Goal: Task Accomplishment & Management: Use online tool/utility

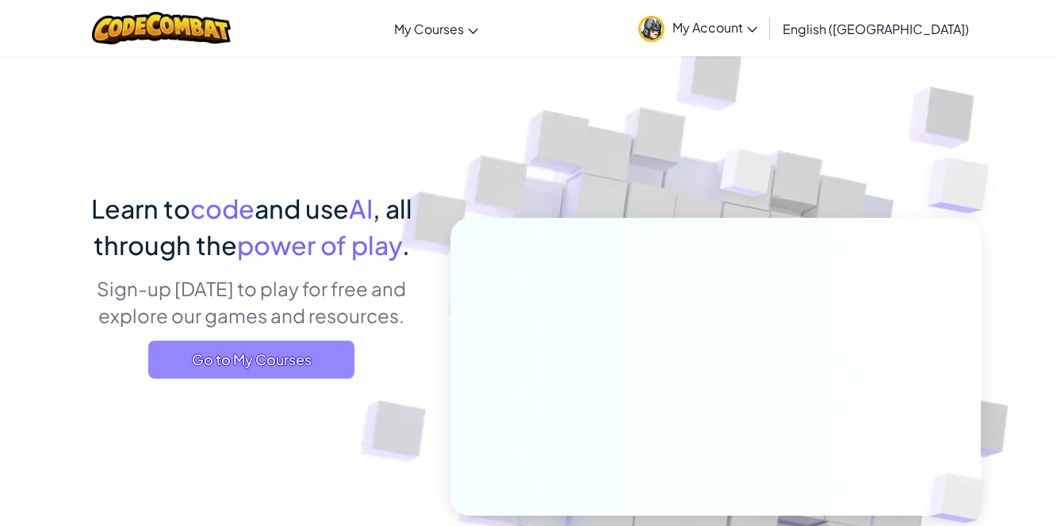
click at [314, 369] on span "Go to My Courses" at bounding box center [251, 360] width 206 height 38
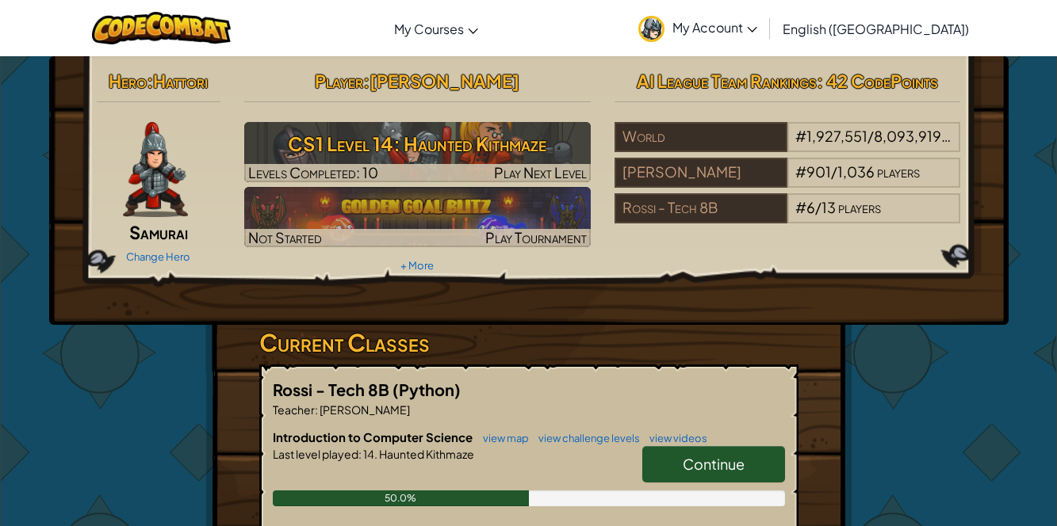
click at [733, 469] on span "Continue" at bounding box center [713, 464] width 62 height 18
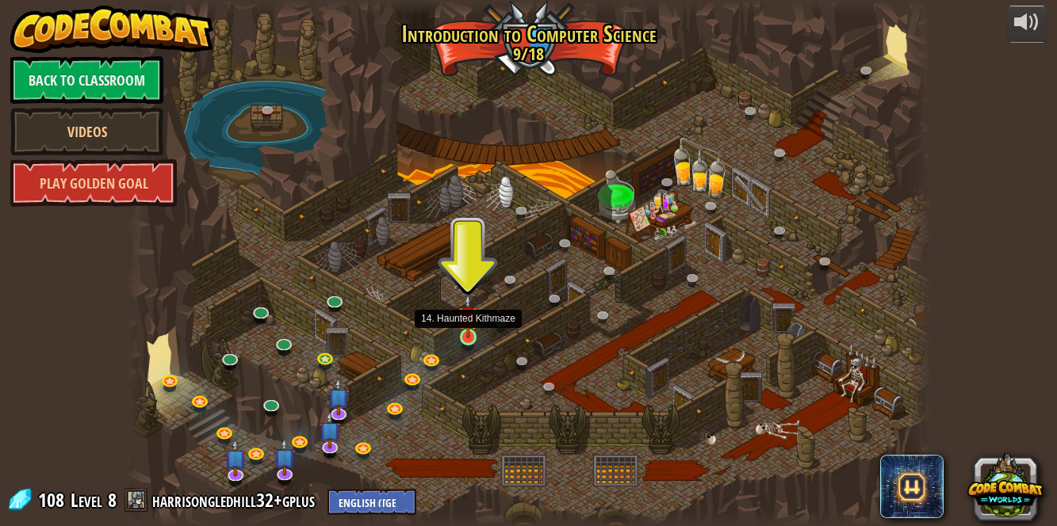
click at [473, 327] on img at bounding box center [467, 316] width 19 height 44
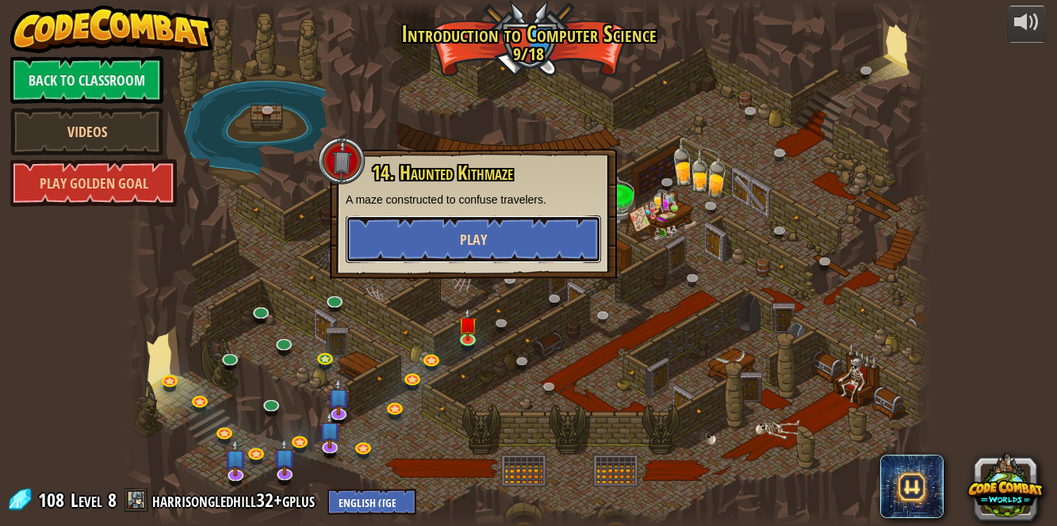
click at [413, 236] on button "Play" at bounding box center [473, 240] width 255 height 48
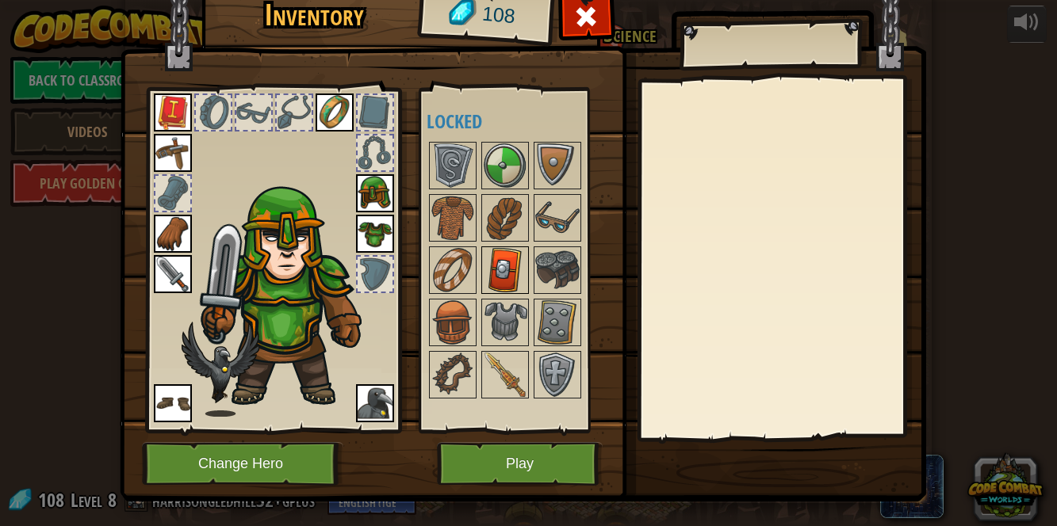
click at [487, 290] on img at bounding box center [505, 270] width 44 height 44
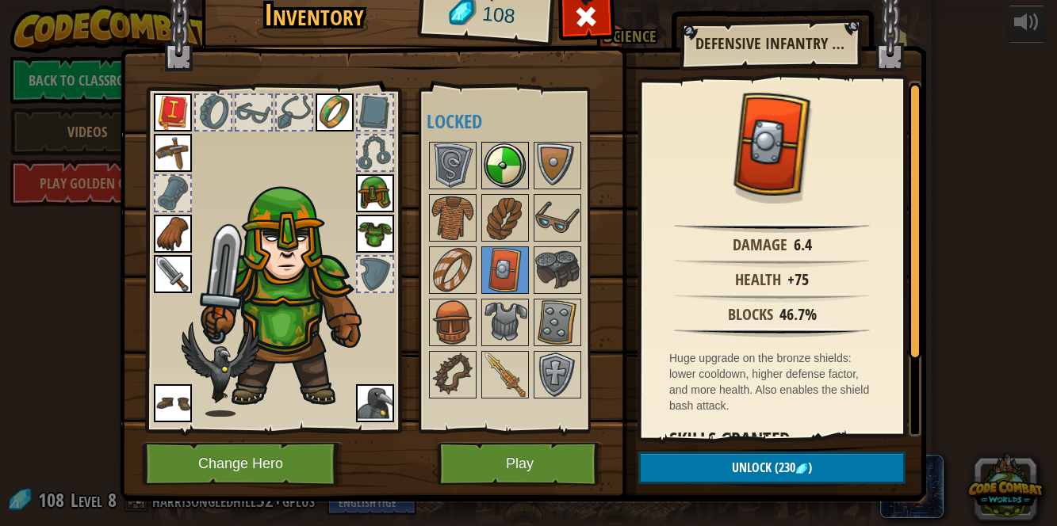
click at [497, 183] on img at bounding box center [505, 165] width 44 height 44
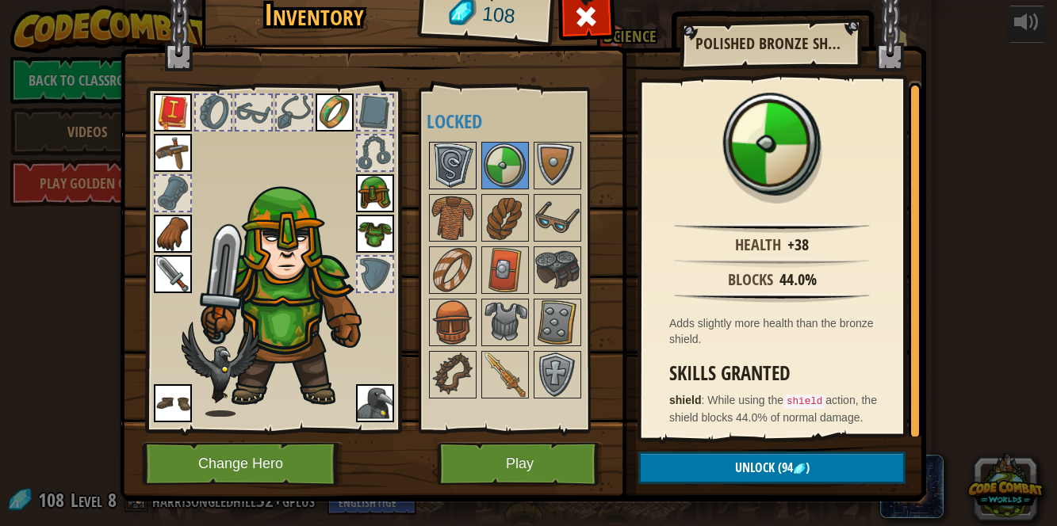
click at [460, 175] on img at bounding box center [452, 165] width 44 height 44
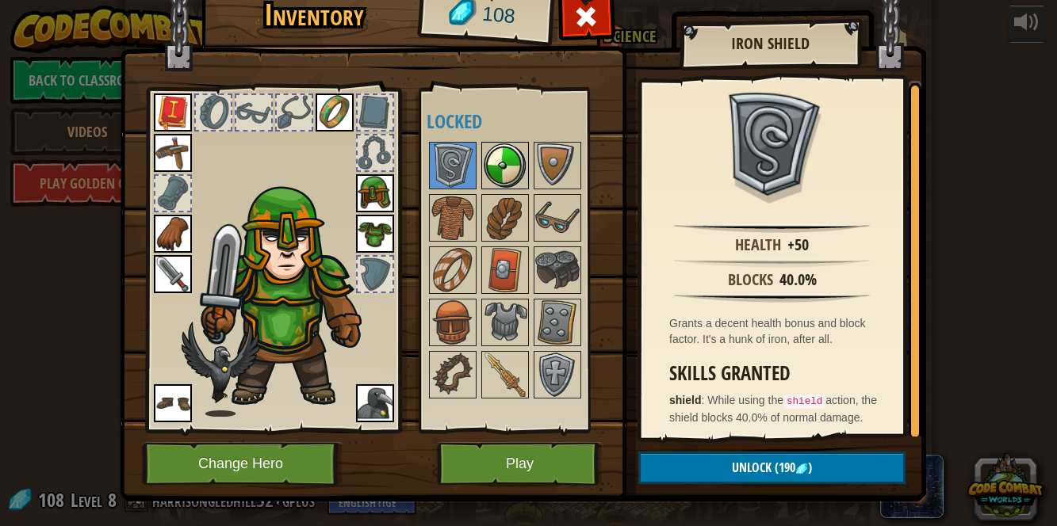
click at [495, 157] on img at bounding box center [505, 165] width 44 height 44
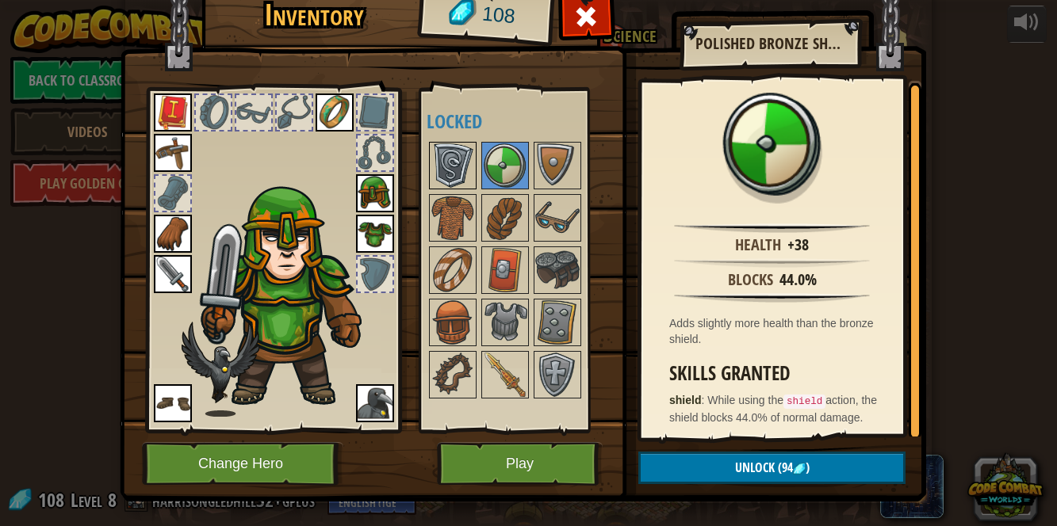
click at [461, 149] on img at bounding box center [452, 165] width 44 height 44
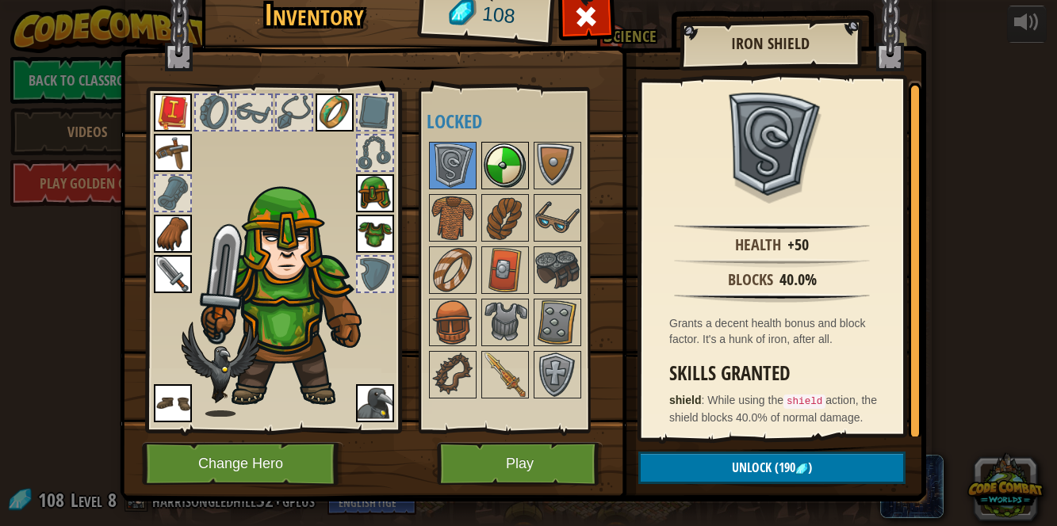
click at [500, 151] on img at bounding box center [505, 165] width 44 height 44
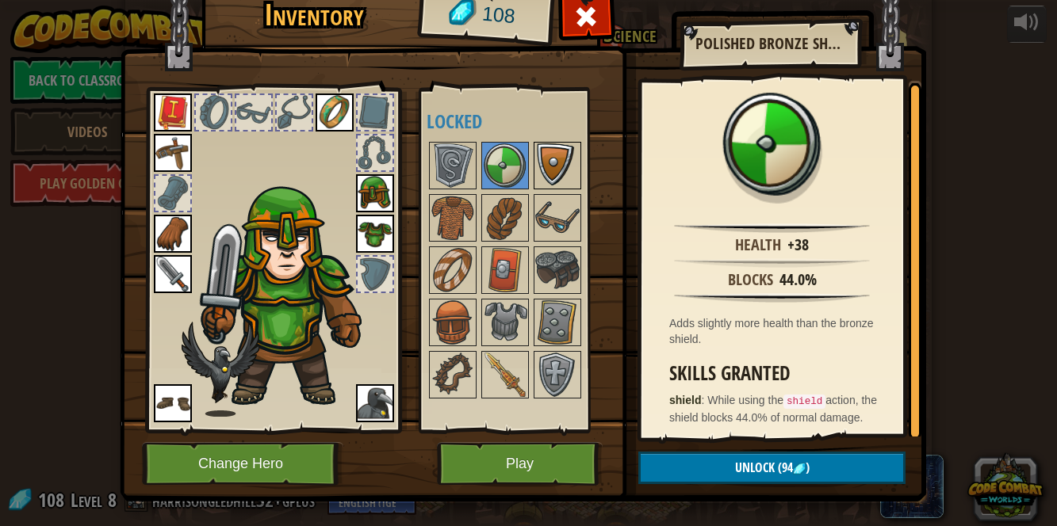
click at [543, 157] on img at bounding box center [557, 165] width 44 height 44
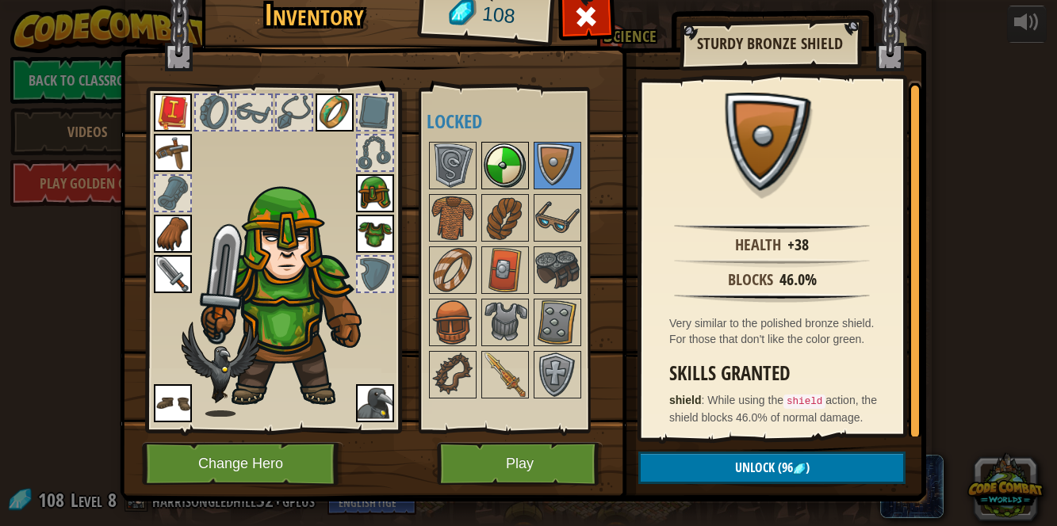
click at [518, 159] on img at bounding box center [505, 165] width 44 height 44
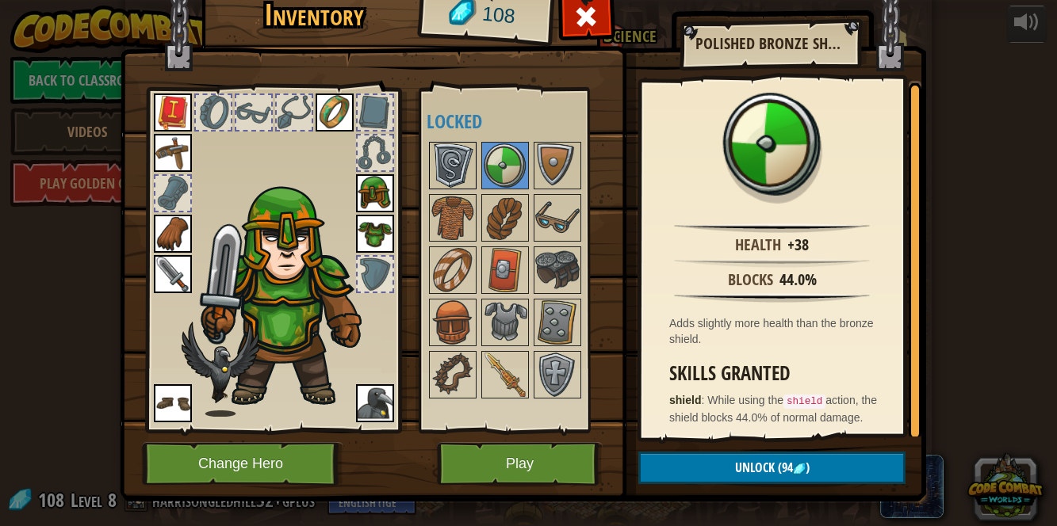
click at [472, 160] on img at bounding box center [452, 165] width 44 height 44
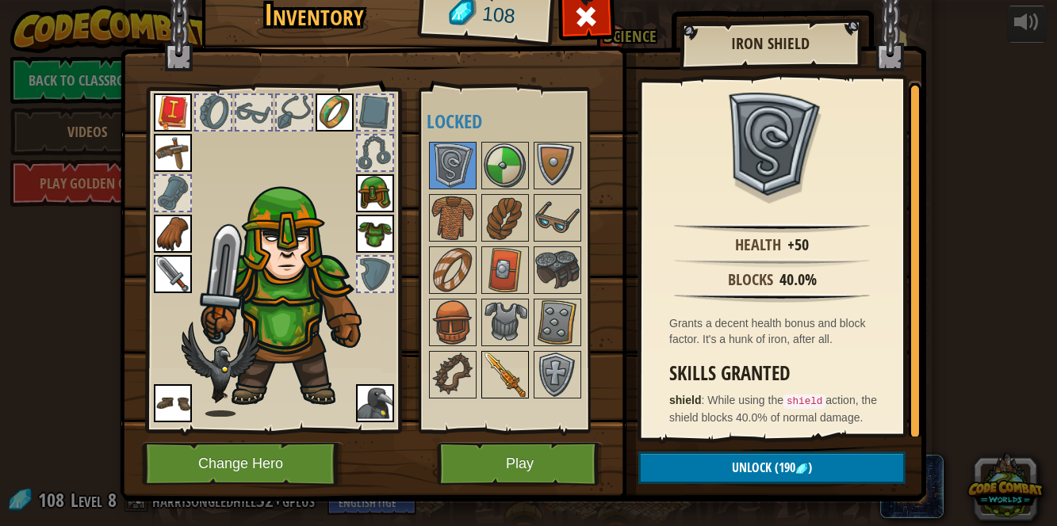
click at [506, 361] on img at bounding box center [505, 375] width 44 height 44
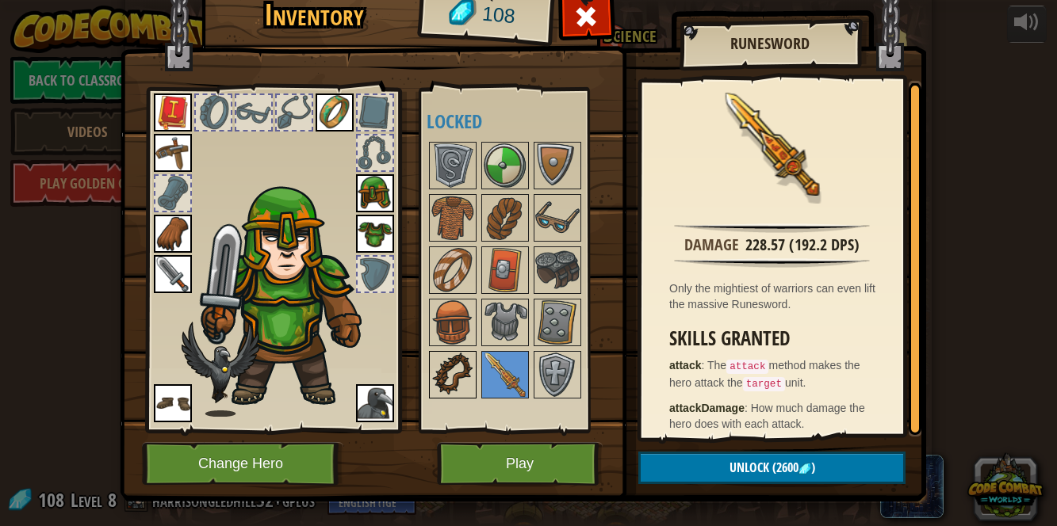
click at [454, 363] on img at bounding box center [452, 375] width 44 height 44
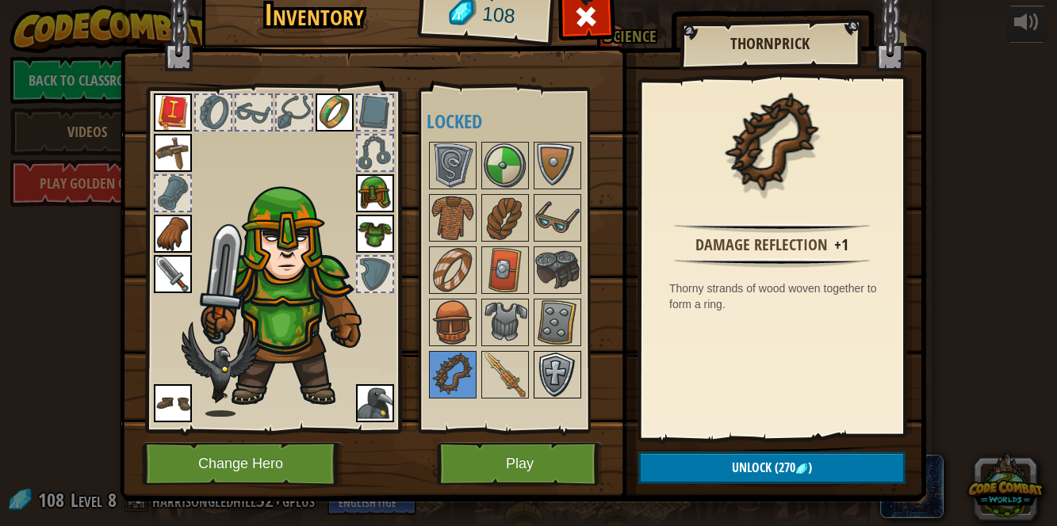
click at [546, 370] on img at bounding box center [557, 375] width 44 height 44
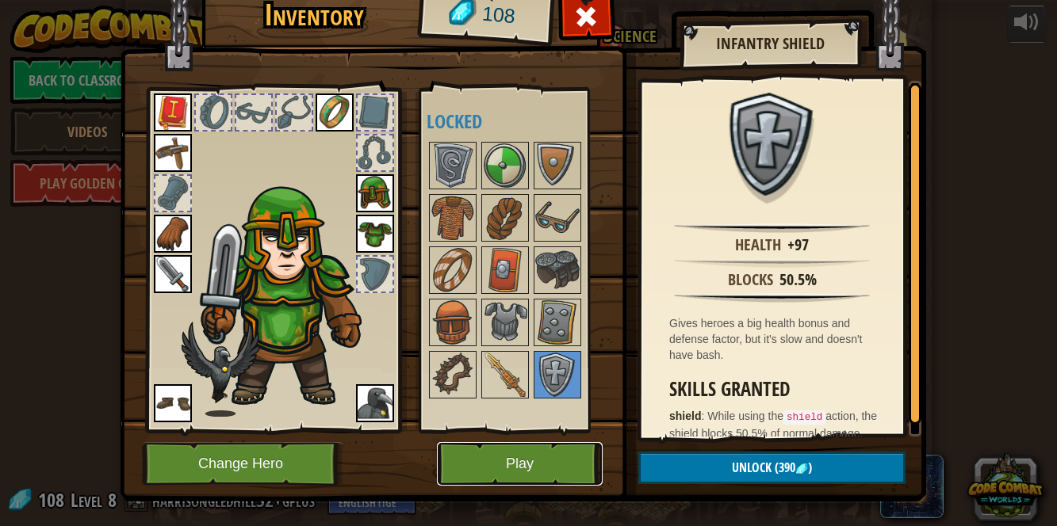
click at [513, 453] on button "Play" at bounding box center [520, 464] width 166 height 44
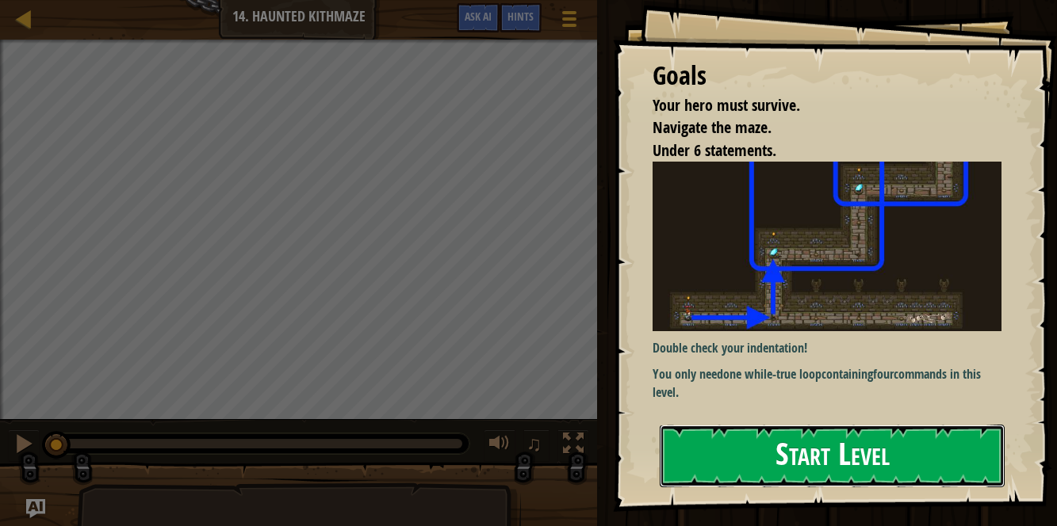
click at [785, 476] on button "Start Level" at bounding box center [831, 456] width 345 height 63
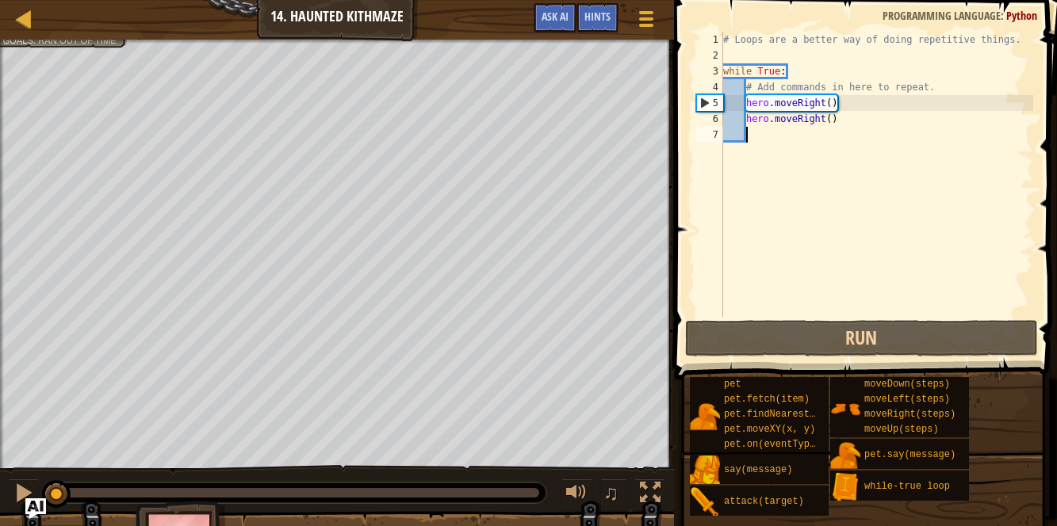
drag, startPoint x: 289, startPoint y: 495, endPoint x: 39, endPoint y: 512, distance: 251.0
click at [39, 512] on div "Map Introduction to Computer Science 14. Haunted Kithmaze Game Menu Done Hints …" at bounding box center [528, 263] width 1057 height 526
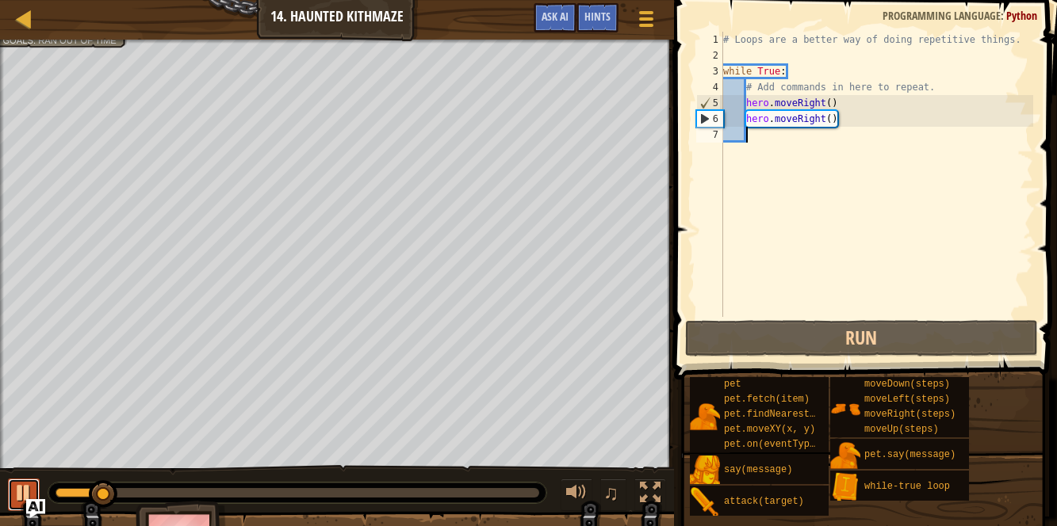
click at [21, 489] on div at bounding box center [23, 493] width 21 height 21
click at [718, 121] on div "6" at bounding box center [710, 119] width 26 height 16
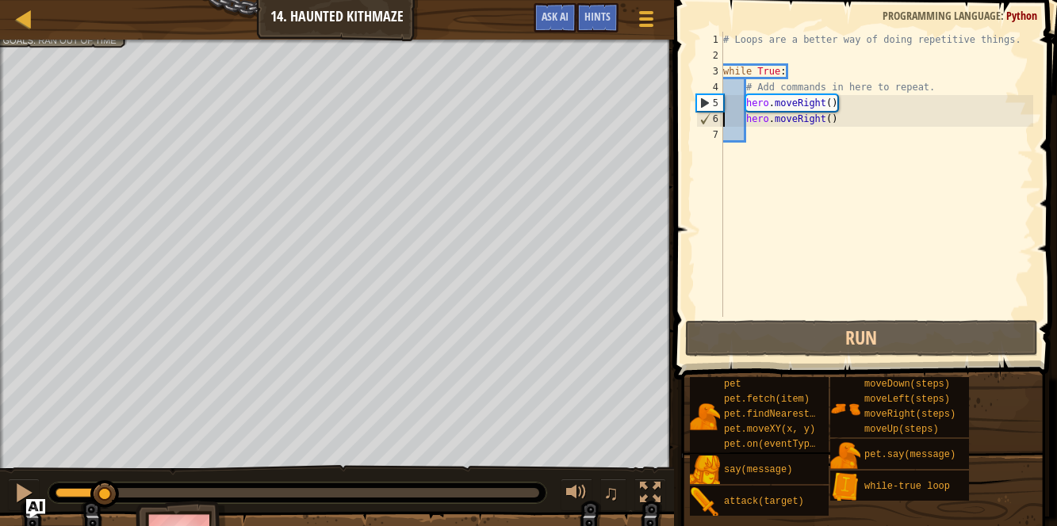
click at [838, 119] on div "# Loops are a better way of doing repetitive things. while True : # Add command…" at bounding box center [876, 190] width 313 height 317
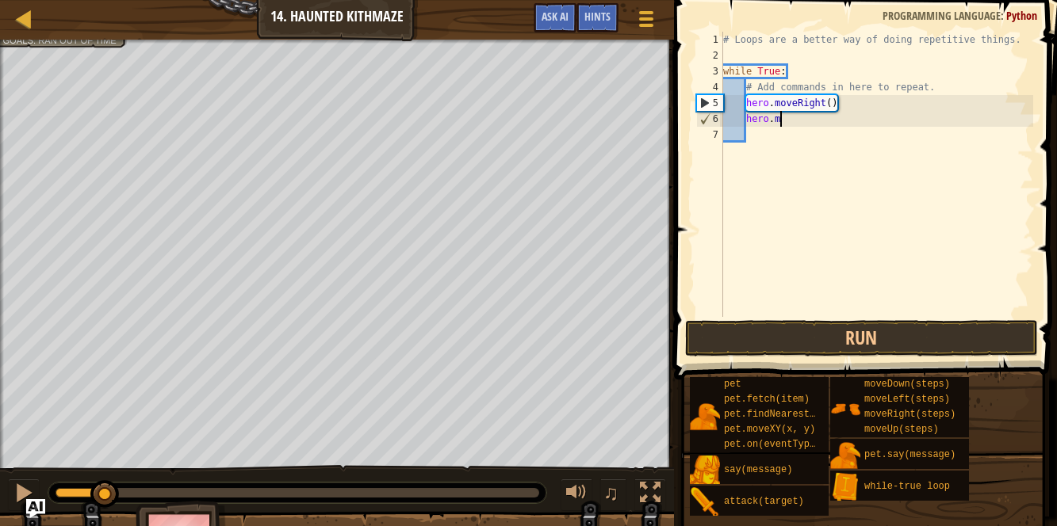
type textarea "h"
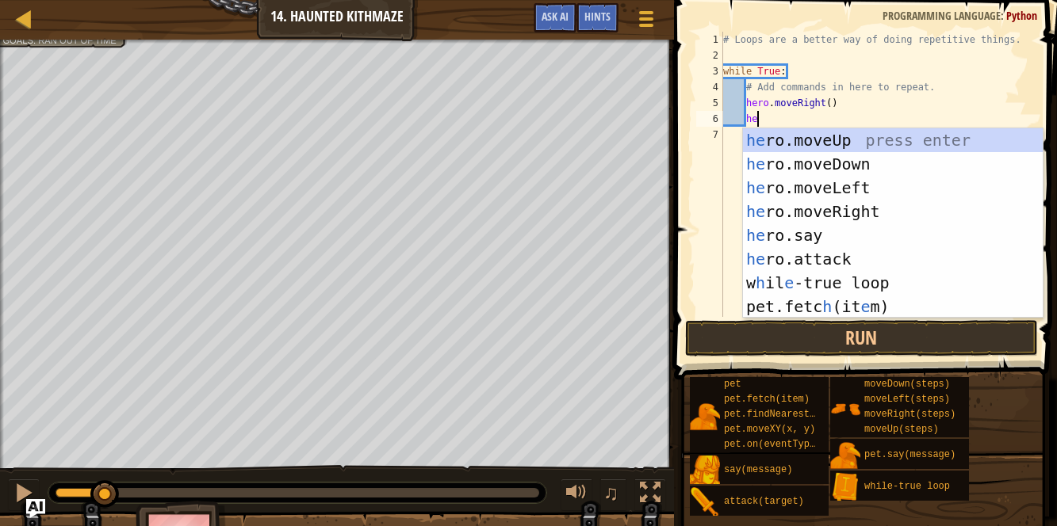
scroll to position [7, 2]
type textarea "her"
click at [826, 142] on div "her o.moveUp press enter her o.moveDown press enter her o.moveLeft press enter …" at bounding box center [893, 247] width 300 height 238
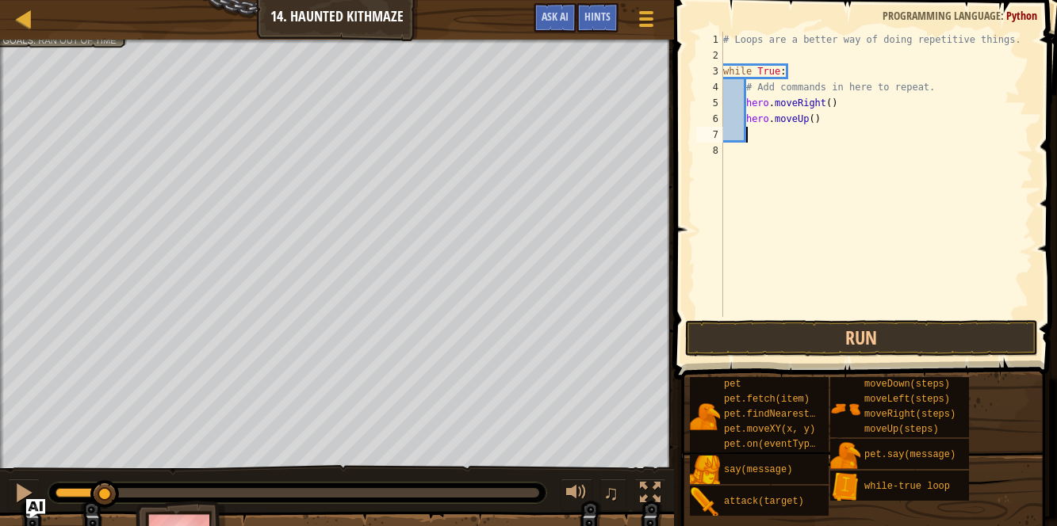
click at [738, 103] on div "# Loops are a better way of doing repetitive things. while True : # Add command…" at bounding box center [876, 190] width 313 height 317
click at [739, 87] on div "# Loops are a better way of doing repetitive things. while True : # Add command…" at bounding box center [876, 190] width 313 height 317
click at [743, 104] on div "# Loops are a better way of doing repetitive things. while True : # Add command…" at bounding box center [876, 190] width 313 height 317
click at [727, 101] on div "# Loops are a better way of doing repetitive things. while True : # Add command…" at bounding box center [876, 190] width 313 height 317
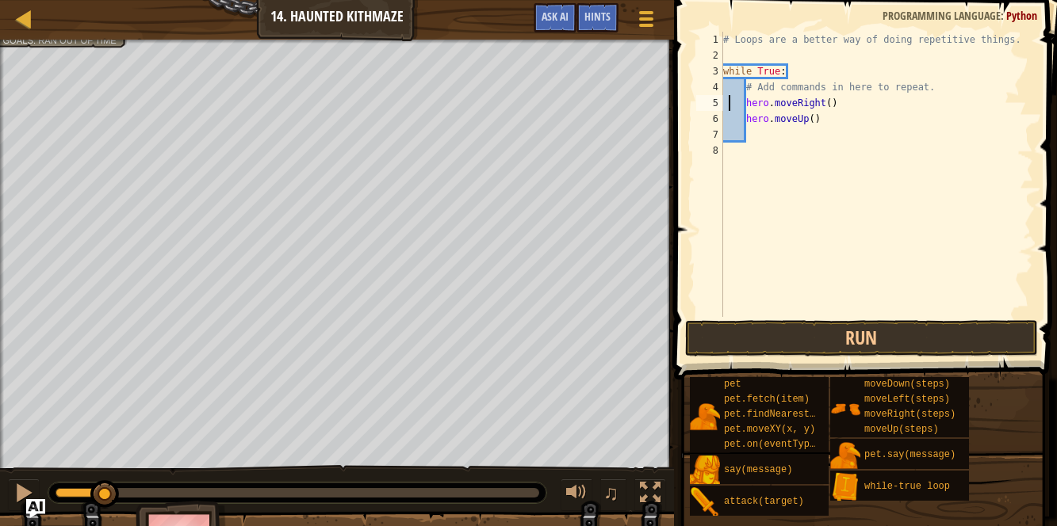
scroll to position [7, 1]
click at [710, 334] on button "Run" at bounding box center [861, 338] width 353 height 36
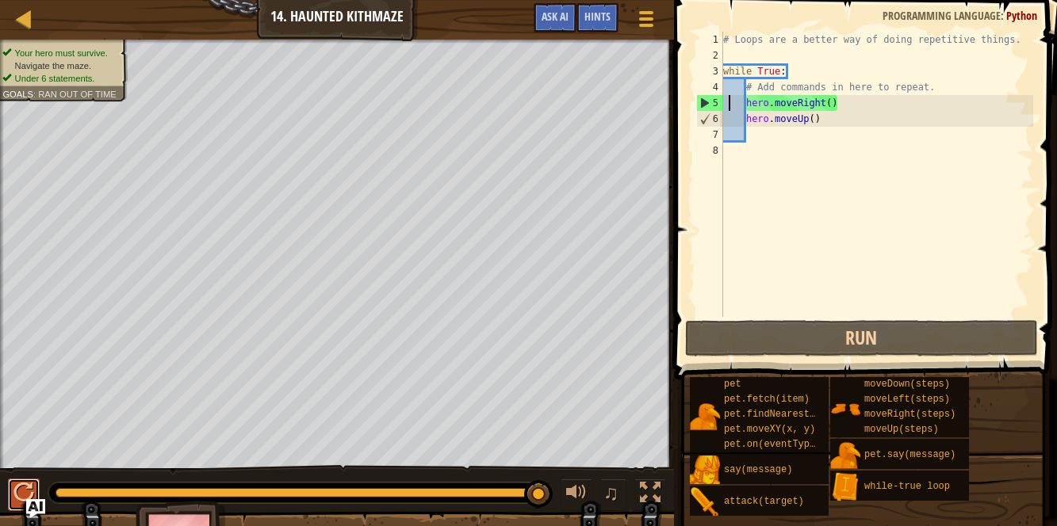
click at [17, 487] on div at bounding box center [23, 493] width 21 height 21
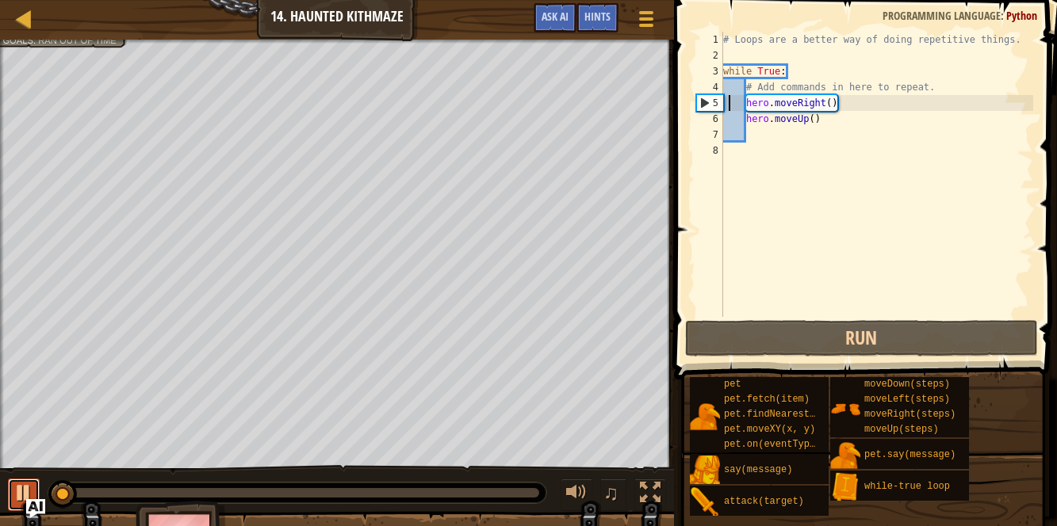
click at [17, 487] on div at bounding box center [23, 493] width 21 height 21
click at [823, 120] on div "# Loops are a better way of doing repetitive things. while True : # Add command…" at bounding box center [876, 190] width 313 height 317
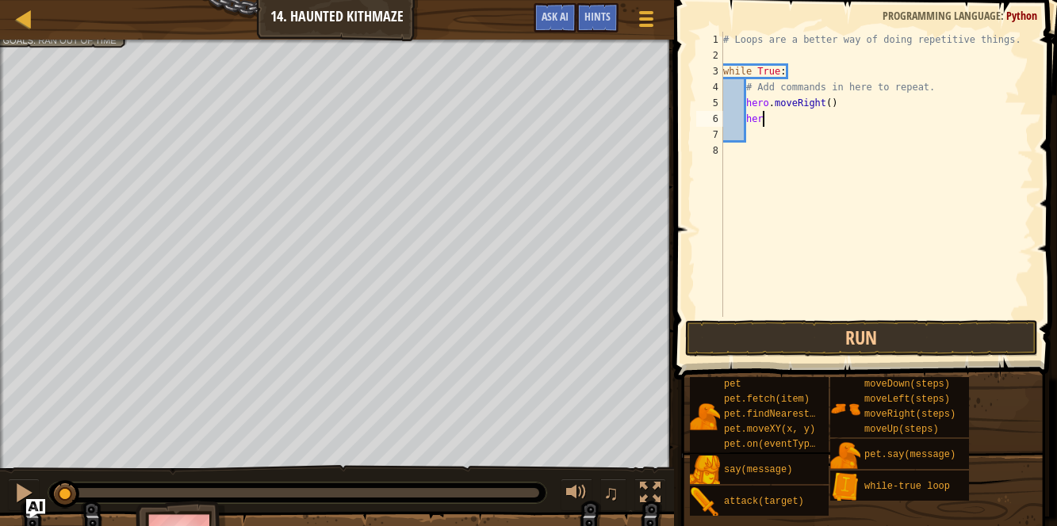
type textarea "hero"
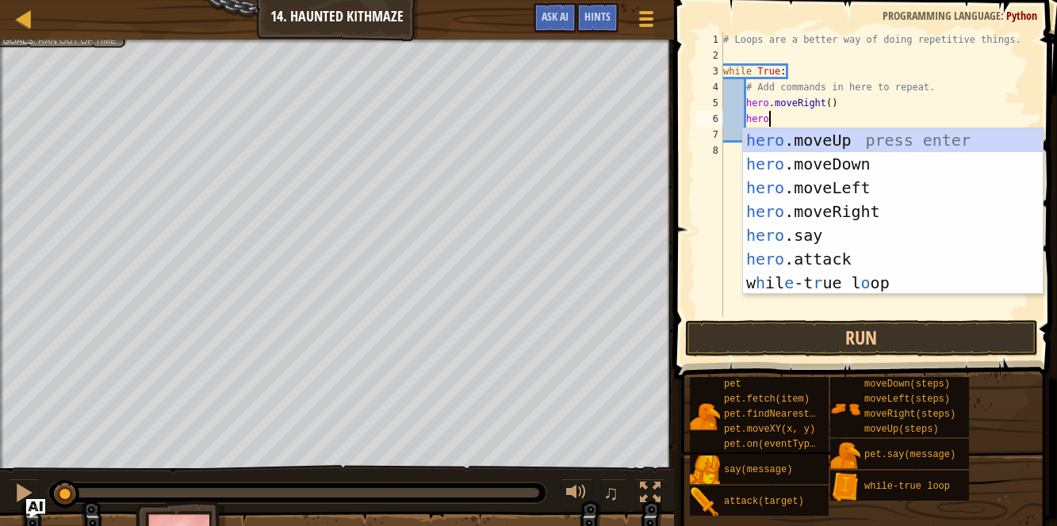
scroll to position [7, 2]
click at [831, 201] on div "hero .moveUp press enter hero .moveDown press enter hero .moveLeft press enter …" at bounding box center [893, 235] width 300 height 214
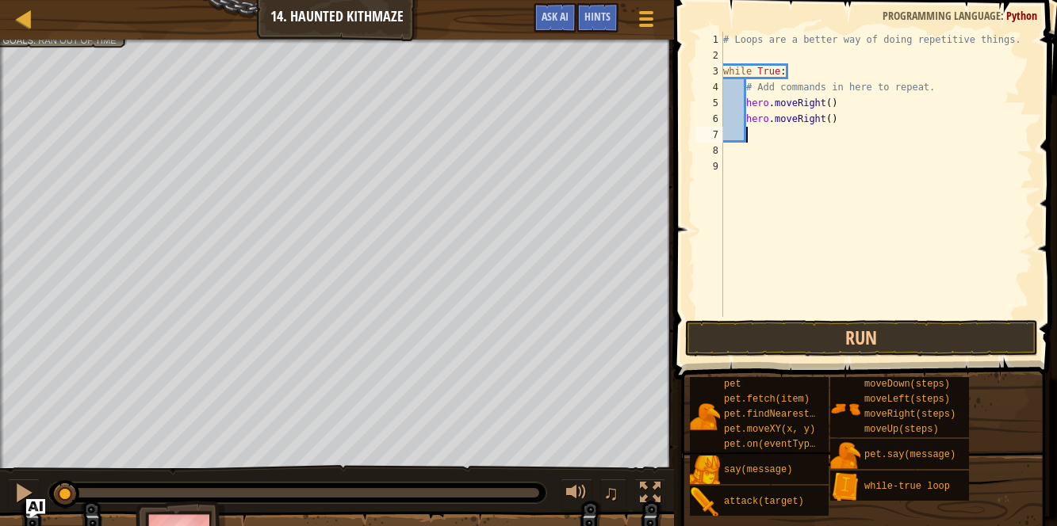
scroll to position [7, 1]
type textarea "h"
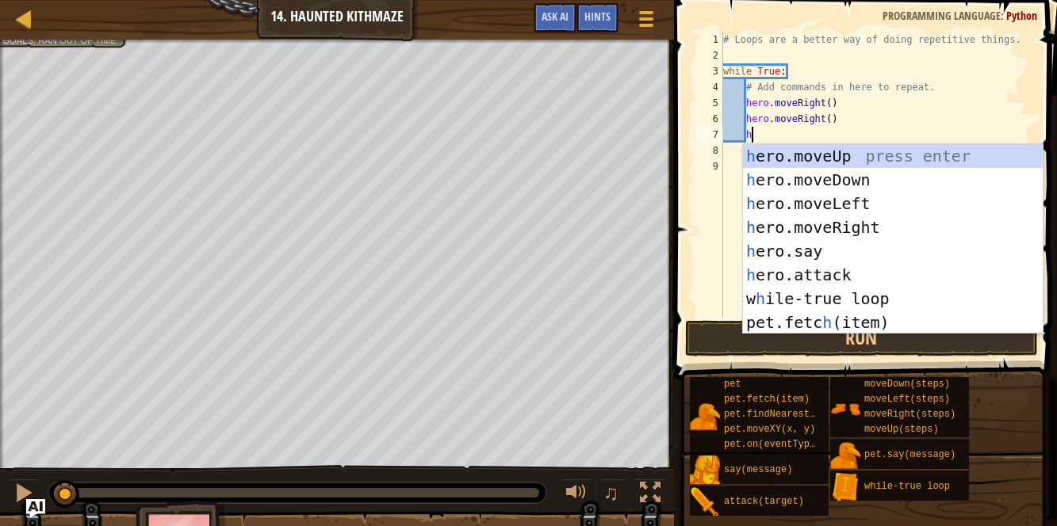
scroll to position [7, 2]
click at [814, 155] on div "h ero.moveUp press enter h ero.moveDown press enter h ero.moveLeft press enter …" at bounding box center [893, 263] width 300 height 238
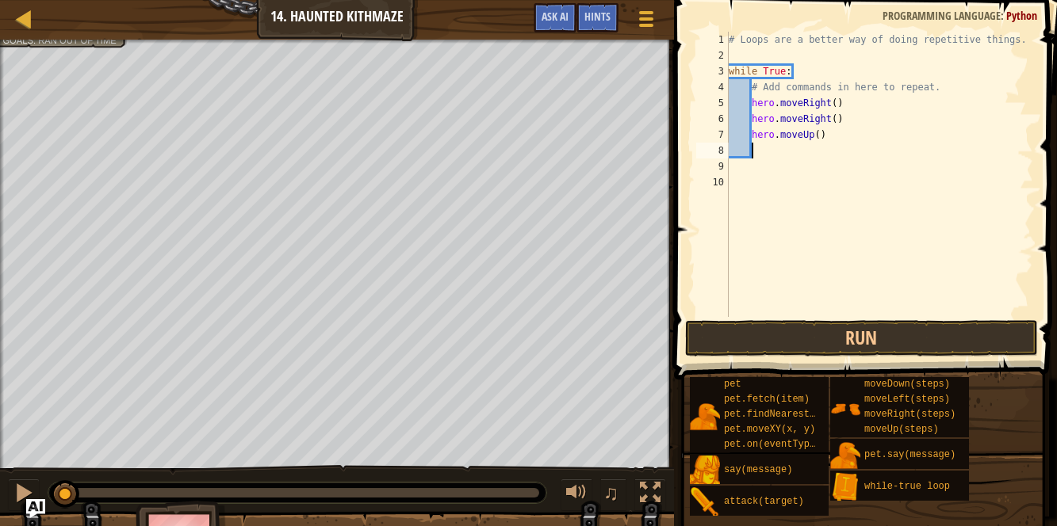
scroll to position [7, 1]
type textarea "h"
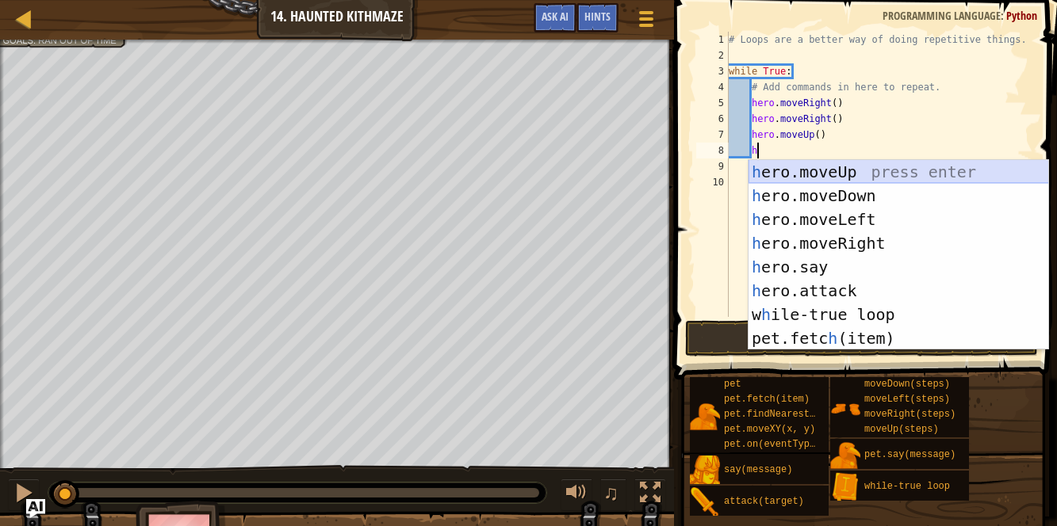
click at [804, 162] on div "h ero.moveUp press enter h ero.moveDown press enter h ero.moveLeft press enter …" at bounding box center [898, 279] width 300 height 238
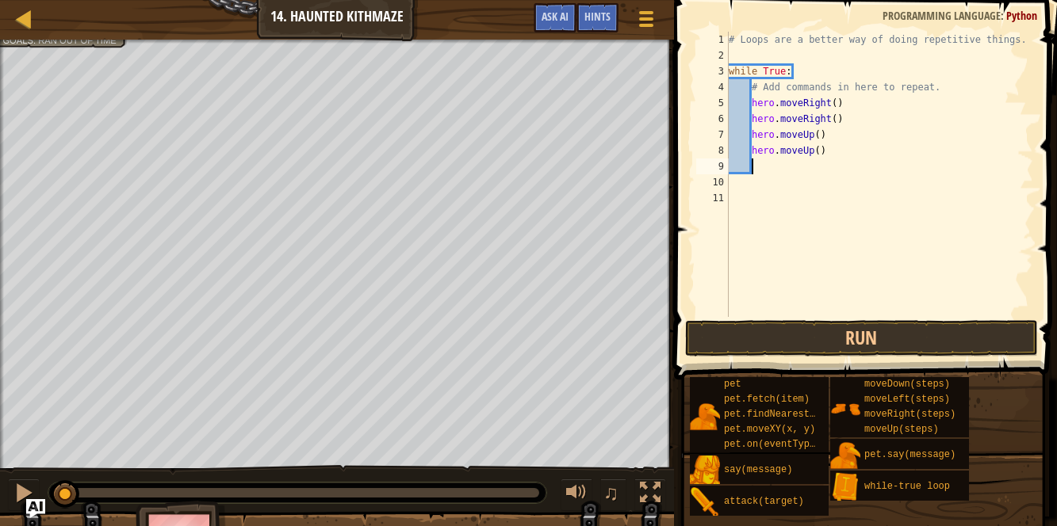
click at [825, 149] on div "# Loops are a better way of doing repetitive things. while True : # Add command…" at bounding box center [879, 190] width 308 height 317
type textarea "h"
click at [844, 115] on div "# Loops are a better way of doing repetitive things. while True : # Add command…" at bounding box center [879, 190] width 308 height 317
type textarea "h"
click at [837, 100] on div "# Loops are a better way of doing repetitive things. while True : # Add command…" at bounding box center [879, 190] width 308 height 317
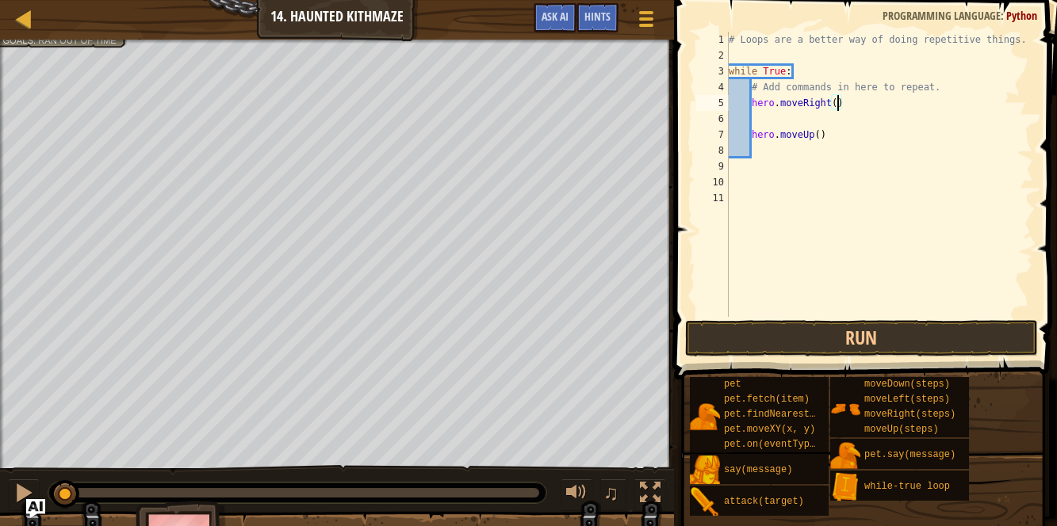
scroll to position [7, 9]
click at [821, 132] on div "# Loops are a better way of doing repetitive things. while True : # Add command…" at bounding box center [879, 190] width 308 height 317
type textarea "hero.moveUp(2)"
click at [763, 119] on div "# Loops are a better way of doing repetitive things. while True : # Add command…" at bounding box center [879, 190] width 308 height 317
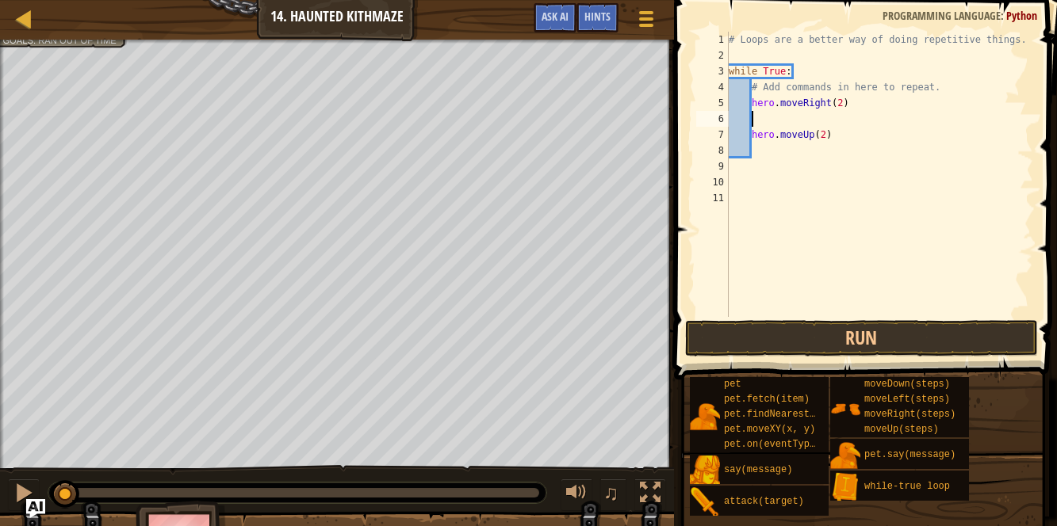
scroll to position [7, 0]
click at [749, 133] on div "# Loops are a better way of doing repetitive things. while True : # Add command…" at bounding box center [879, 190] width 308 height 317
click at [930, 102] on div "# Loops are a better way of doing repetitive things. while True : # Add command…" at bounding box center [877, 190] width 314 height 317
type textarea "hero.moveRight(2)"
click at [755, 117] on div "# Loops are a better way of doing repetitive things. while True : # Add command…" at bounding box center [877, 190] width 314 height 317
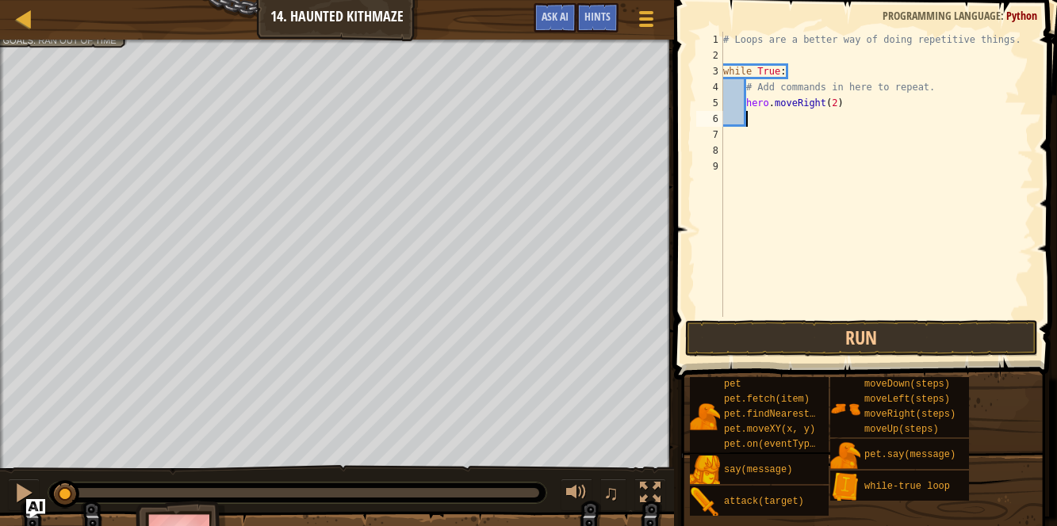
type textarea "h"
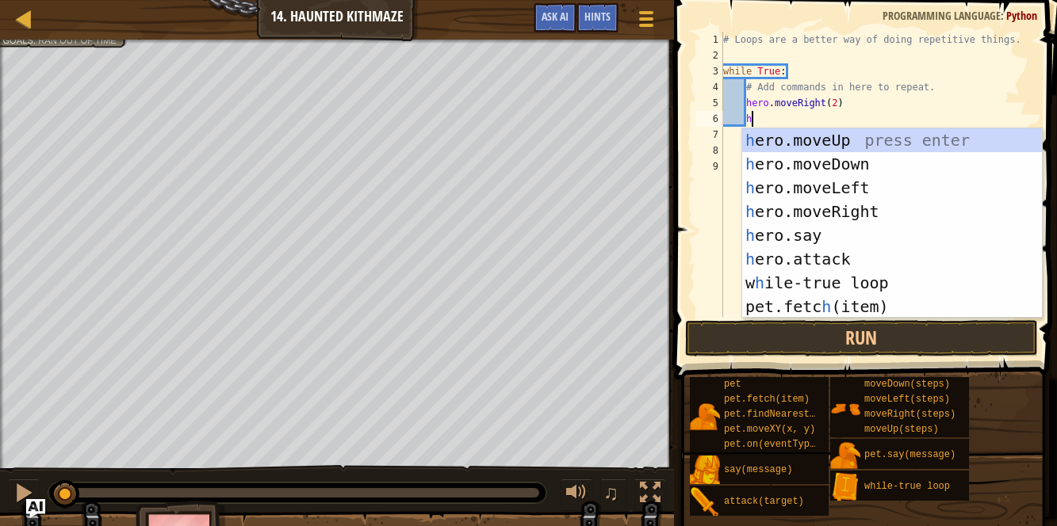
scroll to position [7, 1]
click at [770, 141] on div "h ero.moveUp press enter h ero.moveDown press enter h ero.moveLeft press enter …" at bounding box center [892, 247] width 300 height 238
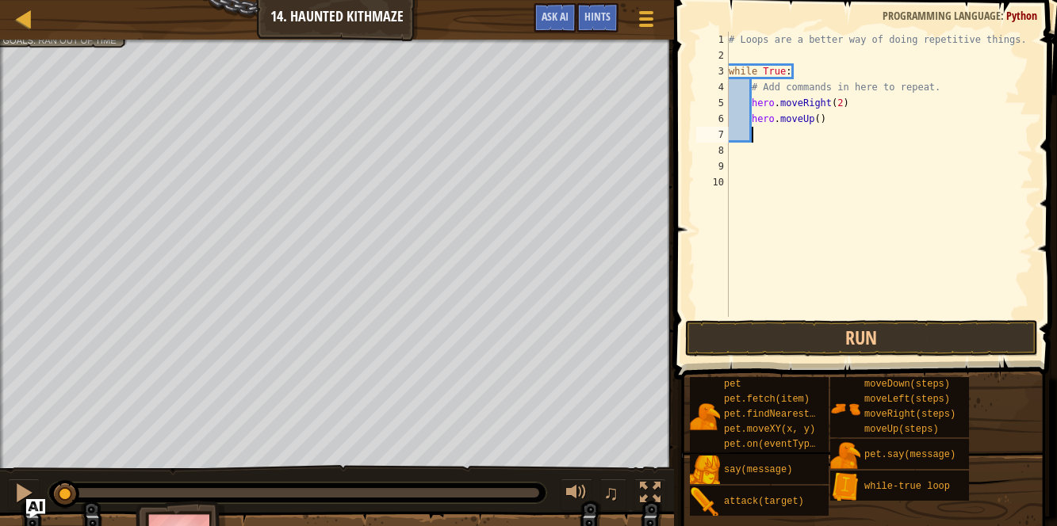
click at [821, 116] on div "# Loops are a better way of doing repetitive things. while True : # Add command…" at bounding box center [879, 190] width 308 height 317
type textarea "hero.moveUp(2)"
click at [756, 136] on div "# Loops are a better way of doing repetitive things. while True : # Add command…" at bounding box center [879, 190] width 308 height 317
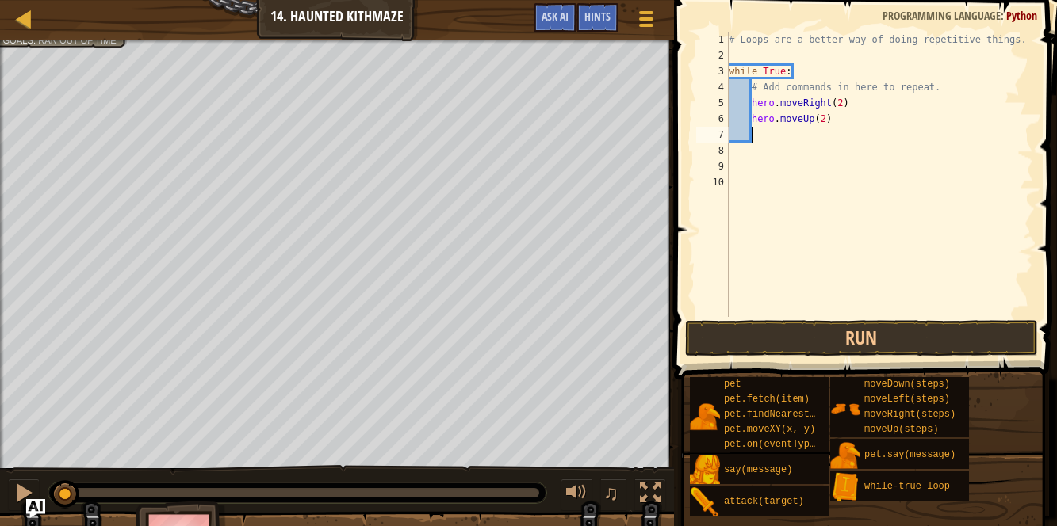
type textarea "h"
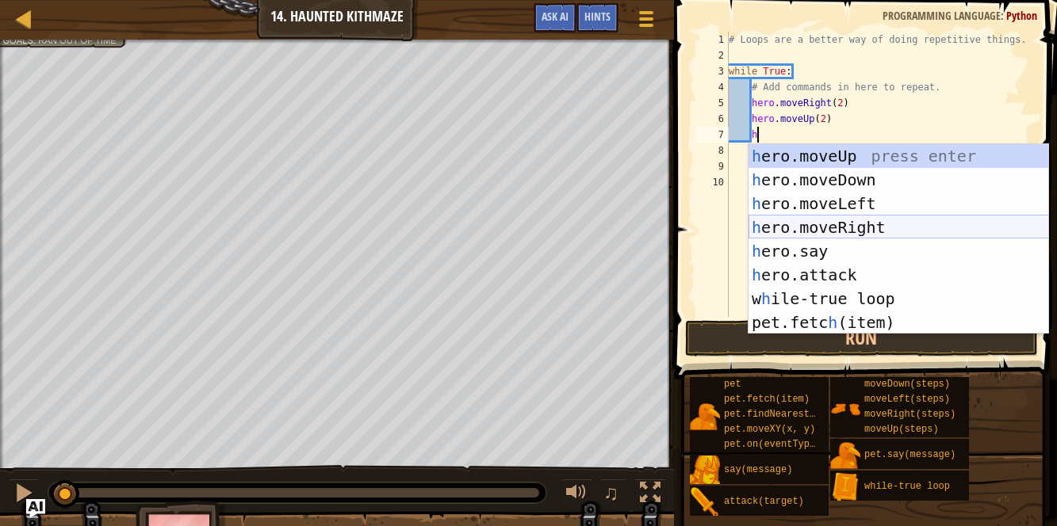
click at [801, 228] on div "h ero.moveUp press enter h ero.moveDown press enter h ero.moveLeft press enter …" at bounding box center [898, 263] width 300 height 238
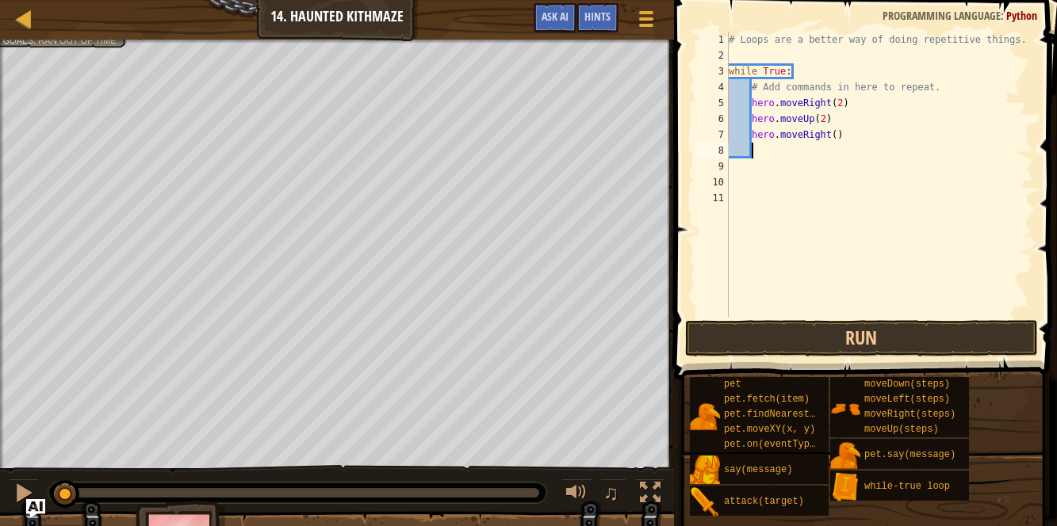
click at [834, 132] on div "# Loops are a better way of doing repetitive things. while True : # Add command…" at bounding box center [879, 190] width 308 height 317
type textarea "hero.moveRight(2)"
click at [825, 327] on button "Run" at bounding box center [861, 338] width 353 height 36
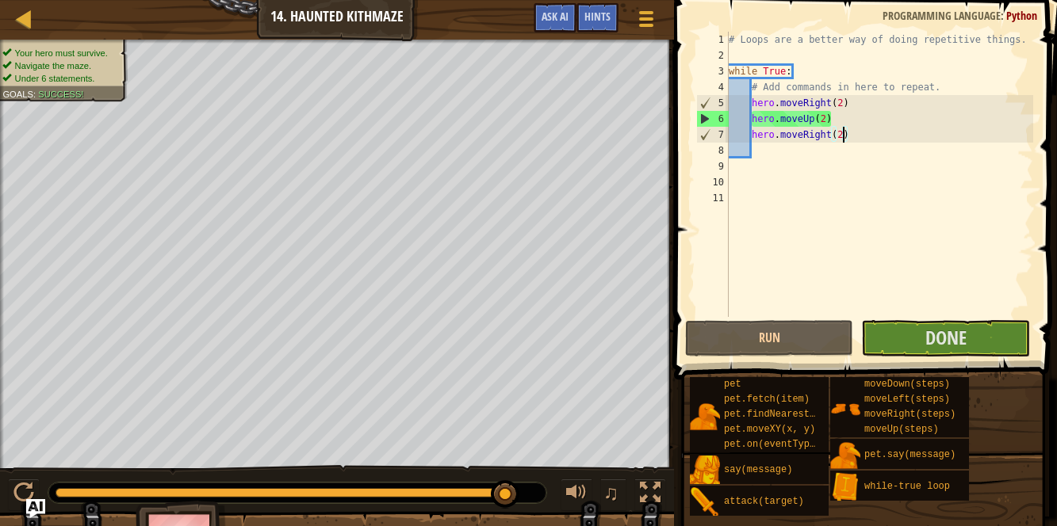
click at [870, 318] on span at bounding box center [867, 167] width 396 height 426
click at [875, 323] on button "Done" at bounding box center [945, 338] width 168 height 36
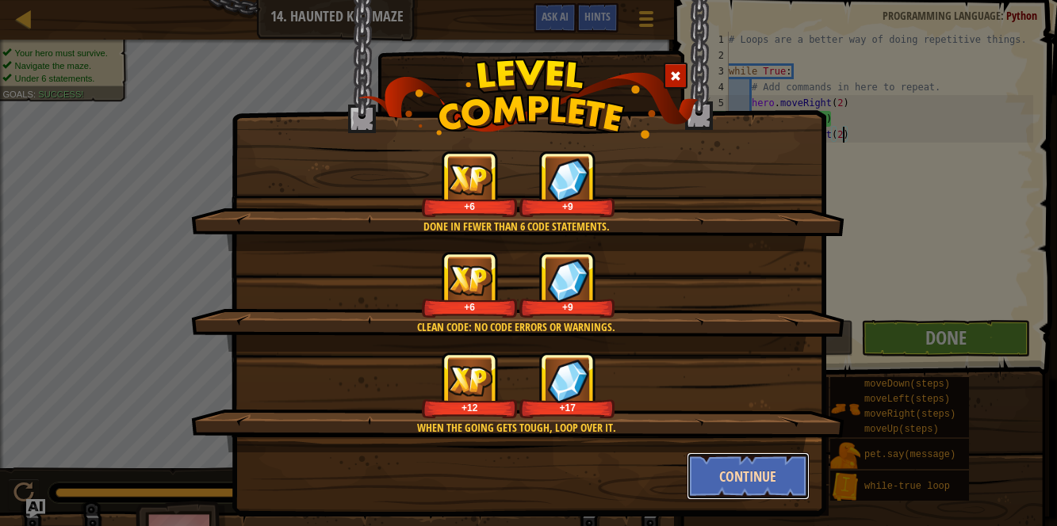
click at [734, 480] on button "Continue" at bounding box center [747, 477] width 123 height 48
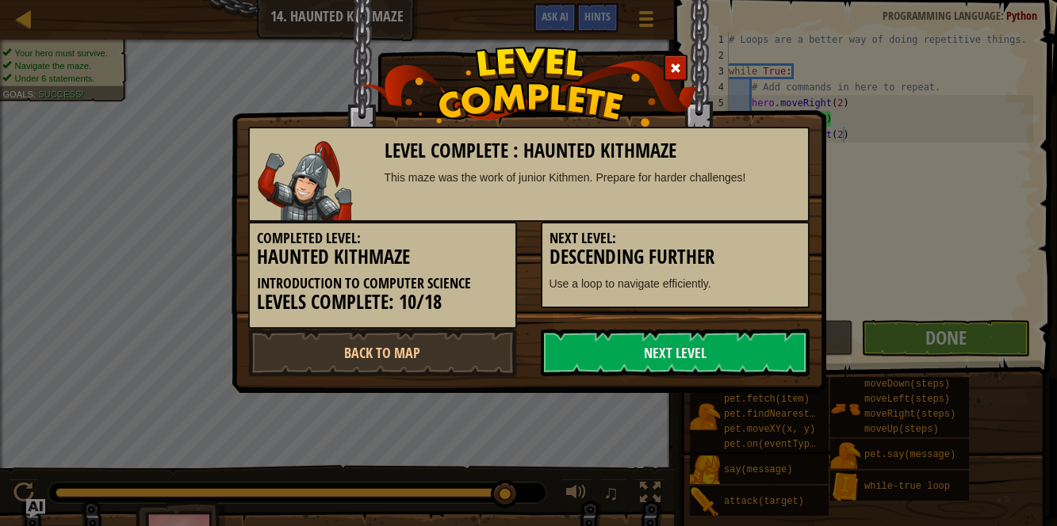
click at [734, 480] on div "Level Complete : Haunted Kithmaze This maze was the work of junior Kithmen. Pre…" at bounding box center [528, 263] width 1057 height 526
click at [670, 346] on link "Next Level" at bounding box center [675, 353] width 269 height 48
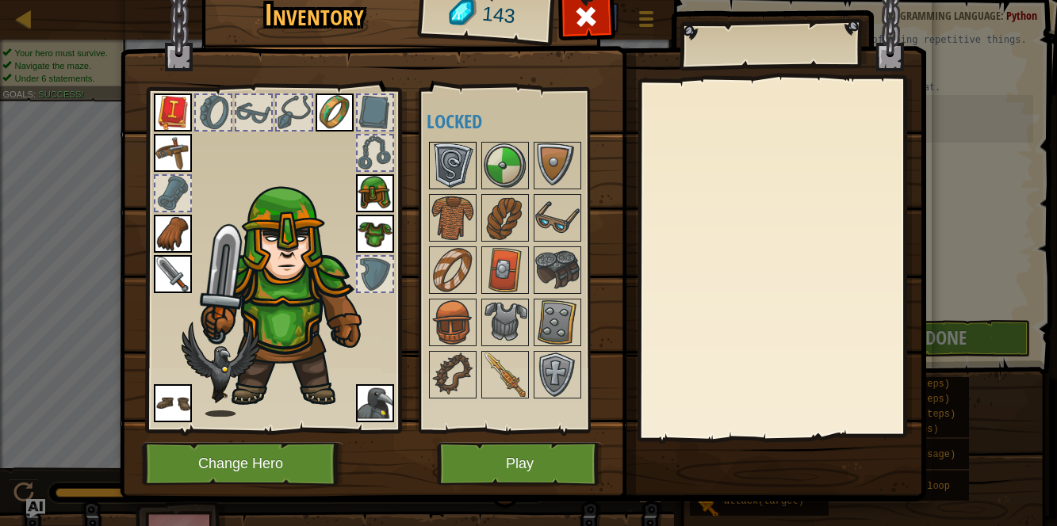
click at [449, 176] on img at bounding box center [452, 165] width 44 height 44
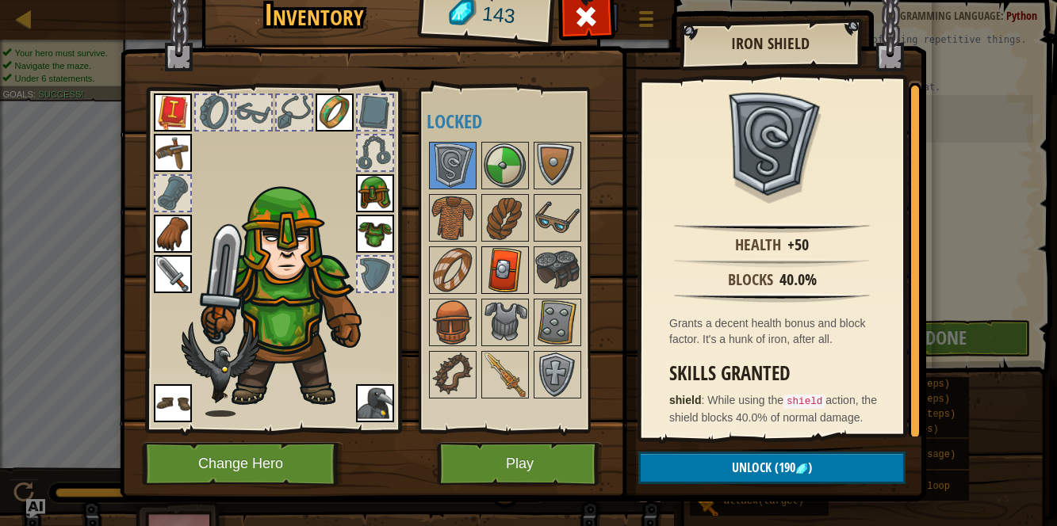
click at [497, 266] on img at bounding box center [505, 270] width 44 height 44
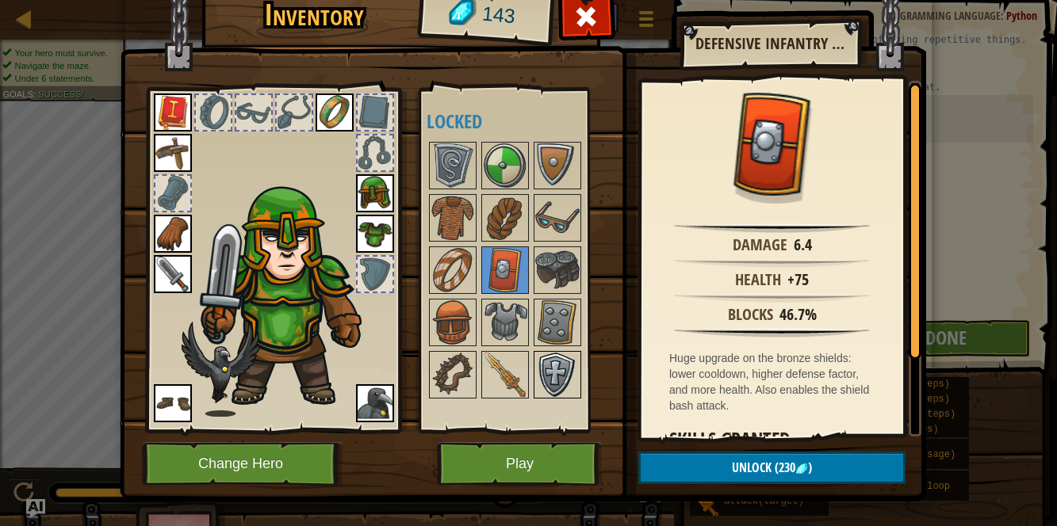
click at [549, 365] on img at bounding box center [557, 375] width 44 height 44
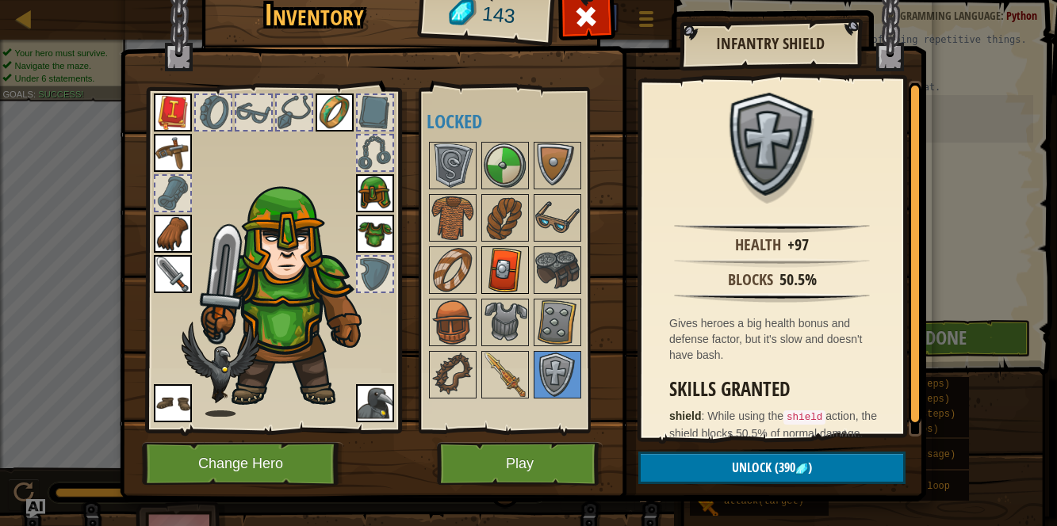
click at [503, 280] on img at bounding box center [505, 270] width 44 height 44
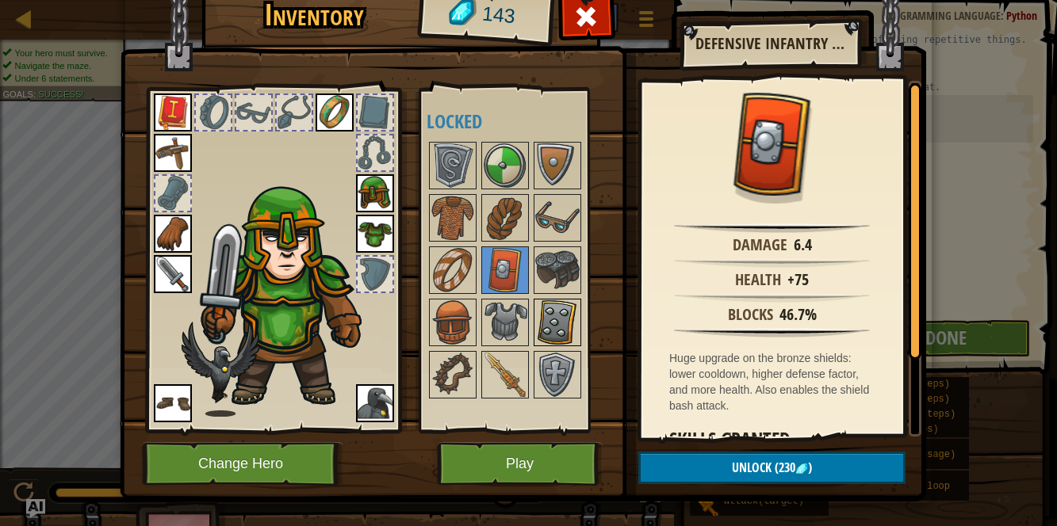
click at [549, 319] on img at bounding box center [557, 322] width 44 height 44
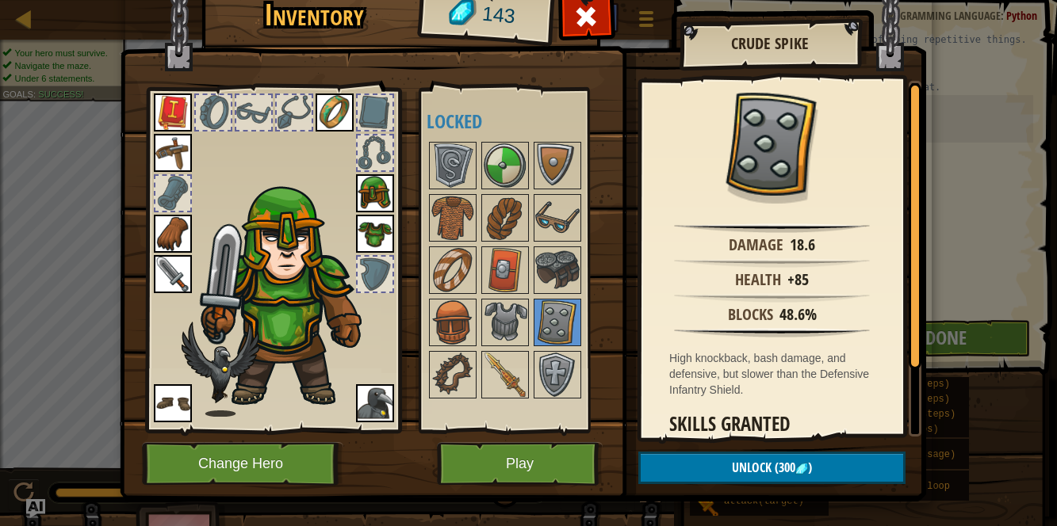
click at [531, 317] on div at bounding box center [519, 271] width 187 height 262
click at [522, 351] on div at bounding box center [505, 375] width 48 height 48
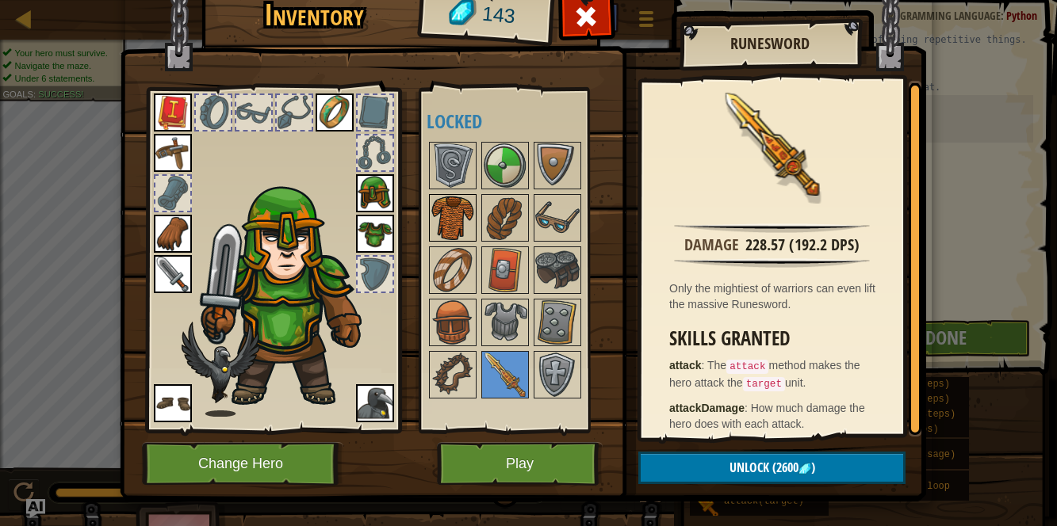
scroll to position [10, 0]
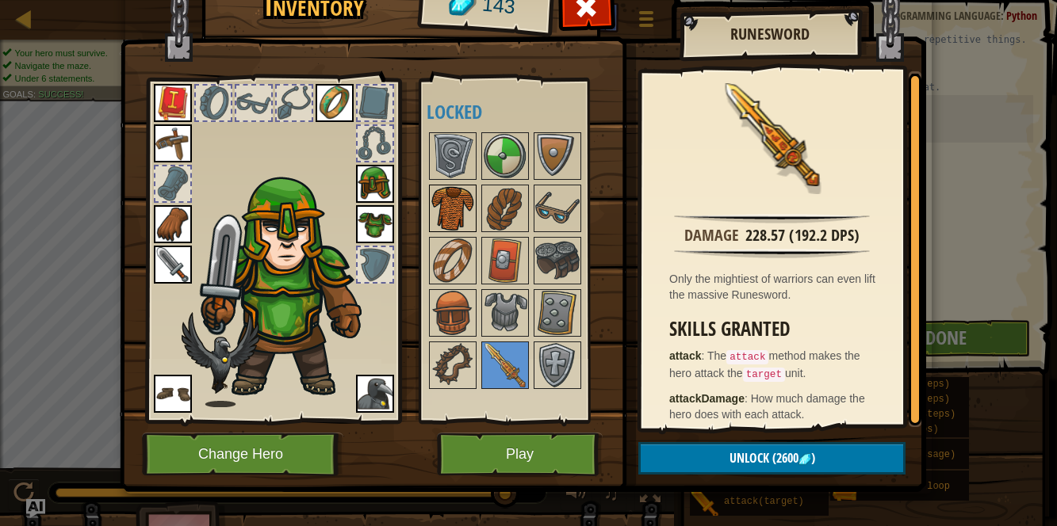
click at [472, 215] on img at bounding box center [452, 208] width 44 height 44
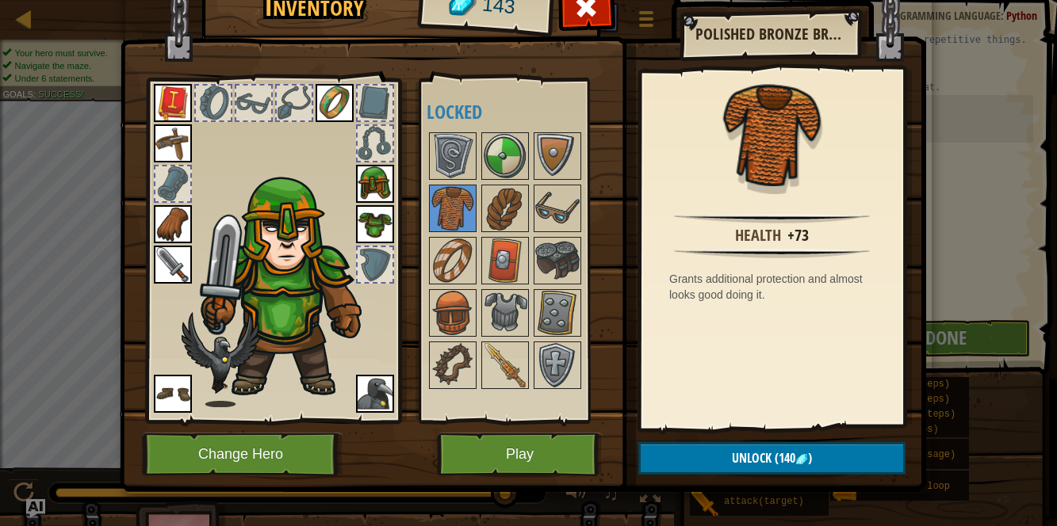
click at [381, 213] on img at bounding box center [375, 224] width 38 height 38
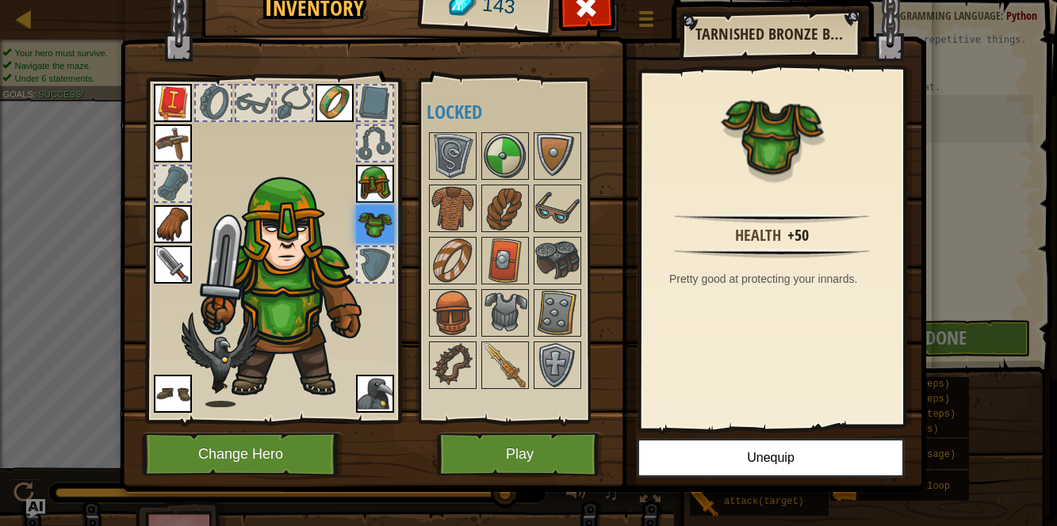
click at [373, 194] on img at bounding box center [375, 184] width 38 height 38
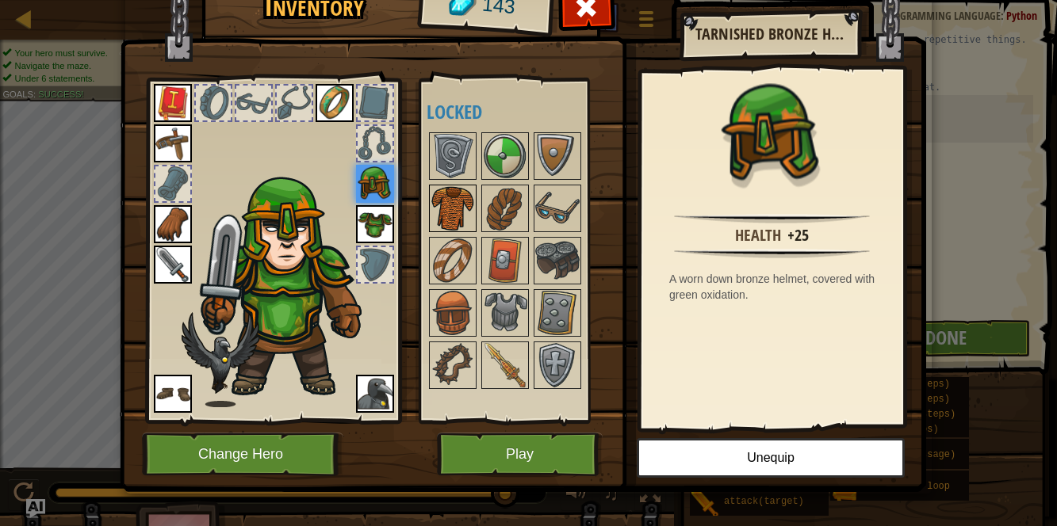
click at [438, 207] on img at bounding box center [452, 208] width 44 height 44
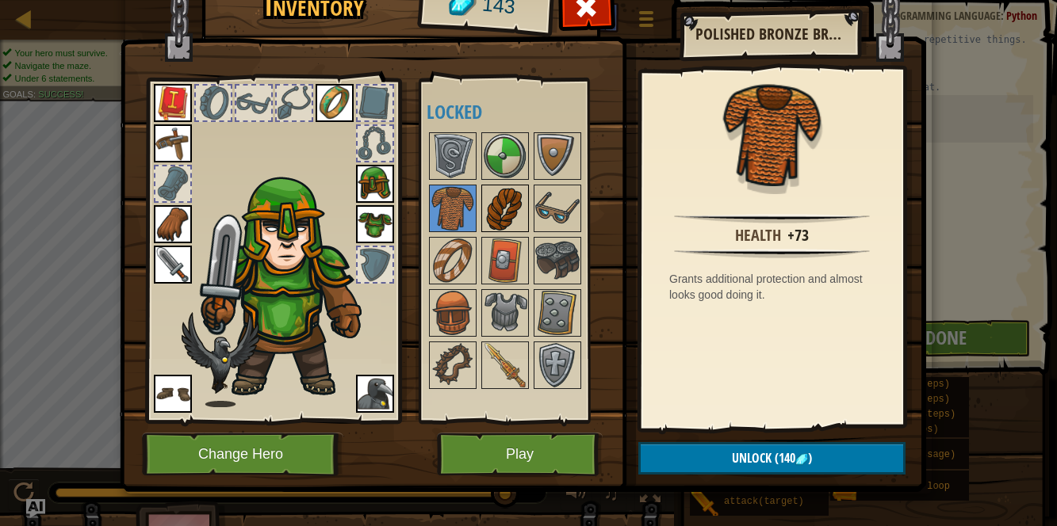
click at [522, 194] on img at bounding box center [505, 208] width 44 height 44
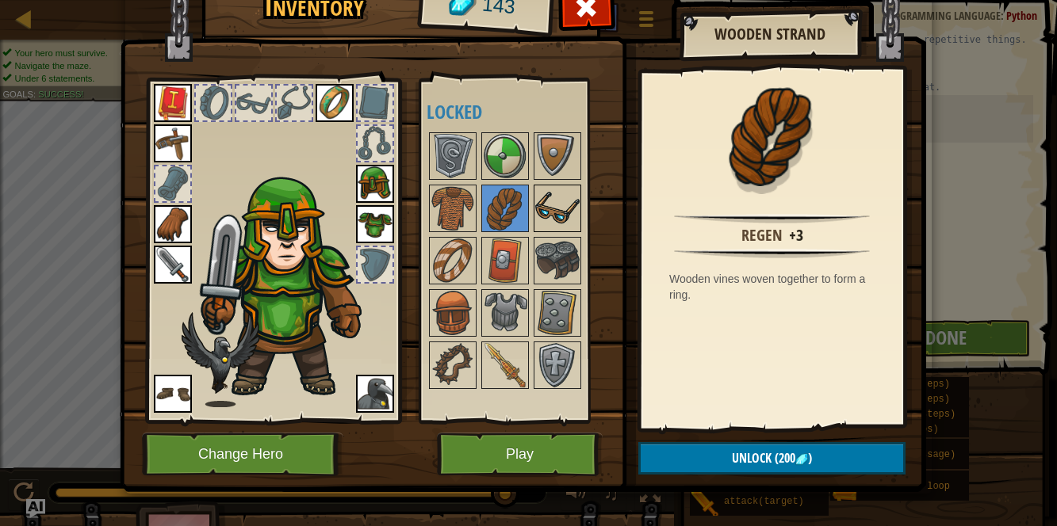
click at [538, 193] on img at bounding box center [557, 208] width 44 height 44
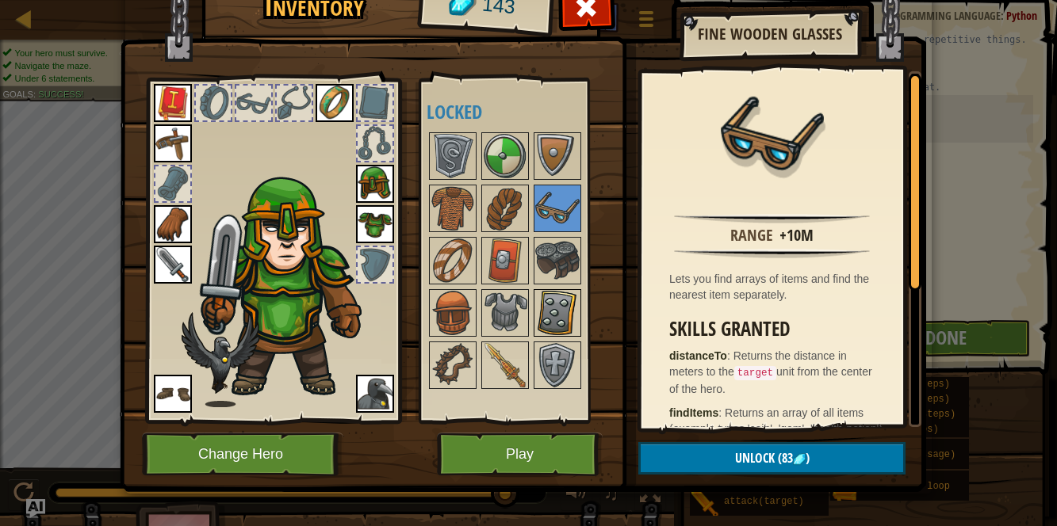
click at [555, 312] on img at bounding box center [557, 313] width 44 height 44
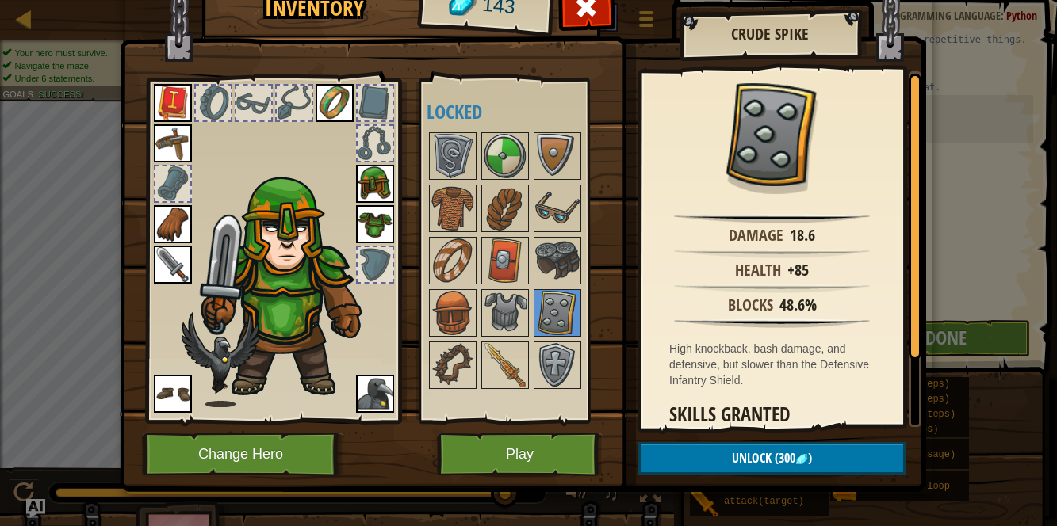
click at [529, 314] on div at bounding box center [519, 261] width 187 height 262
click at [526, 312] on img at bounding box center [505, 313] width 44 height 44
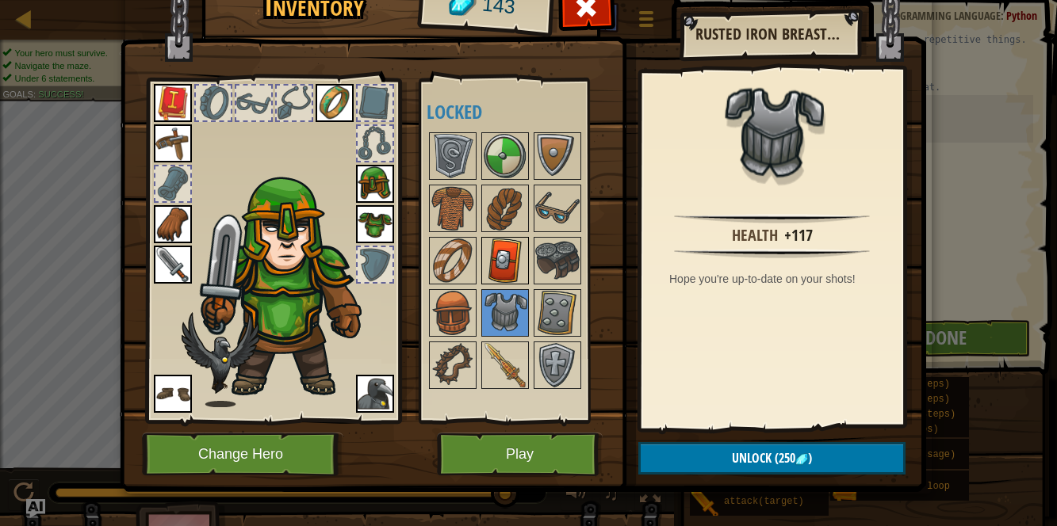
click at [492, 260] on img at bounding box center [505, 261] width 44 height 44
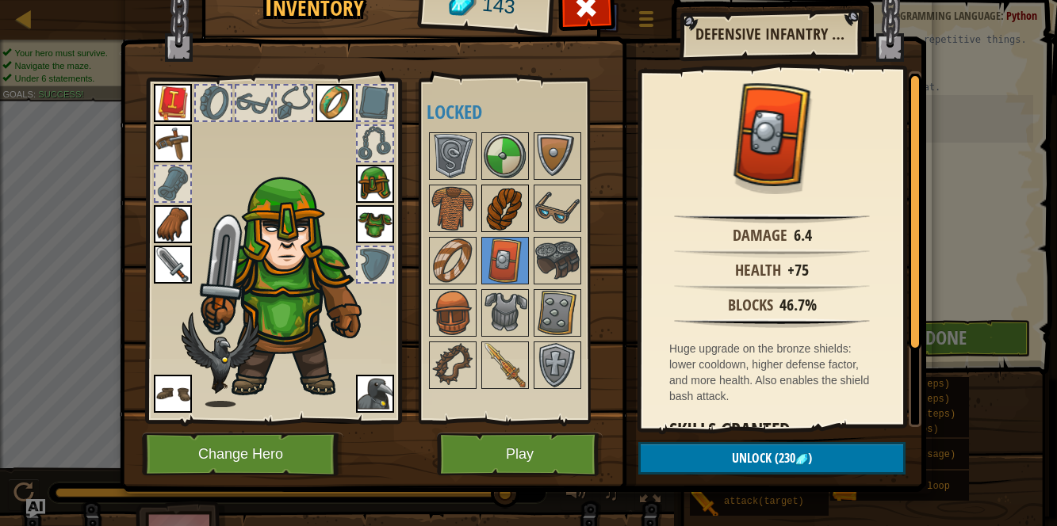
click at [491, 205] on img at bounding box center [505, 208] width 44 height 44
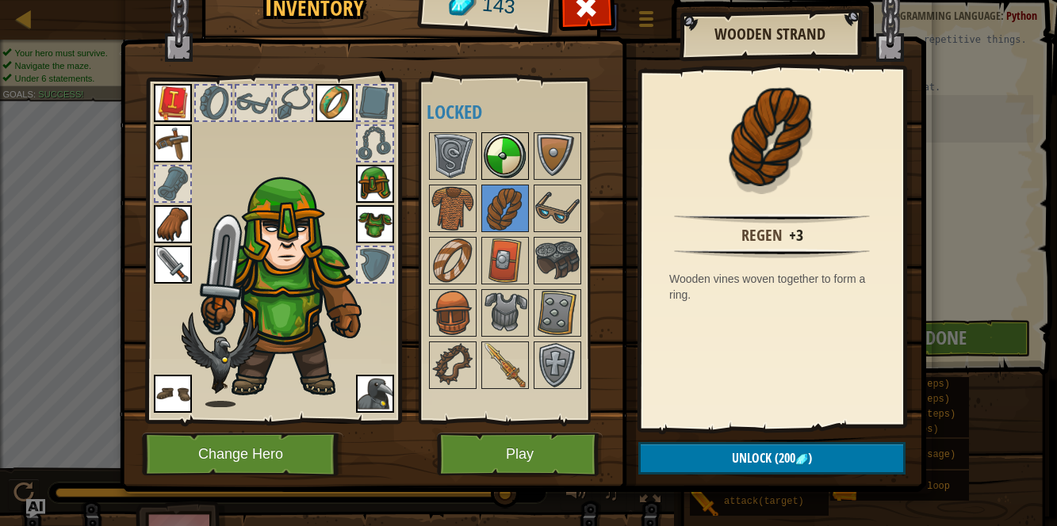
click at [502, 168] on img at bounding box center [505, 156] width 44 height 44
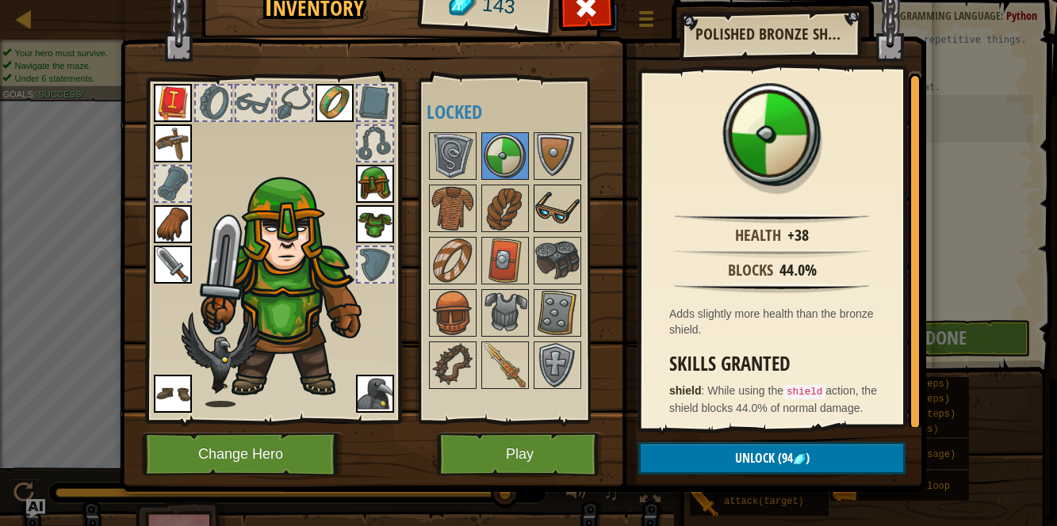
click at [541, 212] on img at bounding box center [557, 208] width 44 height 44
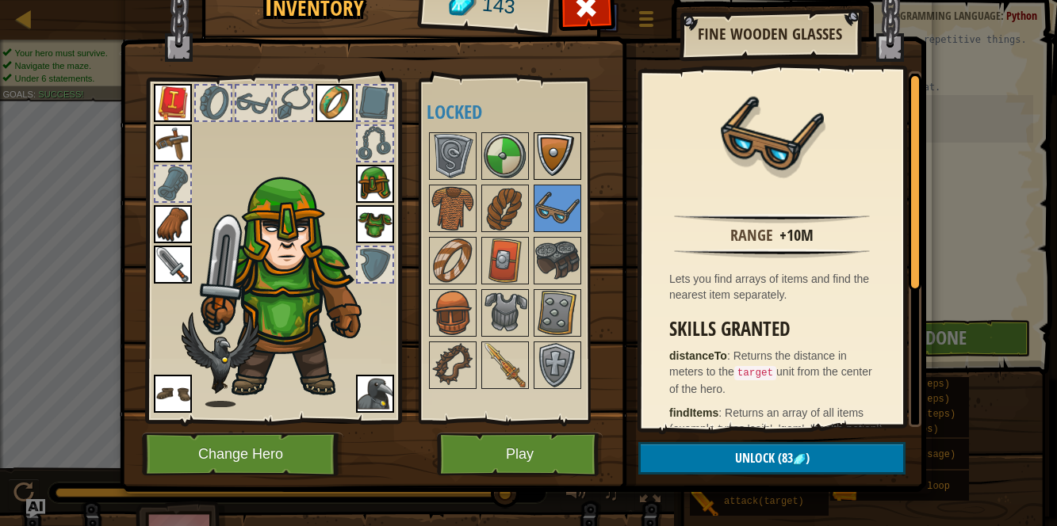
click at [545, 174] on img at bounding box center [557, 156] width 44 height 44
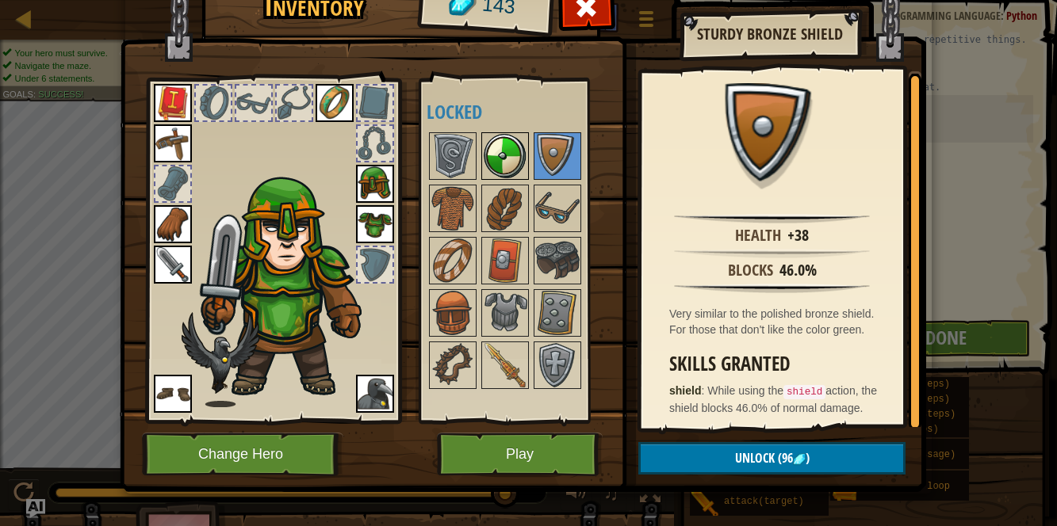
click at [495, 145] on img at bounding box center [505, 156] width 44 height 44
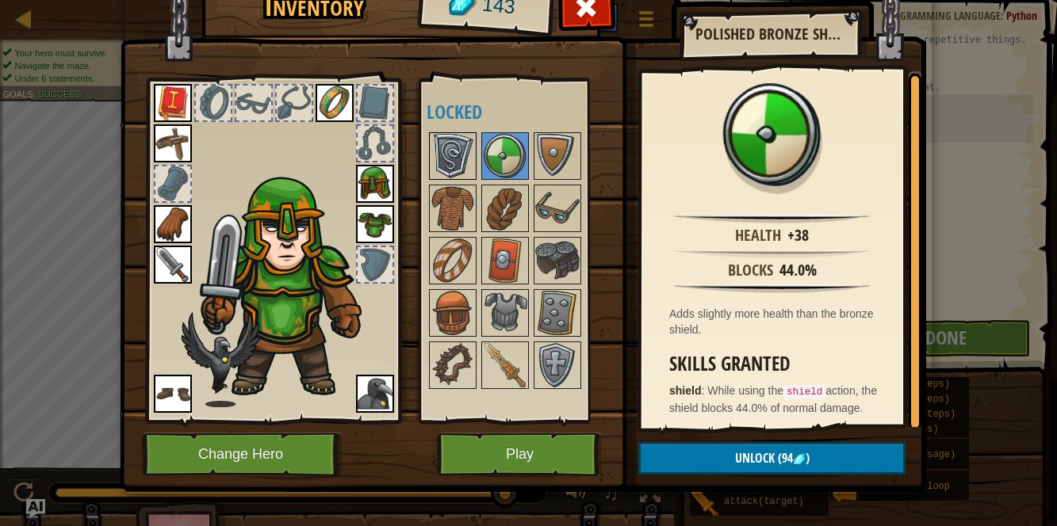
click at [453, 151] on img at bounding box center [452, 156] width 44 height 44
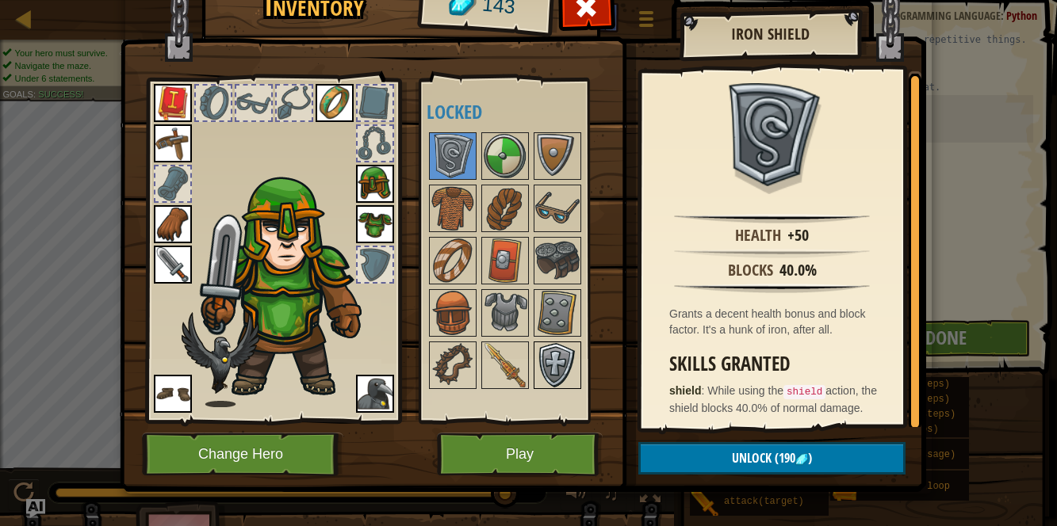
click at [552, 348] on img at bounding box center [557, 365] width 44 height 44
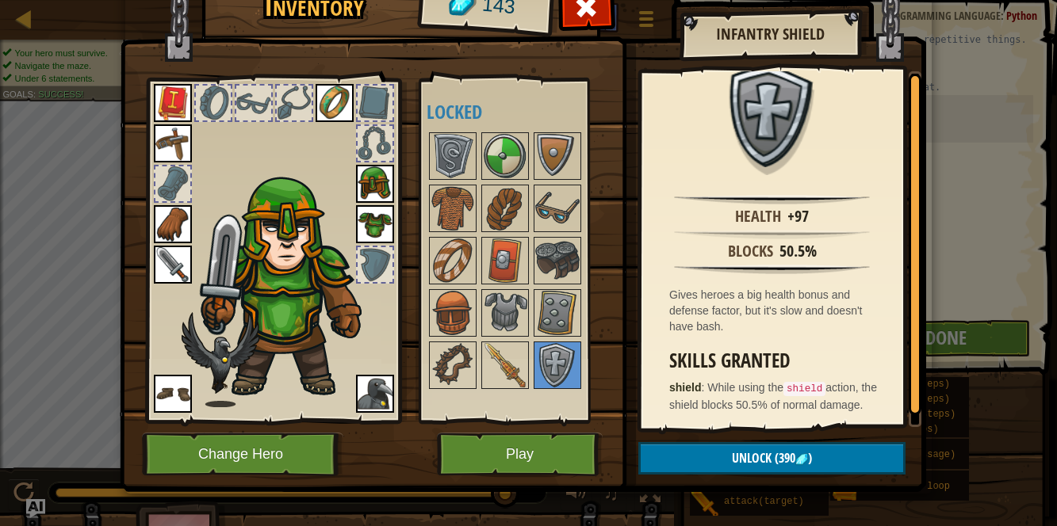
scroll to position [0, 0]
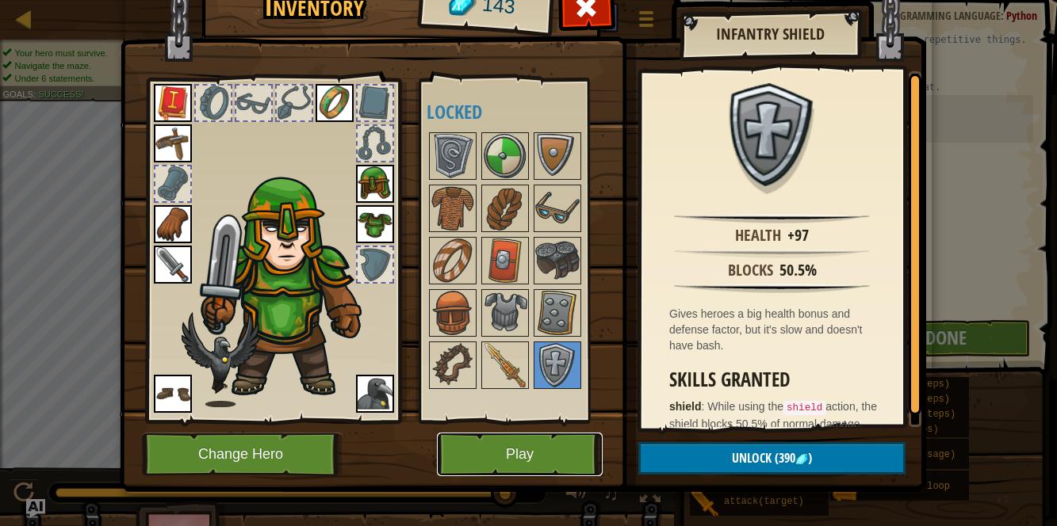
click at [511, 436] on button "Play" at bounding box center [520, 455] width 166 height 44
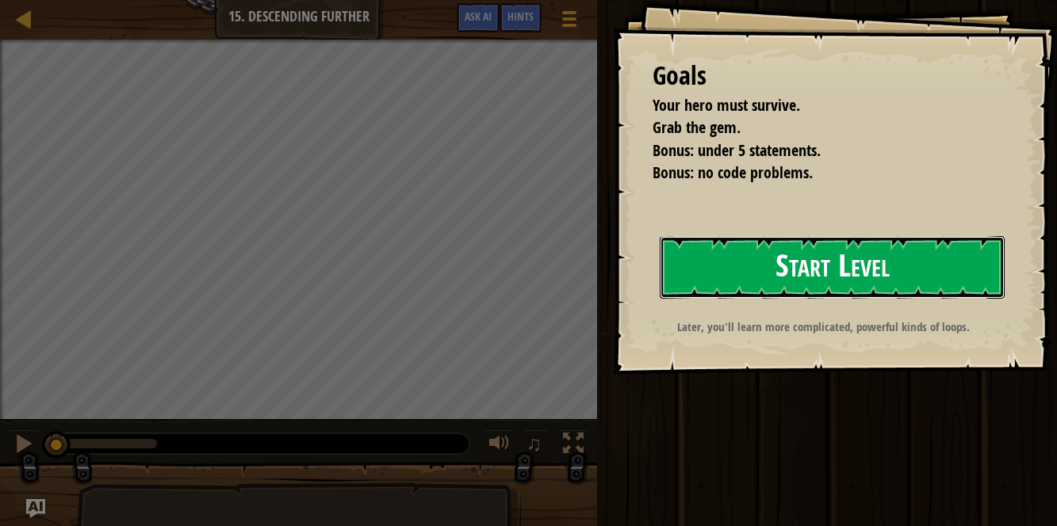
click at [730, 273] on button "Start Level" at bounding box center [831, 267] width 345 height 63
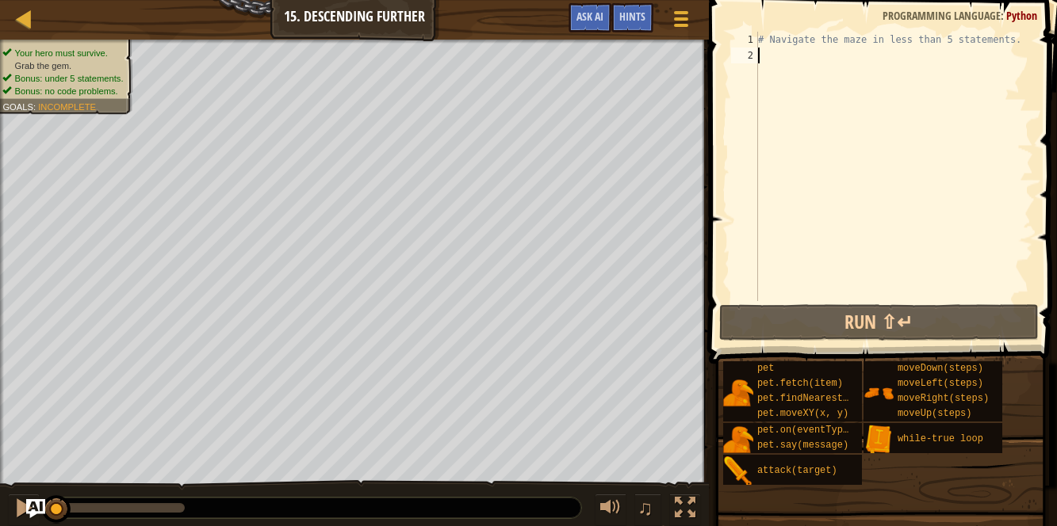
type textarea "h"
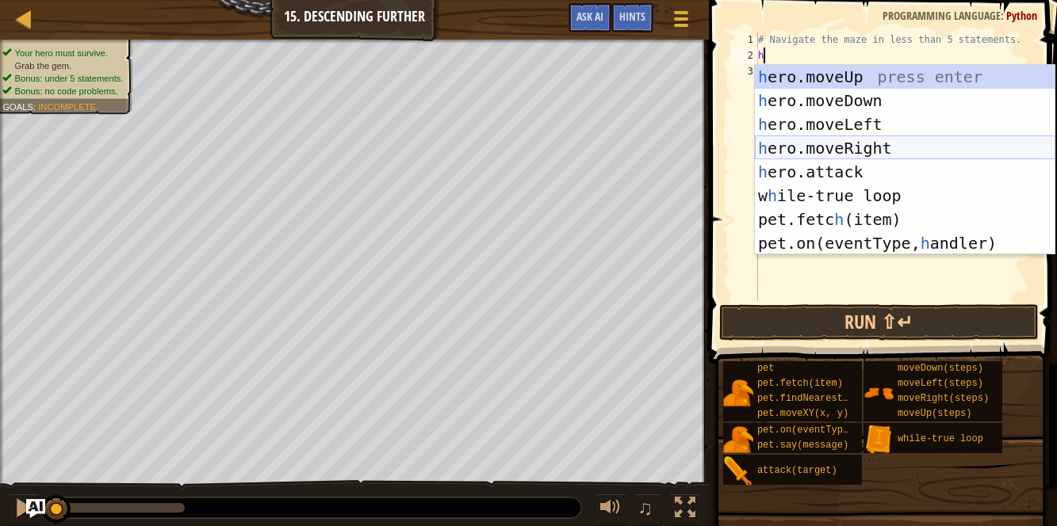
click at [810, 146] on div "h ero.moveUp press enter h ero.moveDown press enter h ero.moveLeft press enter …" at bounding box center [905, 184] width 300 height 238
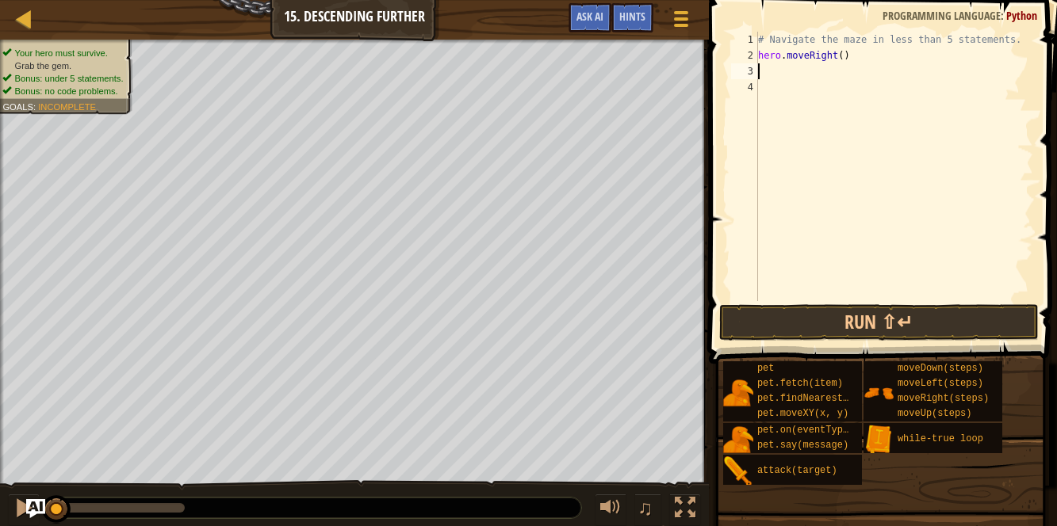
click at [843, 54] on div "# Navigate the maze in less than 5 statements. hero . moveRight ( )" at bounding box center [894, 182] width 278 height 301
type textarea "hero.moveRight(2)"
click at [769, 63] on div "# Navigate the maze in less than 5 statements. hero . moveRight ( 2 )" at bounding box center [894, 182] width 278 height 301
click at [770, 72] on div "# Navigate the maze in less than 5 statements. hero . moveRight ( 2 )" at bounding box center [894, 182] width 278 height 301
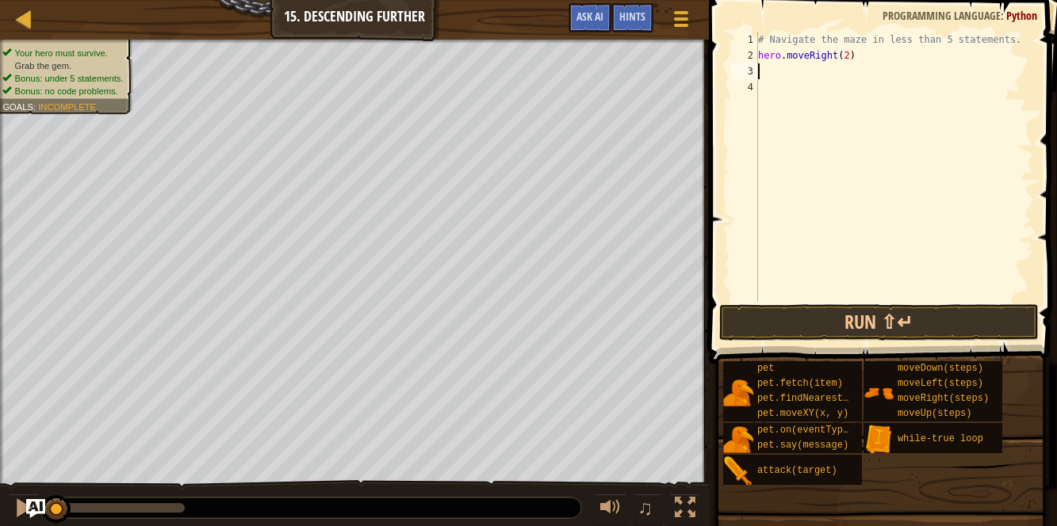
scroll to position [7, 0]
type textarea "h"
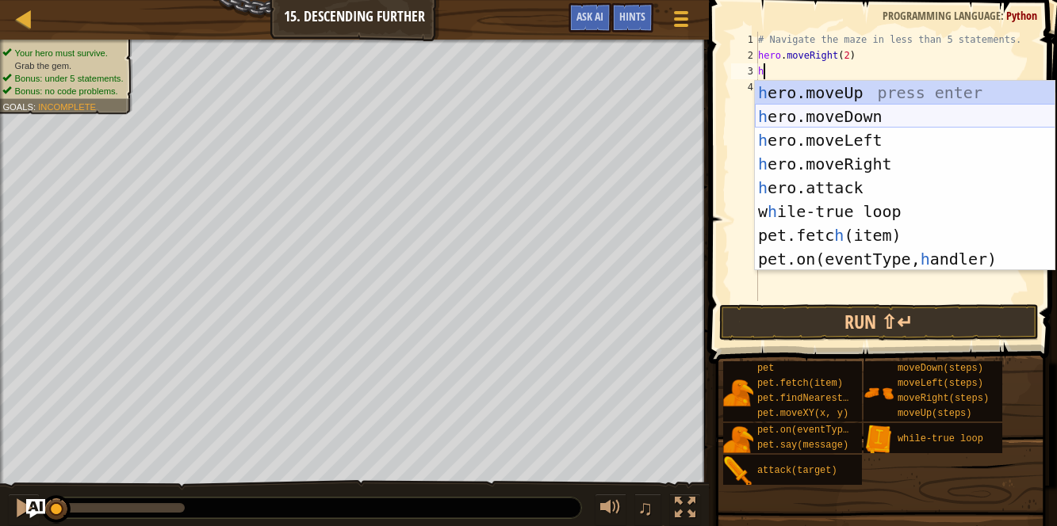
click at [792, 113] on div "h ero.moveUp press enter h ero.moveDown press enter h ero.moveLeft press enter …" at bounding box center [905, 200] width 300 height 238
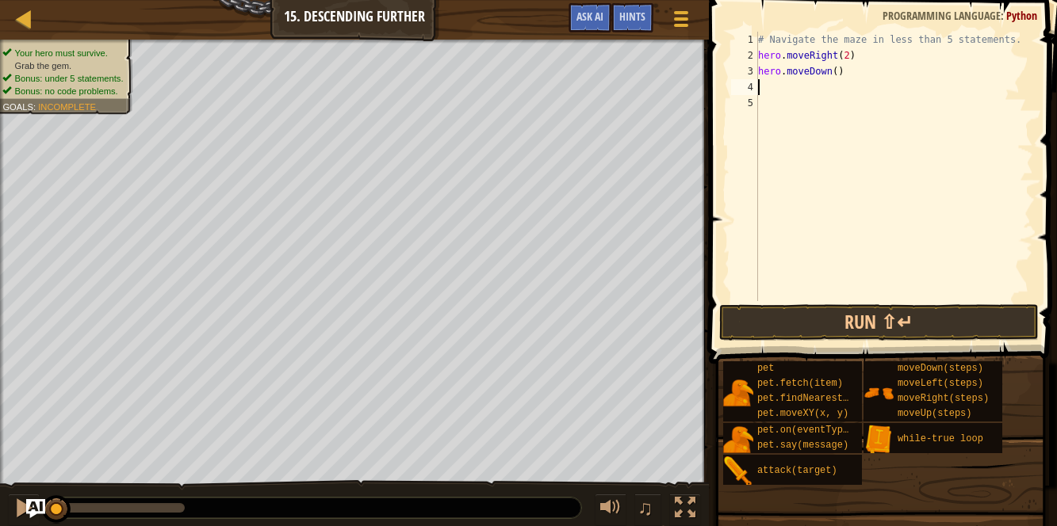
type textarea "h"
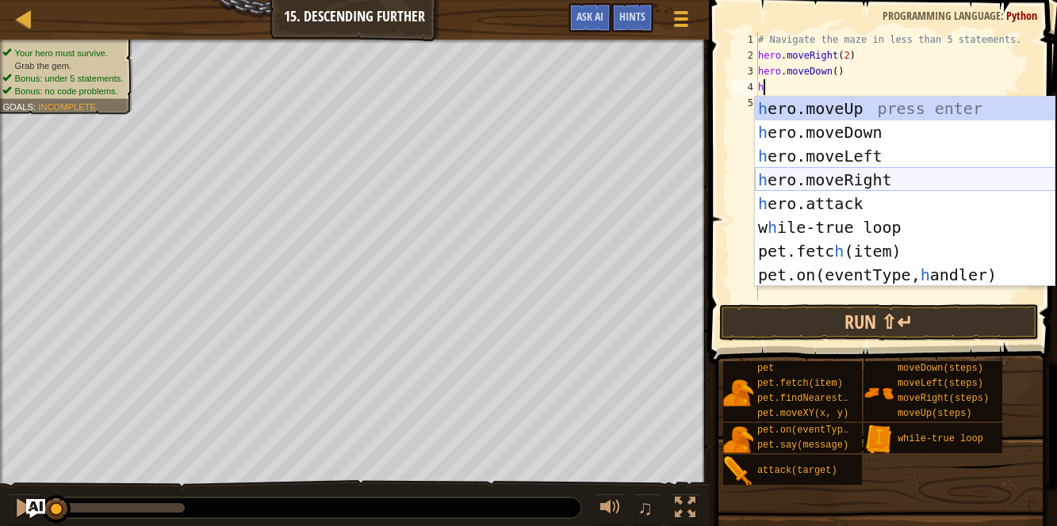
click at [789, 177] on div "h ero.moveUp press enter h ero.moveDown press enter h ero.moveLeft press enter …" at bounding box center [905, 216] width 300 height 238
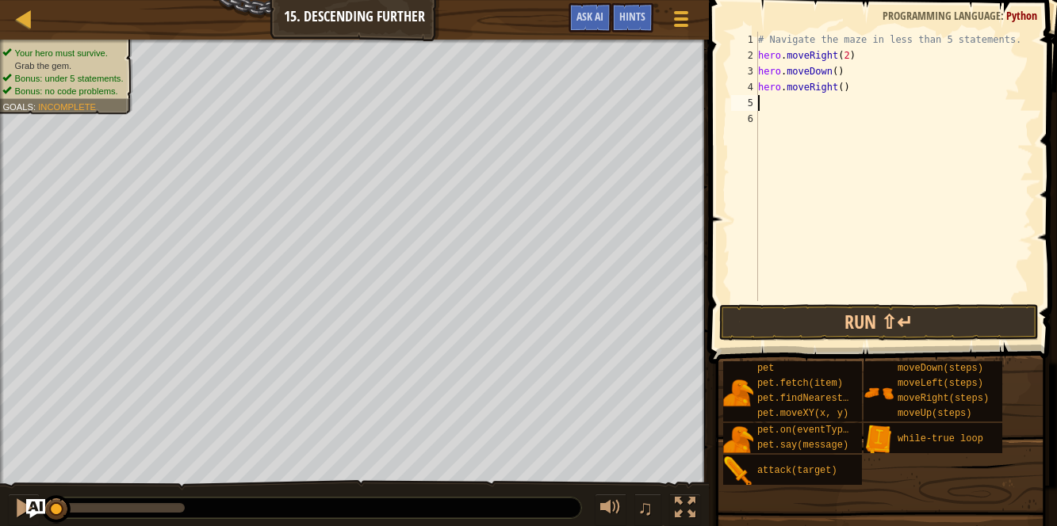
click at [843, 86] on div "# Navigate the maze in less than 5 statements. hero . moveRight ( 2 ) hero . mo…" at bounding box center [894, 182] width 278 height 301
type textarea "hero.moveRight(2)"
click at [773, 103] on div "# Navigate the maze in less than 5 statements. hero . moveRight ( 2 ) hero . mo…" at bounding box center [894, 182] width 278 height 301
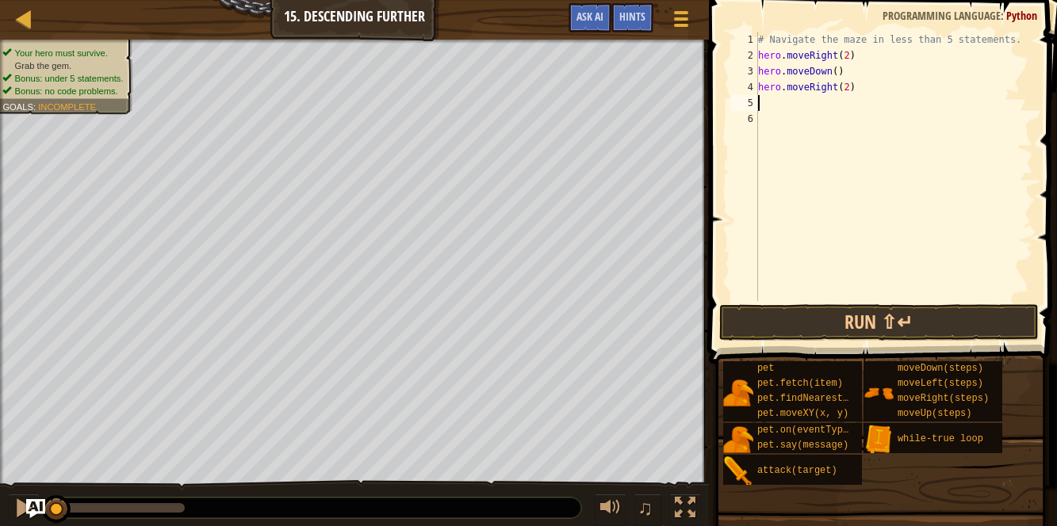
type textarea "h"
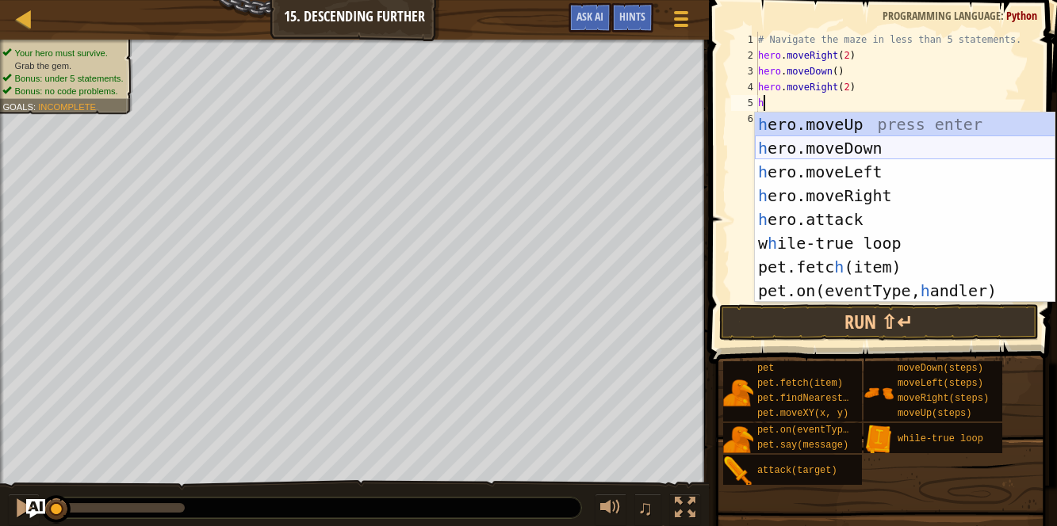
click at [779, 139] on div "h ero.moveUp press enter h ero.moveDown press enter h ero.moveLeft press enter …" at bounding box center [905, 232] width 300 height 238
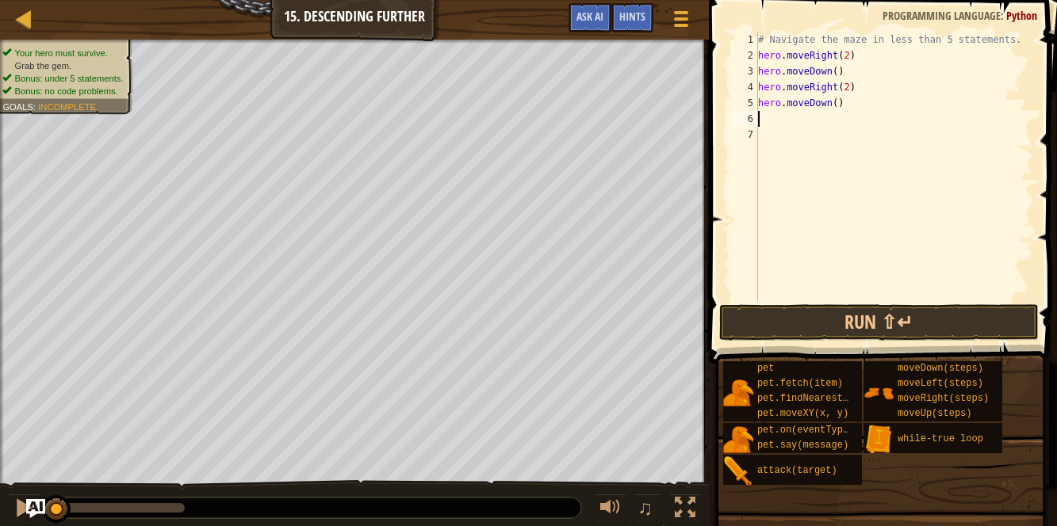
type textarea "h"
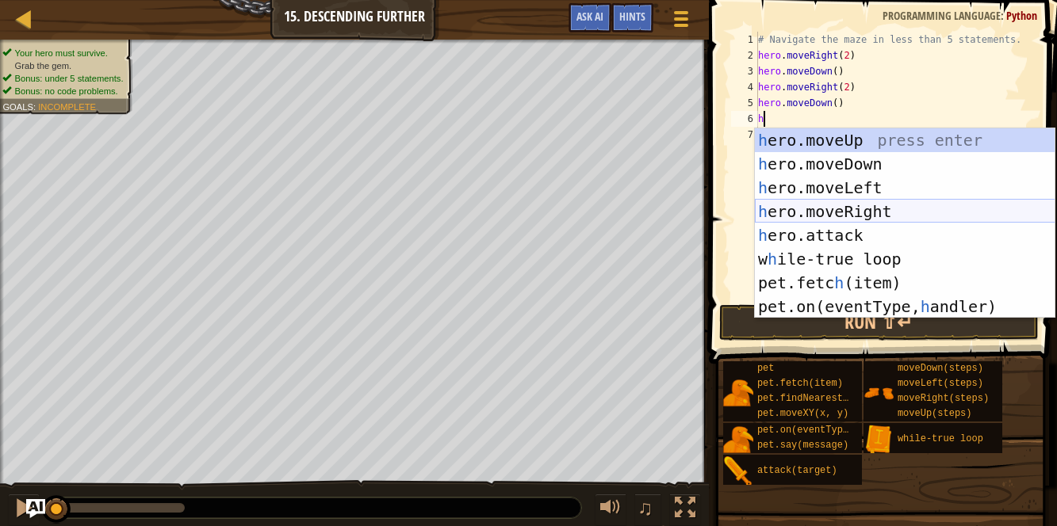
click at [817, 202] on div "h ero.moveUp press enter h ero.moveDown press enter h ero.moveLeft press enter …" at bounding box center [905, 247] width 300 height 238
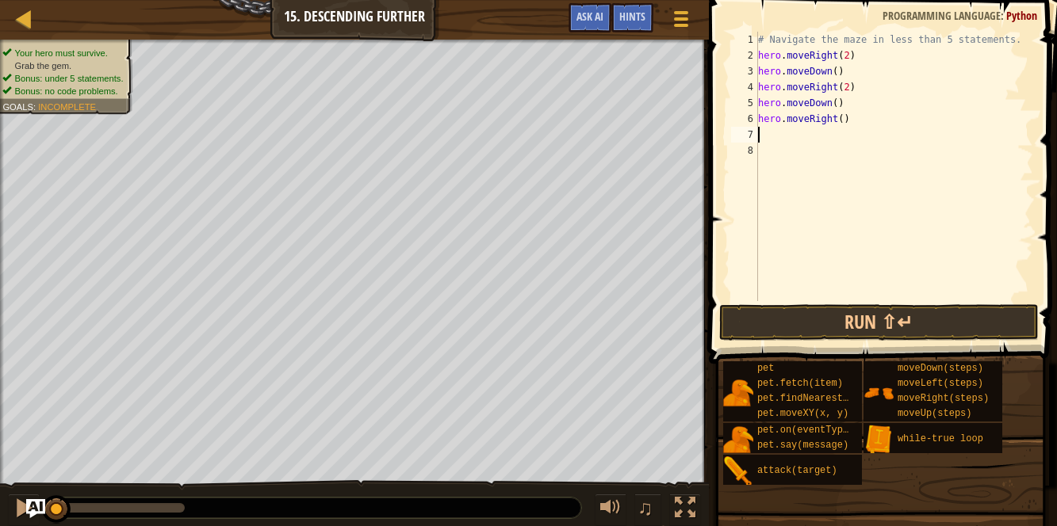
click at [817, 202] on div "# Navigate the maze in less than 5 statements. hero . moveRight ( 2 ) hero . mo…" at bounding box center [894, 182] width 278 height 301
click at [844, 120] on div "# Navigate the maze in less than 5 statements. hero . moveRight ( 2 ) hero . mo…" at bounding box center [894, 182] width 278 height 301
click at [810, 310] on button "Run ⇧↵" at bounding box center [878, 322] width 319 height 36
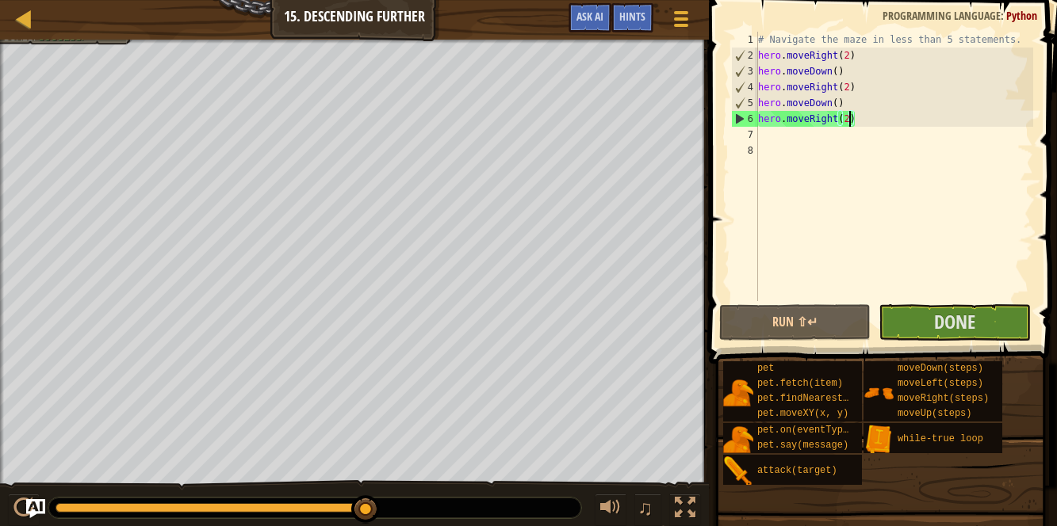
click at [857, 119] on div "# Navigate the maze in less than 5 statements. hero . moveRight ( 2 ) hero . mo…" at bounding box center [894, 182] width 278 height 301
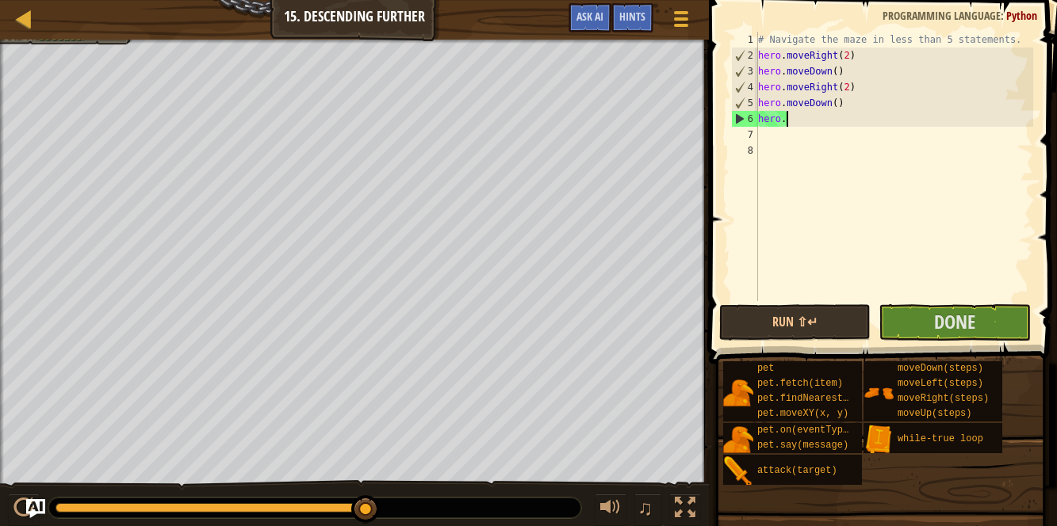
type textarea "h"
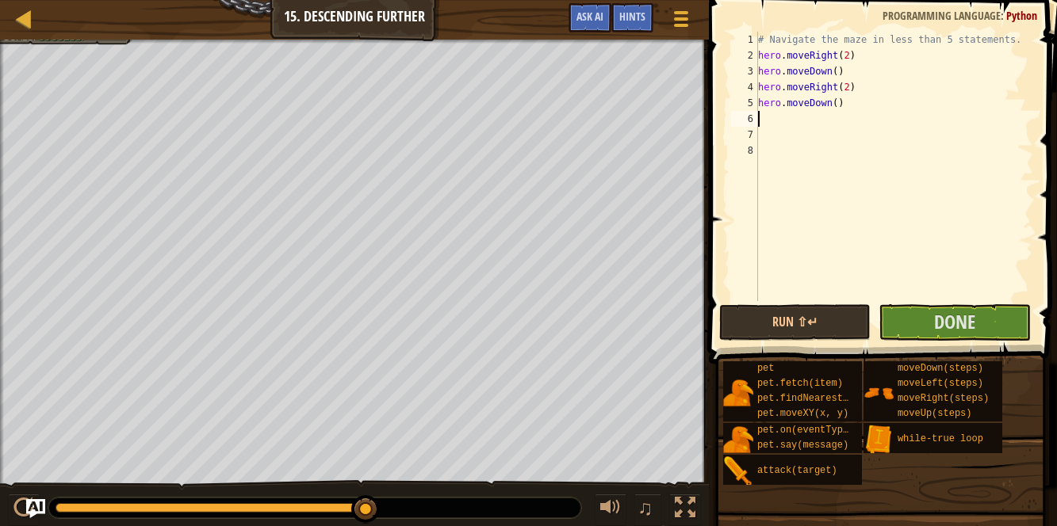
click at [756, 97] on div "5" at bounding box center [744, 103] width 27 height 16
click at [838, 107] on div "# Navigate the maze in less than 5 statements. hero . moveRight ( 2 ) hero . mo…" at bounding box center [894, 182] width 278 height 301
click at [841, 105] on div "# Navigate the maze in less than 5 statements. hero . moveRight ( 2 ) hero . mo…" at bounding box center [894, 182] width 278 height 301
click at [789, 330] on button "Run ⇧↵" at bounding box center [794, 322] width 151 height 36
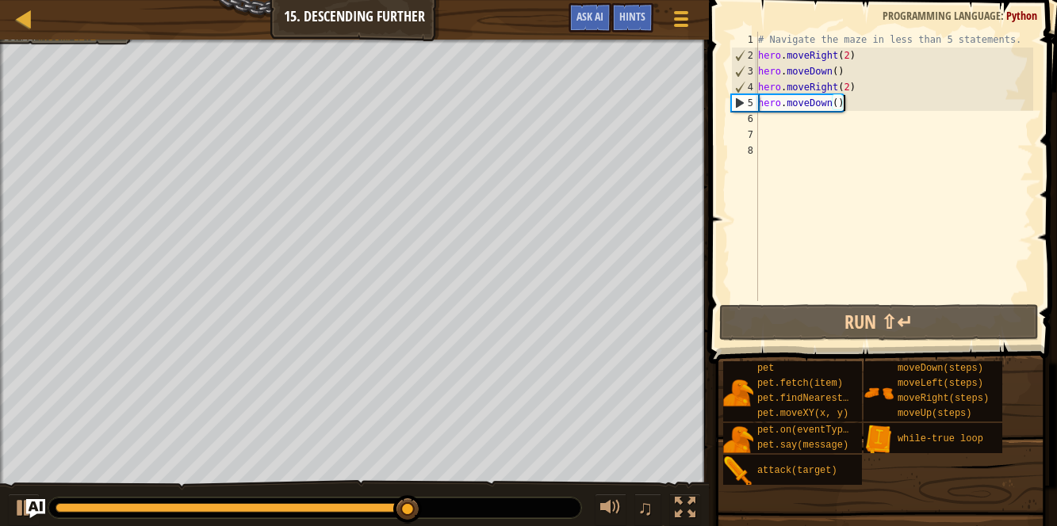
click at [778, 37] on div "# Navigate the maze in less than 5 statements. hero . moveRight ( 2 ) hero . mo…" at bounding box center [894, 182] width 278 height 301
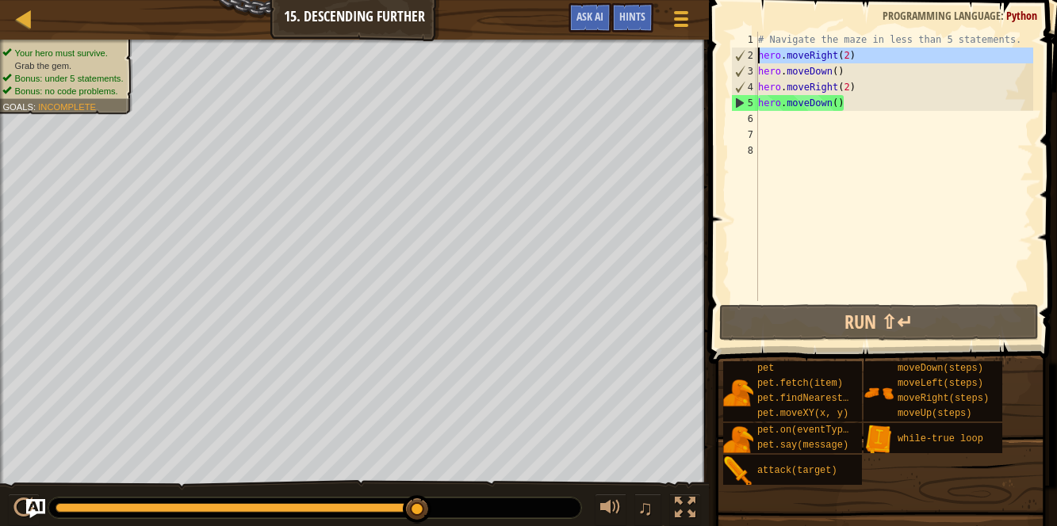
click at [737, 55] on div "2" at bounding box center [745, 56] width 26 height 16
click at [840, 53] on div "# Navigate the maze in less than 5 statements. hero . moveRight ( 2 ) hero . mo…" at bounding box center [894, 182] width 278 height 301
click at [830, 53] on div "# Navigate the maze in less than 5 statements. hero . moveRight ( 2 ) hero . mo…" at bounding box center [894, 182] width 278 height 301
click at [808, 57] on div "# Navigate the maze in less than 5 statements. hero . moveRight ( 2 ) hero . mo…" at bounding box center [894, 182] width 278 height 301
click at [625, 17] on span "Hints" at bounding box center [632, 16] width 26 height 15
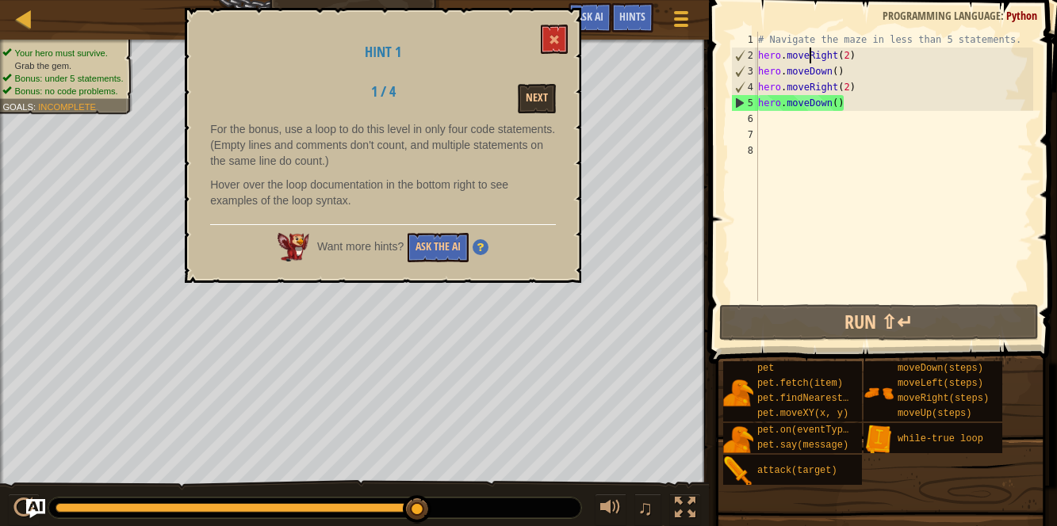
click at [843, 102] on div "# Navigate the maze in less than 5 statements. hero . moveRight ( 2 ) hero . mo…" at bounding box center [894, 182] width 278 height 301
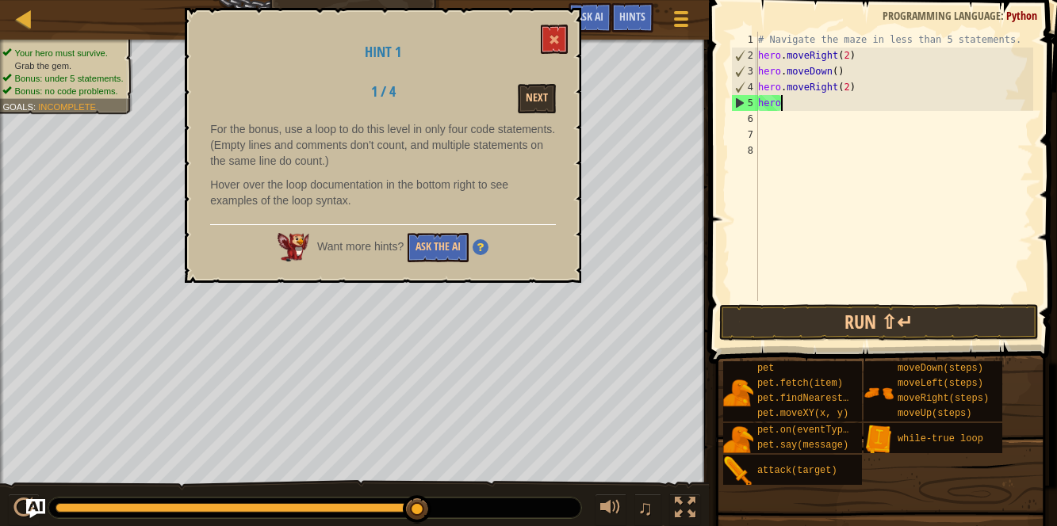
type textarea "h"
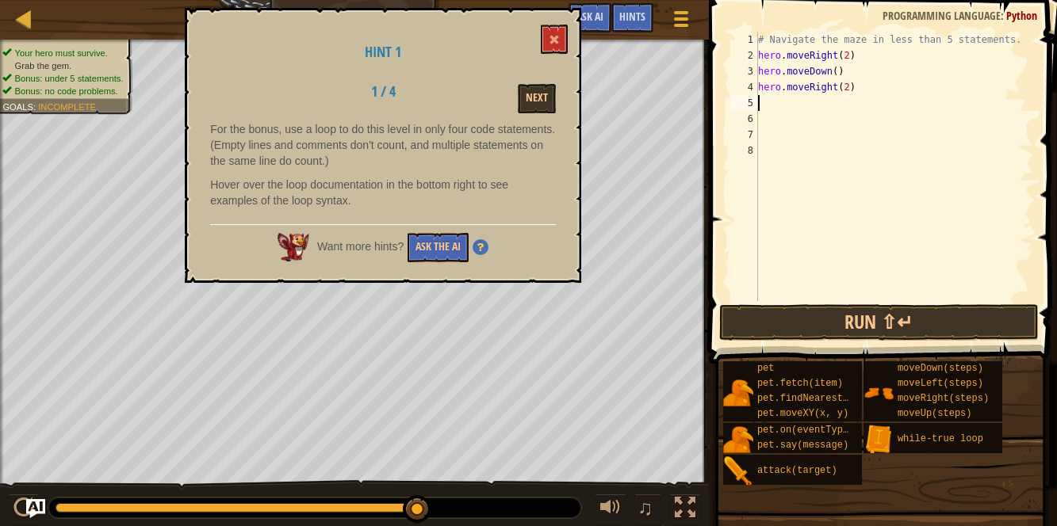
click at [856, 84] on div "# Navigate the maze in less than 5 statements. hero . moveRight ( 2 ) hero . mo…" at bounding box center [894, 182] width 278 height 301
type textarea "h"
click at [847, 70] on div "# Navigate the maze in less than 5 statements. hero . moveRight ( 2 ) hero . mo…" at bounding box center [894, 182] width 278 height 301
type textarea "h"
click at [857, 53] on div "# Navigate the maze in less than 5 statements. hero . moveRight ( 2 )" at bounding box center [894, 182] width 278 height 301
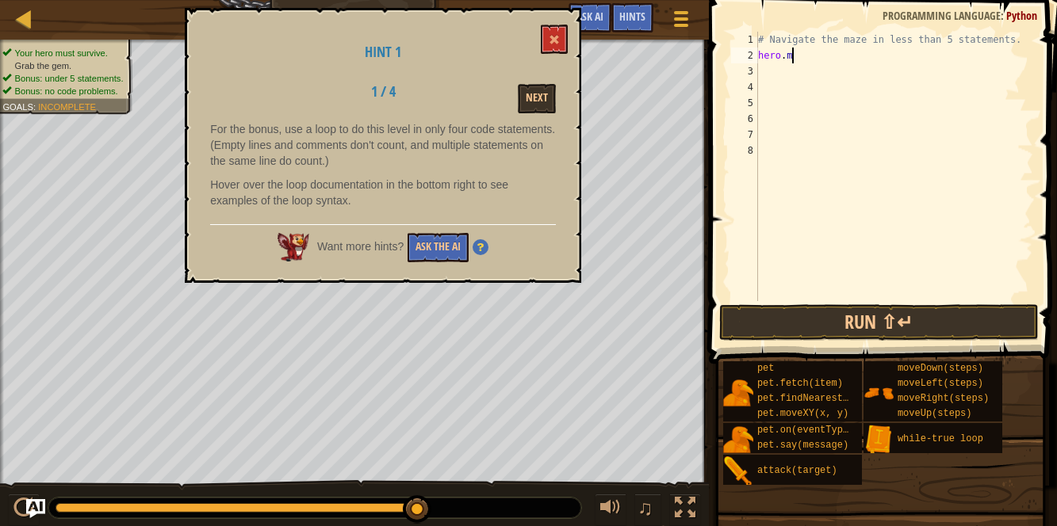
type textarea "h"
type textarea "w"
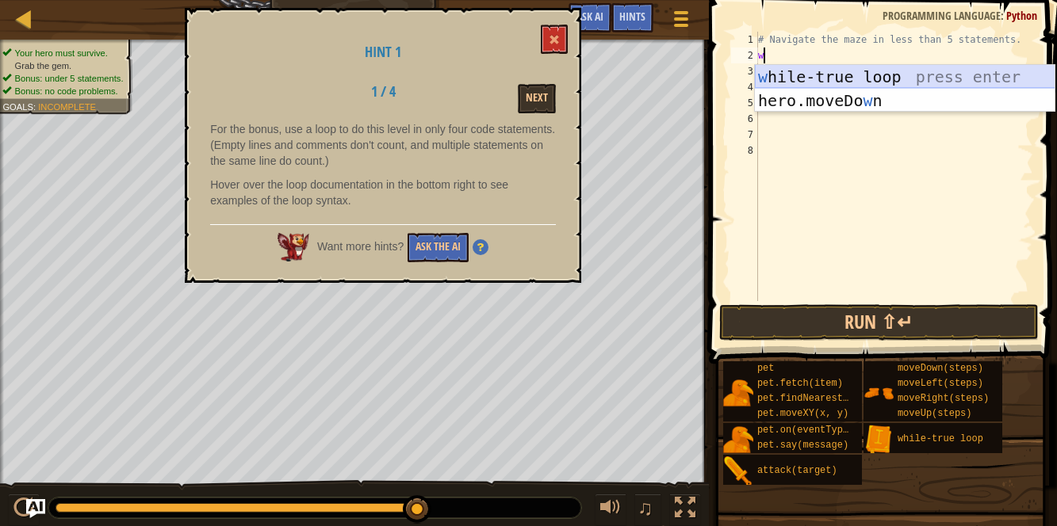
click at [915, 74] on div "w [PERSON_NAME]-true loop press enter hero.moveDo w n press enter" at bounding box center [905, 112] width 300 height 95
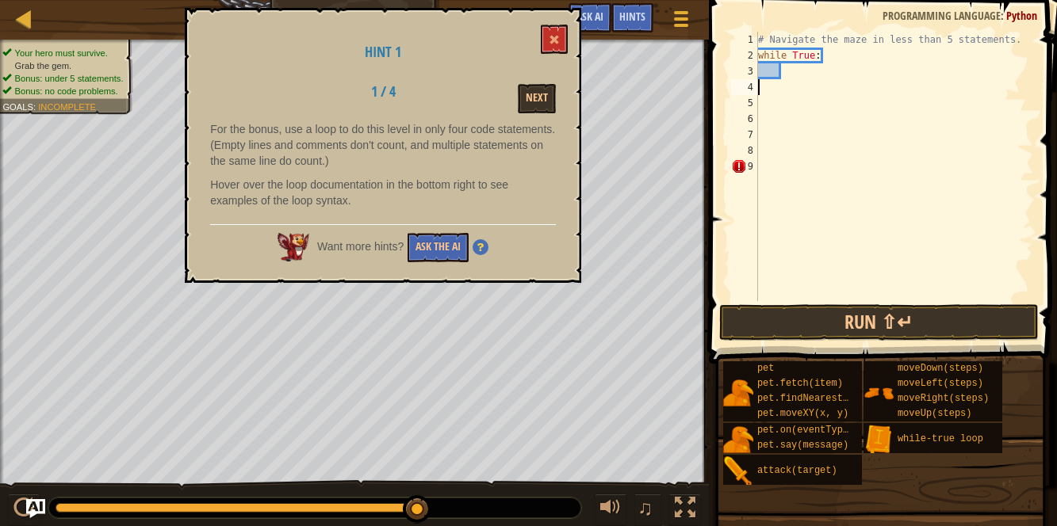
click at [767, 93] on div "# Navigate the maze in less than 5 statements. while True :" at bounding box center [894, 182] width 278 height 301
click at [782, 74] on div "# Navigate the maze in less than 5 statements. while True :" at bounding box center [893, 182] width 279 height 301
type textarea "\"
click at [548, 40] on button at bounding box center [554, 39] width 27 height 29
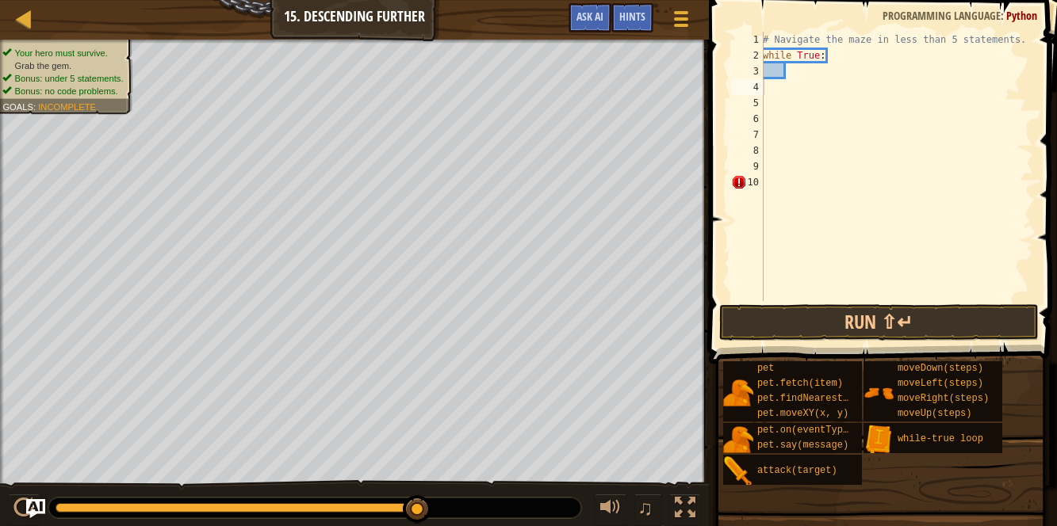
click at [774, 71] on div "# Navigate the maze in less than 5 statements. while True :" at bounding box center [895, 182] width 273 height 301
click at [841, 57] on div "# Navigate the maze in less than 5 statements. while True :" at bounding box center [893, 182] width 279 height 301
type textarea "w"
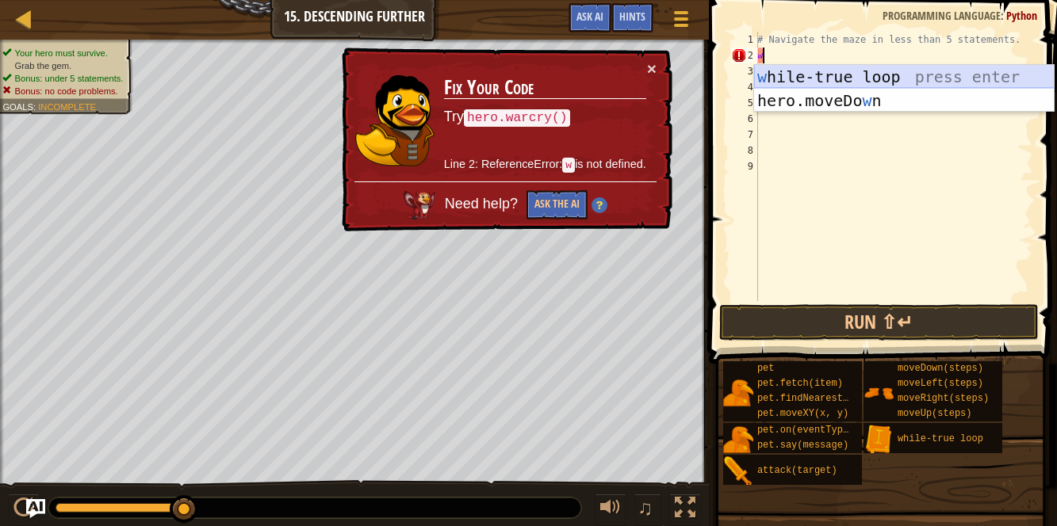
click at [833, 75] on div "w [PERSON_NAME]-true loop press enter hero.moveDo w n press enter" at bounding box center [904, 112] width 300 height 95
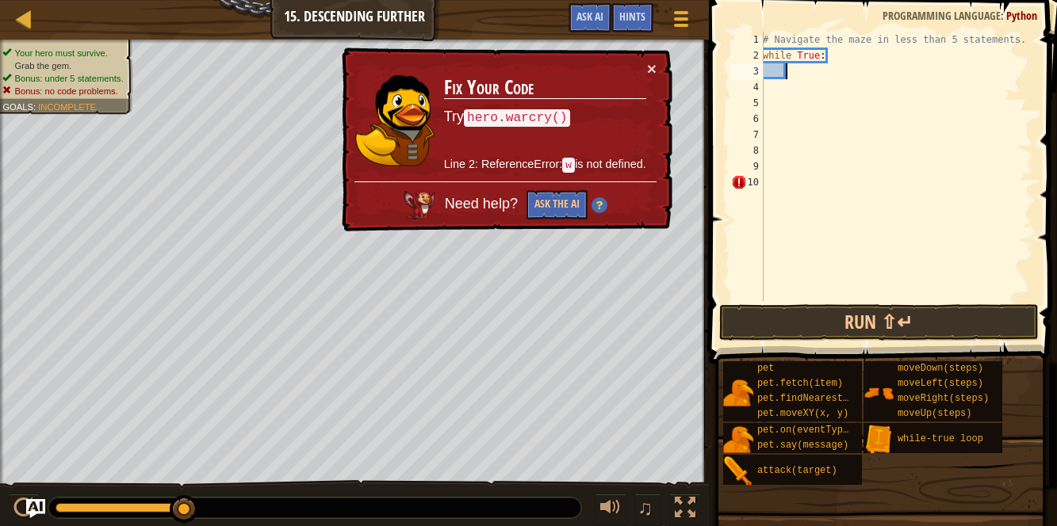
click at [657, 68] on div "× Fix Your Code Try hero.warcry() Line 2: ReferenceError: w is not defined. Nee…" at bounding box center [505, 140] width 334 height 185
click at [654, 67] on button "×" at bounding box center [652, 68] width 10 height 17
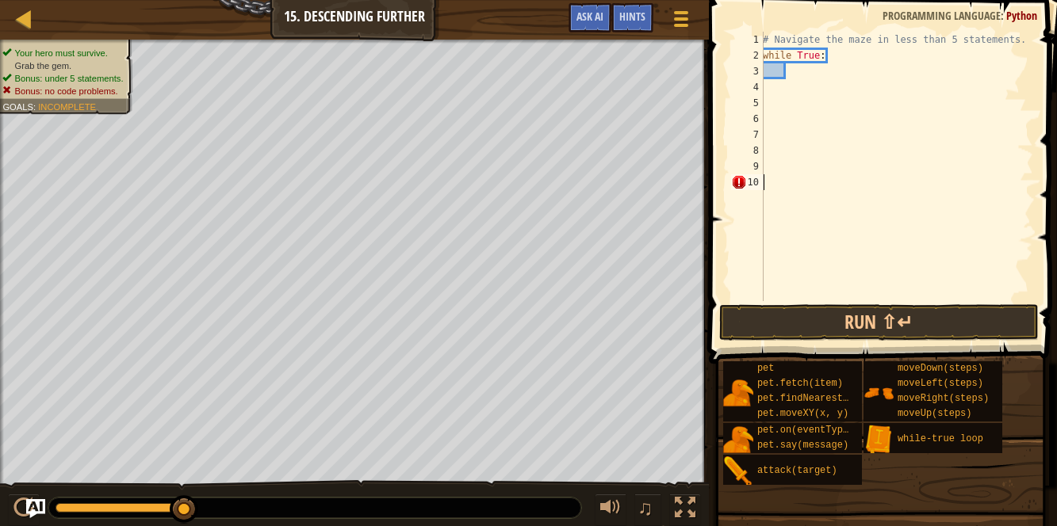
click at [767, 180] on div "# Navigate the maze in less than 5 statements. while True :" at bounding box center [895, 182] width 273 height 301
type textarea "M"
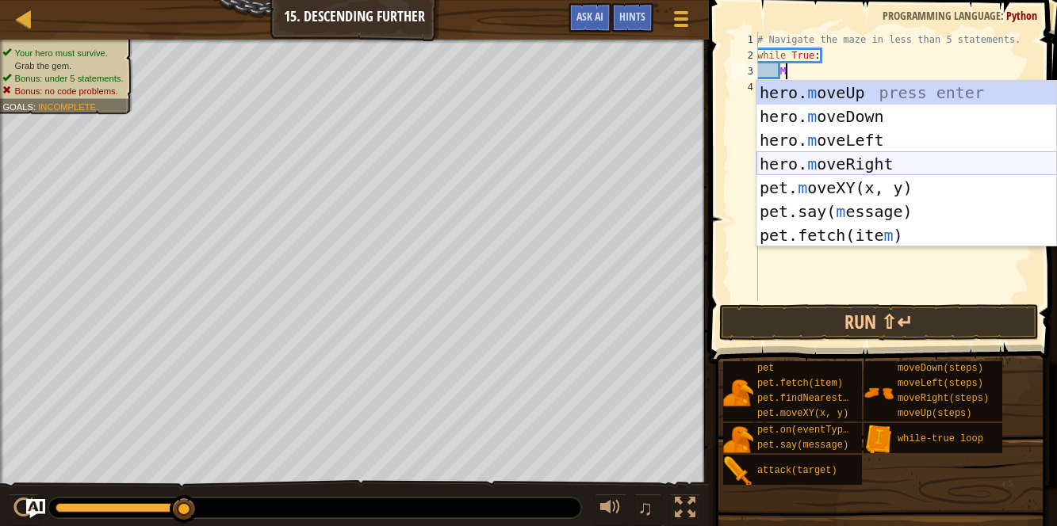
click at [865, 160] on div "hero. m oveUp press enter hero. m oveDown press enter hero. m oveLeft press ent…" at bounding box center [906, 188] width 300 height 214
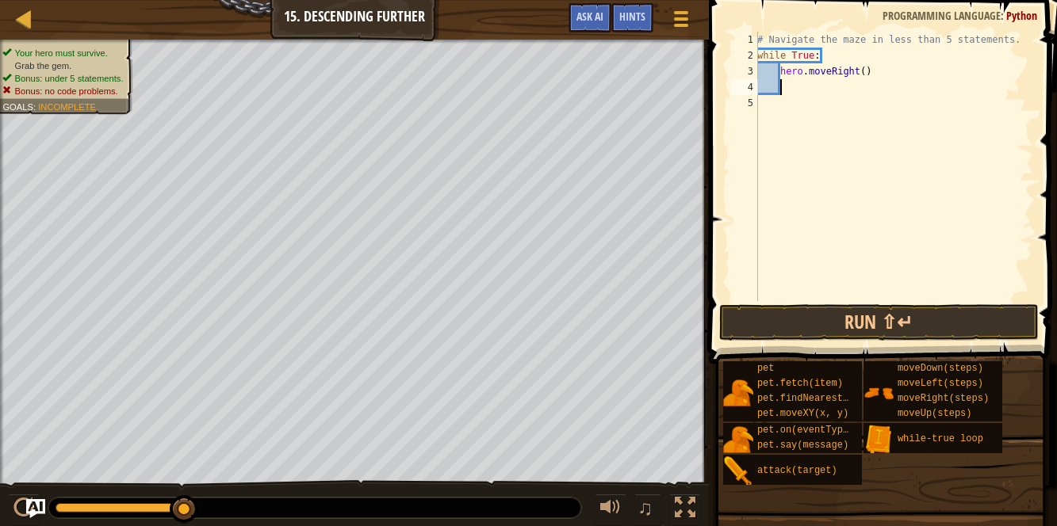
click at [866, 69] on div "# Navigate the maze in less than 5 statements. while True : hero . moveRight ( )" at bounding box center [893, 182] width 279 height 301
type textarea "hero.moveRight(2)"
click at [783, 86] on div "# Navigate the maze in less than 5 statements. while True : hero . moveRight ( …" at bounding box center [893, 182] width 279 height 301
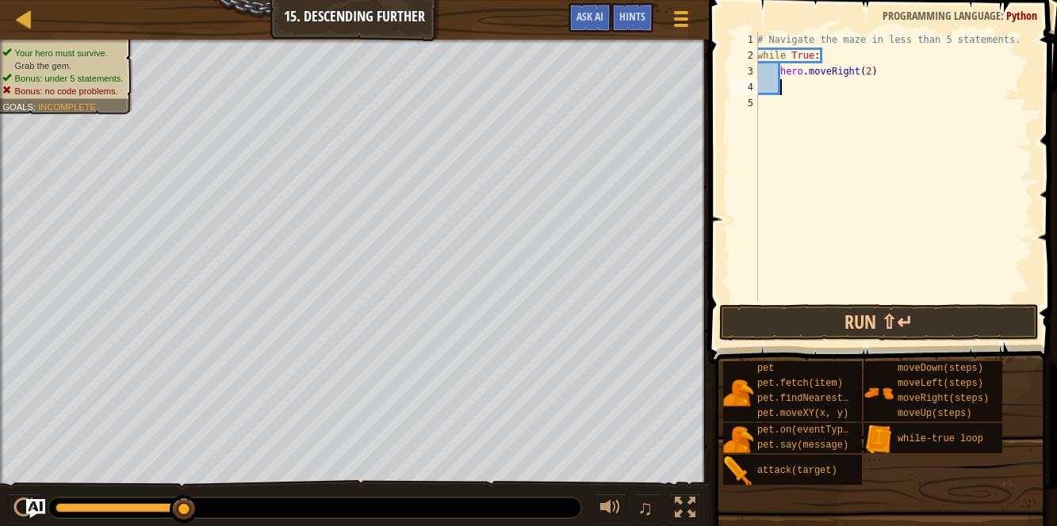
type textarea "m"
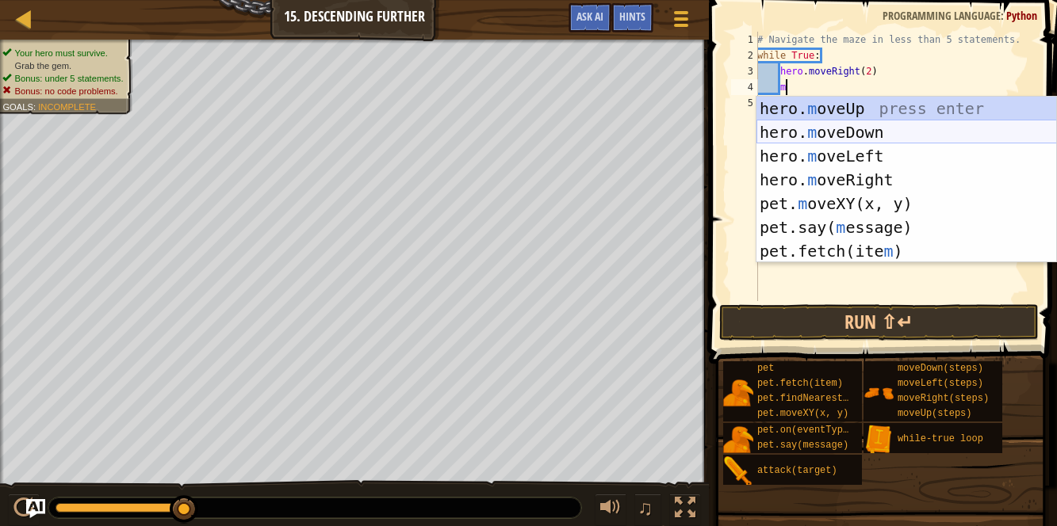
click at [824, 123] on div "hero. m oveUp press enter hero. m oveDown press enter hero. m oveLeft press ent…" at bounding box center [906, 204] width 300 height 214
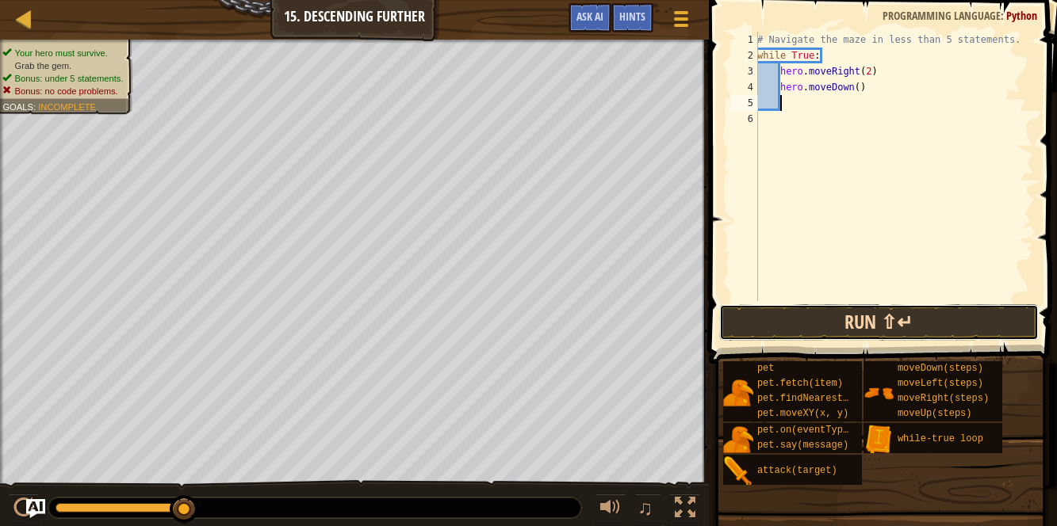
click at [835, 319] on button "Run ⇧↵" at bounding box center [878, 322] width 319 height 36
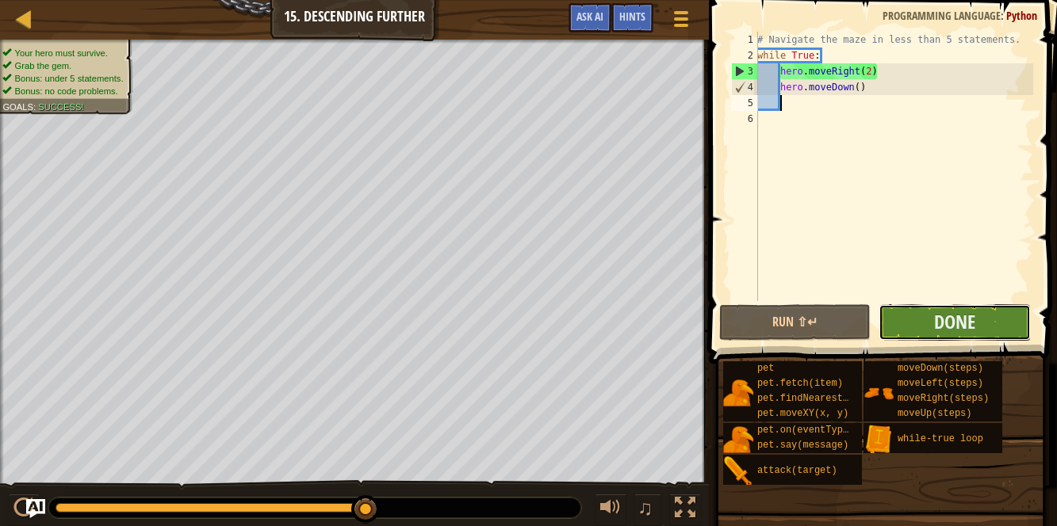
click at [906, 314] on button "Done" at bounding box center [953, 322] width 151 height 36
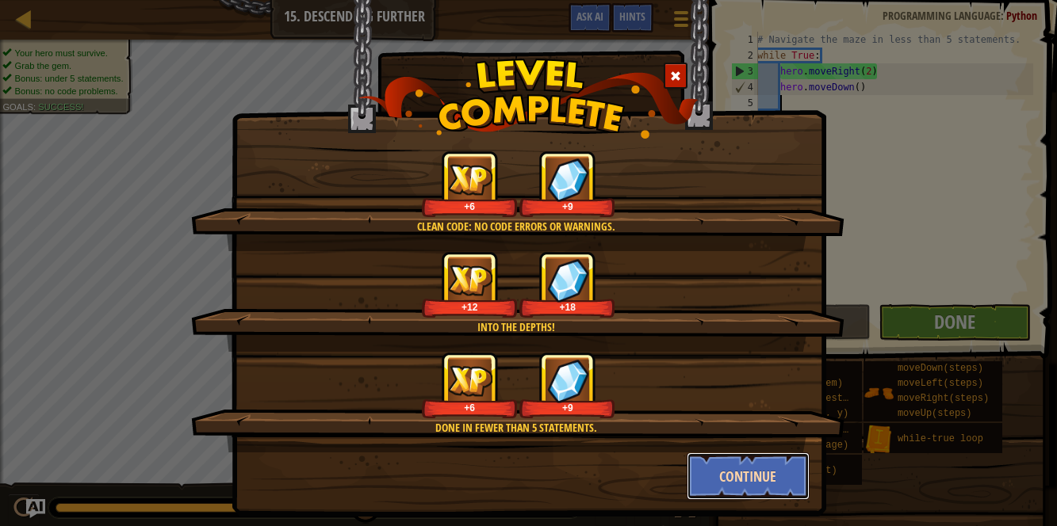
click at [717, 473] on button "Continue" at bounding box center [747, 477] width 123 height 48
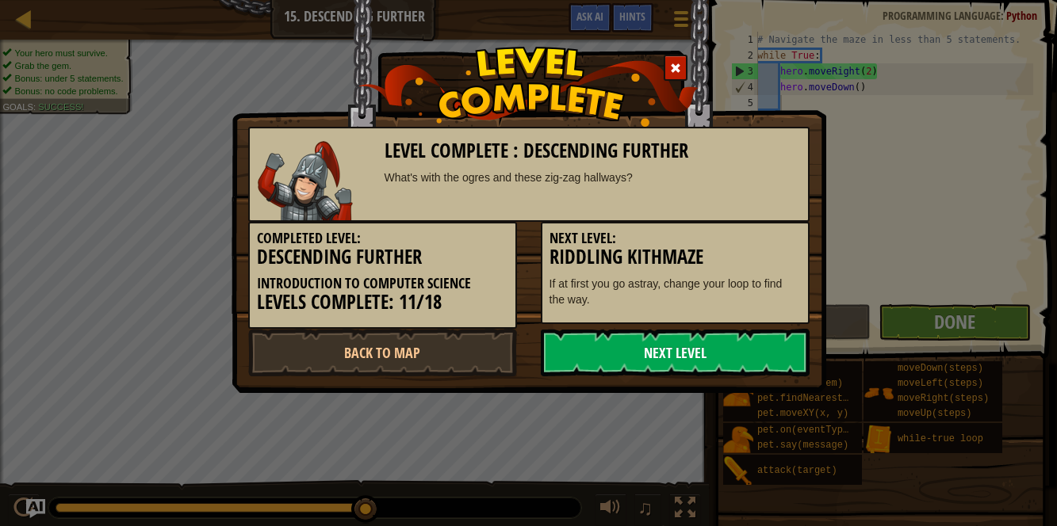
click at [625, 358] on link "Next Level" at bounding box center [675, 353] width 269 height 48
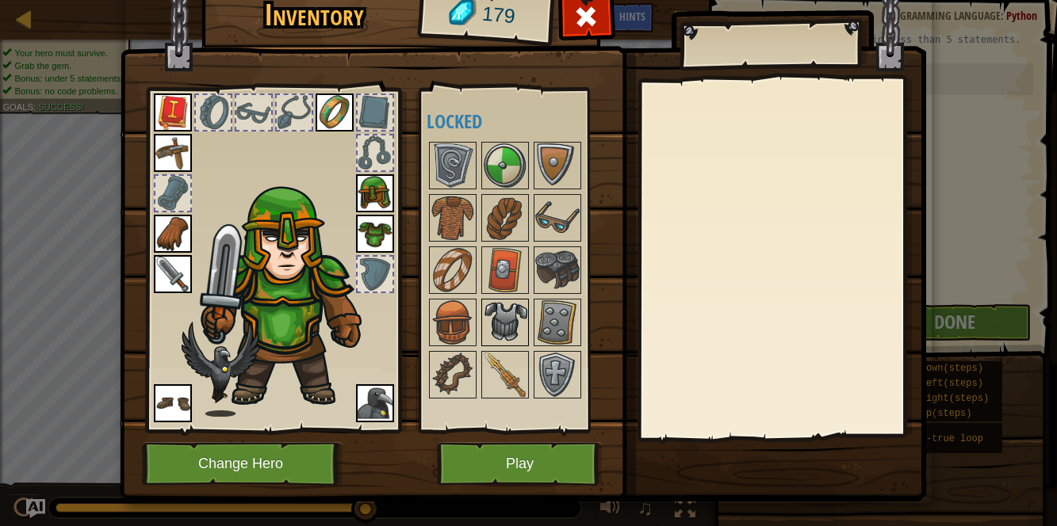
click at [500, 329] on img at bounding box center [505, 322] width 44 height 44
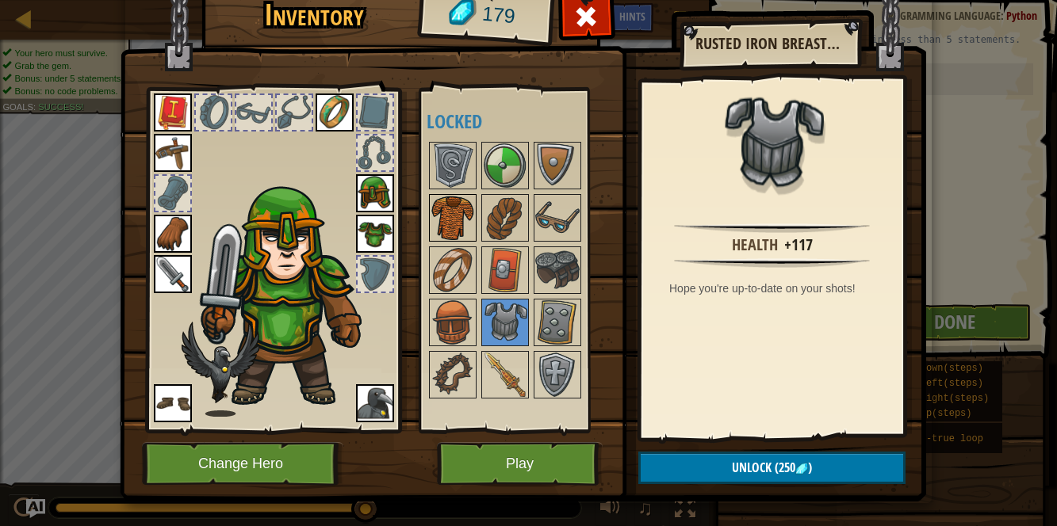
click at [457, 199] on img at bounding box center [452, 218] width 44 height 44
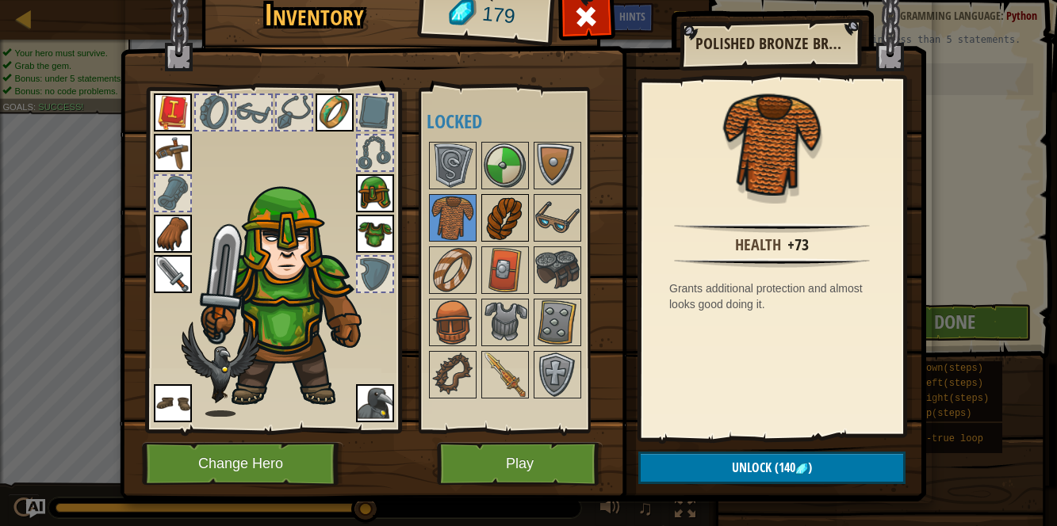
click at [499, 198] on img at bounding box center [505, 218] width 44 height 44
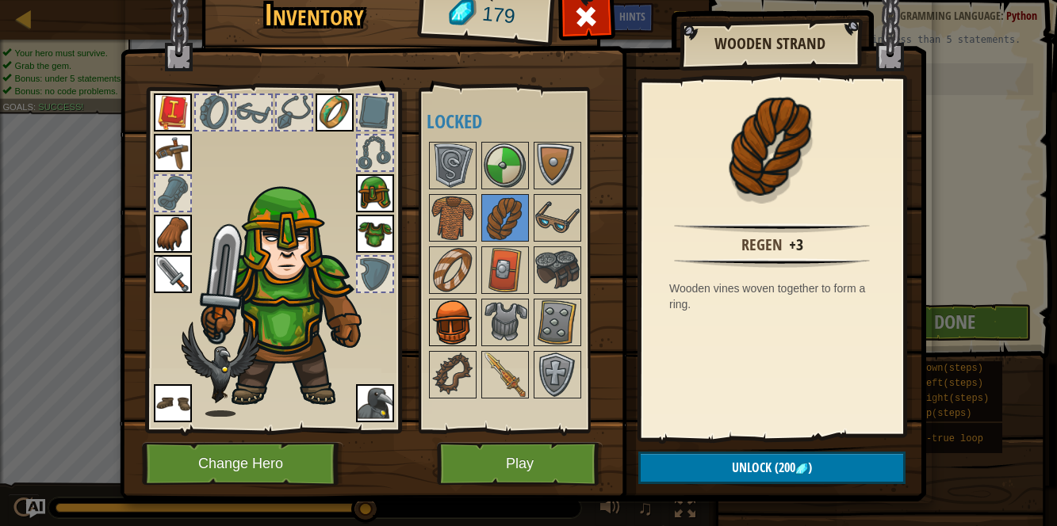
click at [464, 333] on img at bounding box center [452, 322] width 44 height 44
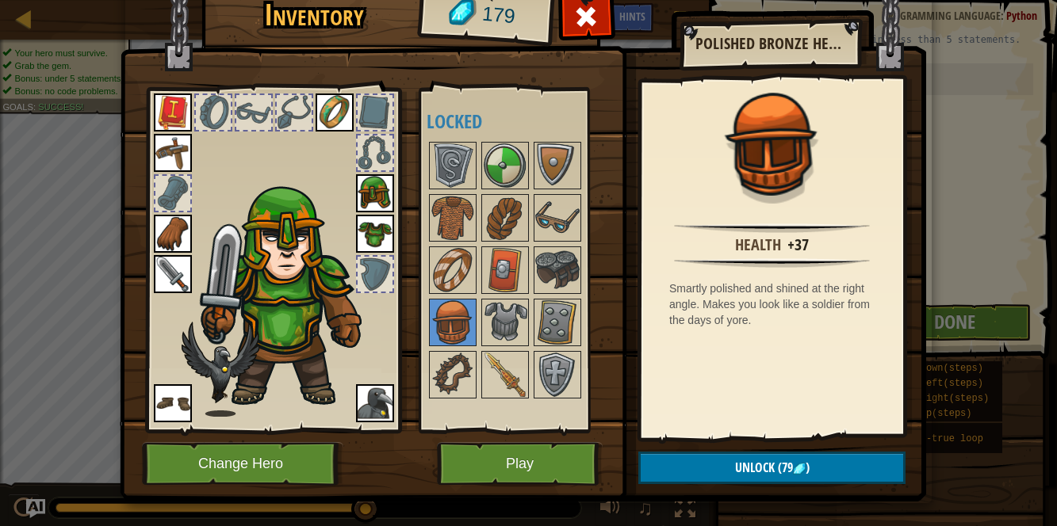
click at [365, 198] on img at bounding box center [375, 193] width 38 height 38
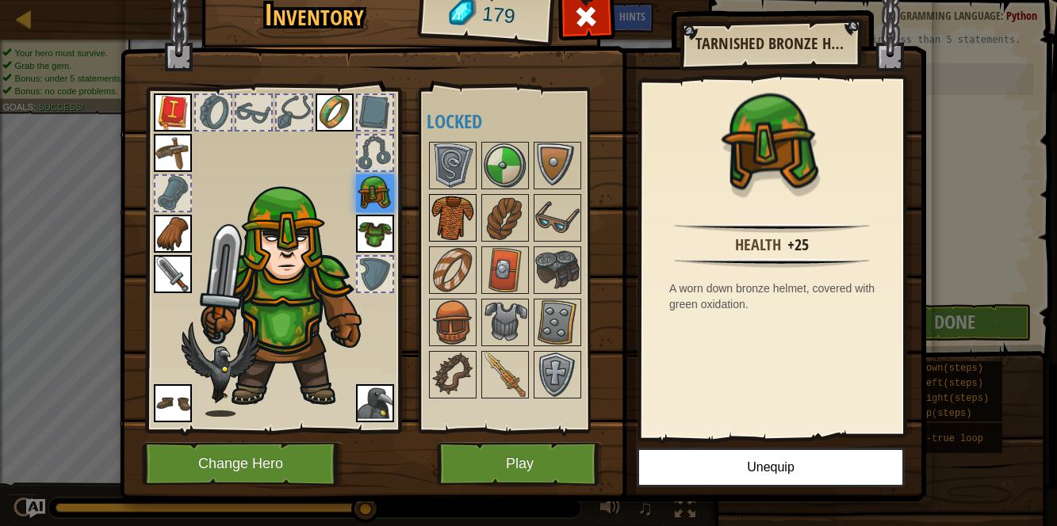
click at [447, 233] on img at bounding box center [452, 218] width 44 height 44
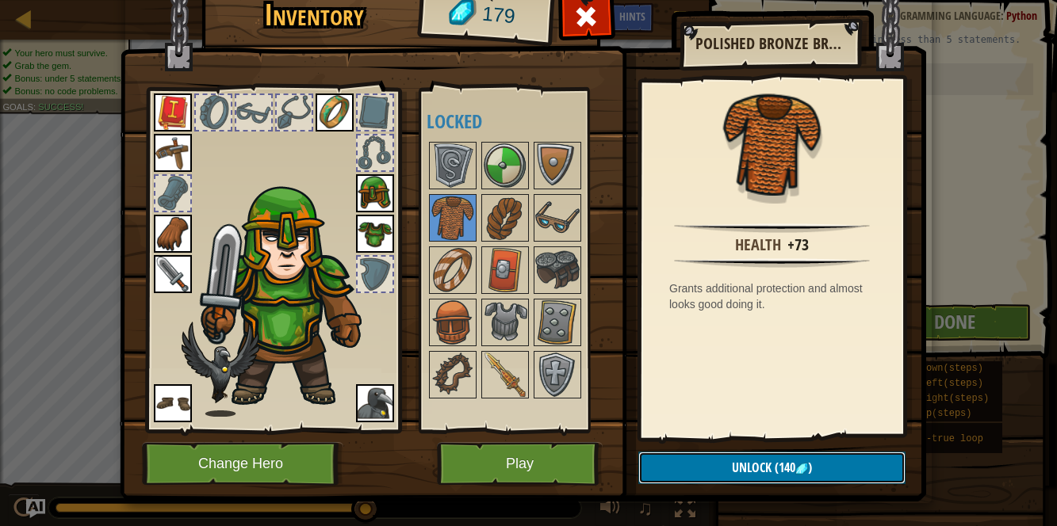
click at [701, 470] on button "Unlock (140 )" at bounding box center [771, 468] width 267 height 32
click at [701, 470] on button "Confirm" at bounding box center [771, 468] width 267 height 32
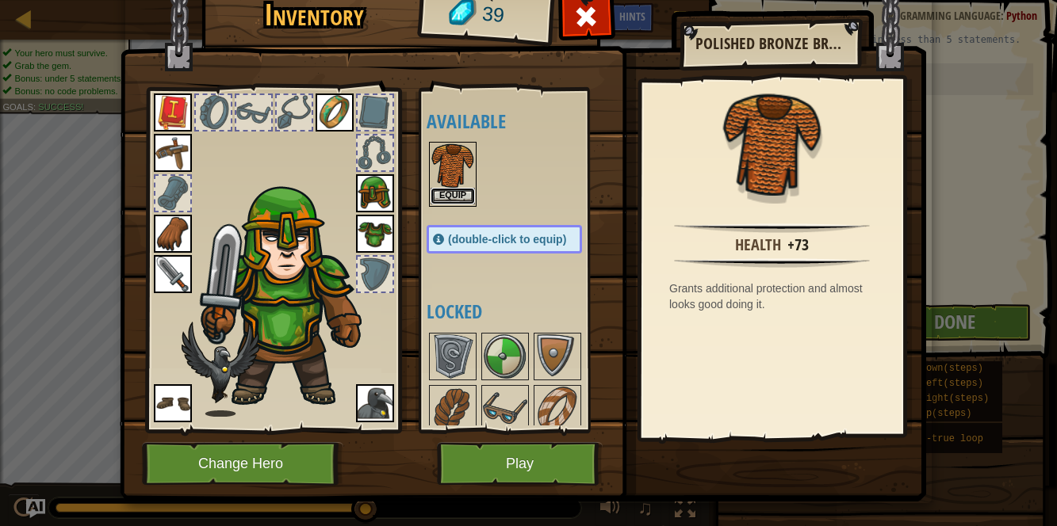
click at [453, 201] on button "Equip" at bounding box center [452, 196] width 44 height 17
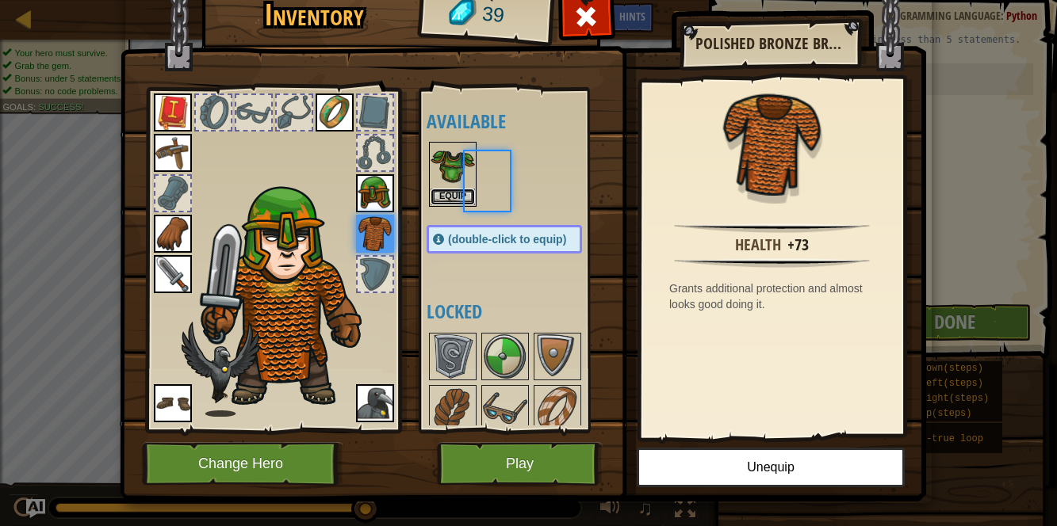
click at [453, 201] on button "Equip" at bounding box center [452, 197] width 44 height 17
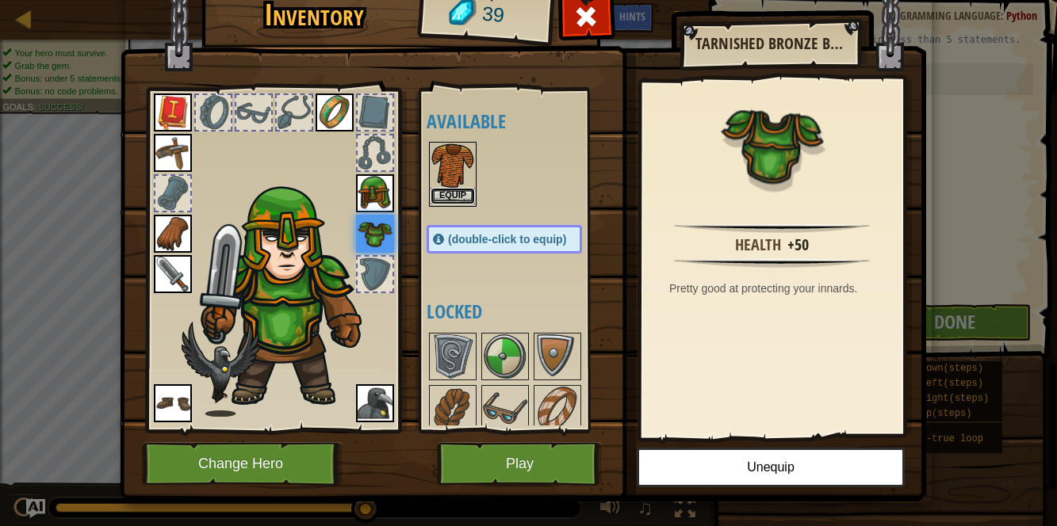
click at [453, 201] on button "Equip" at bounding box center [452, 196] width 44 height 17
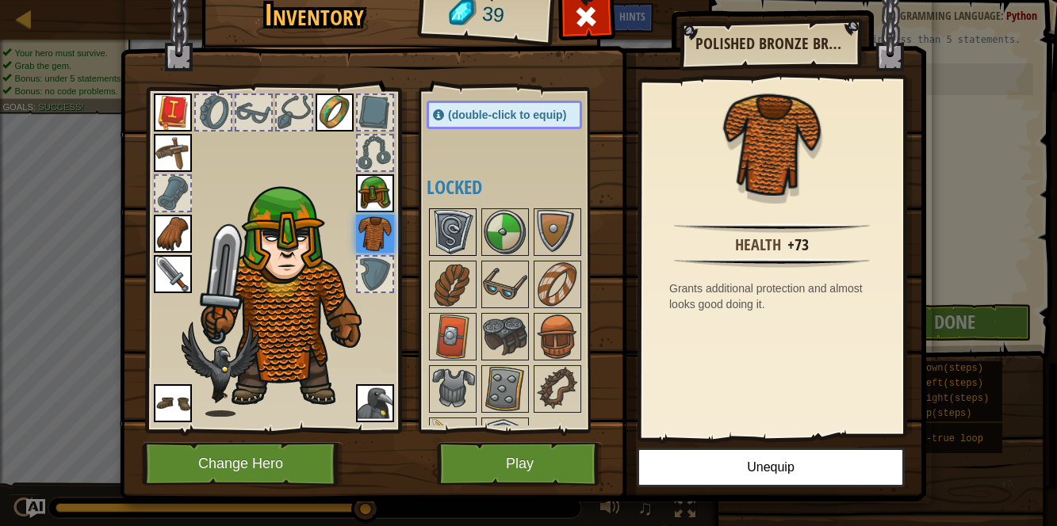
scroll to position [162, 0]
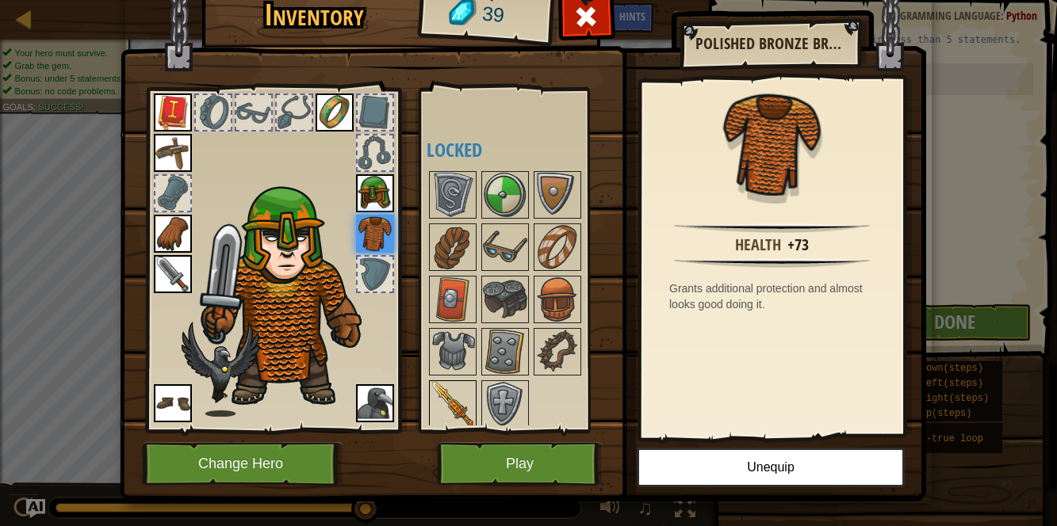
click at [444, 399] on img at bounding box center [452, 404] width 44 height 44
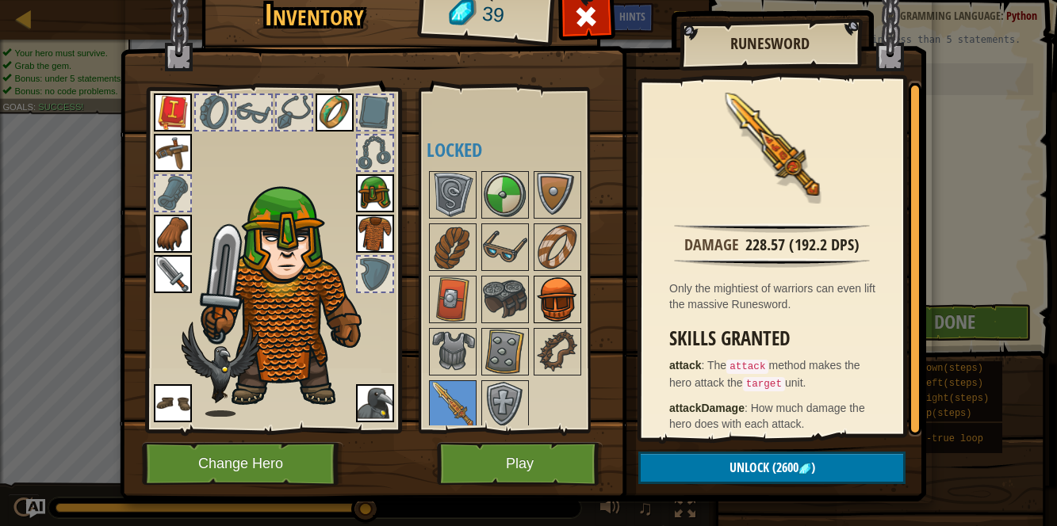
click at [565, 279] on img at bounding box center [557, 299] width 44 height 44
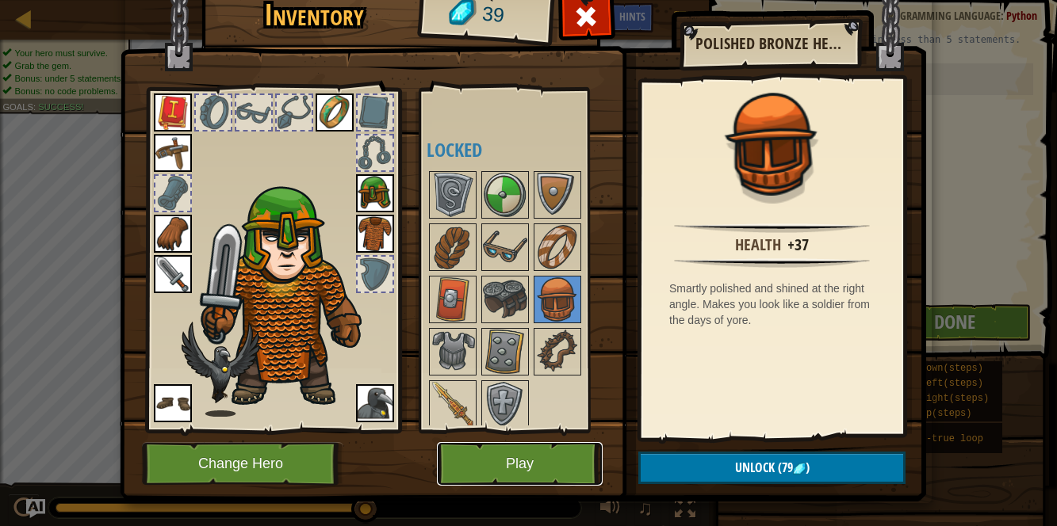
click at [518, 461] on button "Play" at bounding box center [520, 464] width 166 height 44
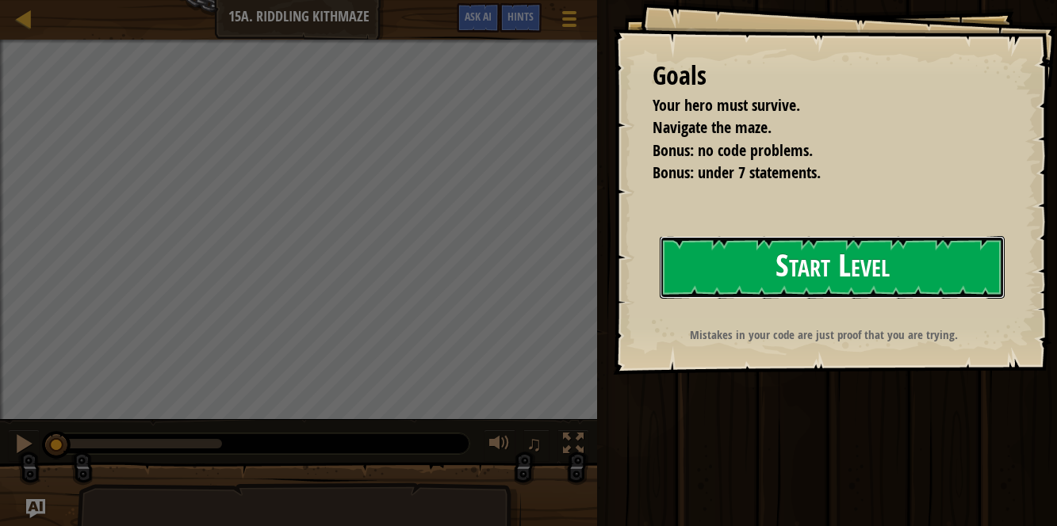
click at [766, 267] on button "Start Level" at bounding box center [831, 267] width 345 height 63
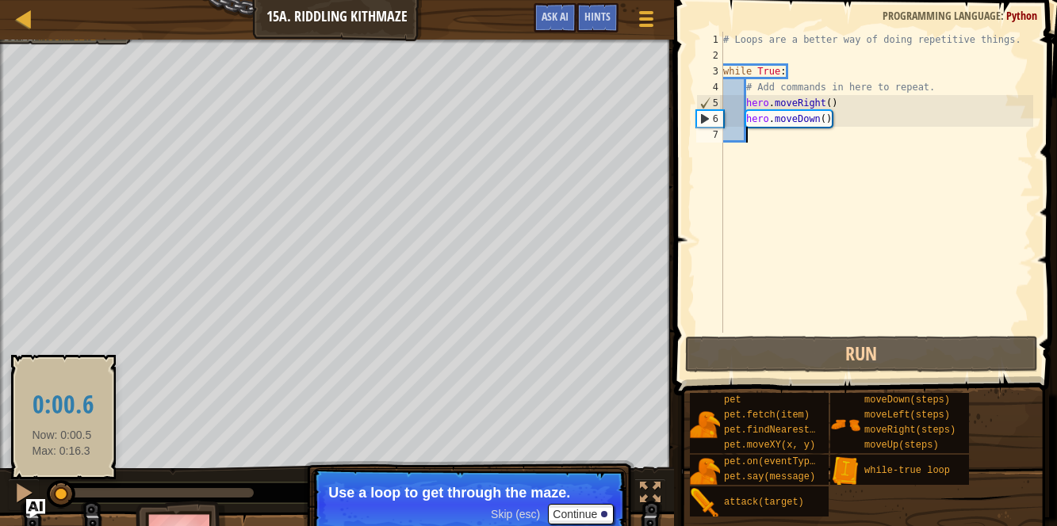
drag, startPoint x: 247, startPoint y: 491, endPoint x: 57, endPoint y: 490, distance: 190.2
click at [57, 490] on div at bounding box center [61, 494] width 29 height 29
drag, startPoint x: 57, startPoint y: 490, endPoint x: 48, endPoint y: 490, distance: 9.5
click at [48, 490] on div at bounding box center [56, 494] width 29 height 29
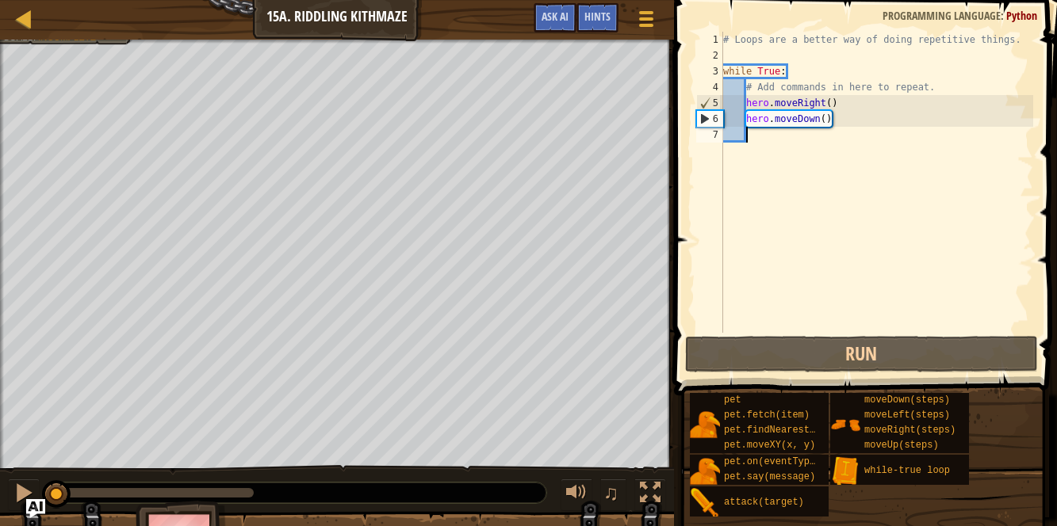
type textarea "m"
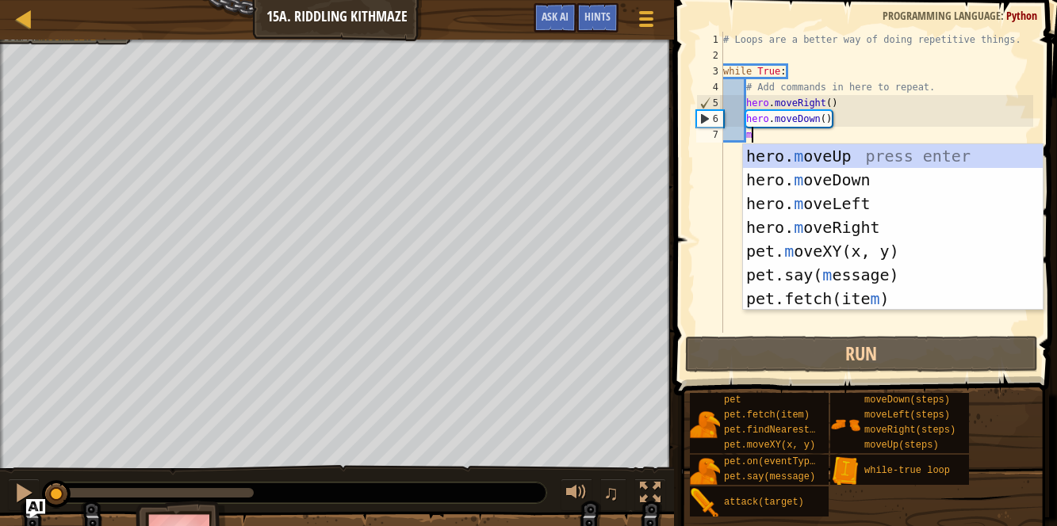
scroll to position [7, 2]
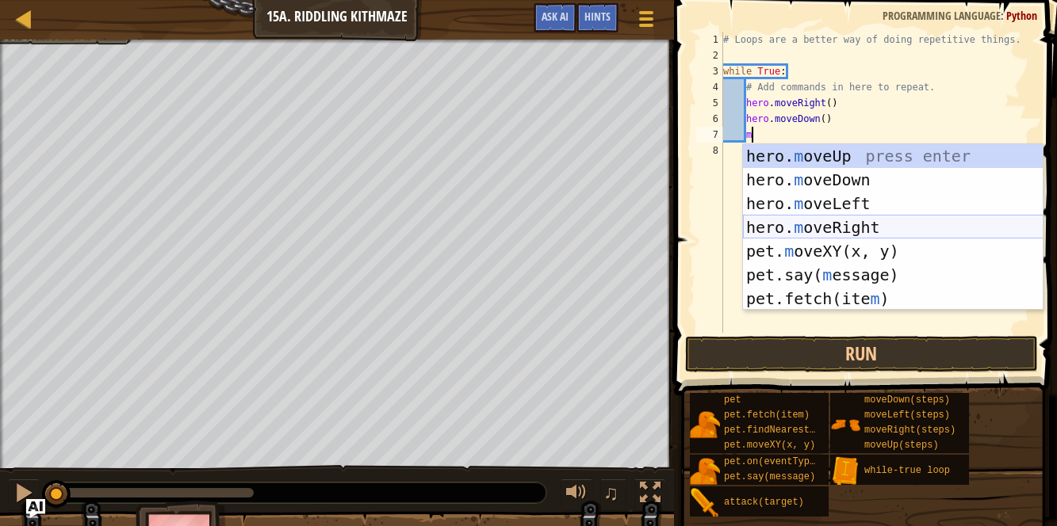
click at [778, 222] on div "hero. m oveUp press enter hero. m oveDown press enter hero. m oveLeft press ent…" at bounding box center [893, 251] width 300 height 214
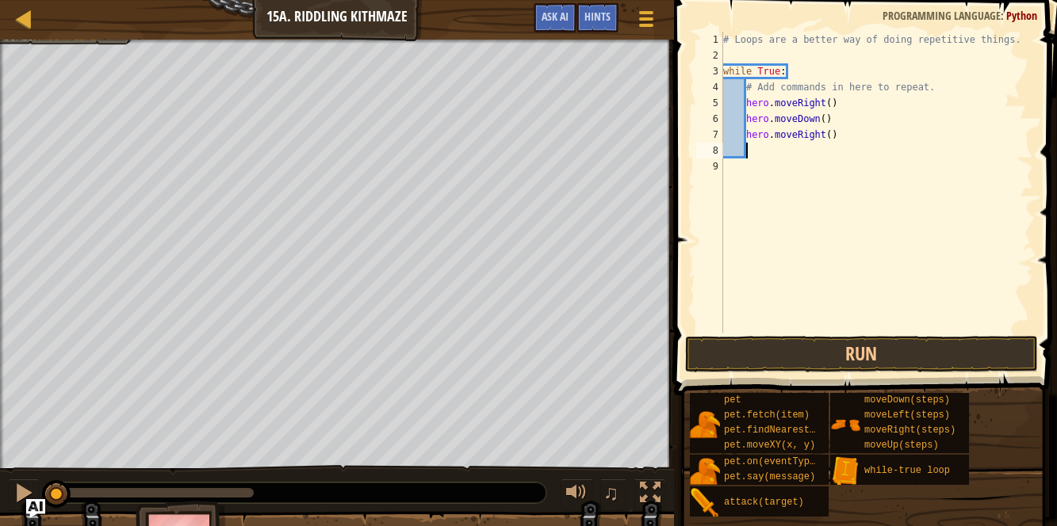
scroll to position [7, 1]
type textarea "m"
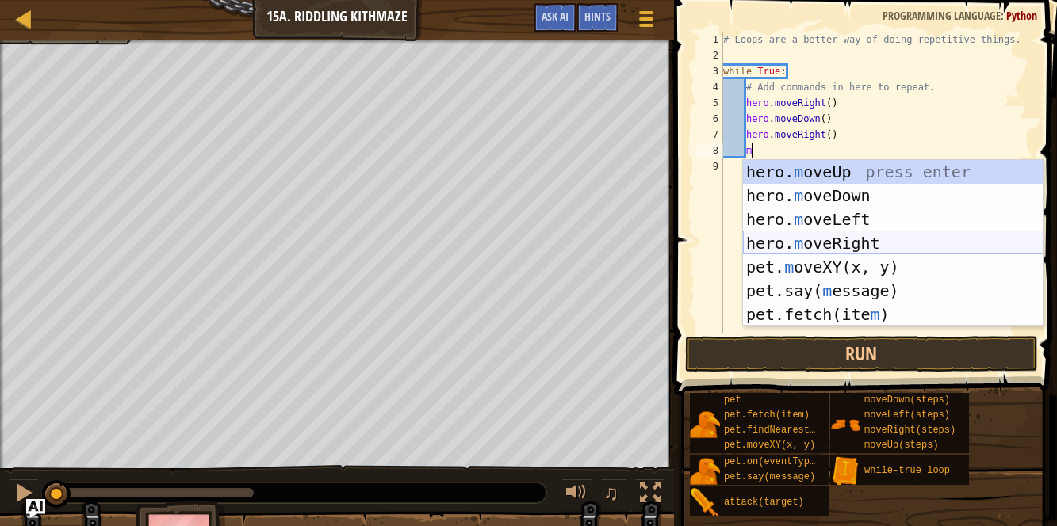
click at [791, 247] on div "hero. m oveUp press enter hero. m oveDown press enter hero. m oveLeft press ent…" at bounding box center [893, 267] width 300 height 214
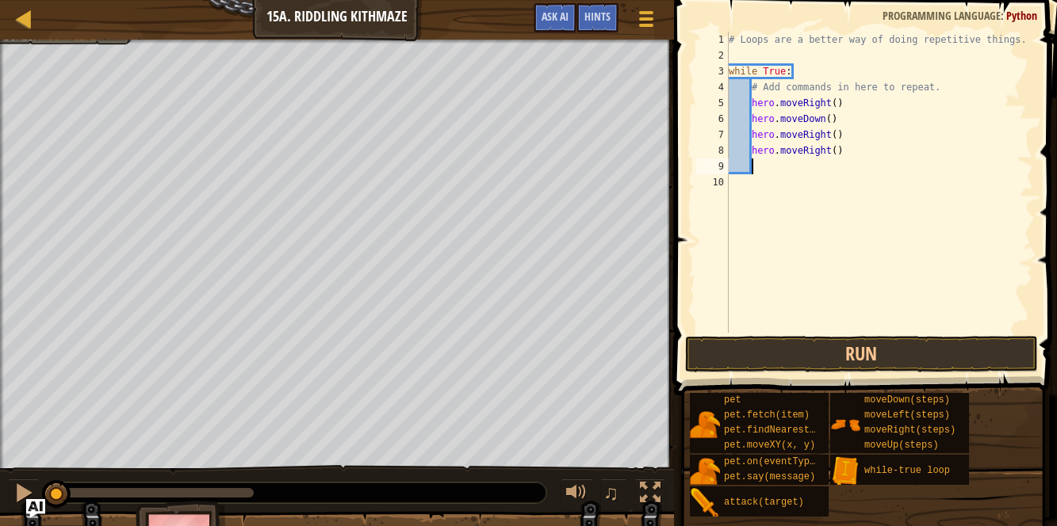
type textarea "m"
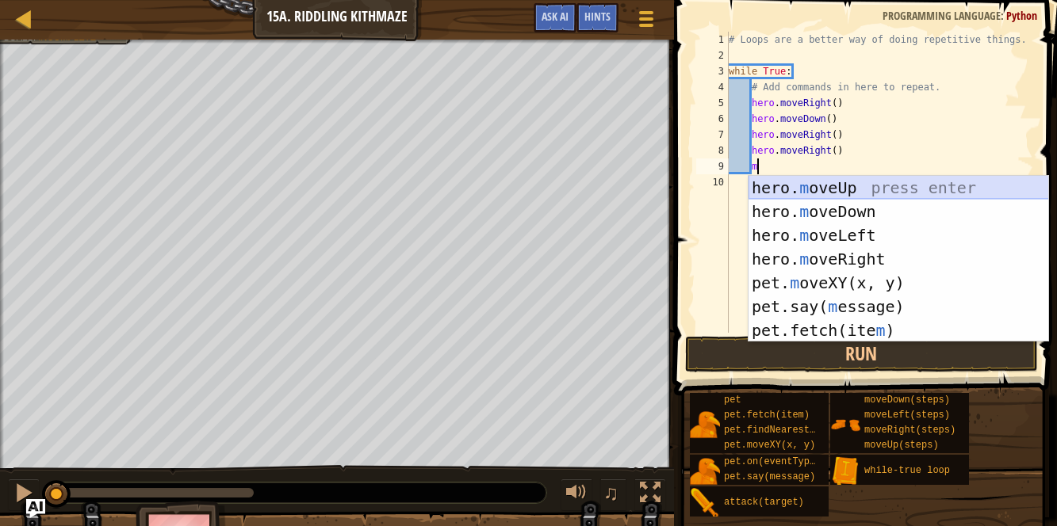
click at [775, 184] on div "hero. m oveUp press enter hero. m oveDown press enter hero. m oveLeft press ent…" at bounding box center [898, 283] width 300 height 214
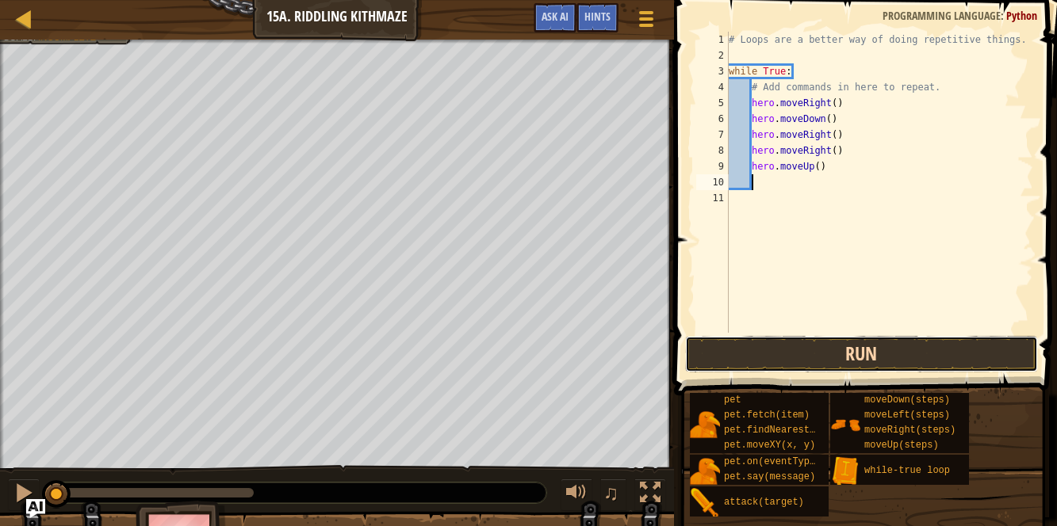
click at [713, 349] on button "Run" at bounding box center [861, 354] width 353 height 36
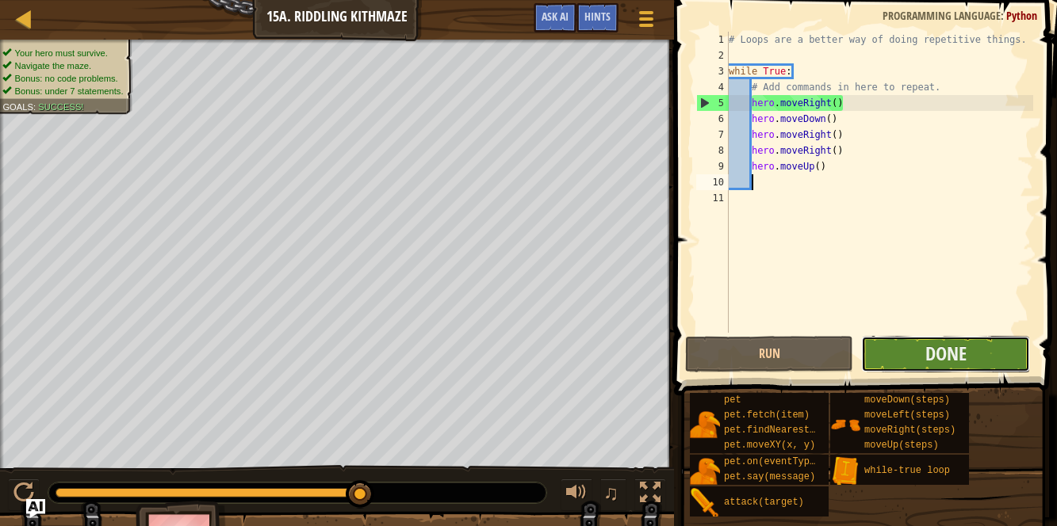
click at [891, 345] on button "Done" at bounding box center [945, 354] width 168 height 36
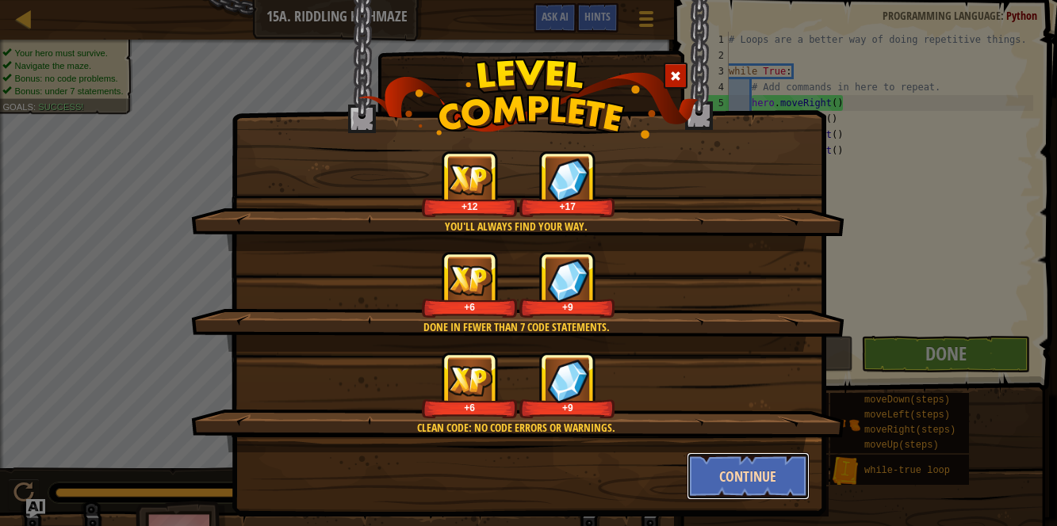
click at [723, 480] on button "Continue" at bounding box center [747, 477] width 123 height 48
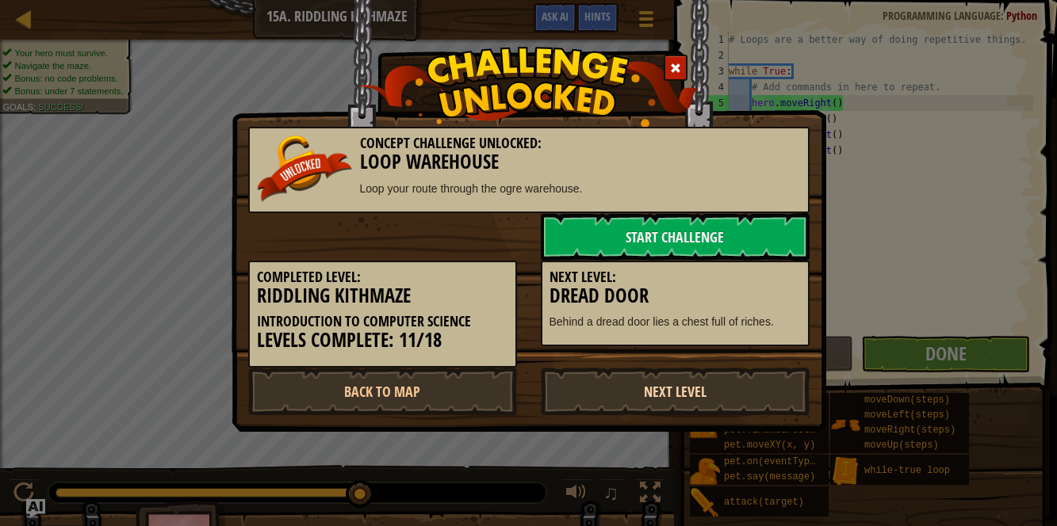
click at [672, 393] on link "Next Level" at bounding box center [675, 392] width 269 height 48
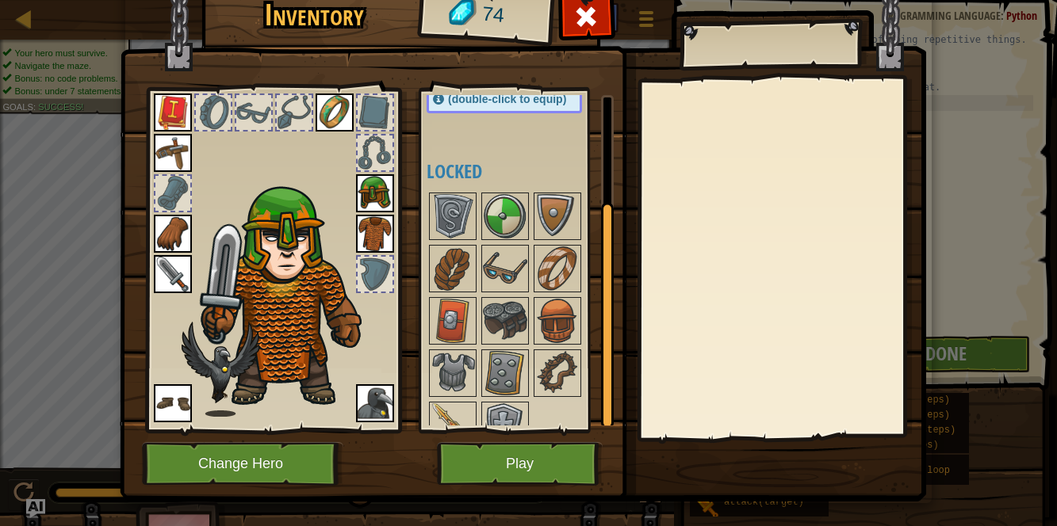
scroll to position [162, 0]
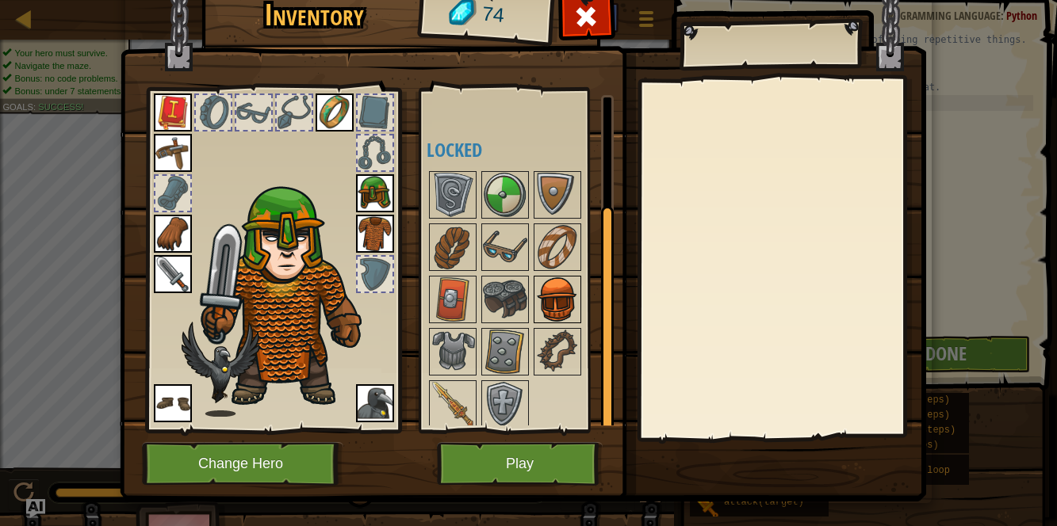
click at [541, 285] on img at bounding box center [557, 299] width 44 height 44
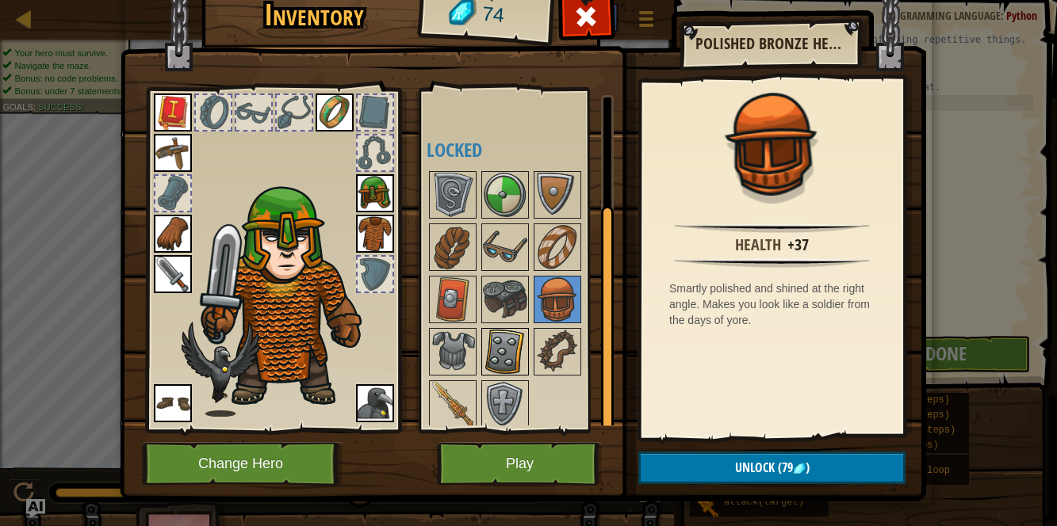
click at [495, 342] on img at bounding box center [505, 352] width 44 height 44
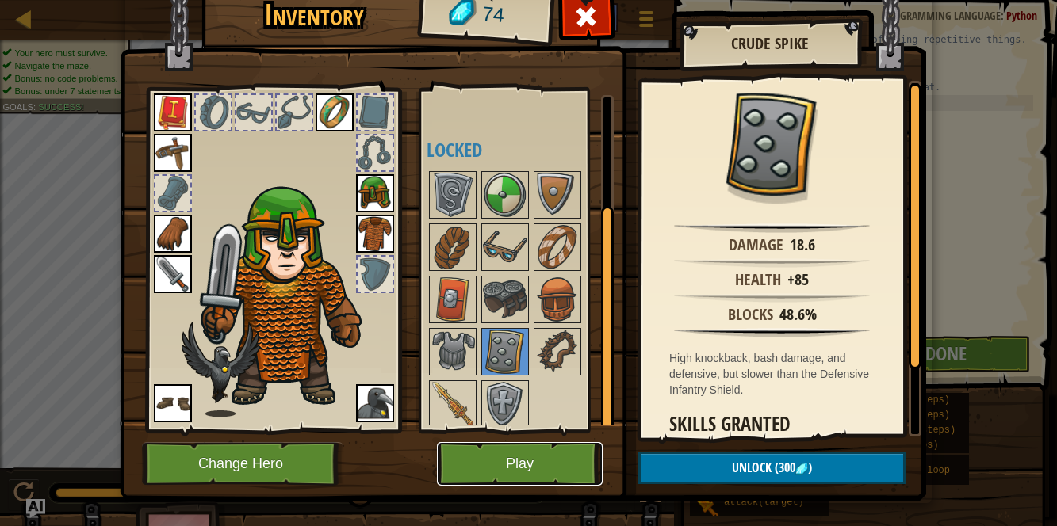
click at [488, 457] on button "Play" at bounding box center [520, 464] width 166 height 44
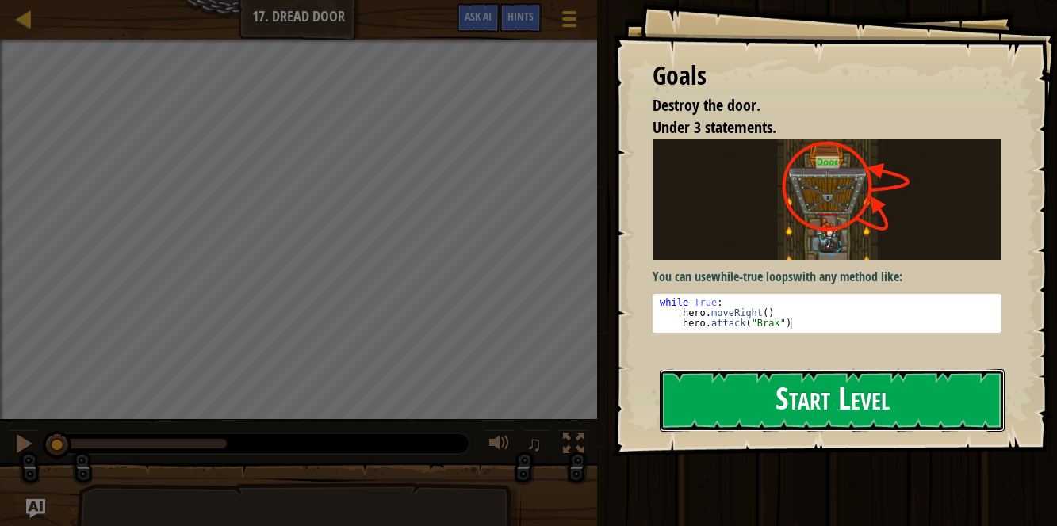
click at [690, 410] on button "Start Level" at bounding box center [831, 400] width 345 height 63
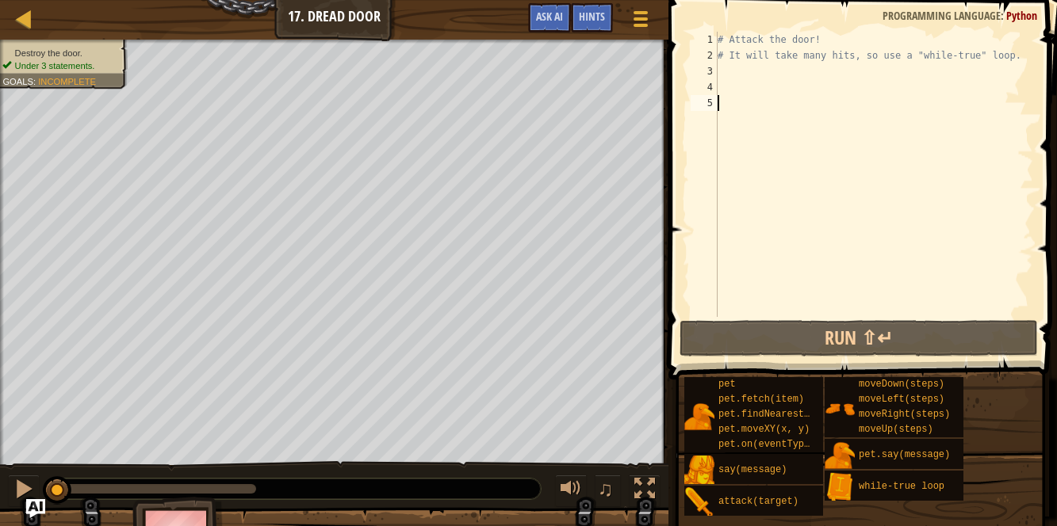
click at [727, 67] on div "# Attack the door! # It will take many hits, so use a "while-true" loop." at bounding box center [873, 190] width 319 height 317
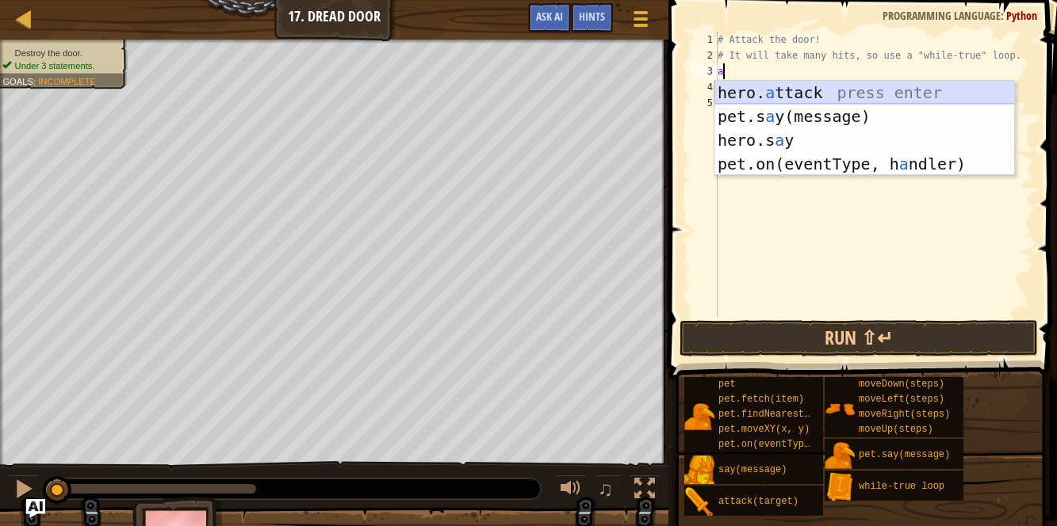
click at [764, 86] on div "hero. a ttack press enter pet.s a y(message) press enter hero.s a y press enter…" at bounding box center [864, 152] width 300 height 143
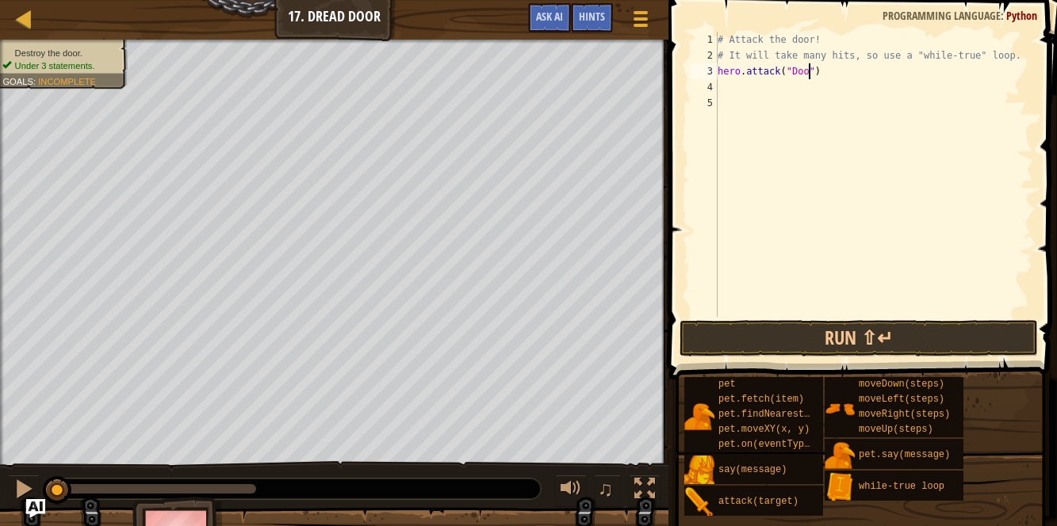
scroll to position [6, 7]
type textarea "hero.attack("Door")"
click at [740, 347] on button "Run ⇧↵" at bounding box center [858, 338] width 358 height 36
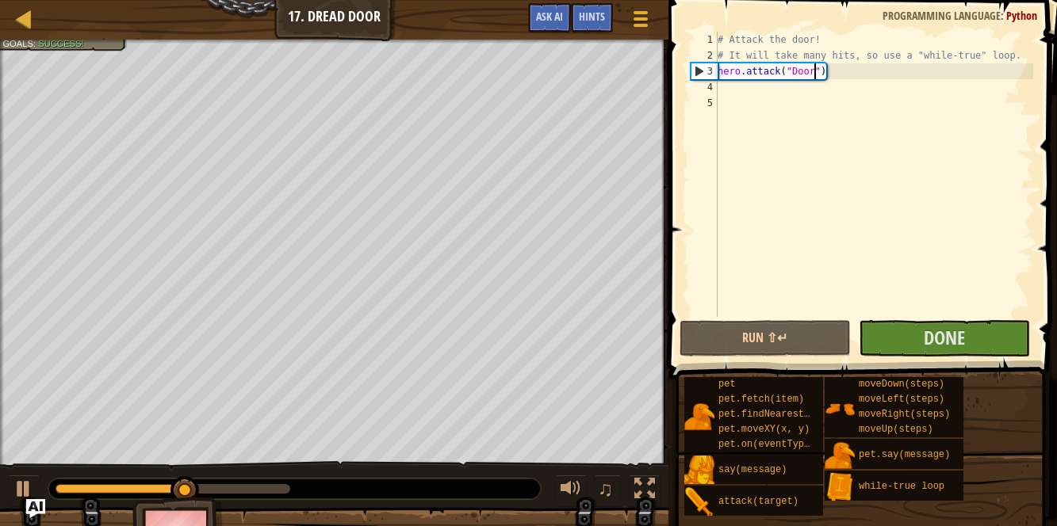
click at [726, 88] on div "# Attack the door! # It will take many hits, so use a "while-true" loop. hero .…" at bounding box center [873, 190] width 319 height 317
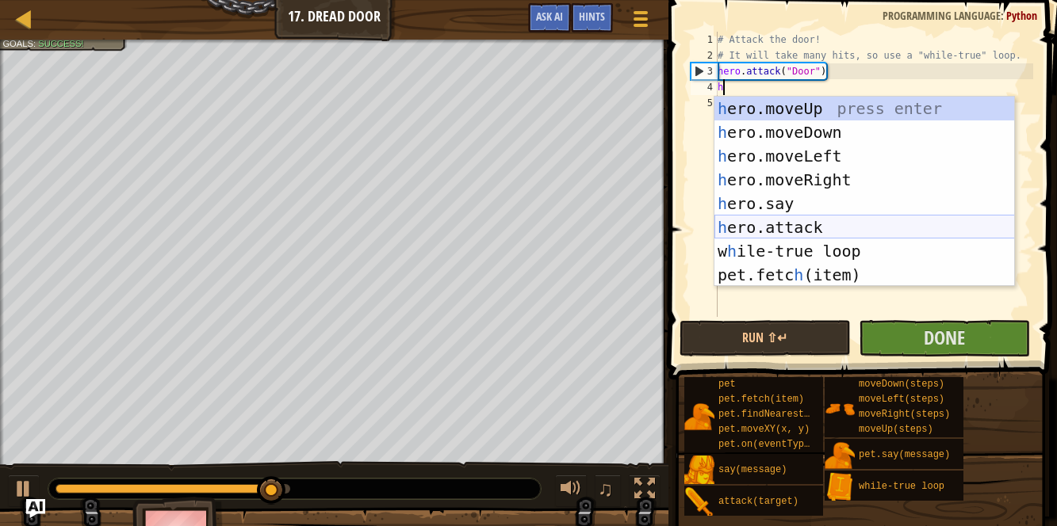
click at [778, 234] on div "h ero.moveUp press enter h ero.moveDown press enter h ero.moveLeft press enter …" at bounding box center [864, 216] width 300 height 238
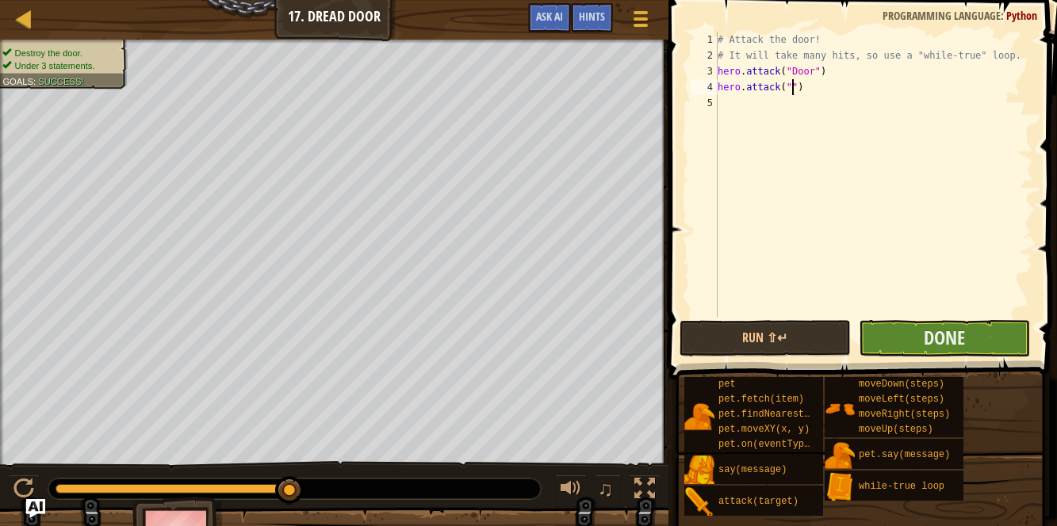
type textarea "hero.attack("")"
click at [920, 346] on button "Done" at bounding box center [943, 338] width 171 height 36
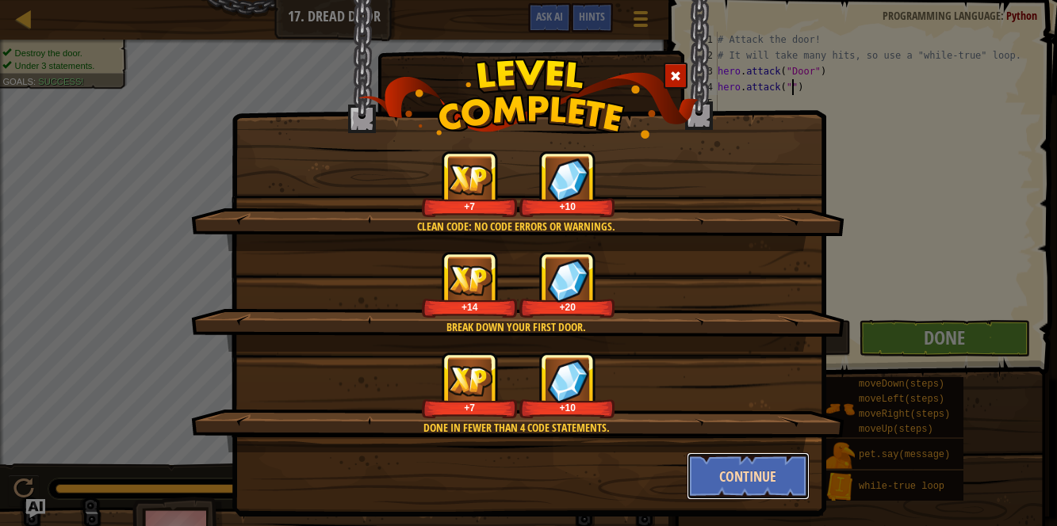
click at [740, 459] on button "Continue" at bounding box center [747, 477] width 123 height 48
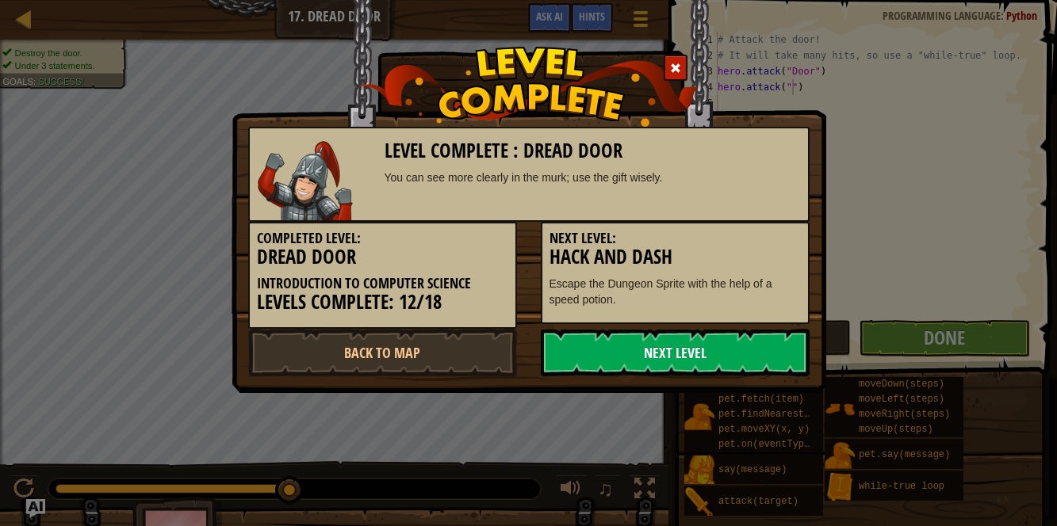
click at [683, 370] on link "Next Level" at bounding box center [675, 353] width 269 height 48
click at [678, 341] on link "Next Level" at bounding box center [675, 353] width 269 height 48
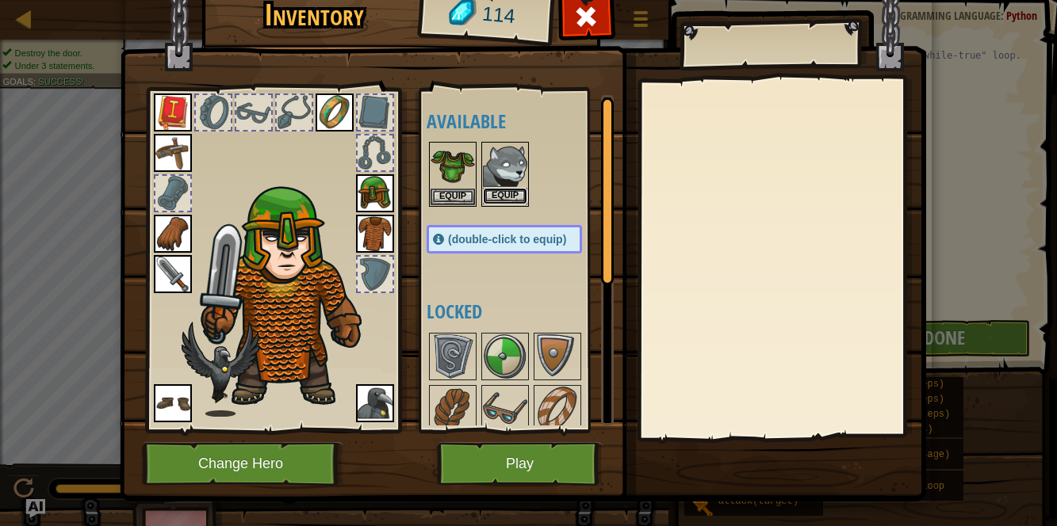
click at [519, 189] on button "Equip" at bounding box center [505, 196] width 44 height 17
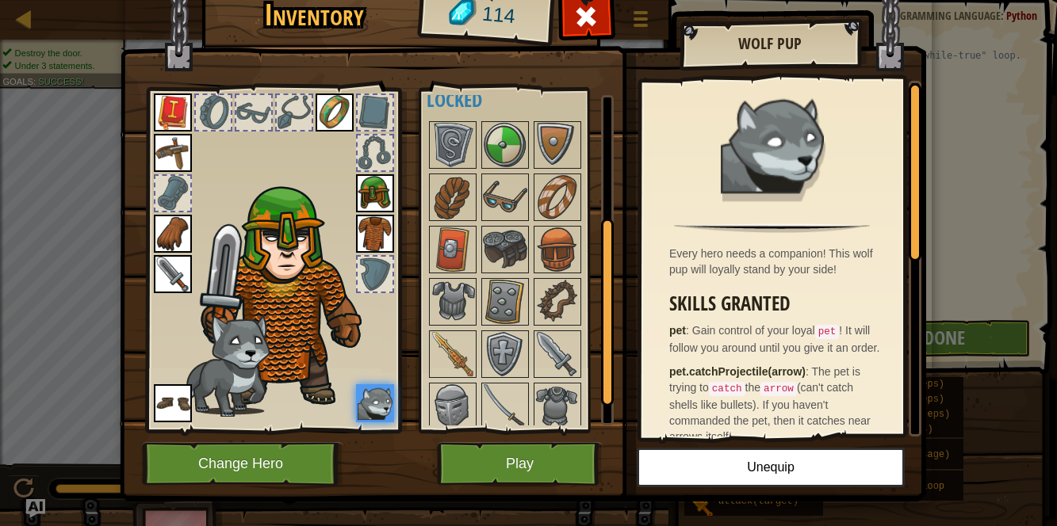
scroll to position [220, 0]
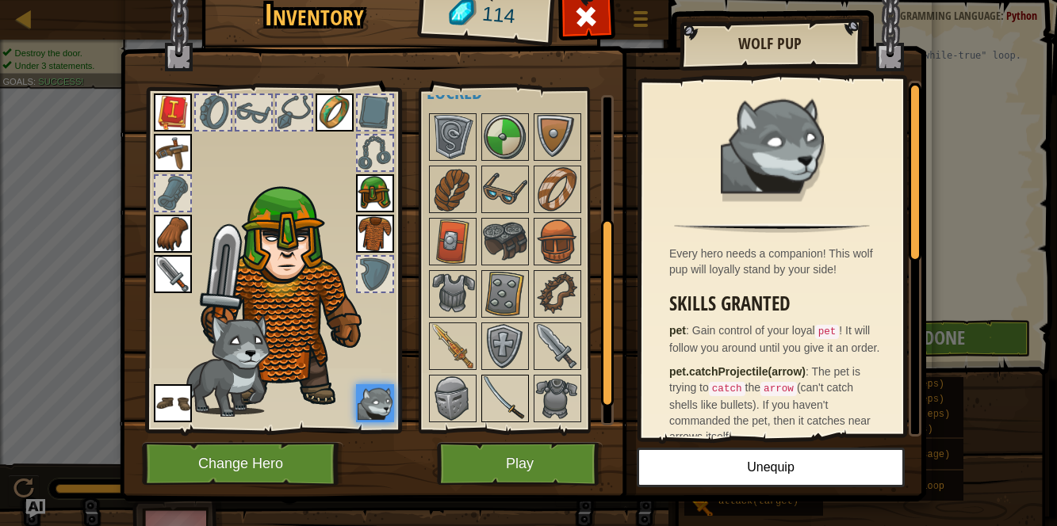
click at [494, 376] on img at bounding box center [505, 398] width 44 height 44
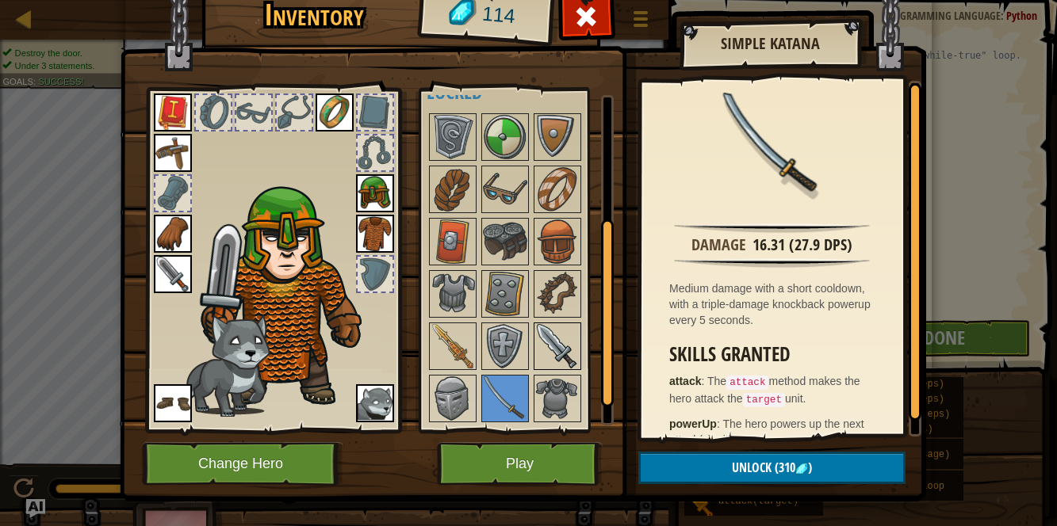
click at [568, 342] on img at bounding box center [557, 346] width 44 height 44
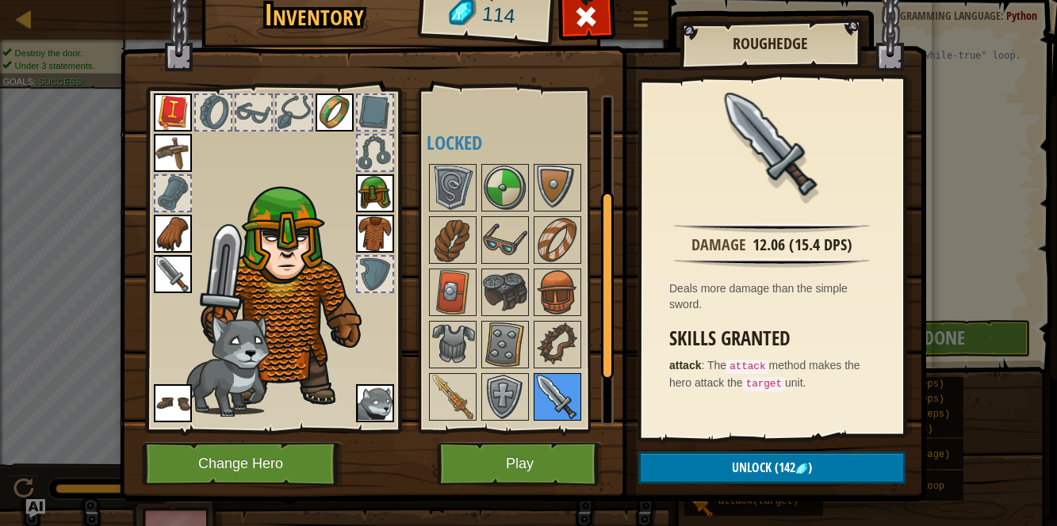
scroll to position [265, 0]
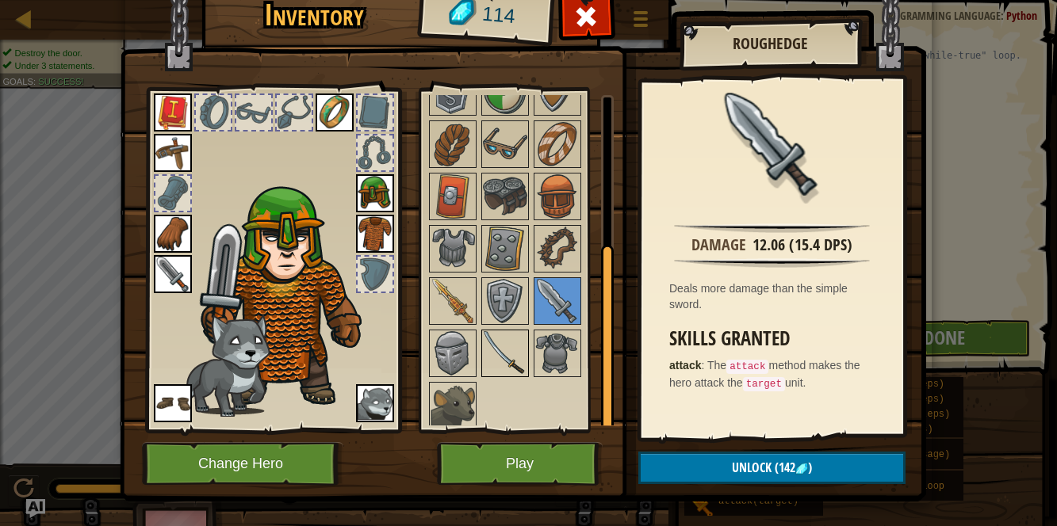
click at [498, 348] on img at bounding box center [505, 353] width 44 height 44
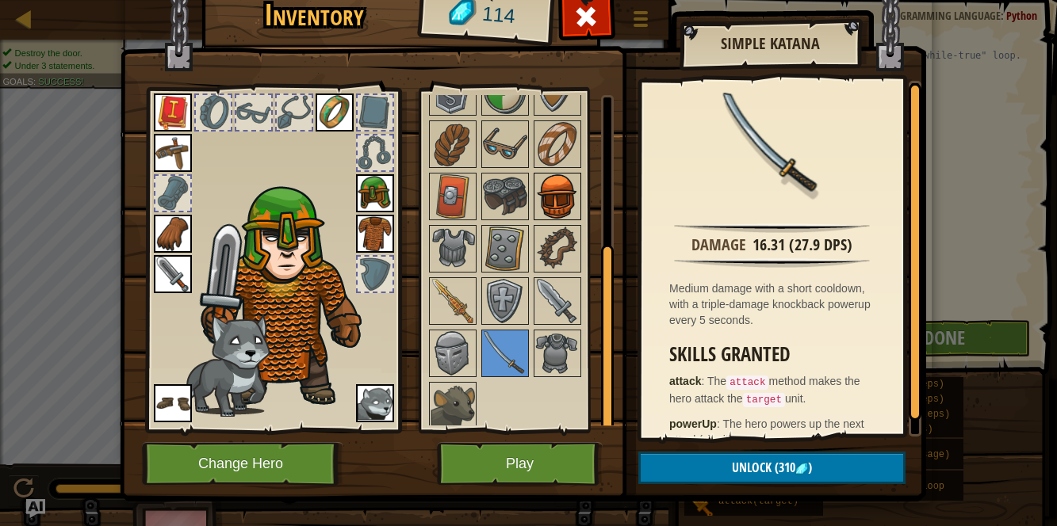
click at [545, 195] on img at bounding box center [557, 196] width 44 height 44
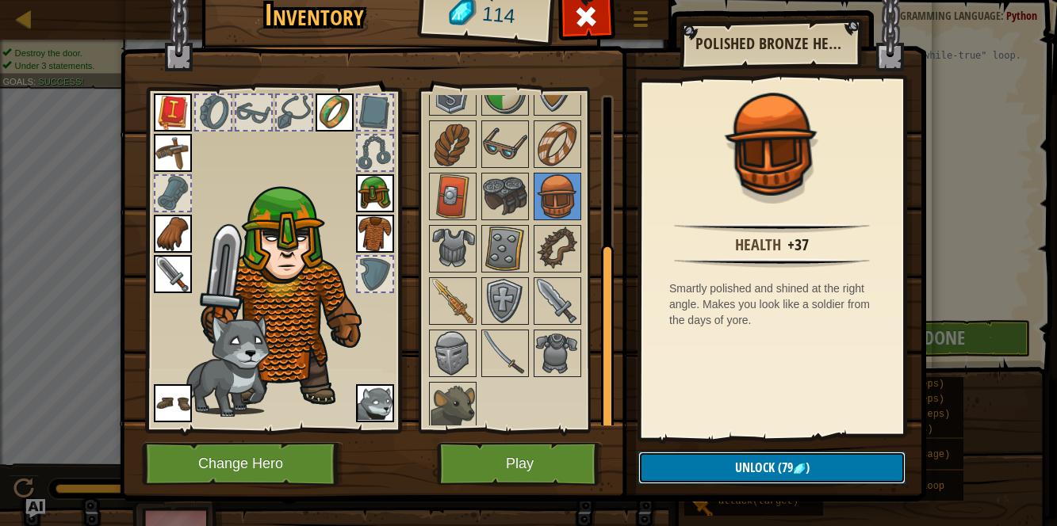
click at [709, 457] on button "Unlock (79 )" at bounding box center [771, 468] width 267 height 32
click at [709, 457] on button "Confirm" at bounding box center [771, 468] width 267 height 32
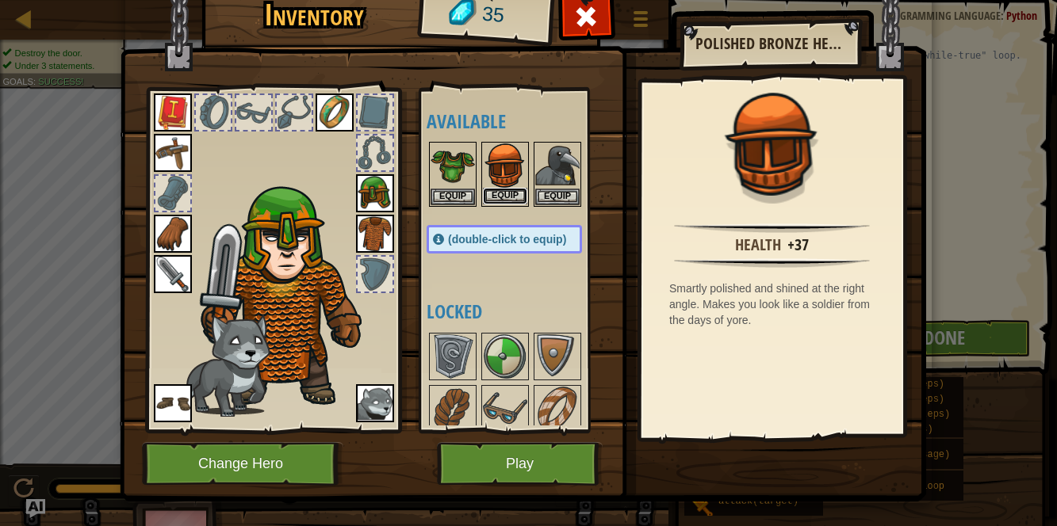
click at [493, 198] on button "Equip" at bounding box center [505, 196] width 44 height 17
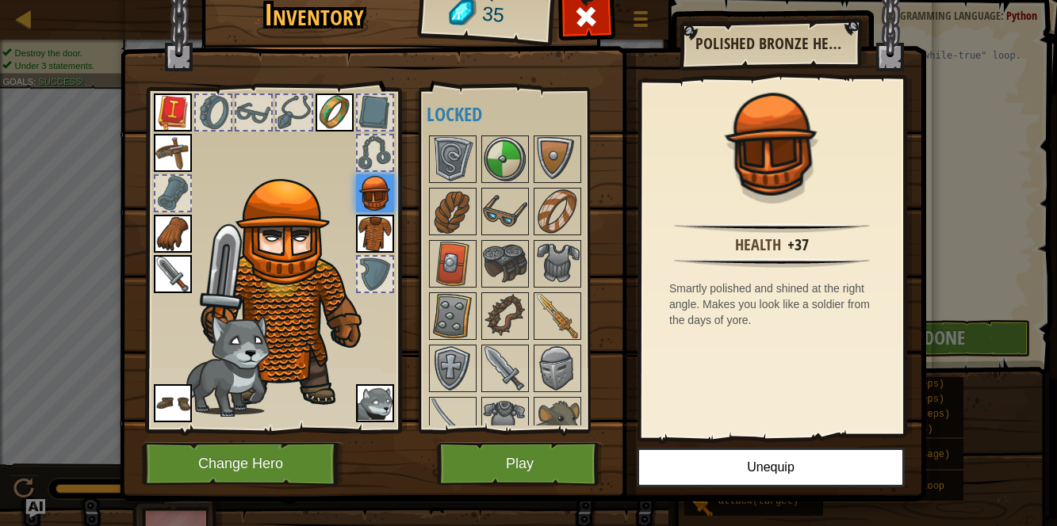
scroll to position [213, 0]
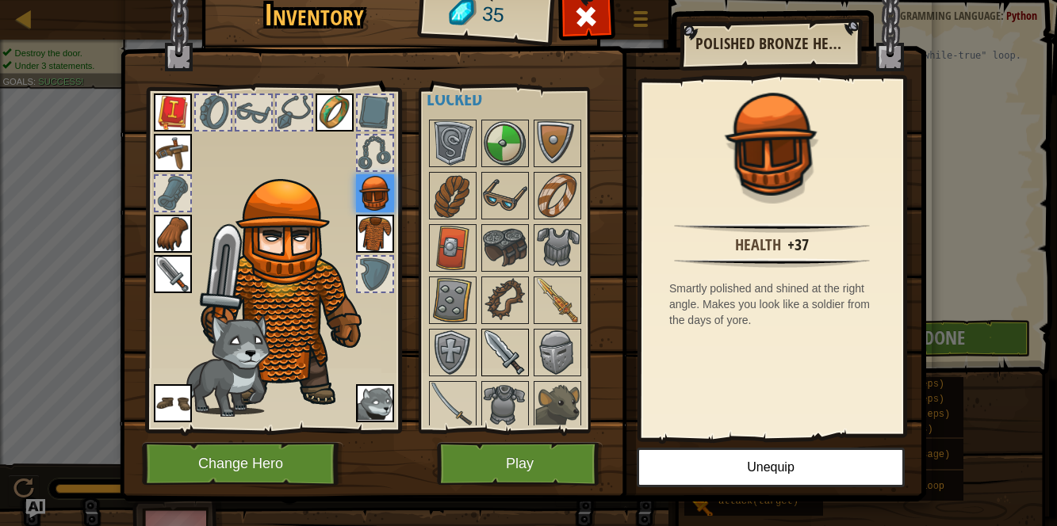
click at [487, 340] on img at bounding box center [505, 353] width 44 height 44
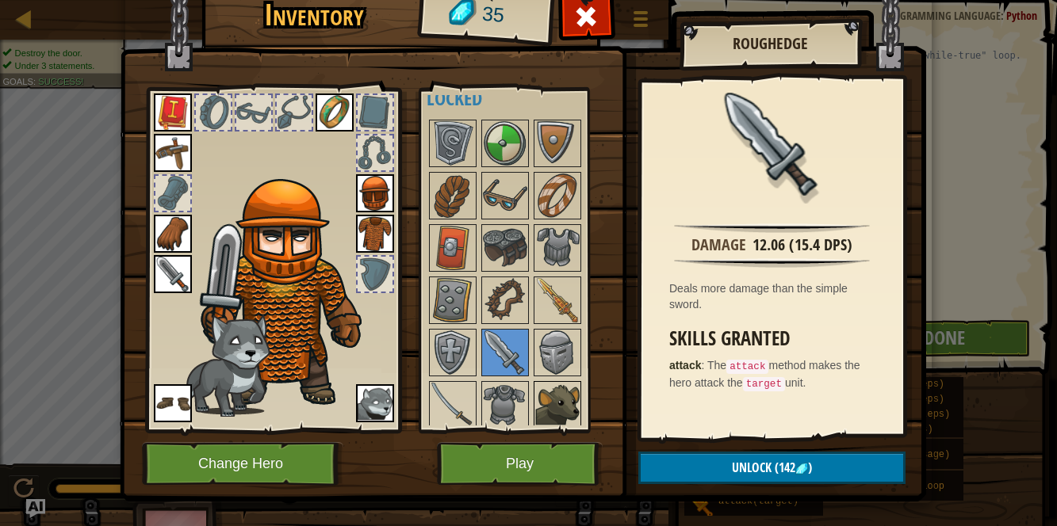
click at [541, 387] on img at bounding box center [557, 405] width 44 height 44
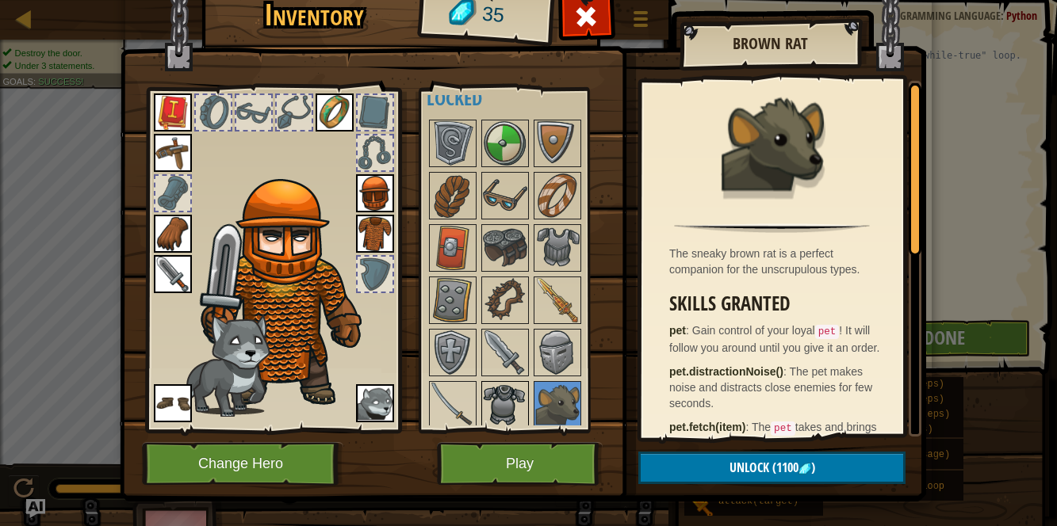
click at [513, 389] on img at bounding box center [505, 405] width 44 height 44
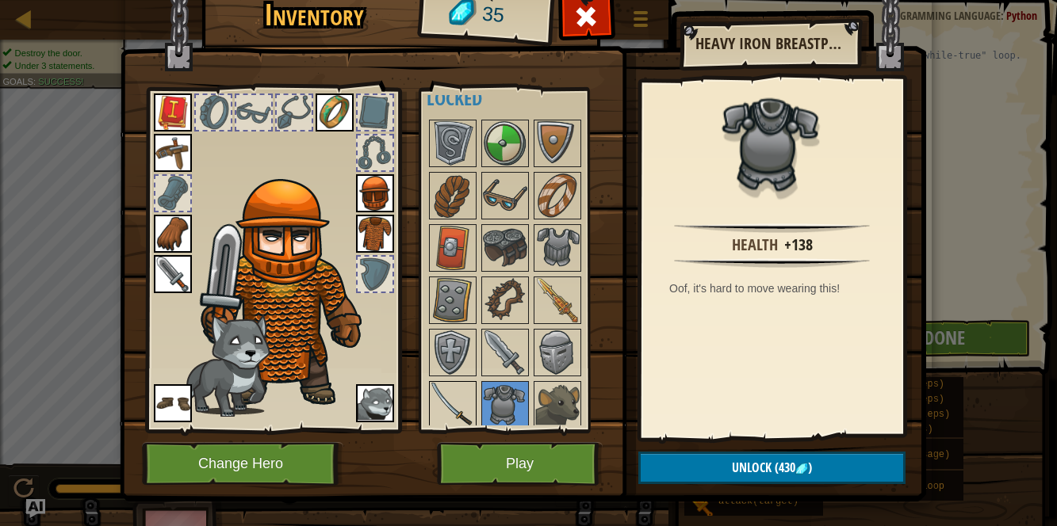
click at [468, 398] on img at bounding box center [452, 405] width 44 height 44
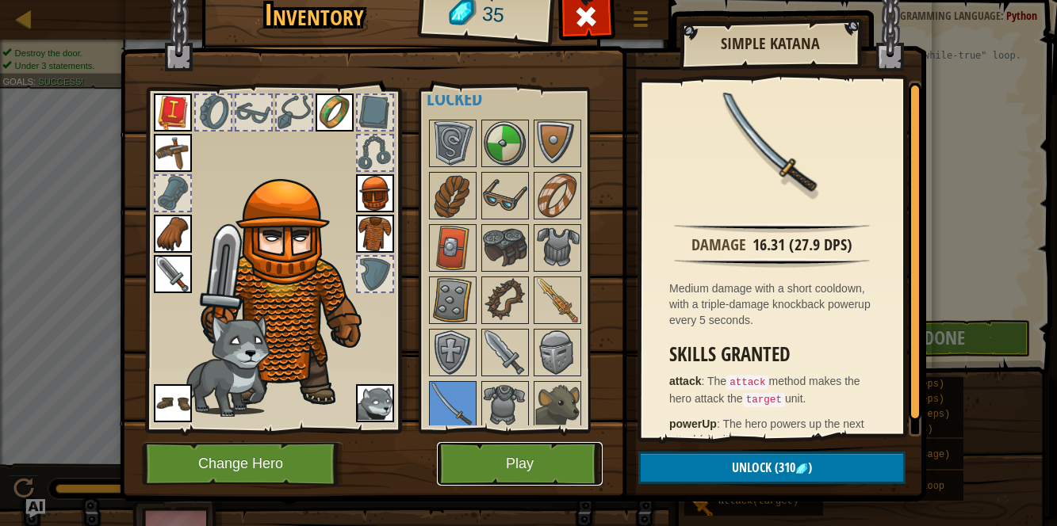
click at [549, 468] on button "Play" at bounding box center [520, 464] width 166 height 44
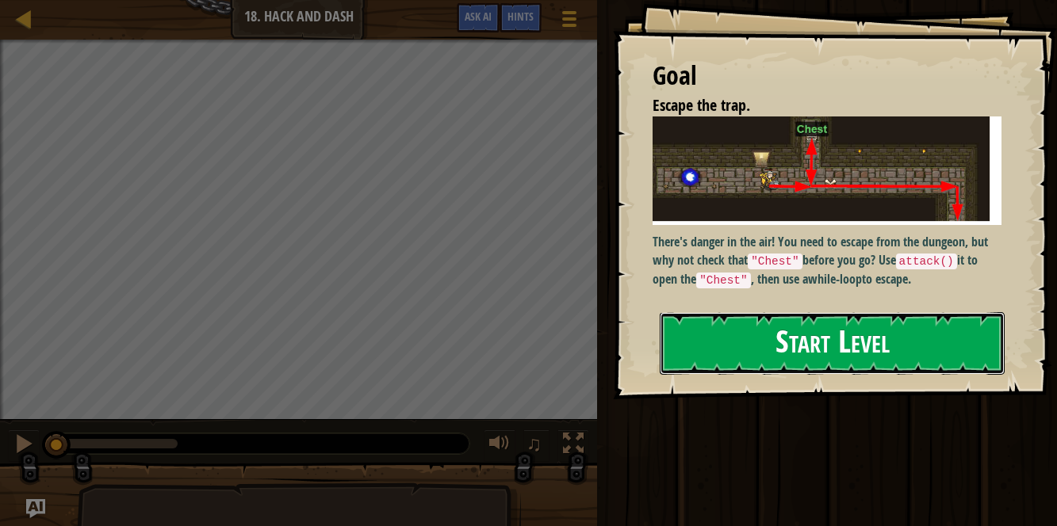
click at [784, 312] on button "Start Level" at bounding box center [831, 343] width 345 height 63
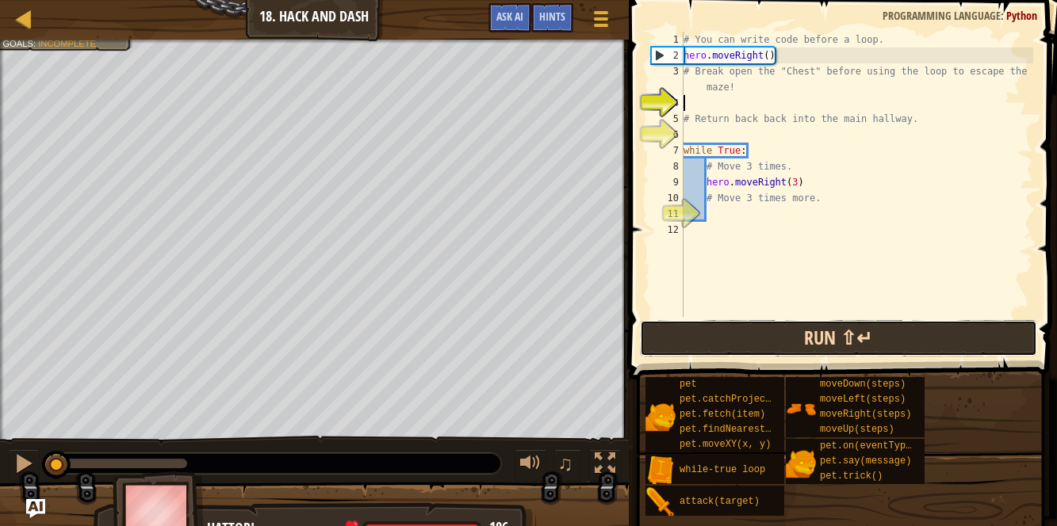
click at [698, 337] on button "Run ⇧↵" at bounding box center [838, 338] width 397 height 36
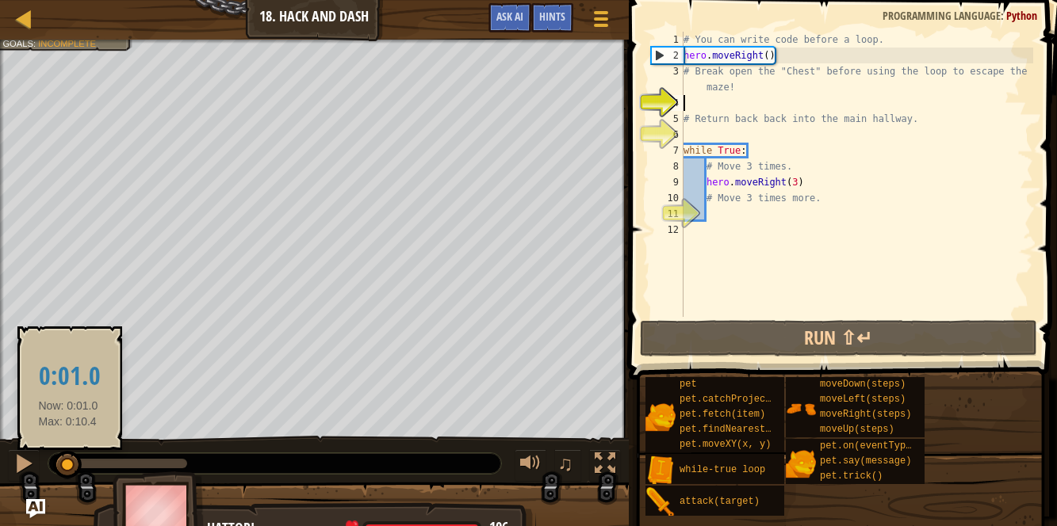
drag, startPoint x: 178, startPoint y: 464, endPoint x: 68, endPoint y: 452, distance: 110.1
click at [68, 452] on div at bounding box center [67, 465] width 29 height 29
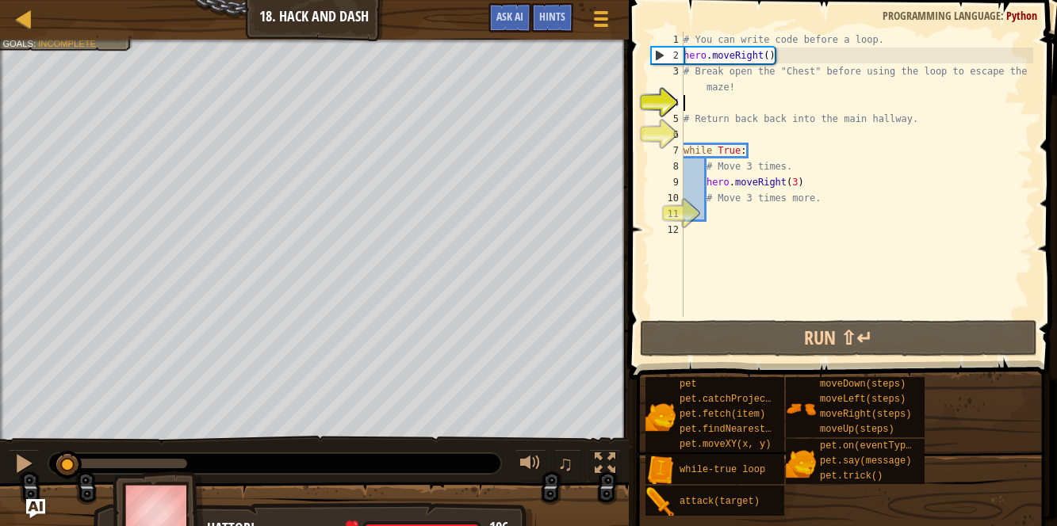
click at [712, 209] on div "# You can write code before a loop. hero . moveRight ( ) # Break open the "Ches…" at bounding box center [856, 190] width 353 height 317
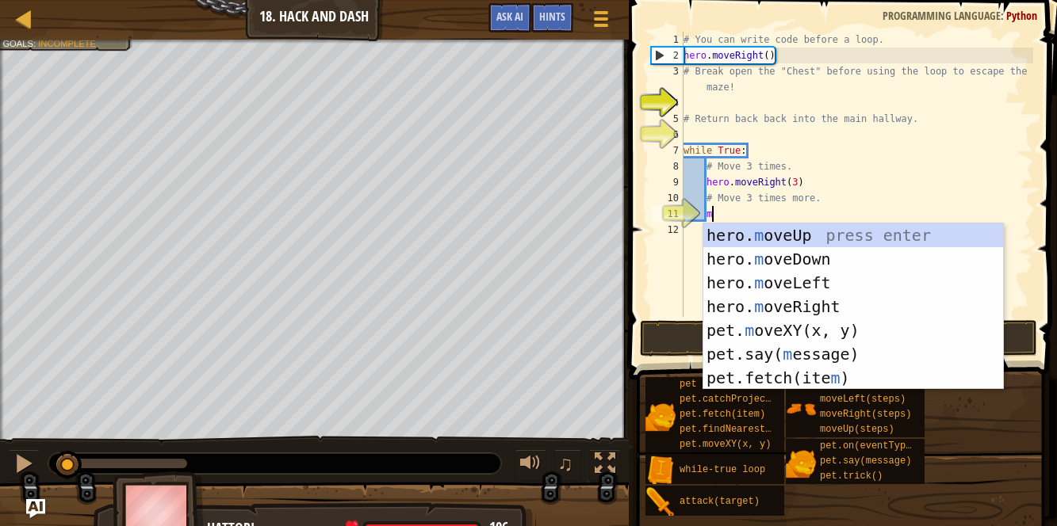
scroll to position [7, 2]
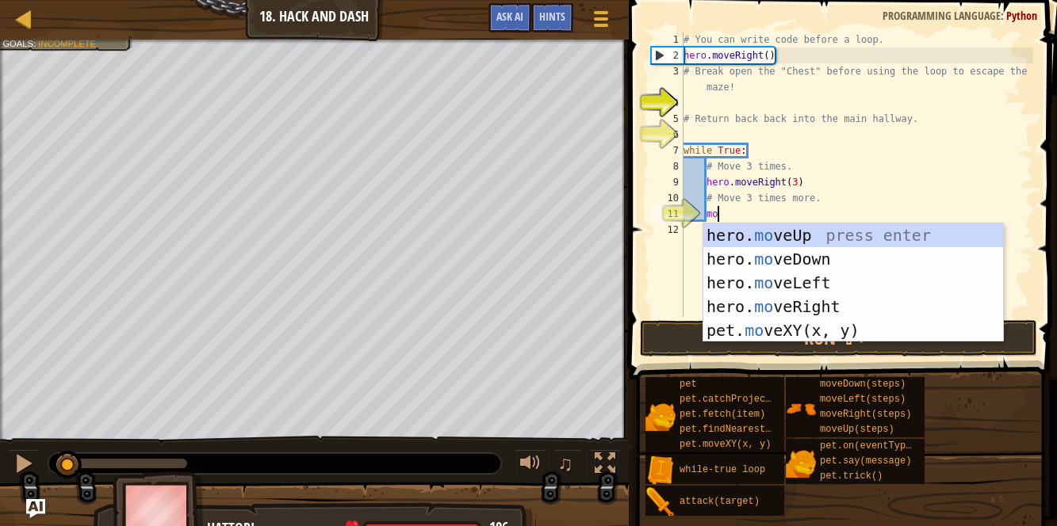
type textarea "mov"
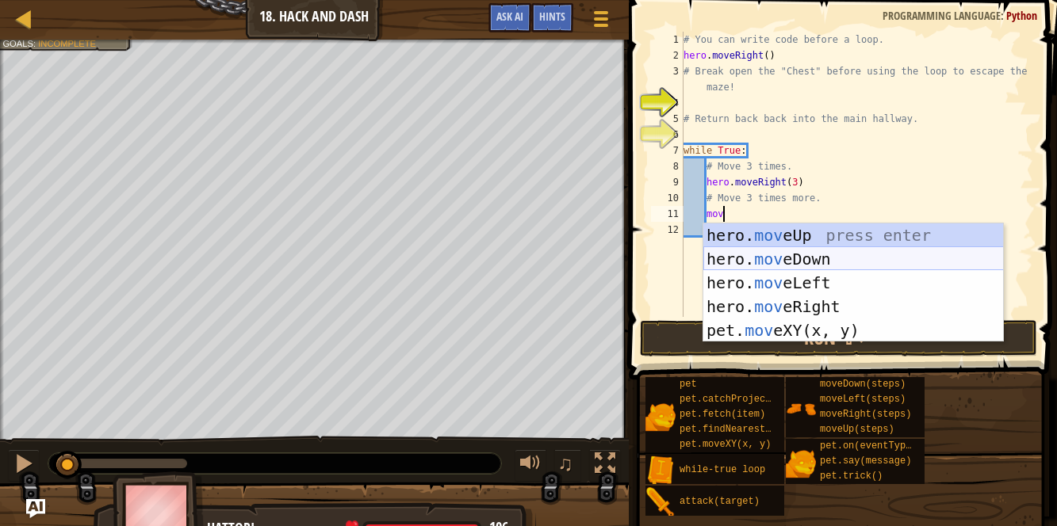
click at [763, 256] on div "hero. mov eUp press enter hero. mov eDown press enter hero. mov eLeft press ent…" at bounding box center [853, 307] width 300 height 166
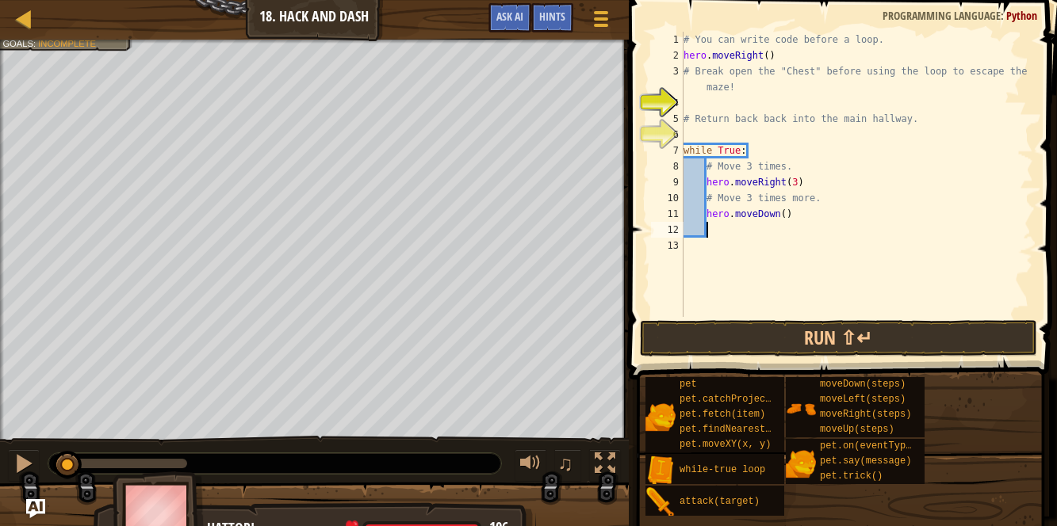
click at [785, 212] on div "# You can write code before a loop. hero . moveRight ( ) # Break open the "Ches…" at bounding box center [856, 190] width 353 height 317
type textarea "hero.moveDown(3)"
click at [803, 336] on button "Run ⇧↵" at bounding box center [838, 338] width 397 height 36
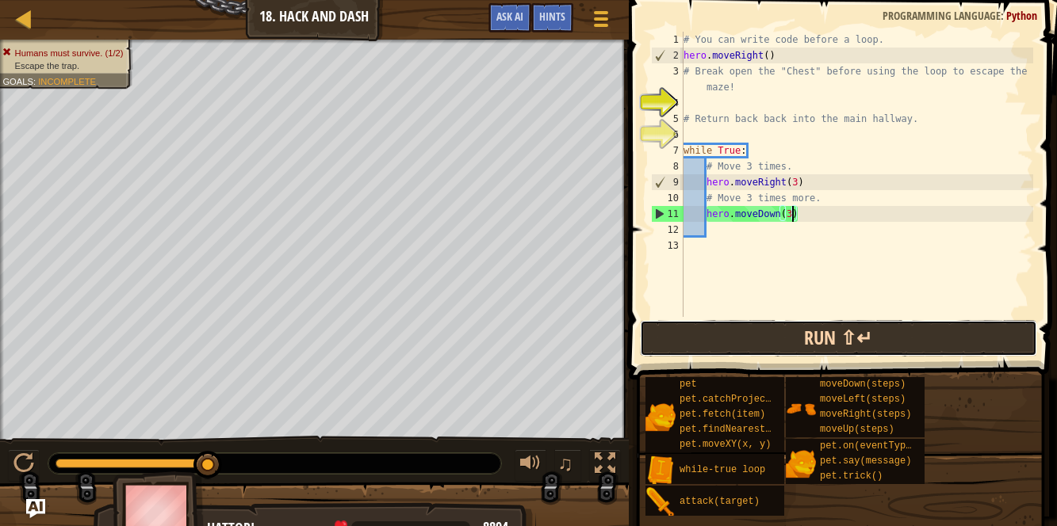
click at [661, 342] on button "Run ⇧↵" at bounding box center [838, 338] width 397 height 36
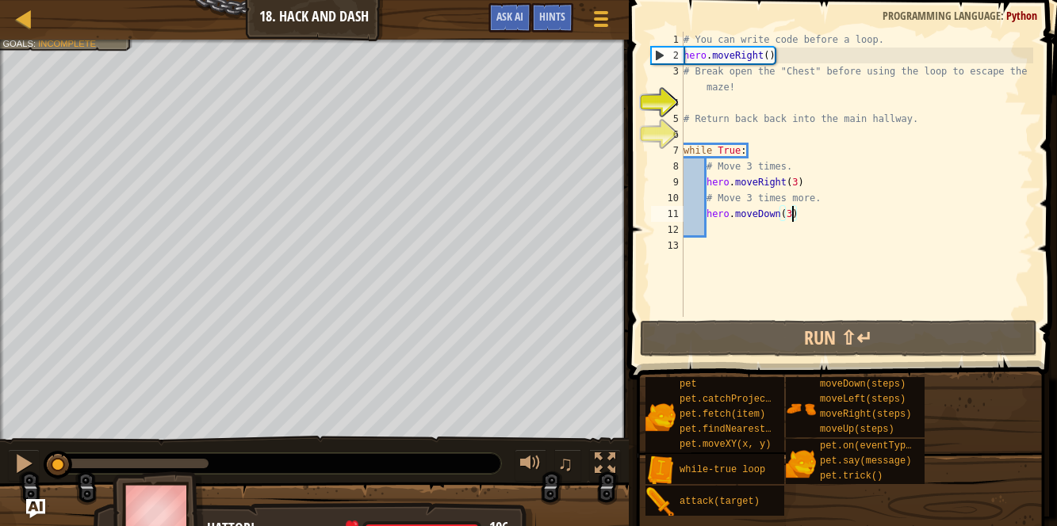
drag, startPoint x: 208, startPoint y: 464, endPoint x: 54, endPoint y: 447, distance: 154.8
click at [54, 447] on div "♫" at bounding box center [314, 460] width 629 height 48
click at [689, 134] on div "# You can write code before a loop. hero . moveRight ( ) # Break open the "Ches…" at bounding box center [856, 190] width 353 height 317
click at [686, 105] on div "# You can write code before a loop. hero . moveRight ( ) # Break open the "Ches…" at bounding box center [856, 190] width 353 height 317
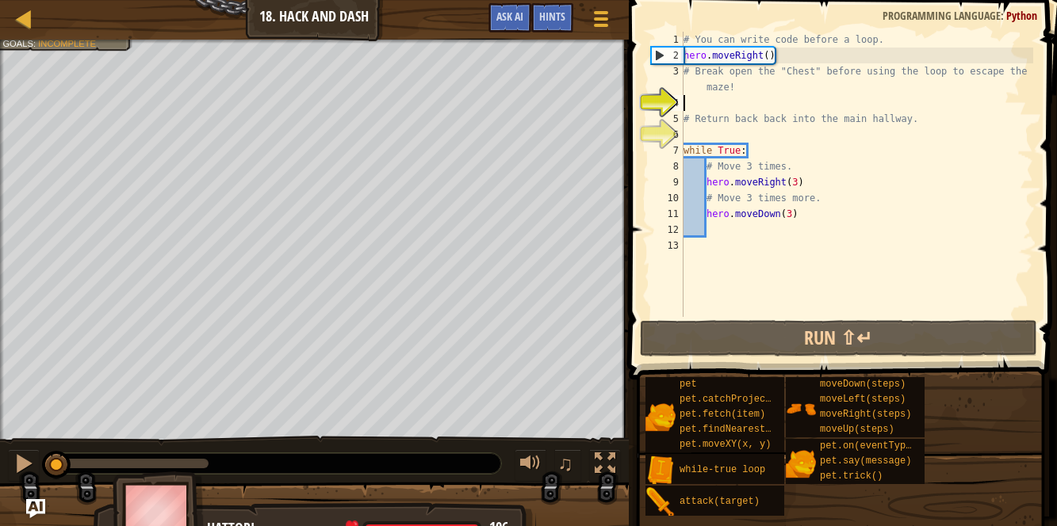
click at [778, 52] on div "# You can write code before a loop. hero . moveRight ( ) # Break open the "Ches…" at bounding box center [856, 190] width 353 height 317
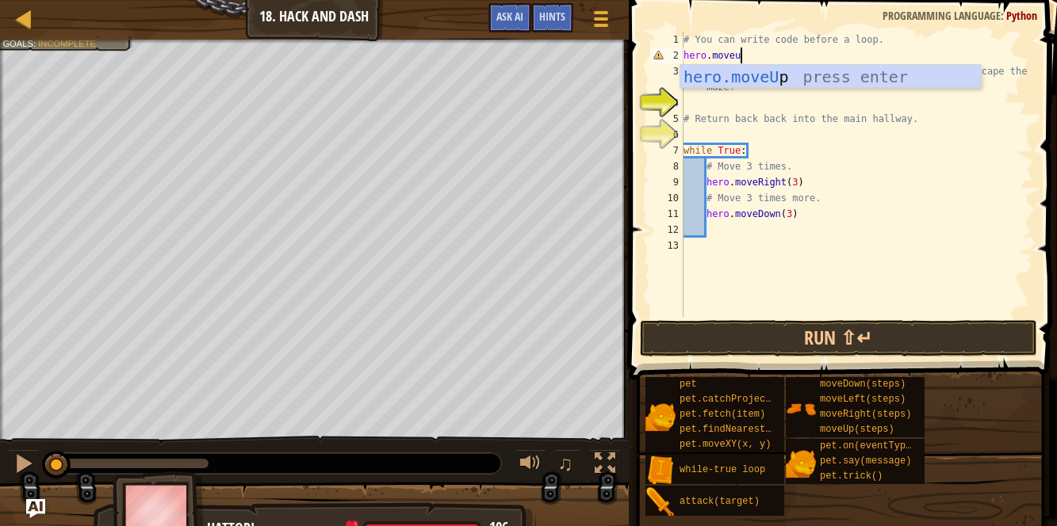
scroll to position [7, 4]
click at [663, 350] on button "Run ⇧↵" at bounding box center [838, 338] width 397 height 36
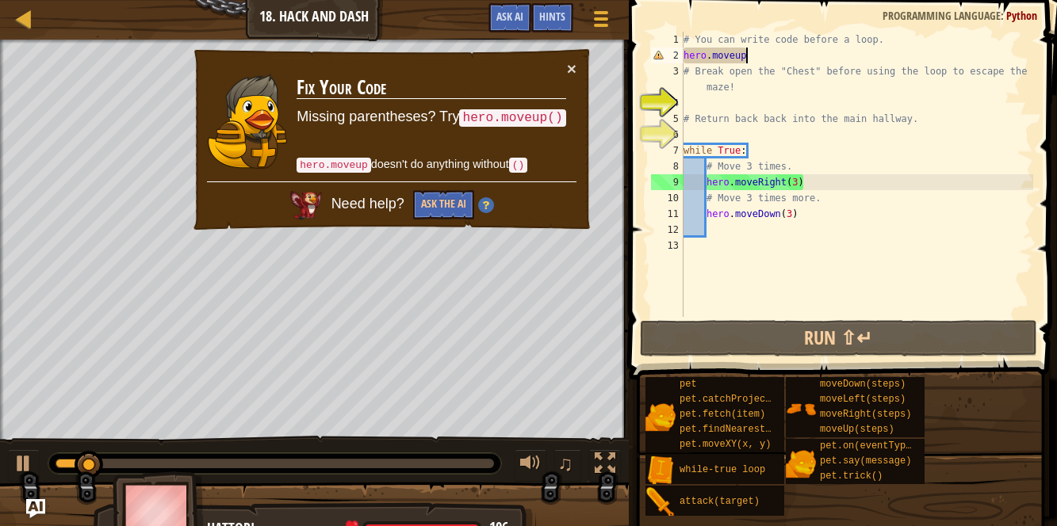
click at [564, 67] on td "Fix Your Code Missing parentheses? Try hero.moveup() hero.moveup doesn't do any…" at bounding box center [431, 120] width 270 height 121
click at [558, 73] on td "Fix Your Code Missing parentheses? Try hero.moveup() hero.moveup doesn't do any…" at bounding box center [431, 120] width 270 height 121
click at [570, 70] on button "×" at bounding box center [572, 68] width 10 height 17
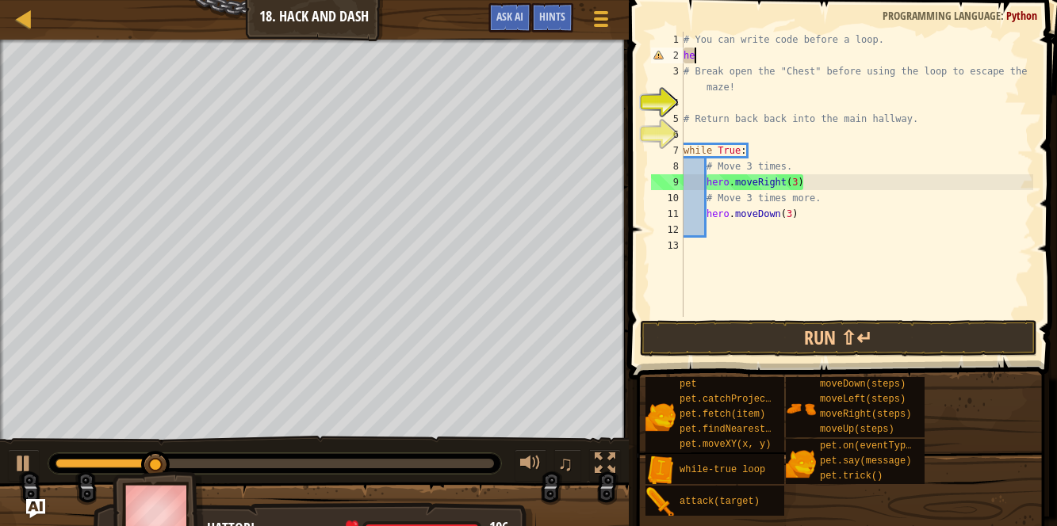
scroll to position [7, 0]
type textarea "h"
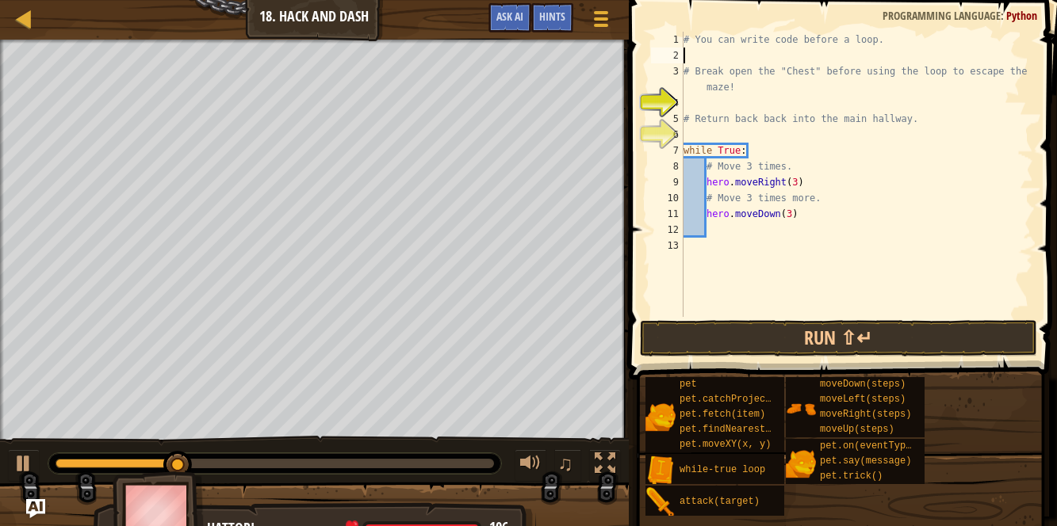
type textarea "h"
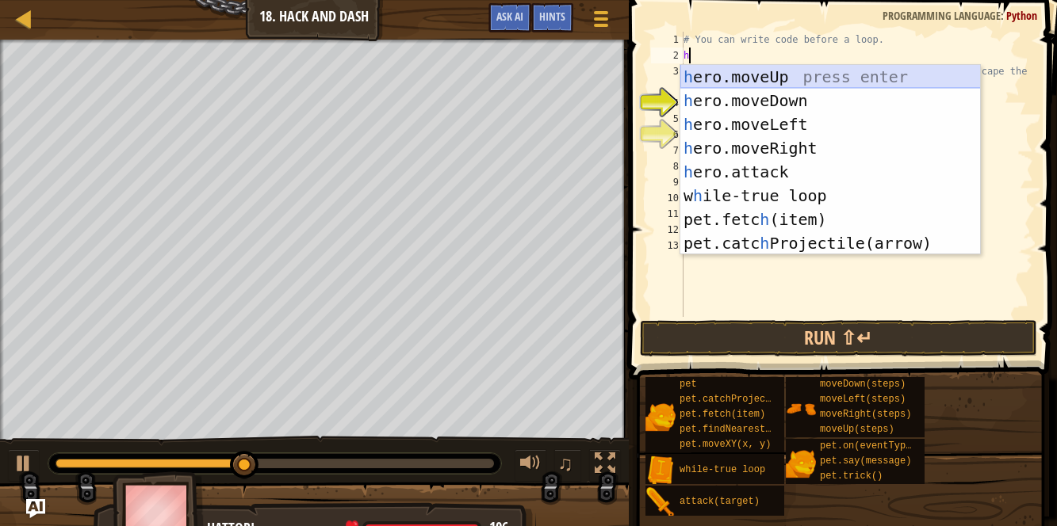
click at [767, 75] on div "h ero.moveUp press enter h ero.moveDown press enter h ero.moveLeft press enter …" at bounding box center [830, 184] width 300 height 238
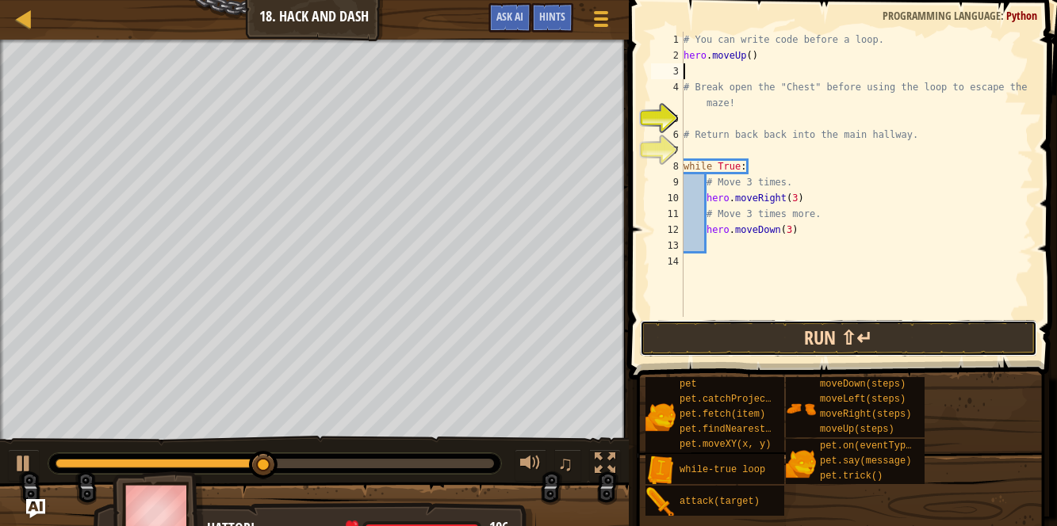
click at [724, 340] on button "Run ⇧↵" at bounding box center [838, 338] width 397 height 36
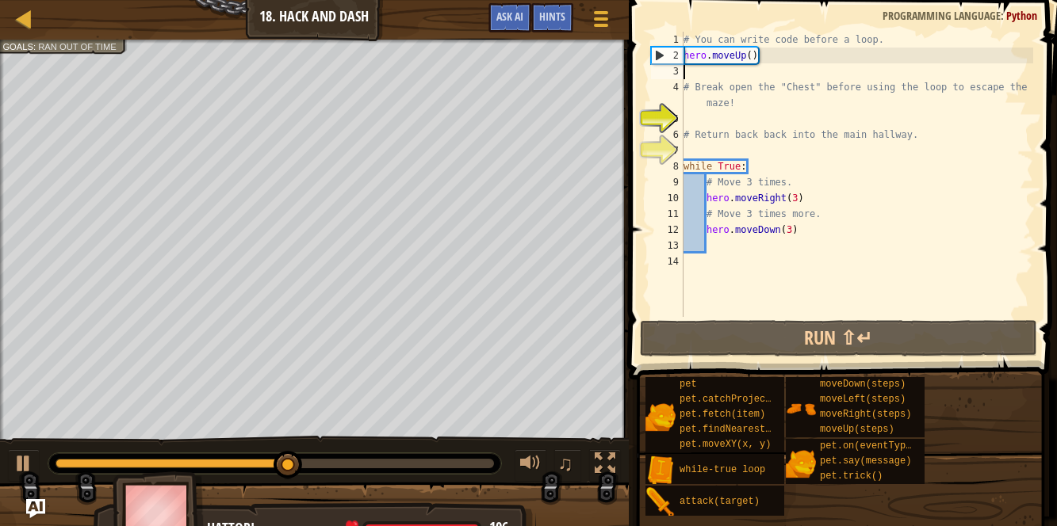
click at [761, 55] on div "# You can write code before a loop. hero . moveUp ( ) # Break open the "Chest" …" at bounding box center [856, 190] width 353 height 317
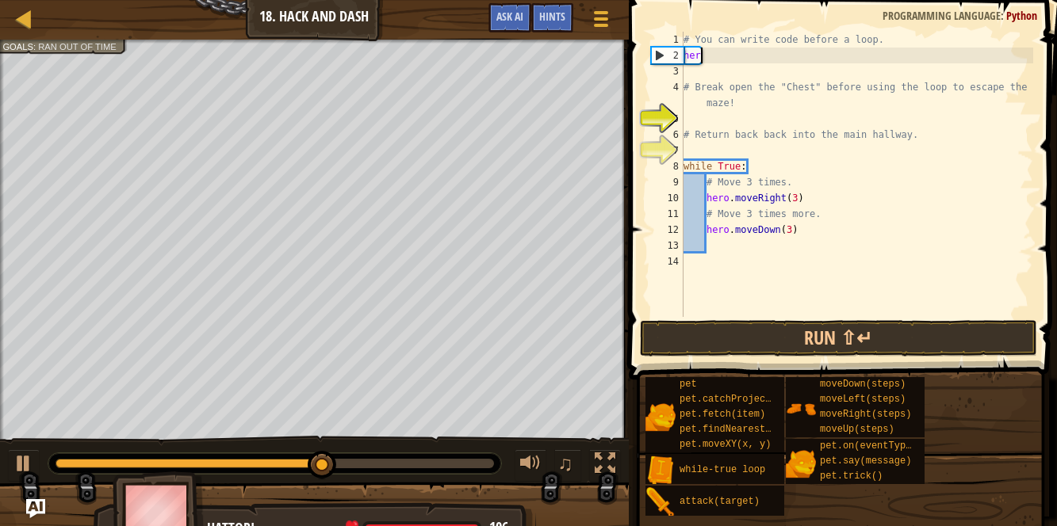
type textarea "h"
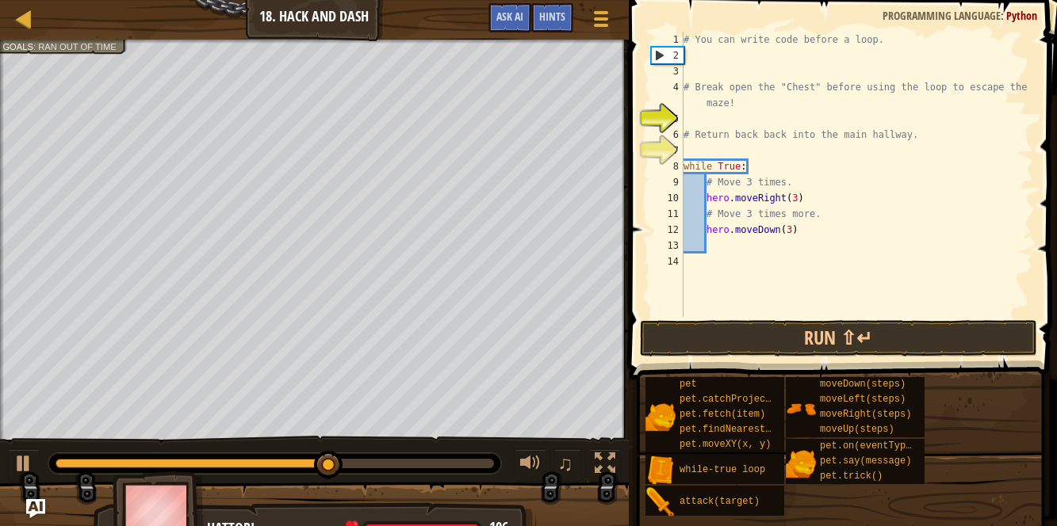
type textarea "h"
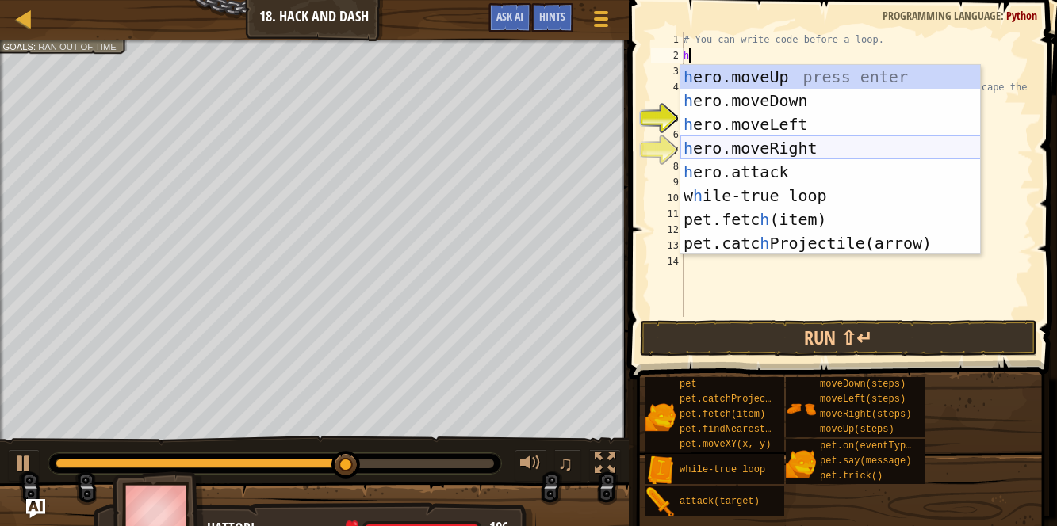
click at [757, 159] on div "h ero.moveUp press enter h ero.moveDown press enter h ero.moveLeft press enter …" at bounding box center [830, 184] width 300 height 238
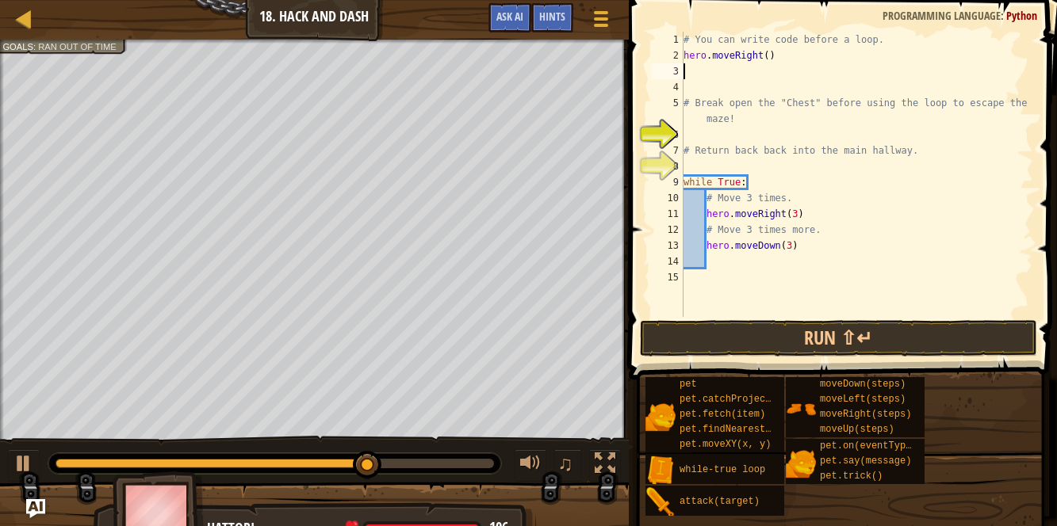
click at [699, 128] on div "# You can write code before a loop. hero . moveRight ( ) # Break open the "Ches…" at bounding box center [856, 190] width 353 height 317
type textarea "h"
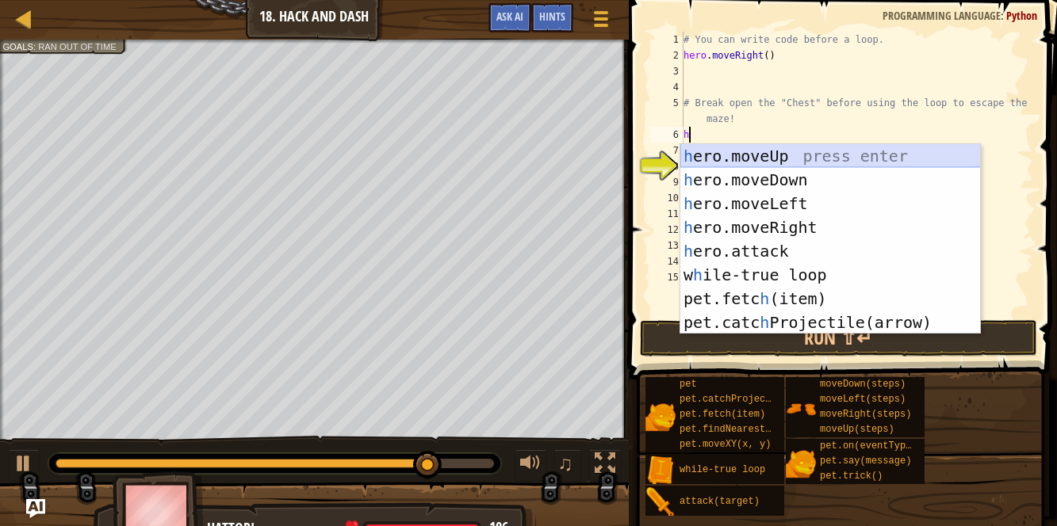
click at [724, 148] on div "h ero.moveUp press enter h ero.moveDown press enter h ero.moveLeft press enter …" at bounding box center [830, 263] width 300 height 238
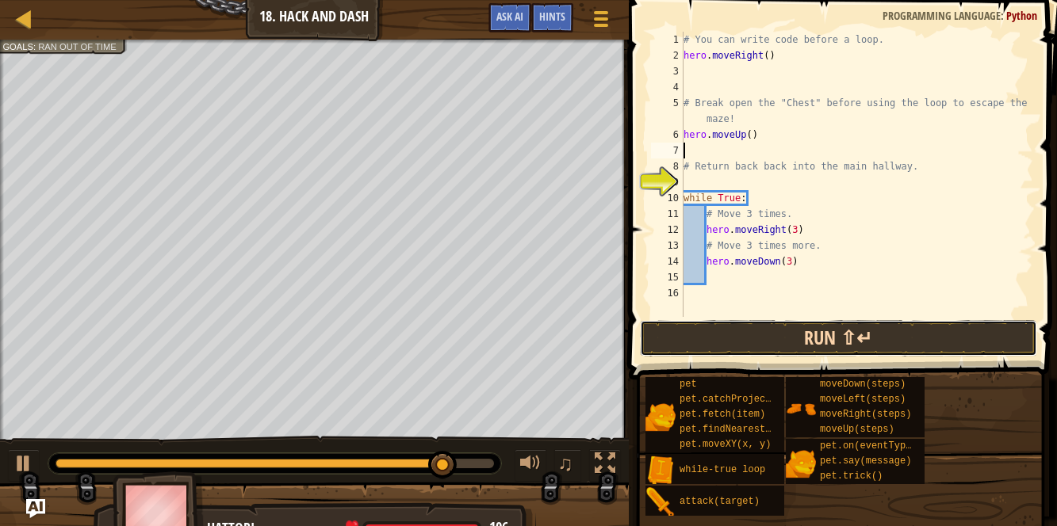
click at [763, 328] on button "Run ⇧↵" at bounding box center [838, 338] width 397 height 36
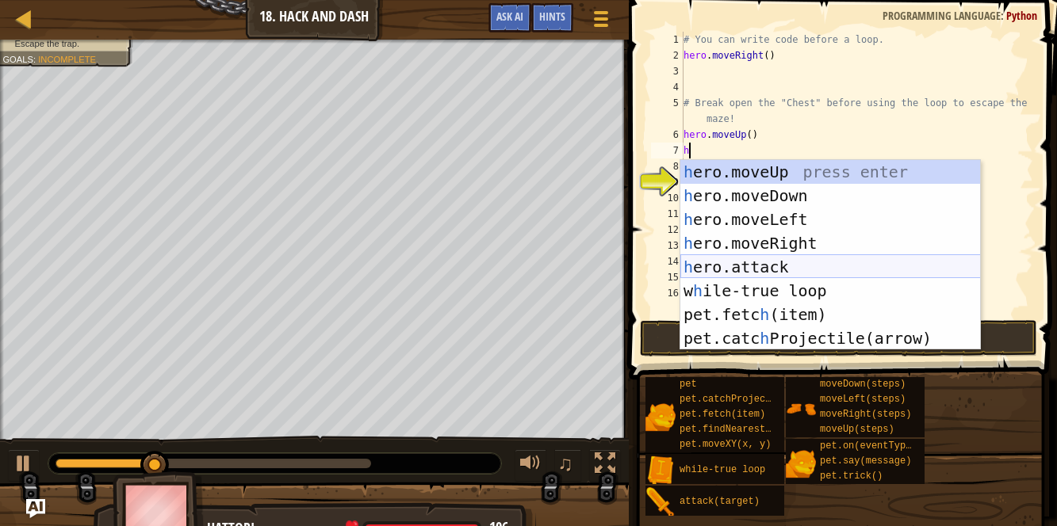
click at [760, 261] on div "h ero.moveUp press enter h ero.moveDown press enter h ero.moveLeft press enter …" at bounding box center [830, 279] width 300 height 238
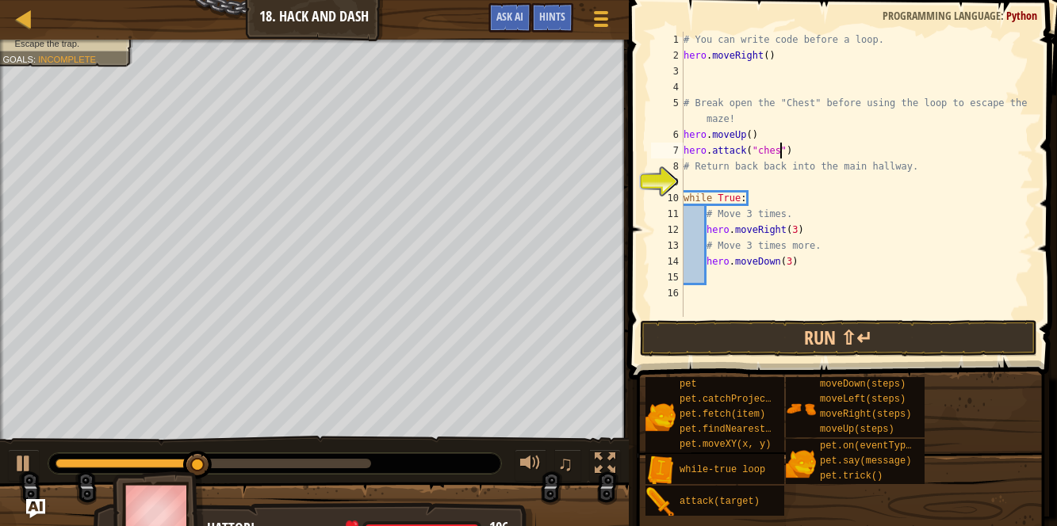
scroll to position [7, 9]
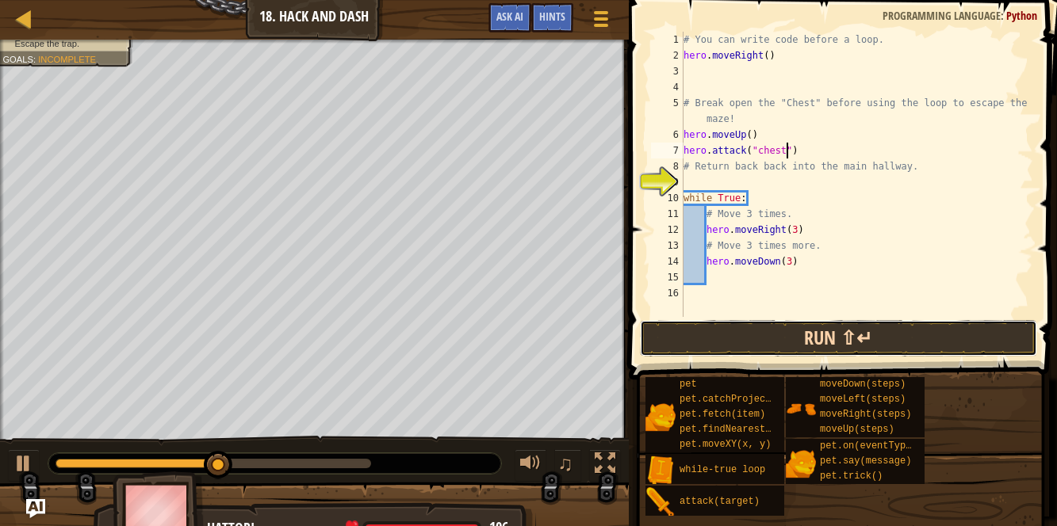
click at [738, 345] on button "Run ⇧↵" at bounding box center [838, 338] width 397 height 36
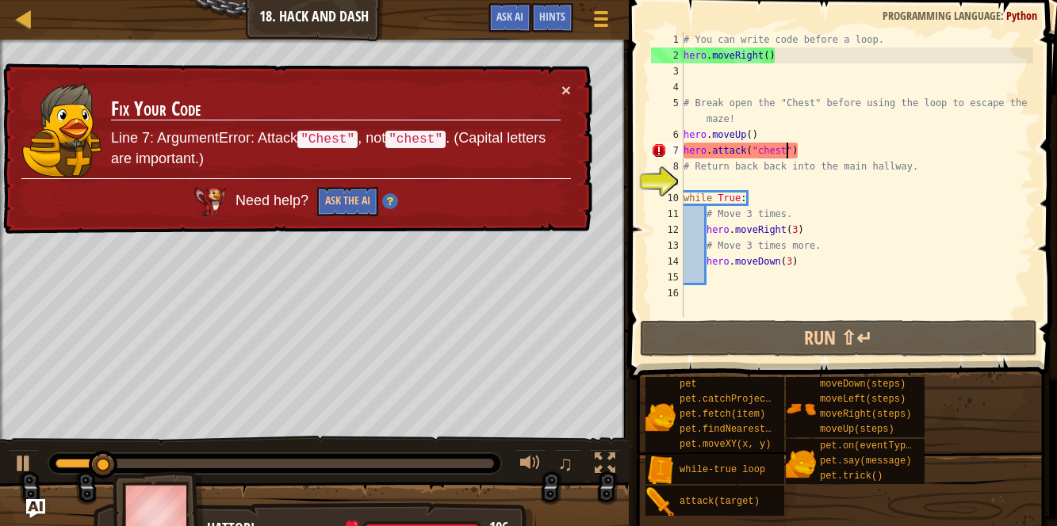
click at [554, 83] on td "Fix Your Code Line 7: ArgumentError: Attack "Chest" , not "chest" . (Capital le…" at bounding box center [335, 130] width 451 height 97
click at [564, 84] on button "×" at bounding box center [566, 90] width 10 height 17
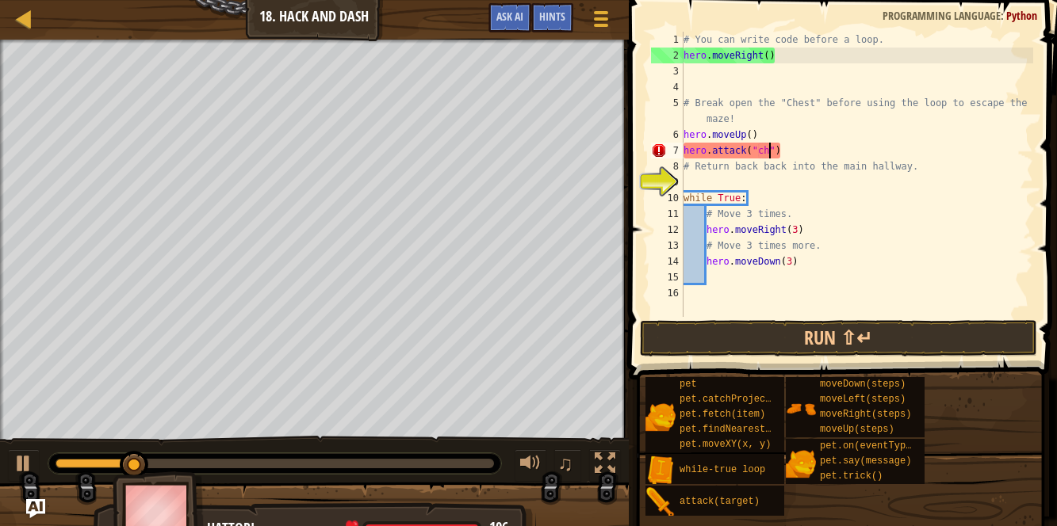
scroll to position [7, 5]
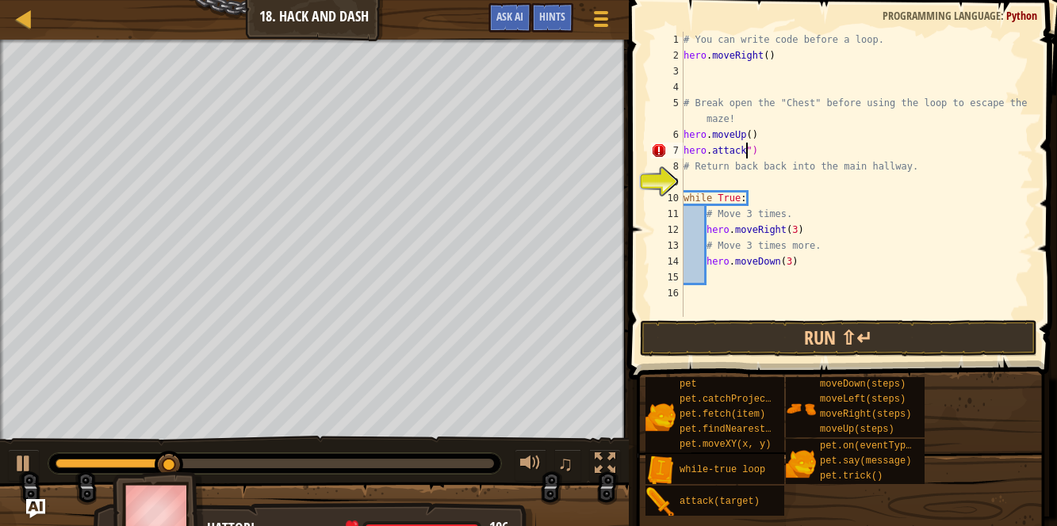
click at [762, 150] on div "# You can write code before a loop. hero . moveRight ( ) # Break open the "Ches…" at bounding box center [856, 190] width 353 height 317
type textarea "h"
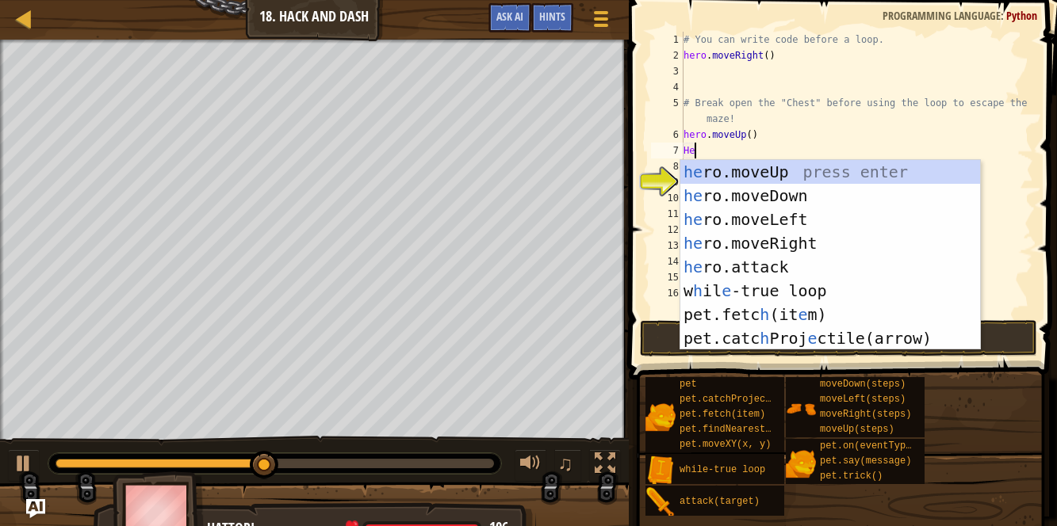
type textarea "H"
click at [793, 264] on div "h ero.moveUp press enter h ero.moveDown press enter h ero.moveLeft press enter …" at bounding box center [830, 279] width 300 height 238
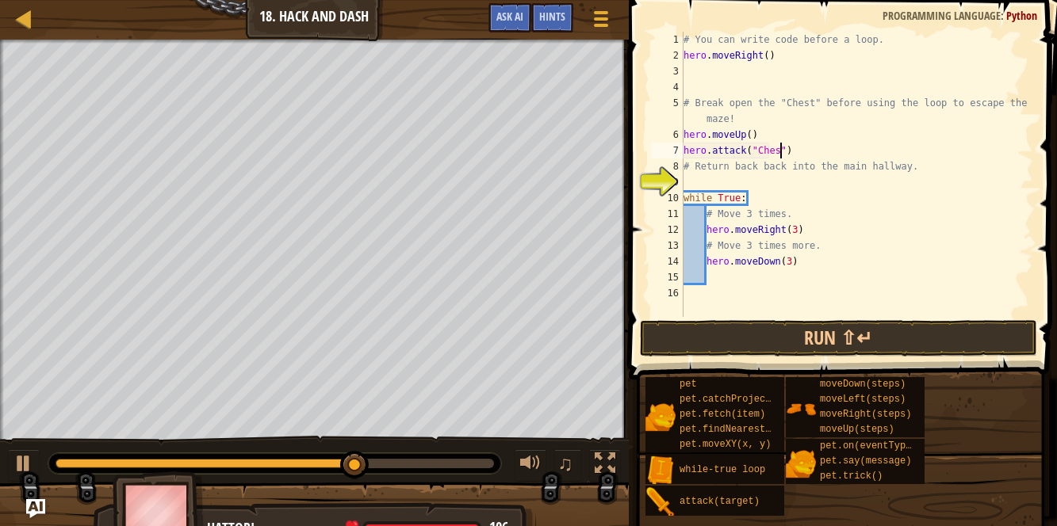
type textarea "hero.attack("Chest")"
click at [691, 182] on div "# You can write code before a loop. hero . moveRight ( ) # Break open the "Ches…" at bounding box center [856, 190] width 353 height 317
type textarea "h"
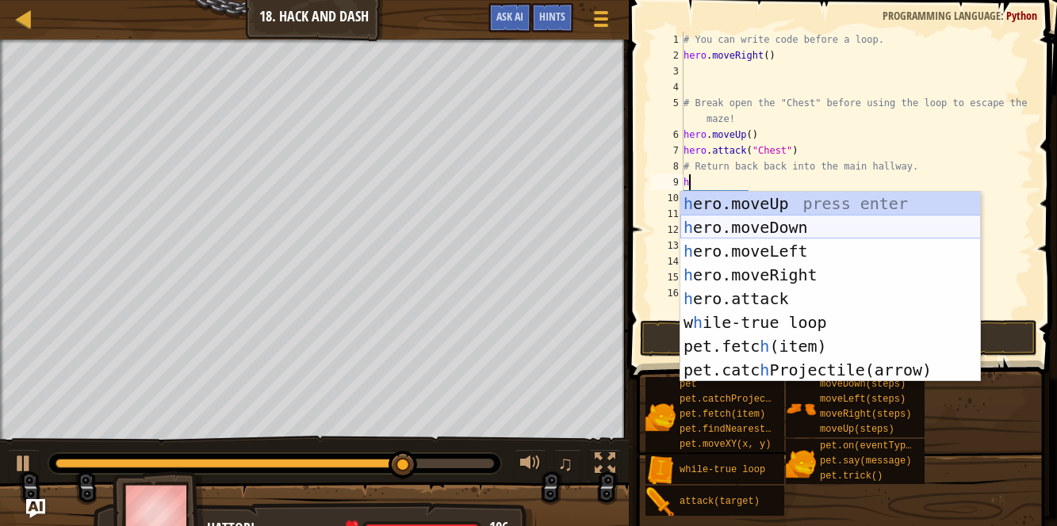
click at [757, 232] on div "h ero.moveUp press enter h ero.moveDown press enter h ero.moveLeft press enter …" at bounding box center [830, 311] width 300 height 238
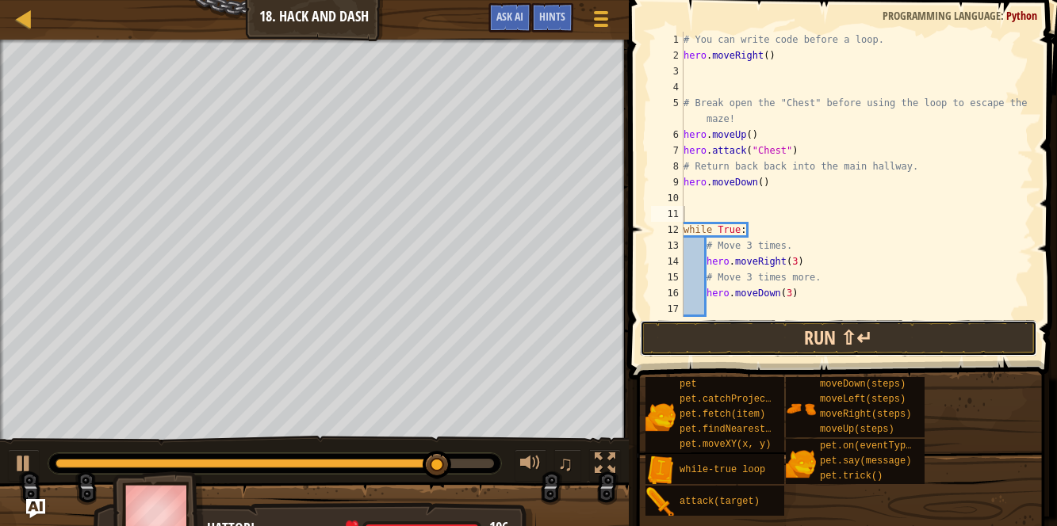
click at [743, 333] on button "Run ⇧↵" at bounding box center [838, 338] width 397 height 36
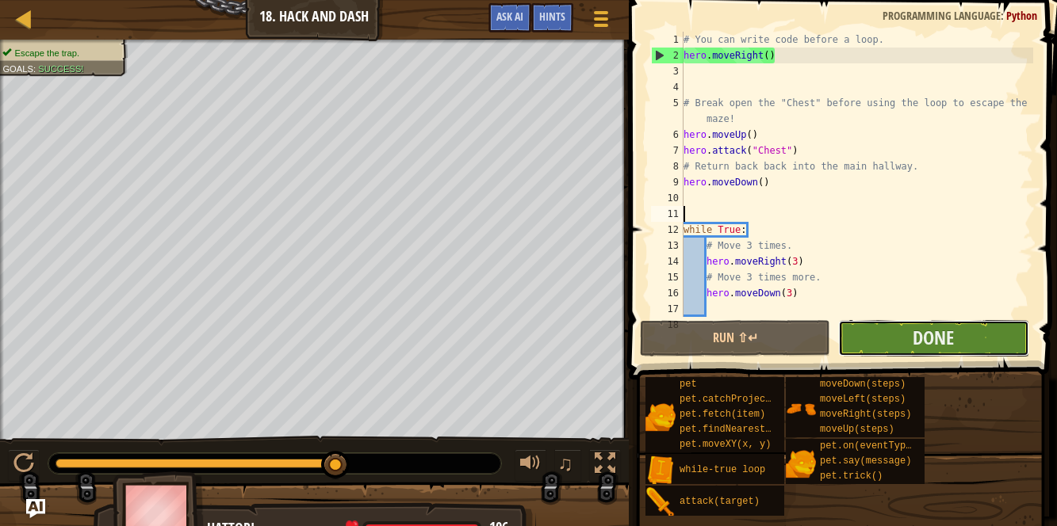
click at [920, 323] on button "Done" at bounding box center [933, 338] width 190 height 36
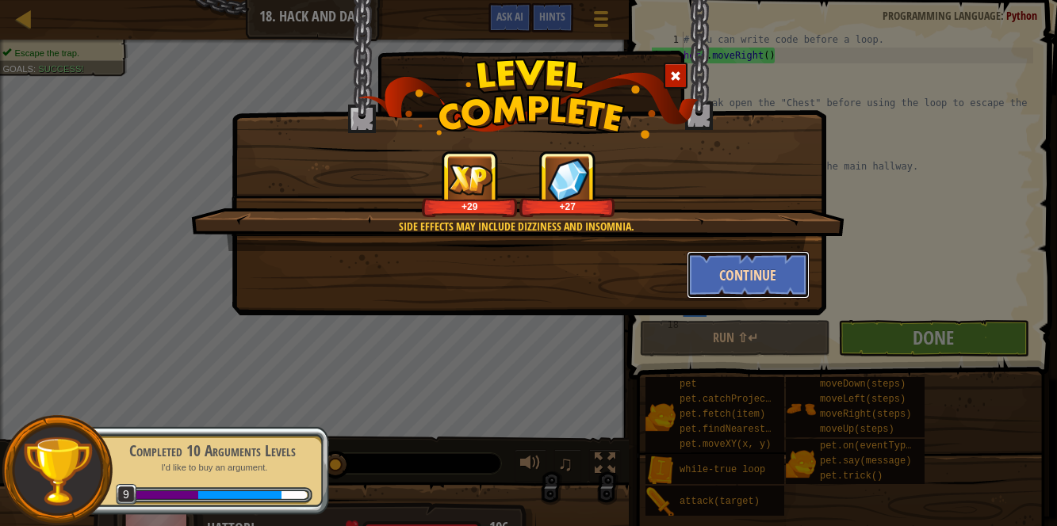
click at [731, 275] on button "Continue" at bounding box center [747, 275] width 123 height 48
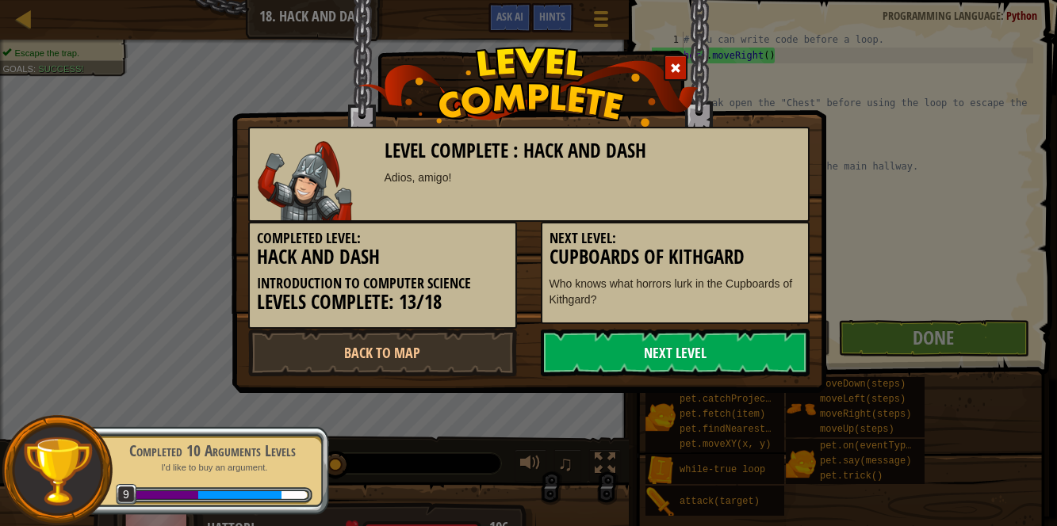
click at [655, 349] on link "Next Level" at bounding box center [675, 353] width 269 height 48
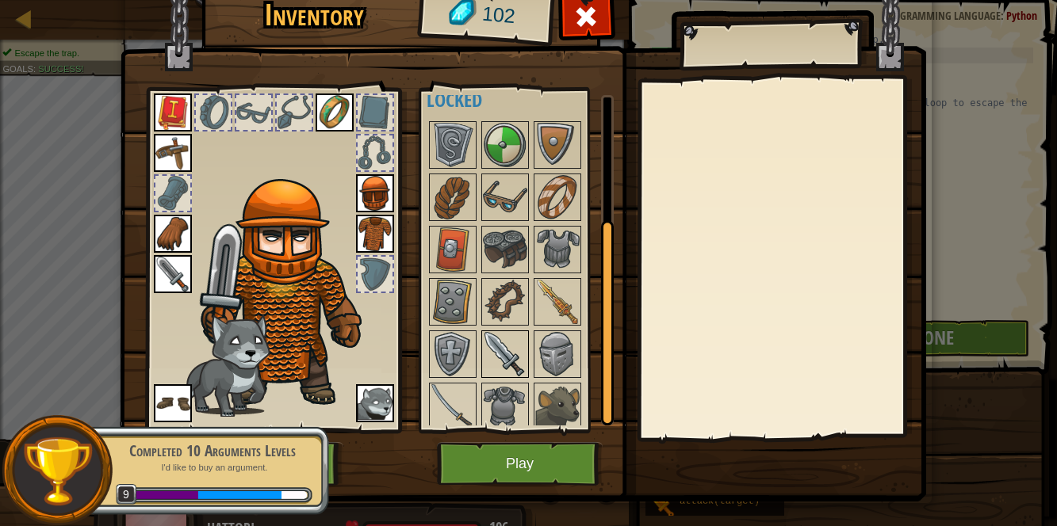
scroll to position [213, 0]
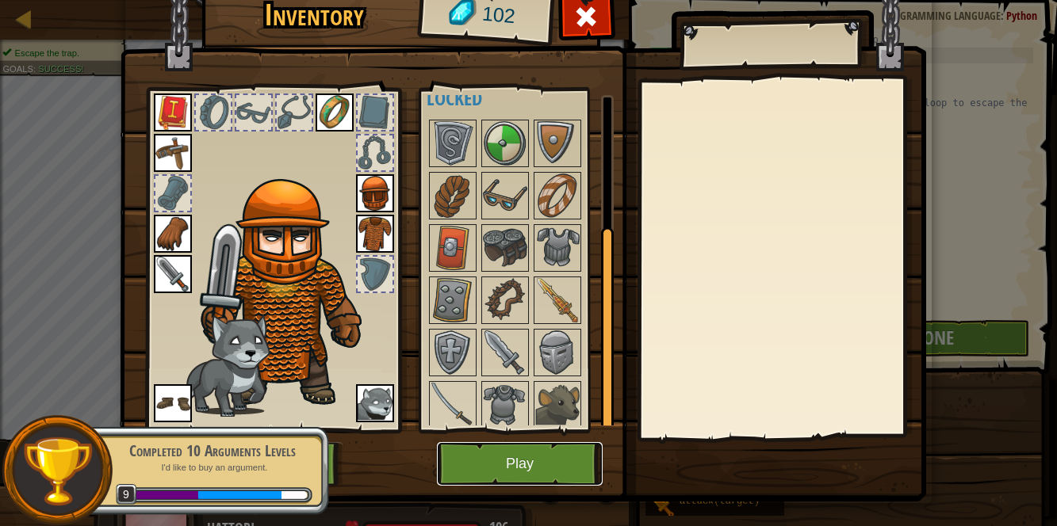
click at [522, 449] on button "Play" at bounding box center [520, 464] width 166 height 44
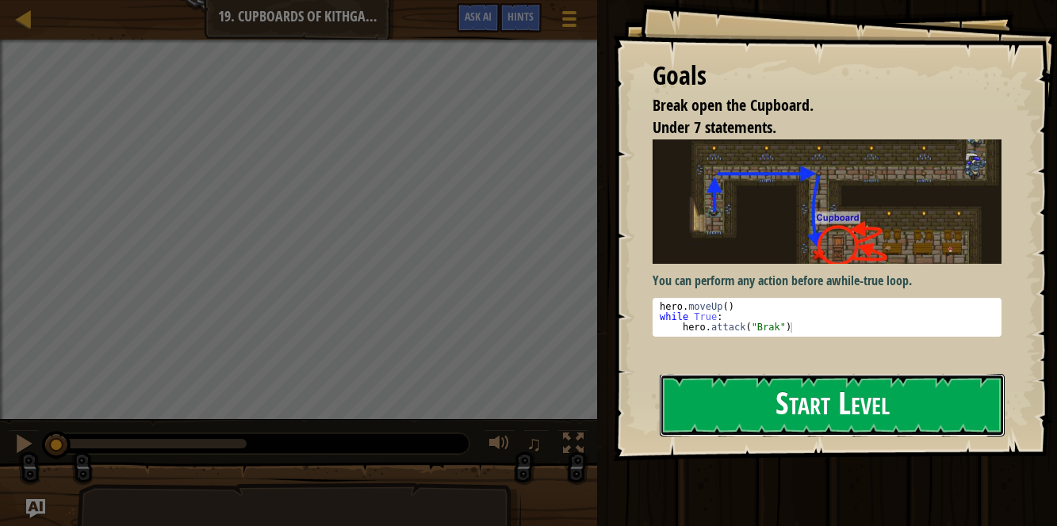
click at [708, 405] on button "Start Level" at bounding box center [831, 405] width 345 height 63
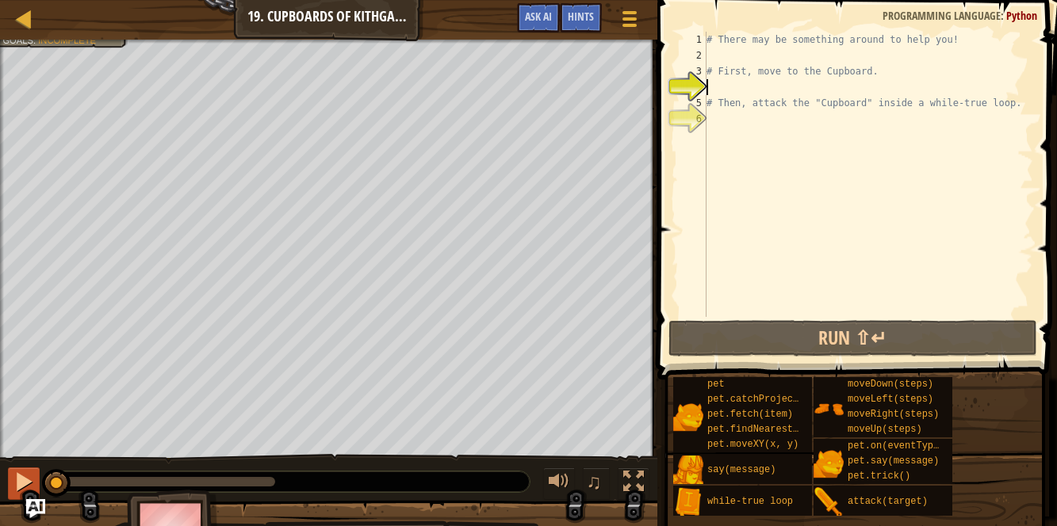
drag, startPoint x: 109, startPoint y: 483, endPoint x: 21, endPoint y: 484, distance: 87.2
click at [21, 484] on div "♫" at bounding box center [328, 478] width 657 height 48
click at [21, 484] on div at bounding box center [23, 482] width 21 height 21
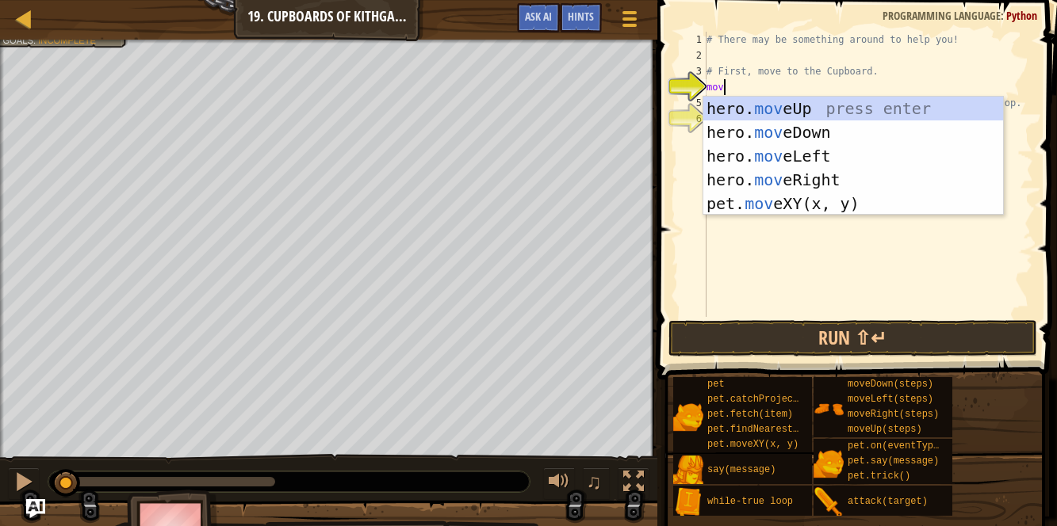
scroll to position [6, 0]
type textarea "move"
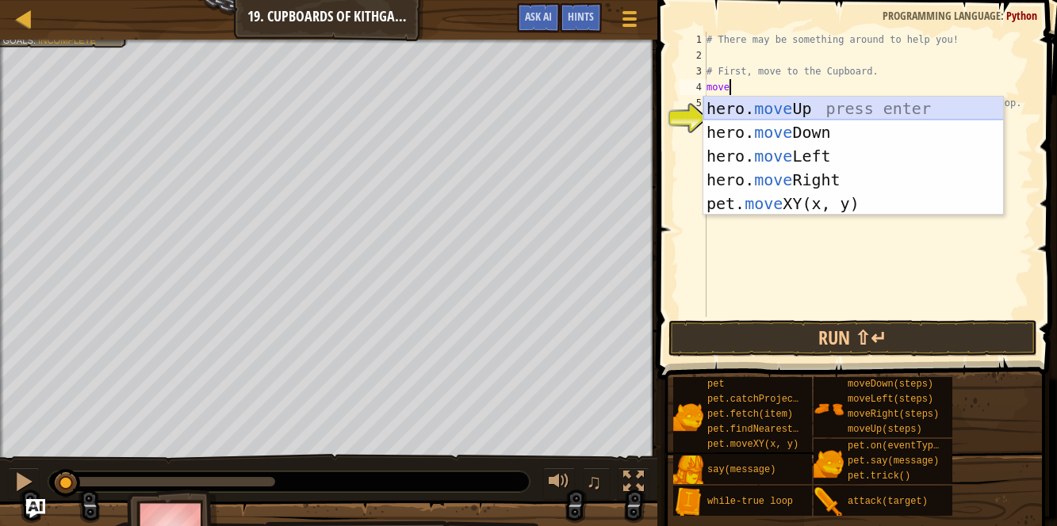
click at [814, 112] on div "hero. move Up press enter hero. move Down press enter hero. move Left press ent…" at bounding box center [853, 180] width 300 height 166
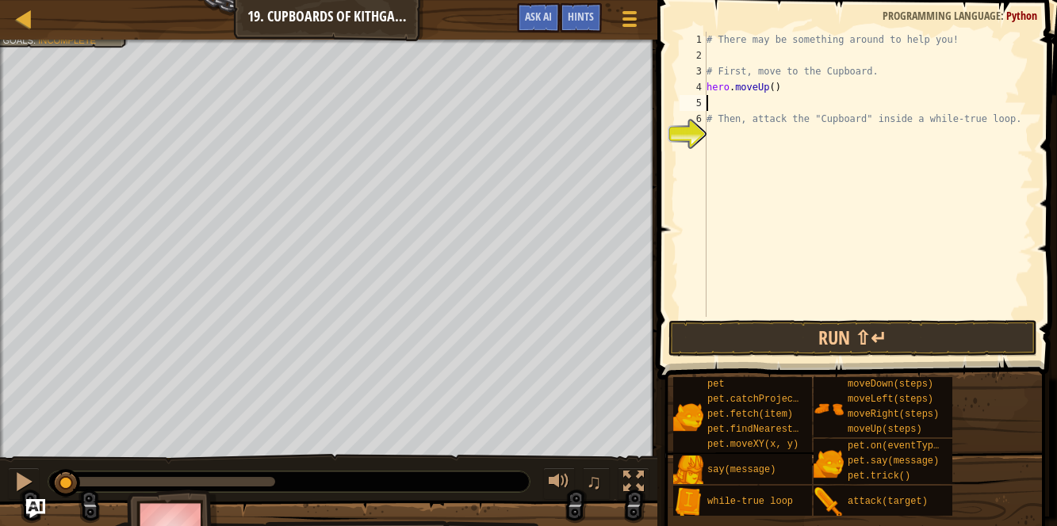
type textarea "m"
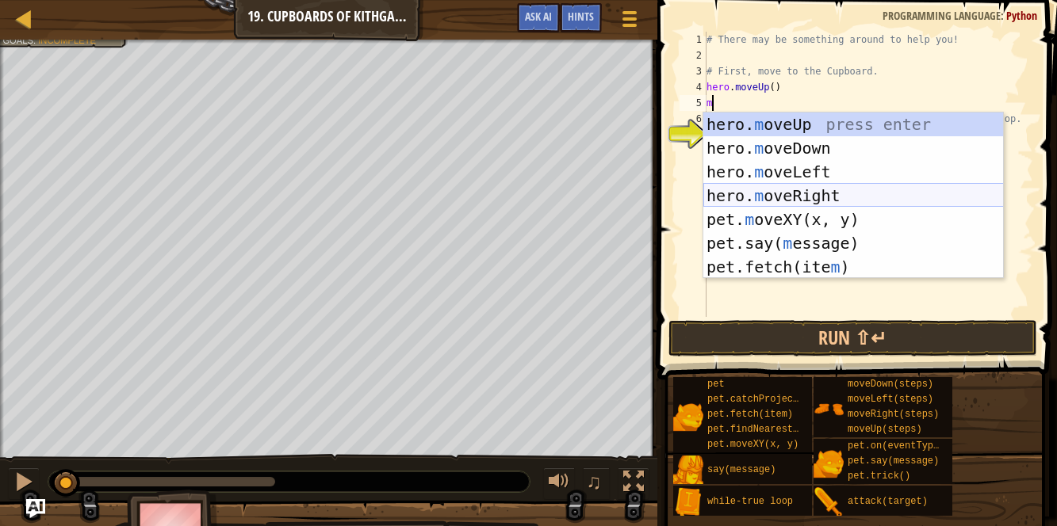
click at [760, 195] on div "hero. m oveUp press enter hero. m oveDown press enter hero. m oveLeft press ent…" at bounding box center [853, 220] width 300 height 214
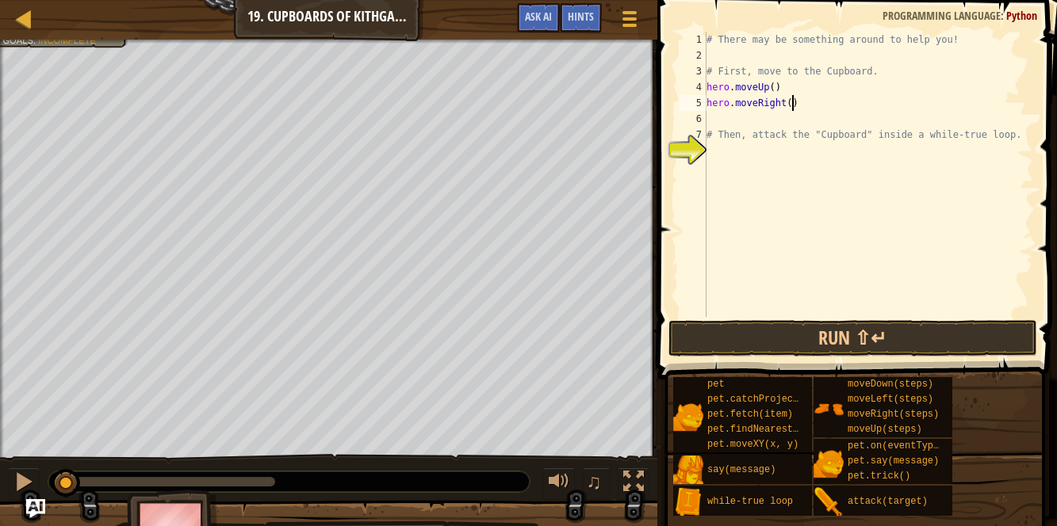
click at [792, 98] on div "# There may be something around to help you! # First, move to the Cupboard. her…" at bounding box center [868, 190] width 330 height 317
type textarea "hero.moveRight(2)"
click at [724, 117] on div "# There may be something around to help you! # First, move to the Cupboard. her…" at bounding box center [868, 190] width 330 height 317
type textarea "m"
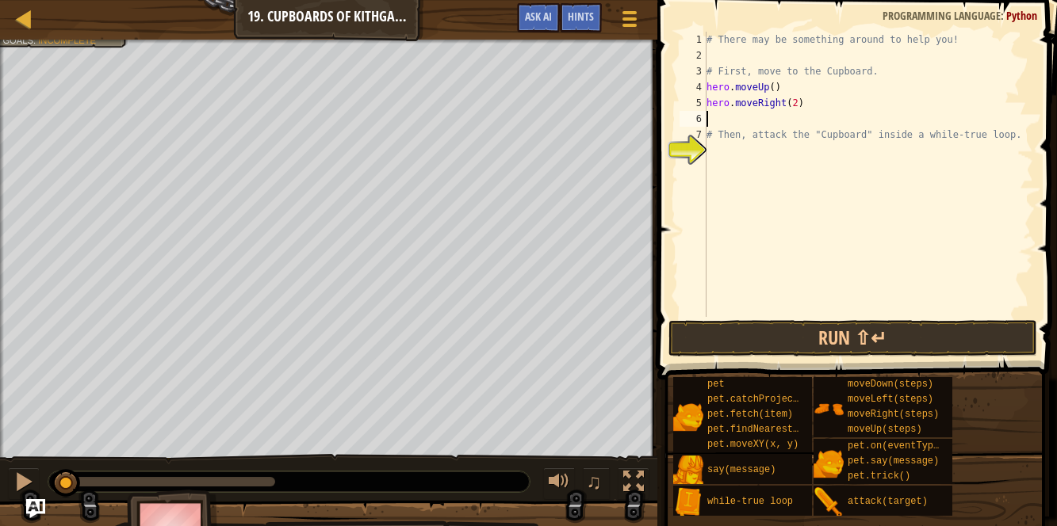
scroll to position [7, 0]
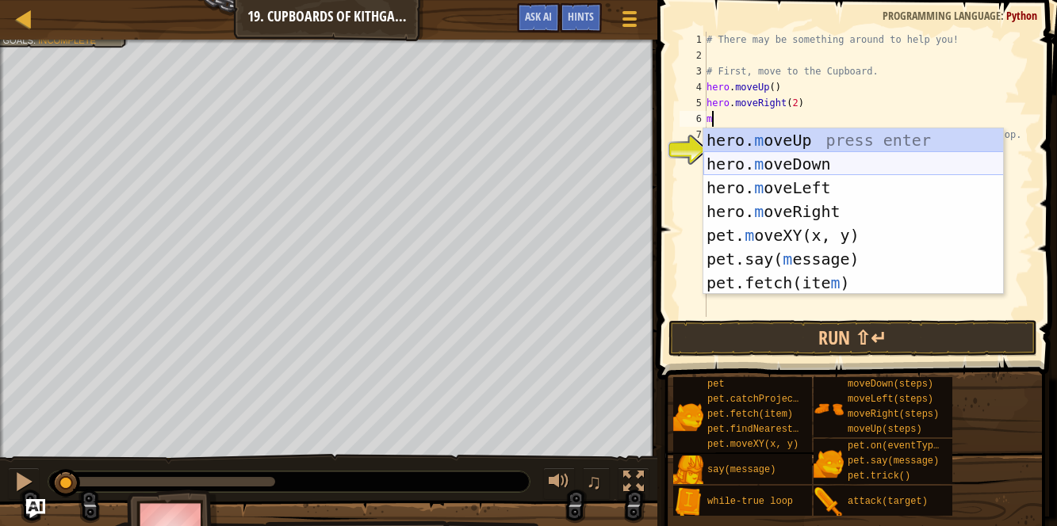
click at [719, 166] on div "hero. m oveUp press enter hero. m oveDown press enter hero. m oveLeft press ent…" at bounding box center [853, 235] width 300 height 214
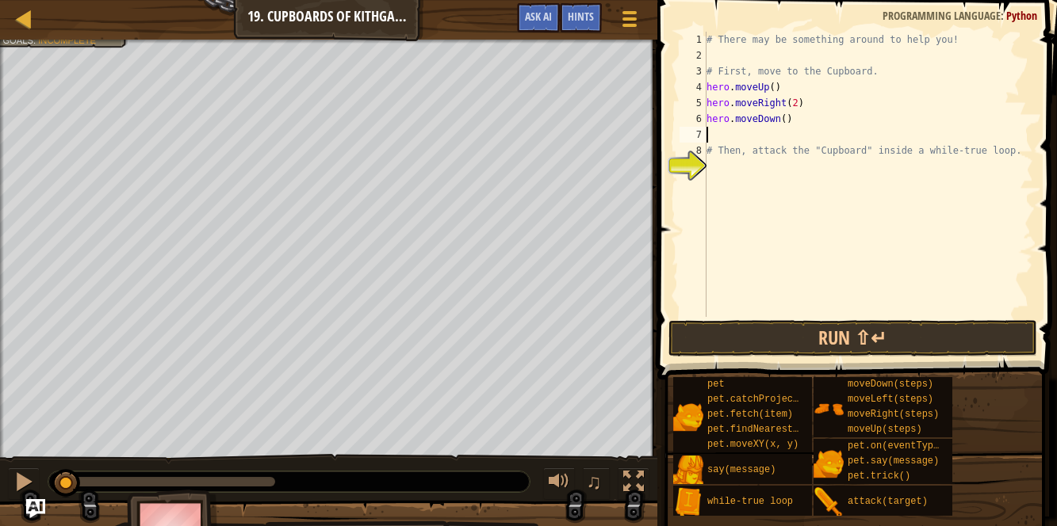
type textarea "h"
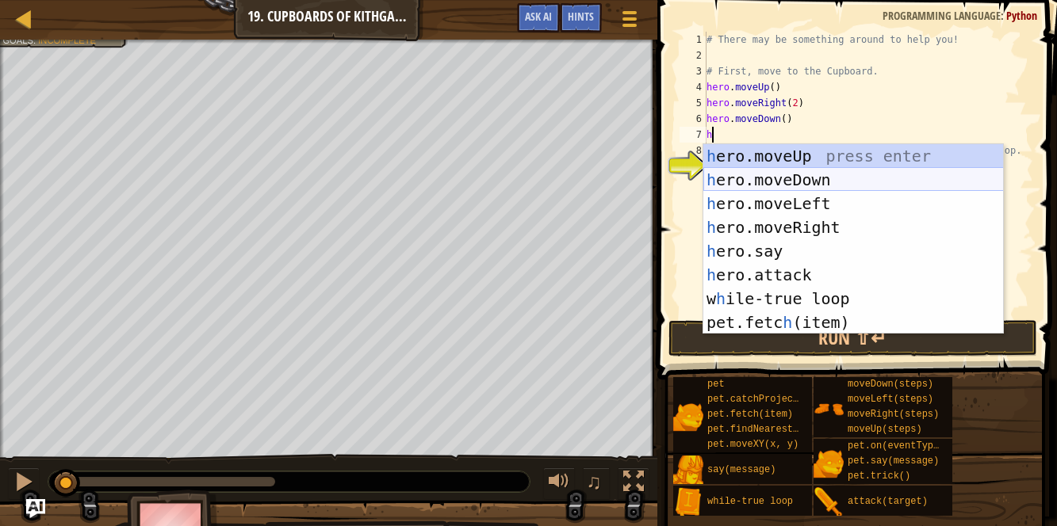
click at [735, 178] on div "h ero.moveUp press enter h ero.moveDown press enter h ero.moveLeft press enter …" at bounding box center [853, 263] width 300 height 238
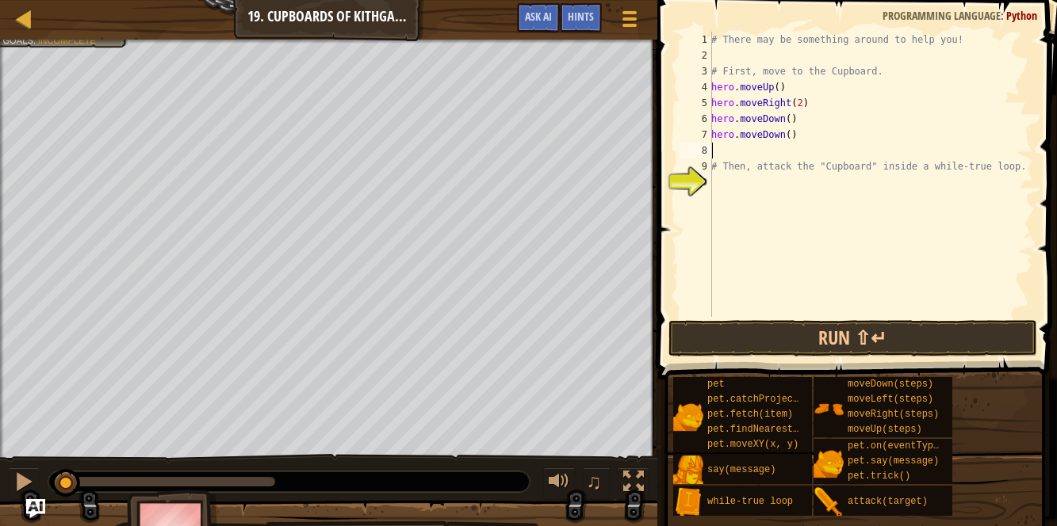
click at [732, 178] on div "# There may be something around to help you! # First, move to the Cupboard. her…" at bounding box center [870, 190] width 325 height 317
click at [722, 50] on div "# There may be something around to help you! # First, move to the Cupboard. her…" at bounding box center [870, 190] width 325 height 317
click at [732, 181] on div "# There may be something around to help you! # First, move to the Cupboard. her…" at bounding box center [870, 190] width 325 height 317
type textarea "w"
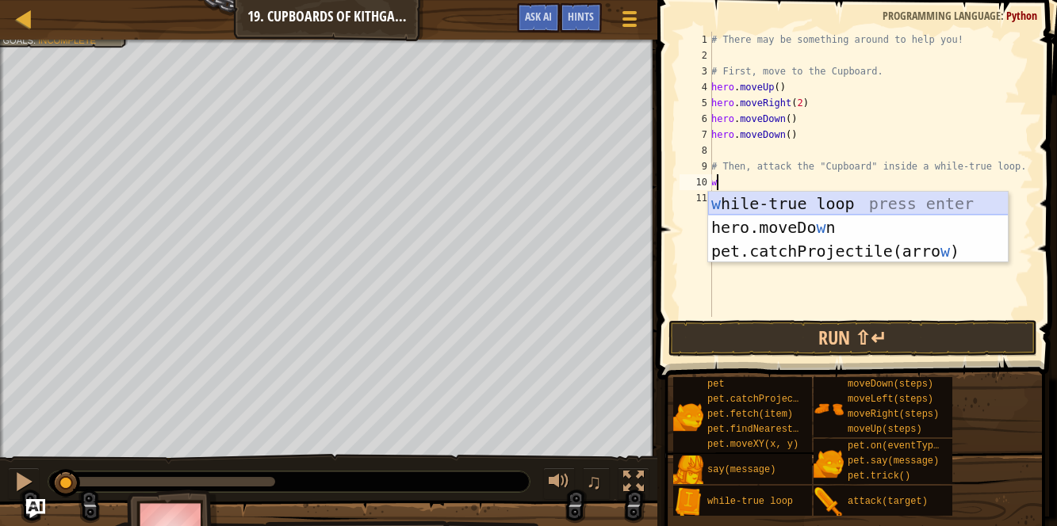
click at [789, 202] on div "w [PERSON_NAME]-true loop press enter hero.moveDo w n press enter pet.catchProj…" at bounding box center [858, 251] width 300 height 119
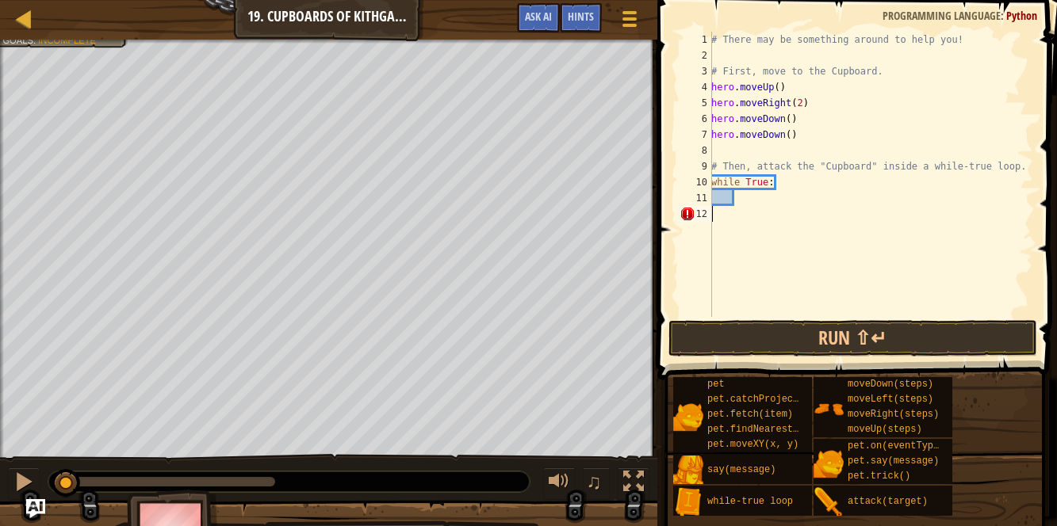
click at [714, 215] on div "# There may be something around to help you! # First, move to the Cupboard. her…" at bounding box center [870, 190] width 325 height 317
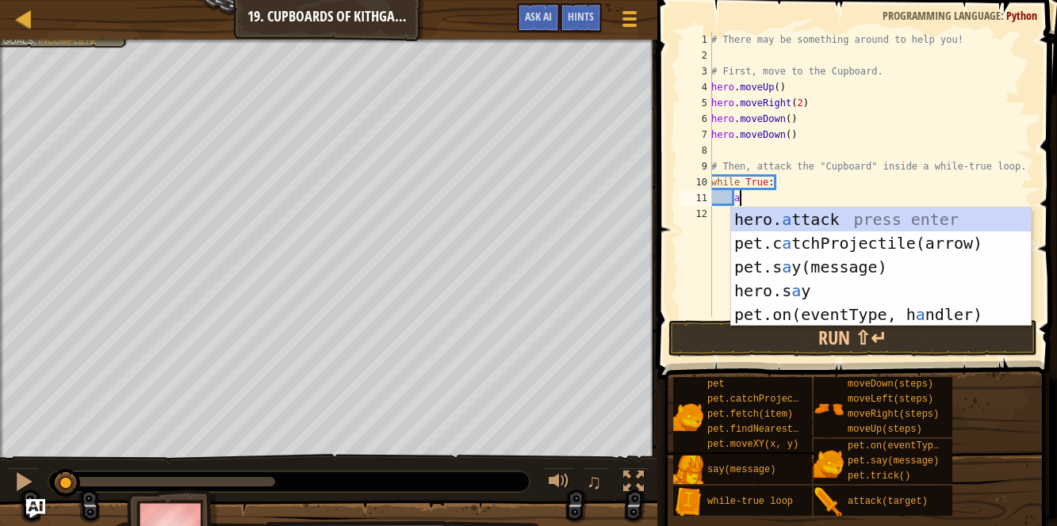
scroll to position [7, 1]
click at [795, 224] on div "hero. a ttack press enter pet.c a tchProjectile(arrow) press enter pet.s a y(me…" at bounding box center [881, 291] width 300 height 166
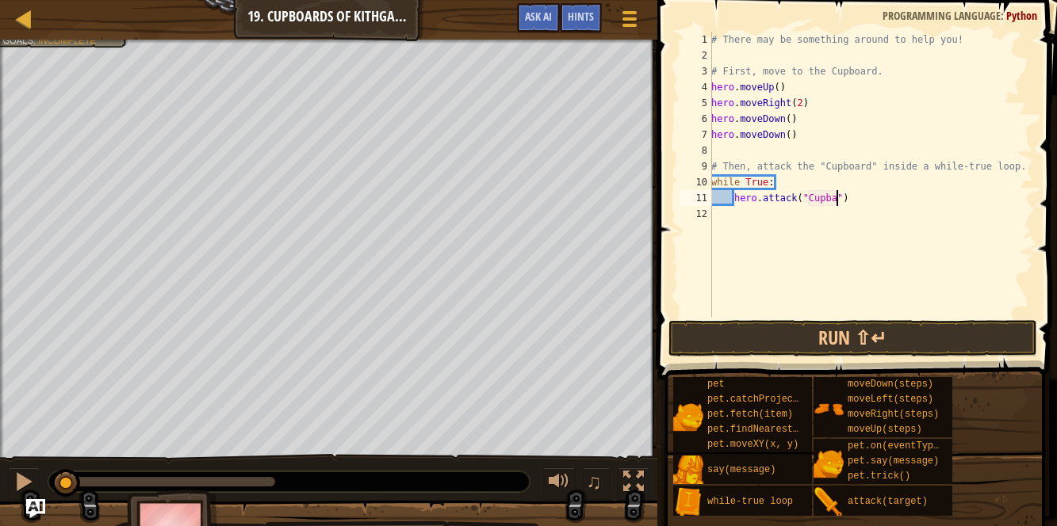
scroll to position [7, 10]
type textarea "hero.attack("Cupboard")"
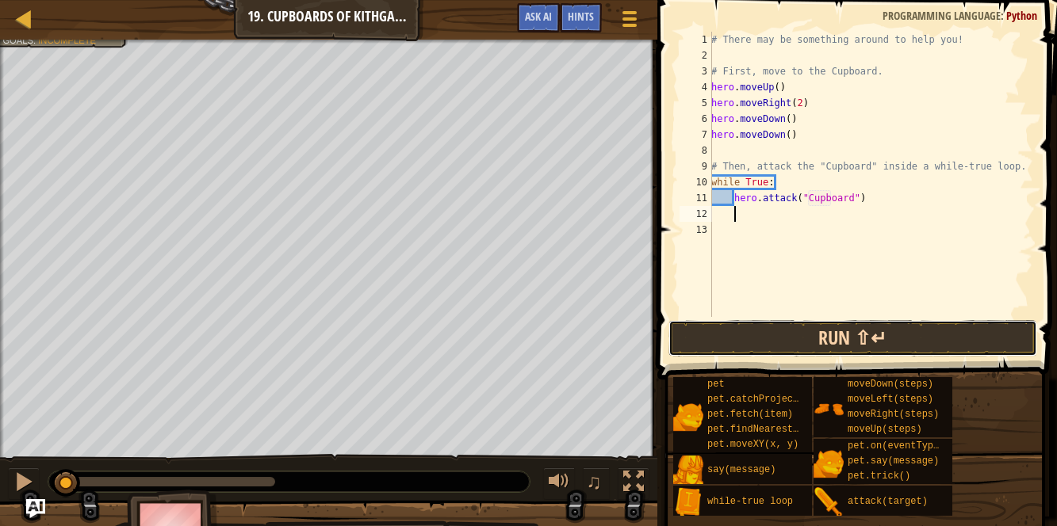
click at [807, 324] on button "Run ⇧↵" at bounding box center [852, 338] width 369 height 36
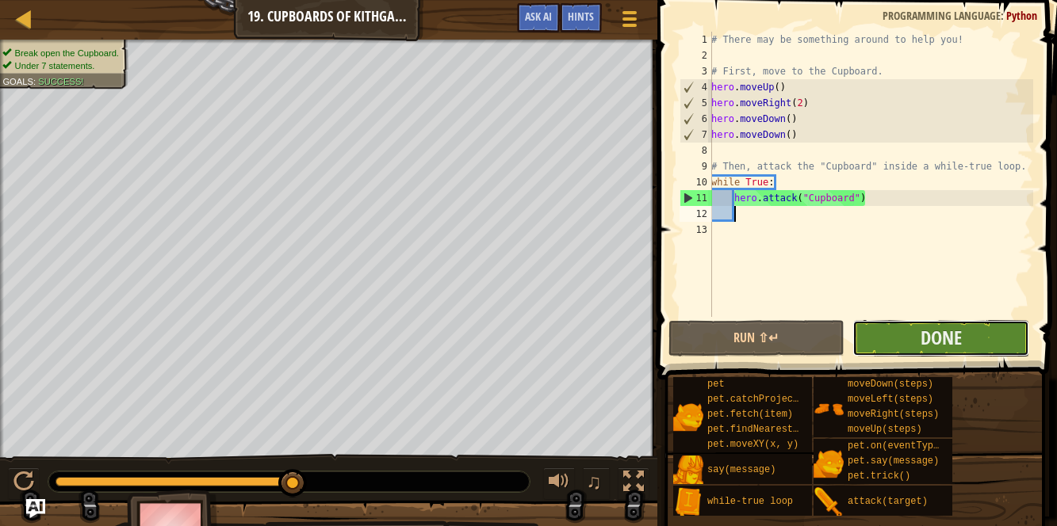
click at [870, 325] on button "Done" at bounding box center [940, 338] width 177 height 36
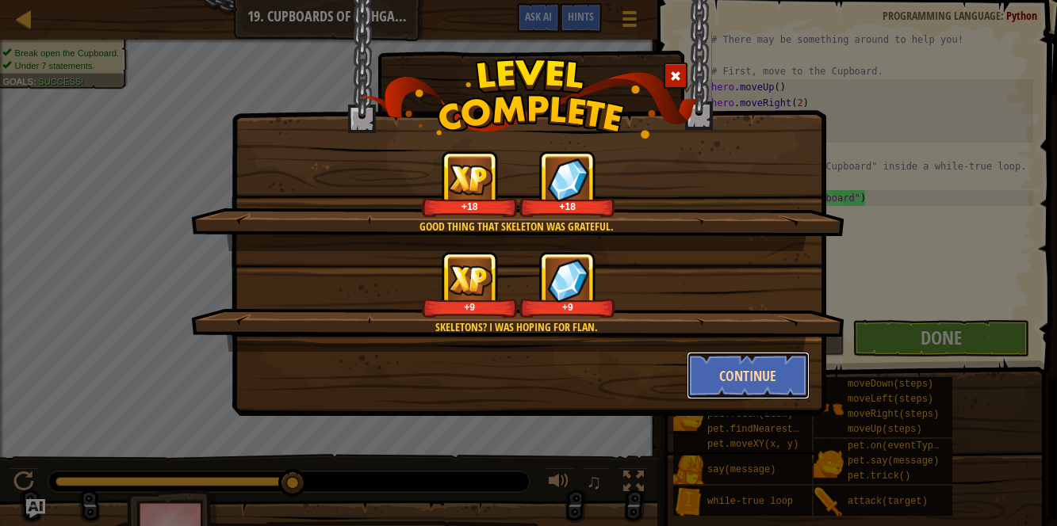
click at [713, 376] on button "Continue" at bounding box center [747, 376] width 123 height 48
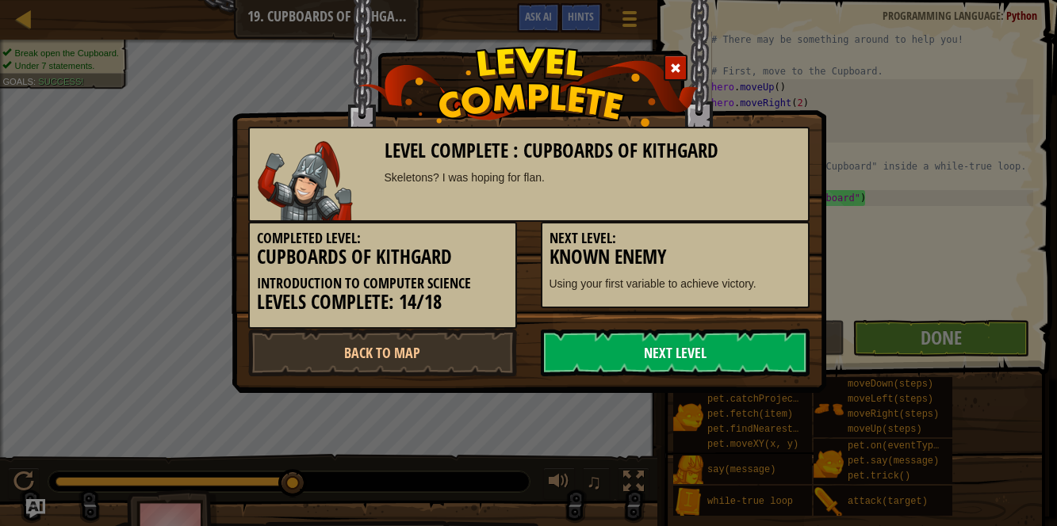
click at [687, 349] on link "Next Level" at bounding box center [675, 353] width 269 height 48
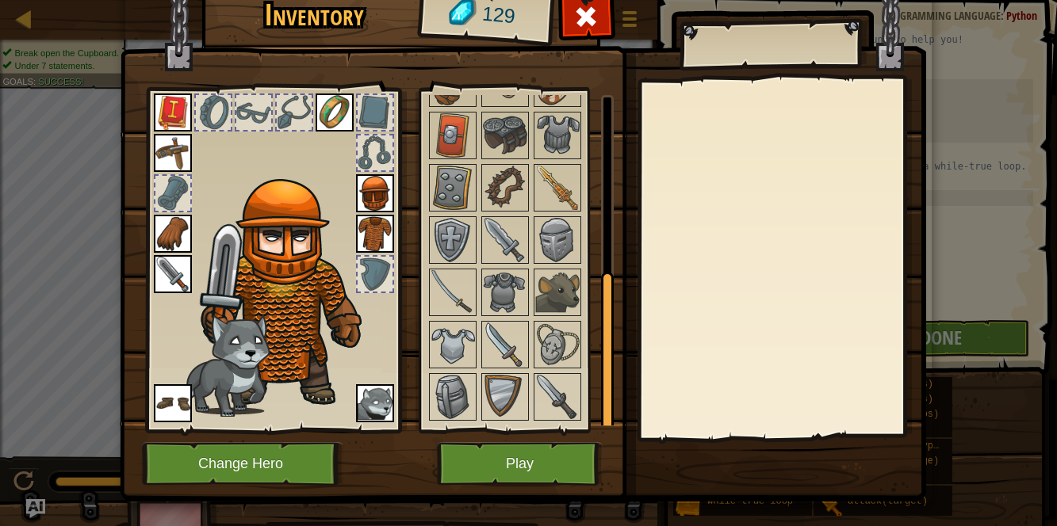
scroll to position [369, 0]
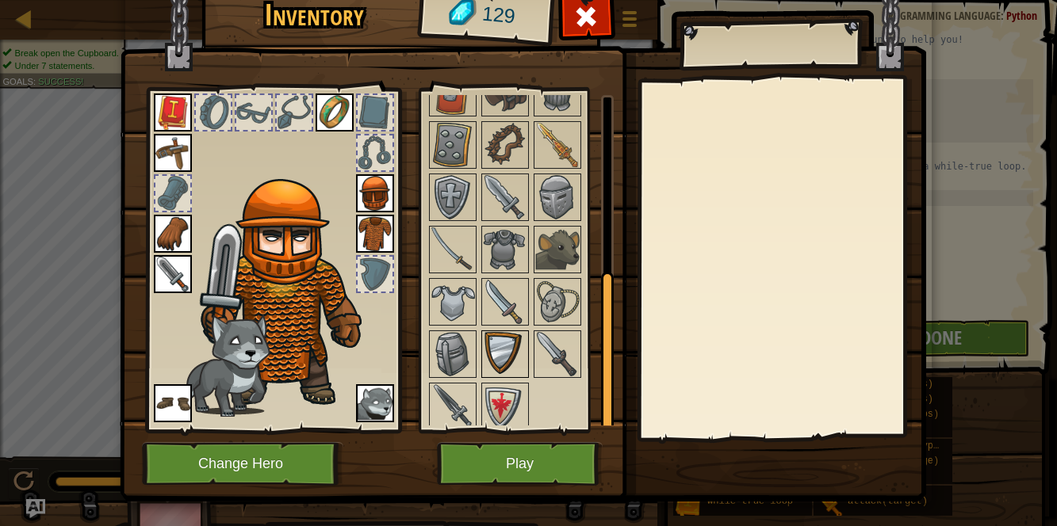
click at [508, 332] on img at bounding box center [505, 354] width 44 height 44
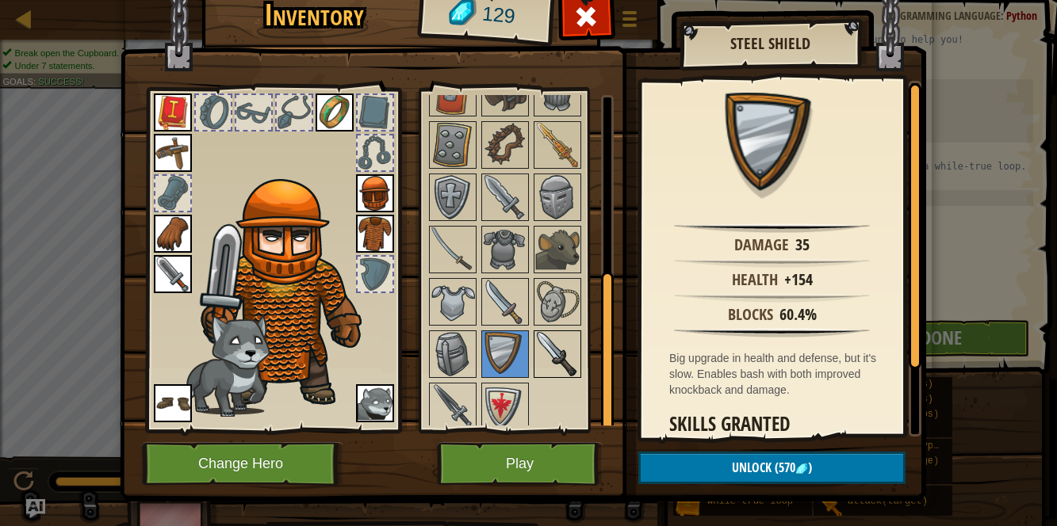
click at [541, 338] on img at bounding box center [557, 354] width 44 height 44
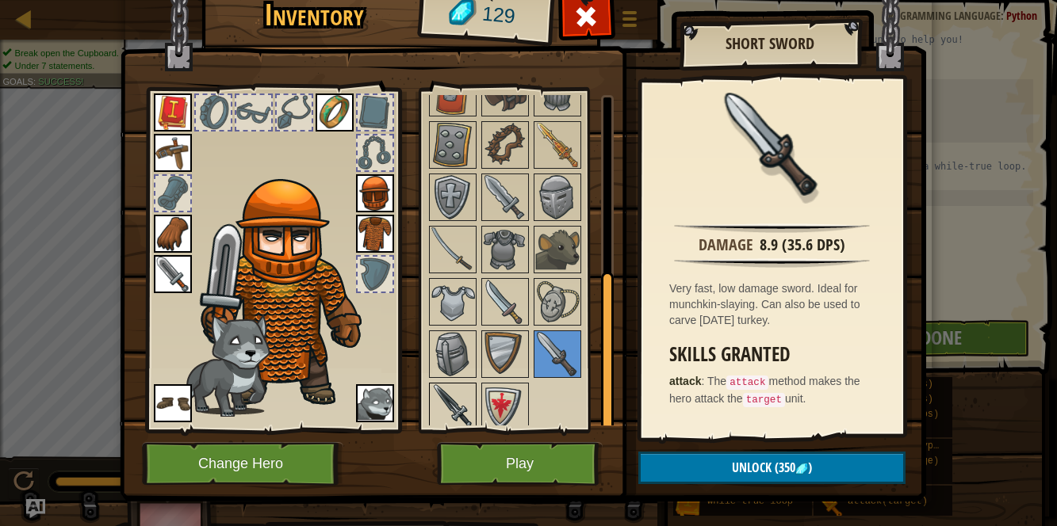
click at [436, 400] on img at bounding box center [452, 406] width 44 height 44
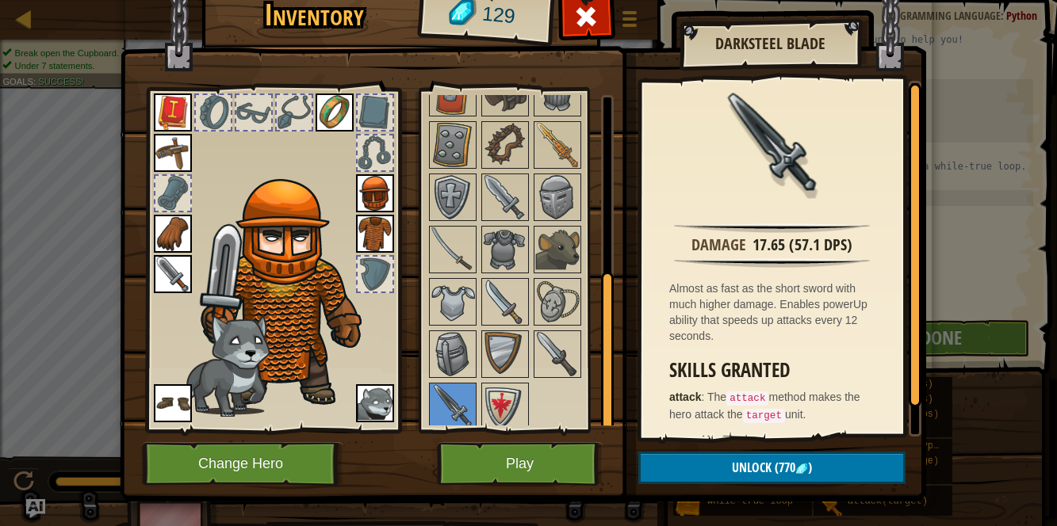
click at [531, 347] on div at bounding box center [519, 197] width 187 height 471
click at [448, 334] on img at bounding box center [452, 354] width 44 height 44
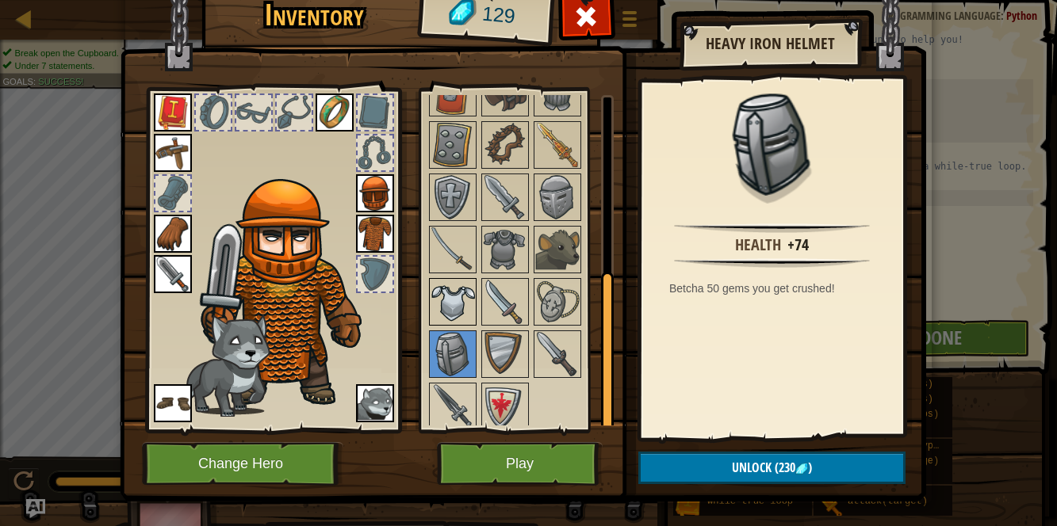
click at [453, 311] on img at bounding box center [452, 302] width 44 height 44
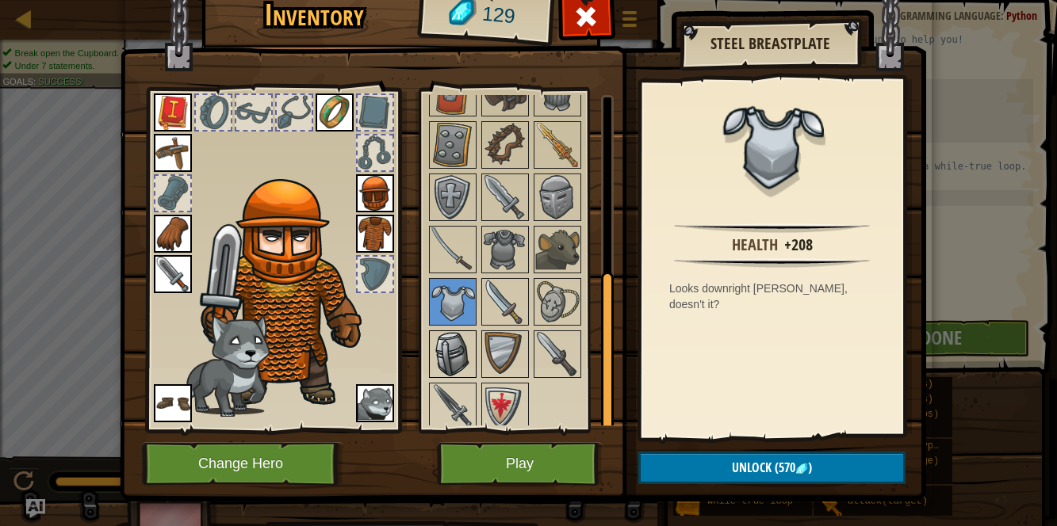
click at [450, 332] on img at bounding box center [452, 354] width 44 height 44
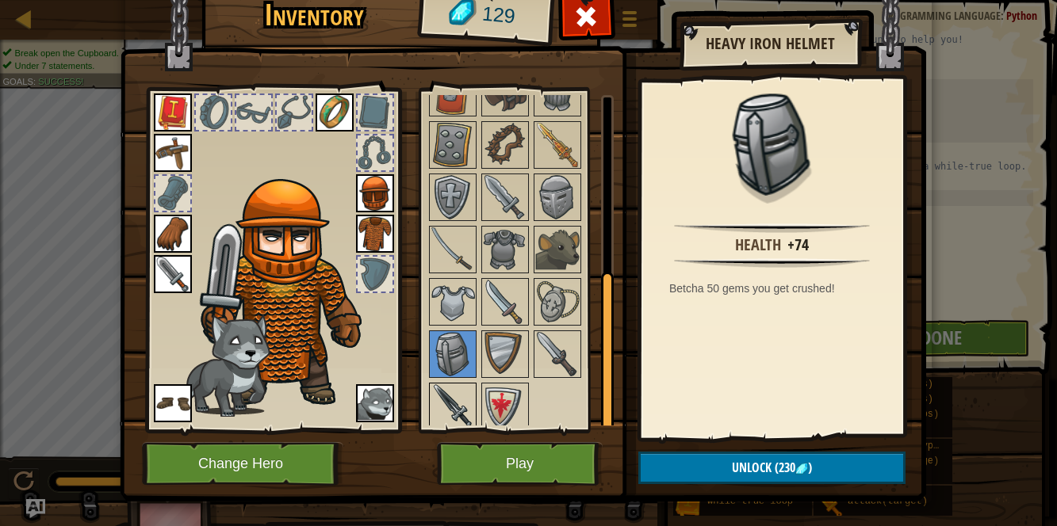
click at [453, 413] on img at bounding box center [452, 406] width 44 height 44
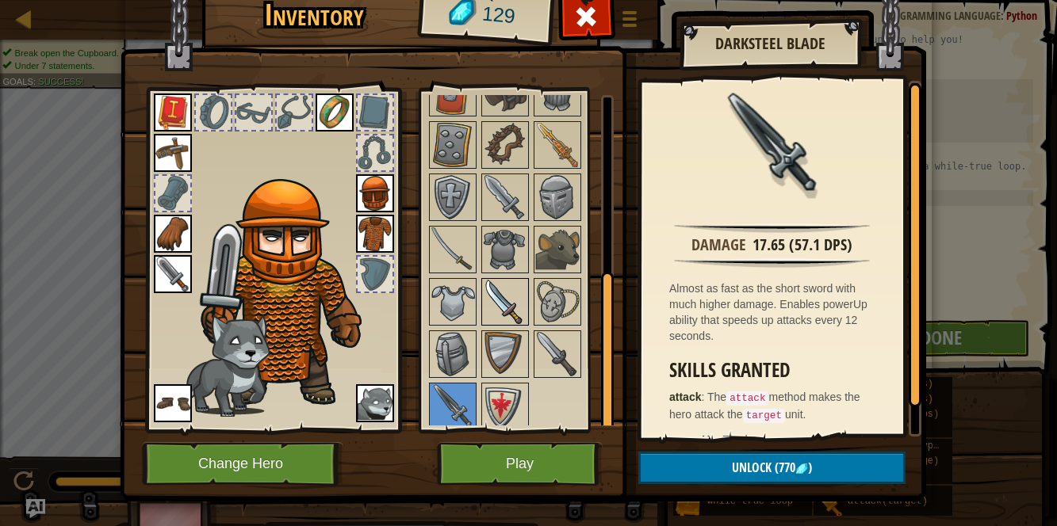
click at [503, 296] on img at bounding box center [505, 302] width 44 height 44
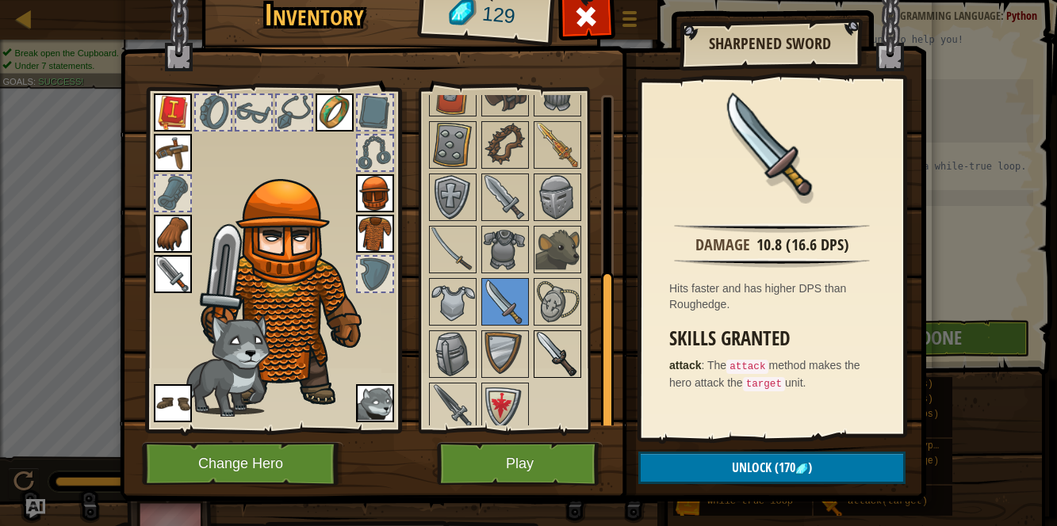
click at [571, 348] on img at bounding box center [557, 354] width 44 height 44
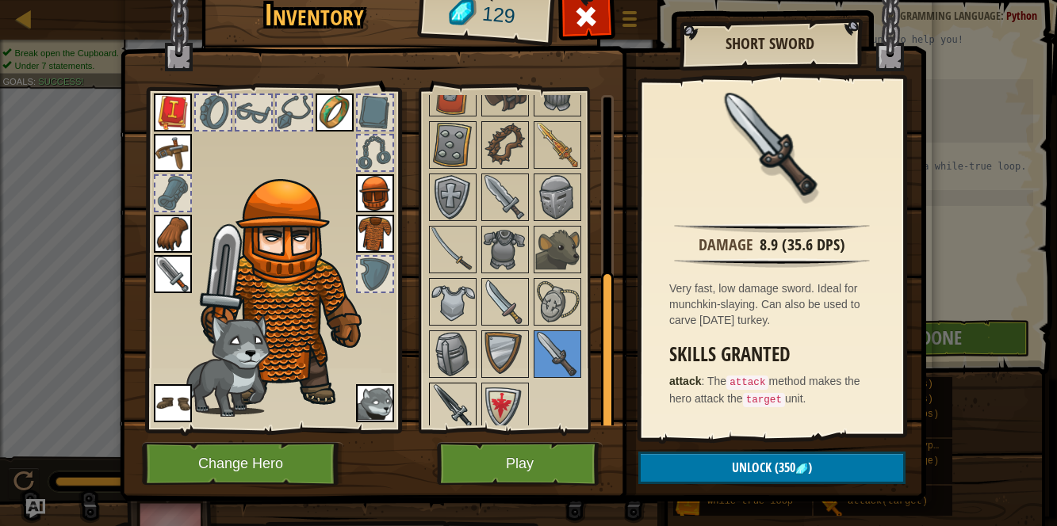
click at [451, 415] on img at bounding box center [452, 406] width 44 height 44
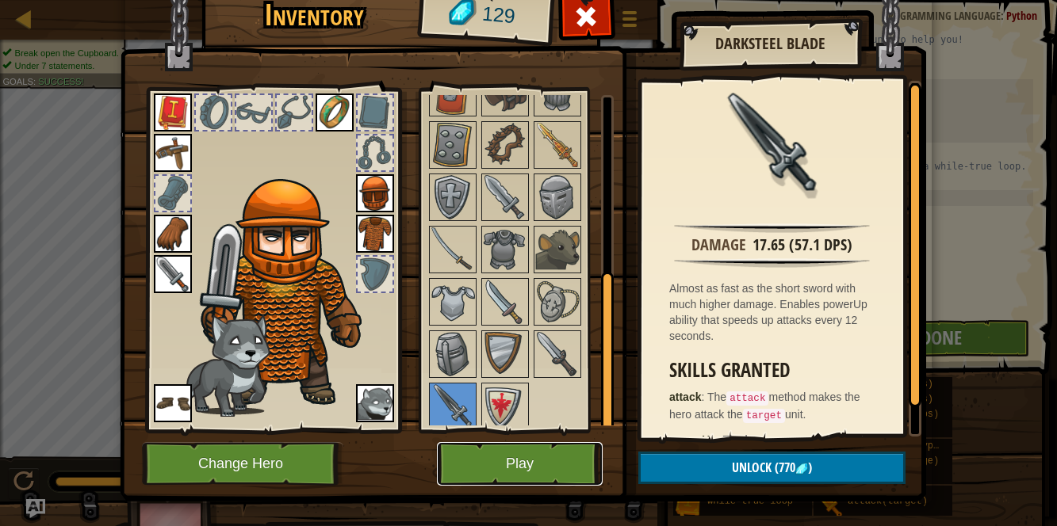
click at [582, 463] on button "Play" at bounding box center [520, 464] width 166 height 44
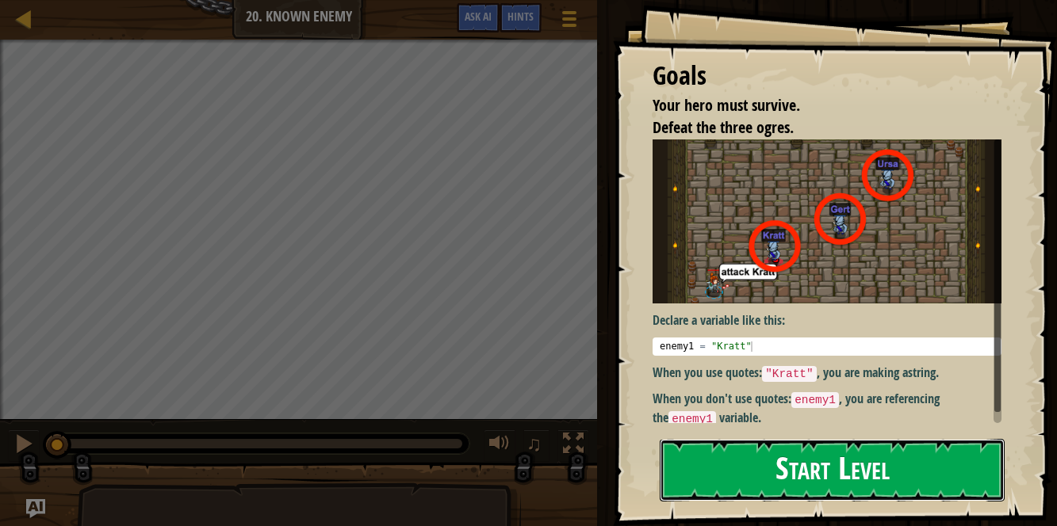
click at [734, 454] on button "Start Level" at bounding box center [831, 470] width 345 height 63
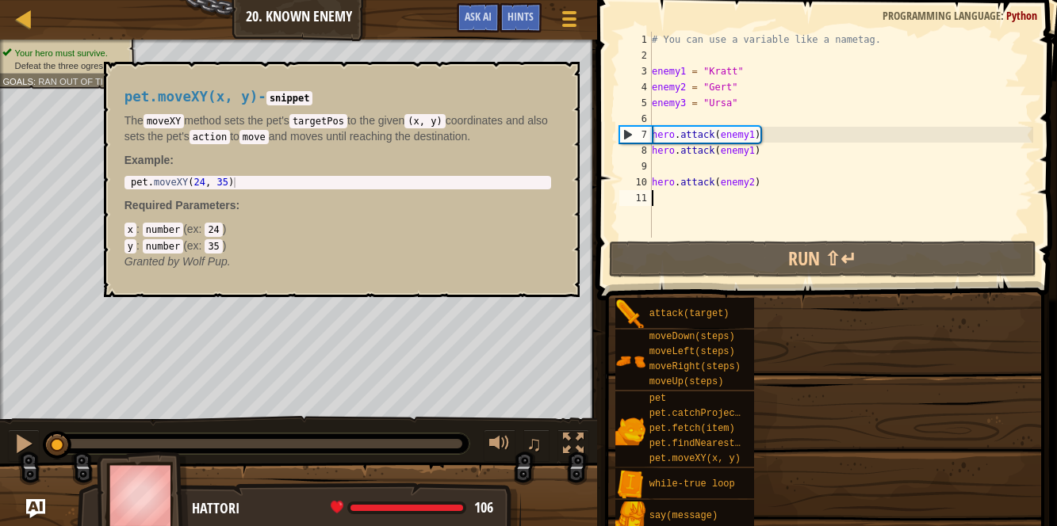
click at [734, 454] on span "pet.moveXY(x, y)" at bounding box center [694, 458] width 91 height 11
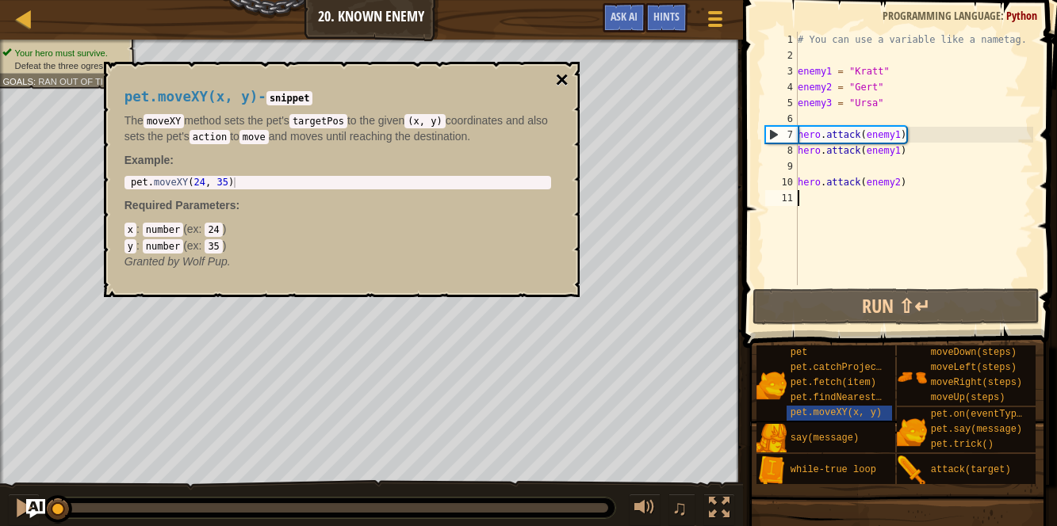
click at [560, 78] on button "×" at bounding box center [561, 80] width 13 height 22
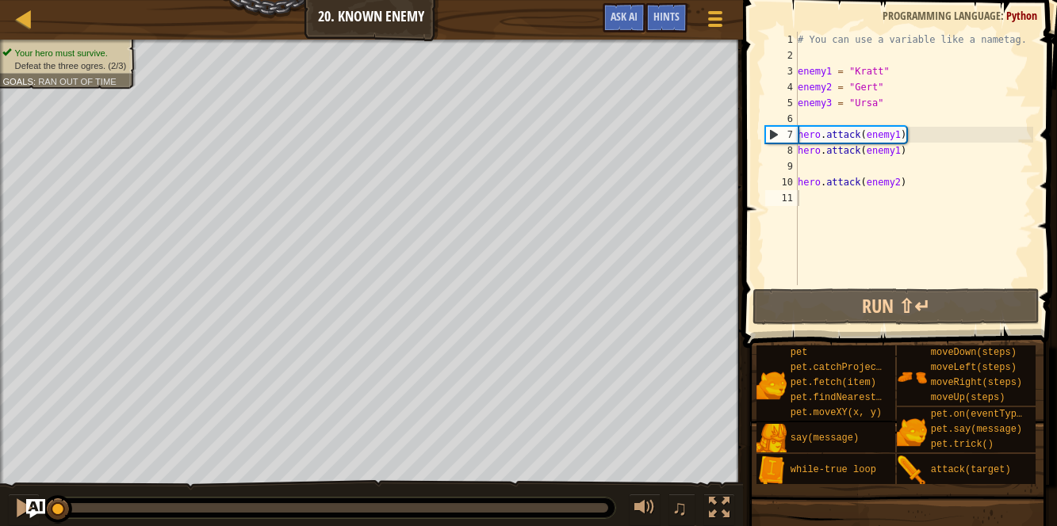
click at [805, 199] on div "# You can use a variable like a nametag. enemy1 = "[PERSON_NAME]" enemy2 = "[PE…" at bounding box center [913, 174] width 239 height 285
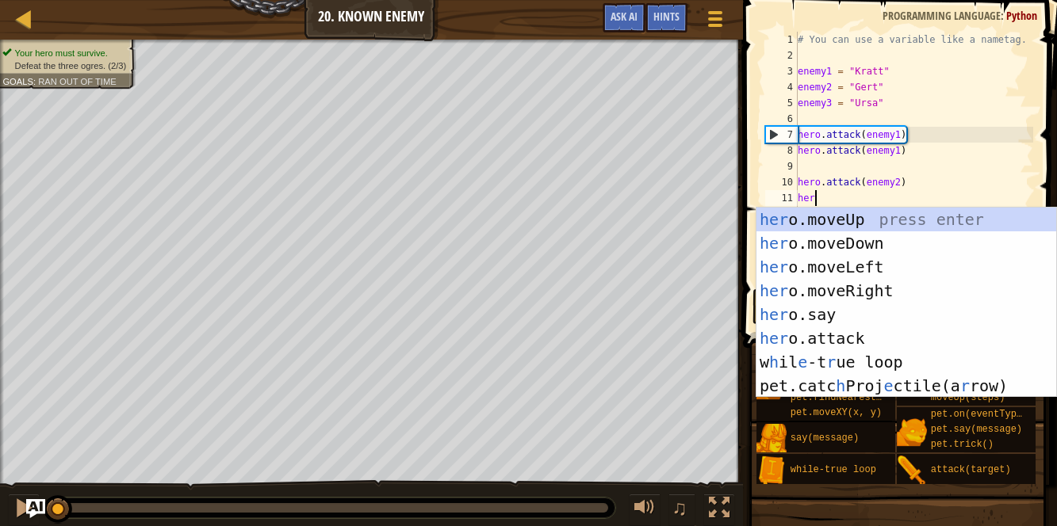
scroll to position [7, 0]
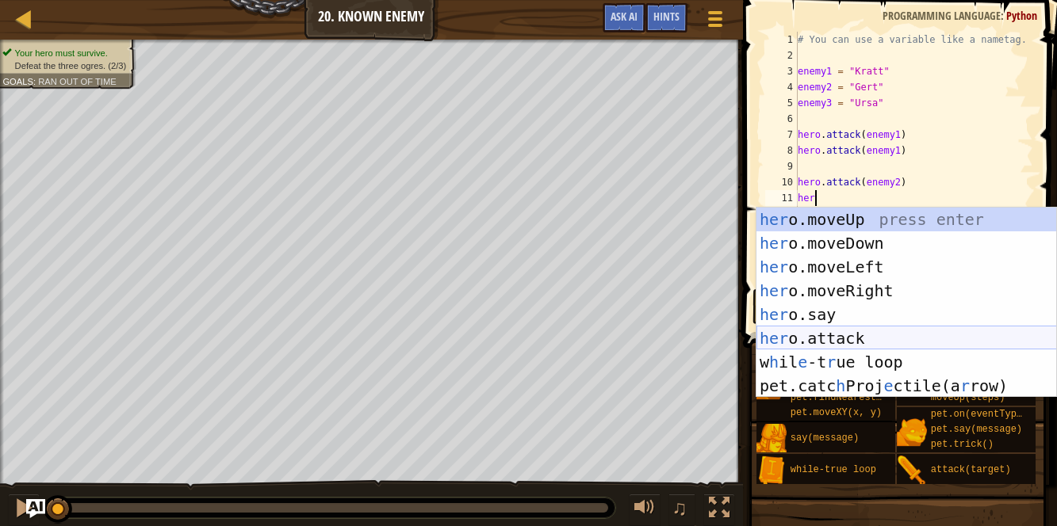
click at [821, 341] on div "her o.moveUp press enter her o.moveDown press enter her o.moveLeft press enter …" at bounding box center [906, 327] width 300 height 238
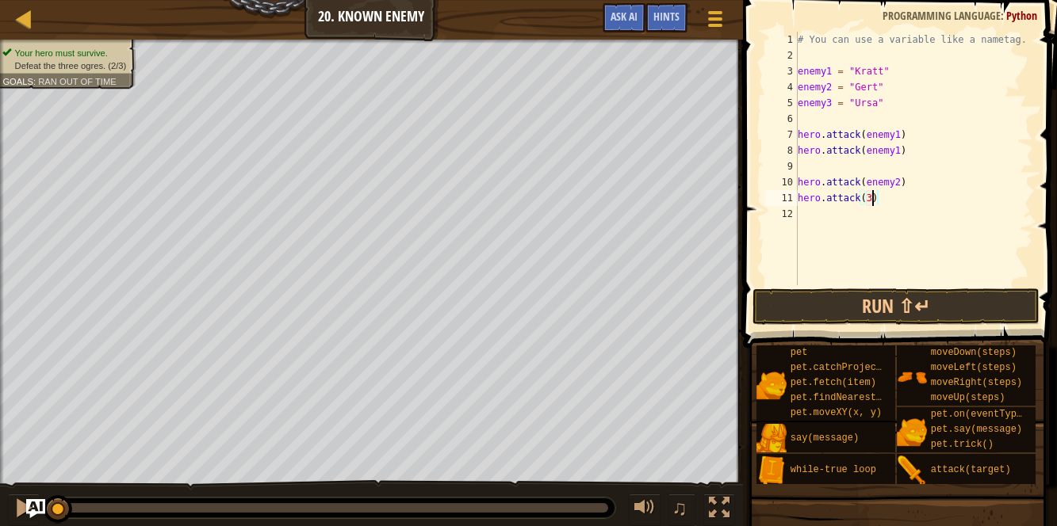
scroll to position [7, 5]
click at [832, 298] on button "Run ⇧↵" at bounding box center [895, 307] width 286 height 36
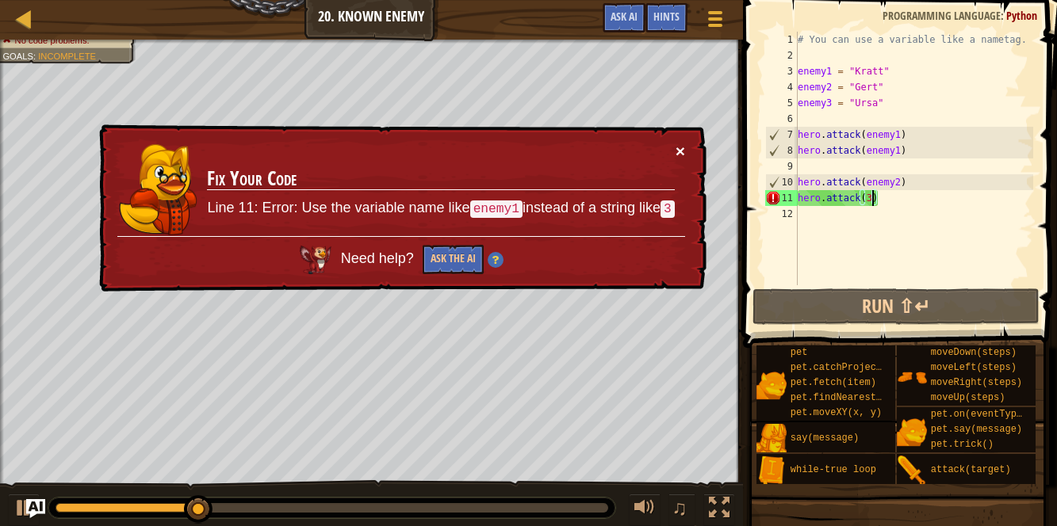
click at [680, 146] on button "×" at bounding box center [680, 151] width 10 height 17
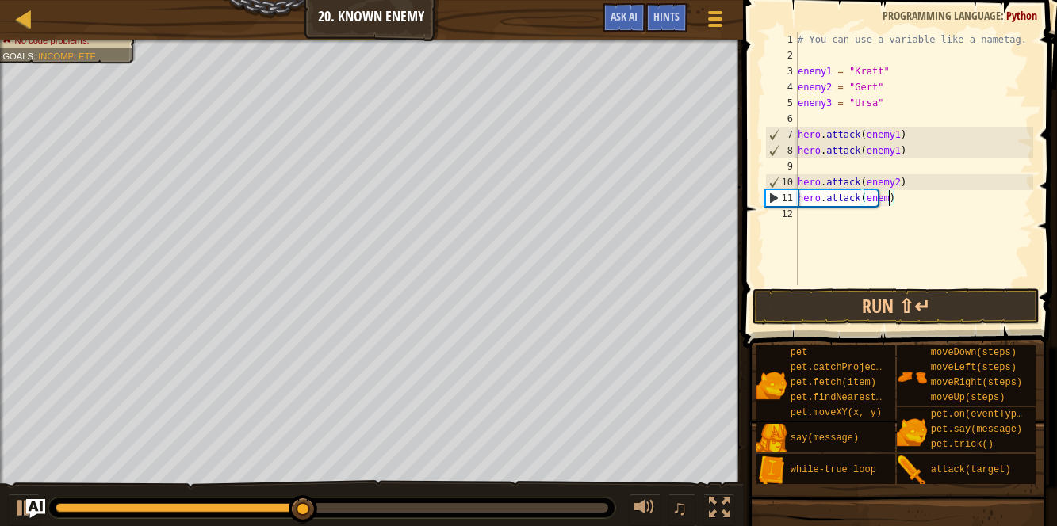
scroll to position [7, 7]
type textarea "hero.attack(enemy3)"
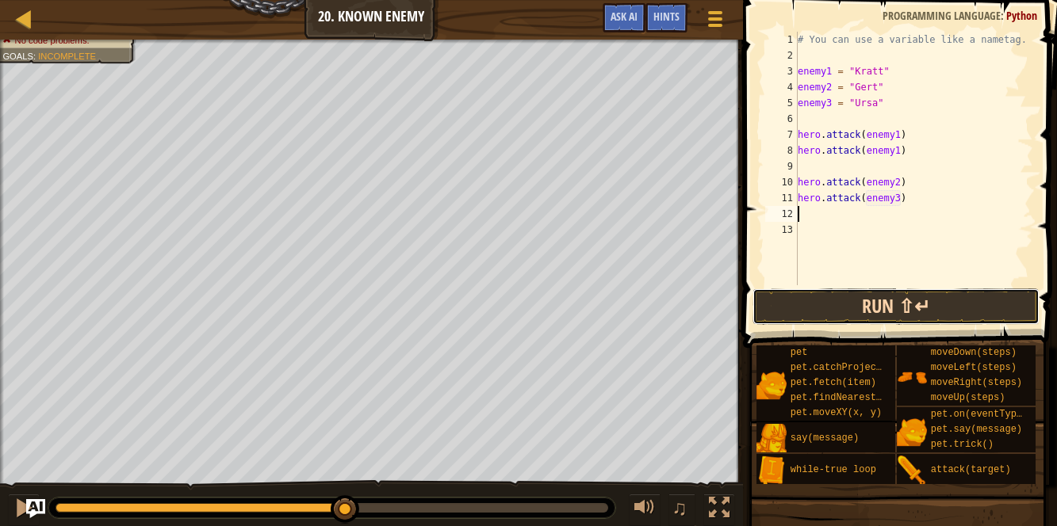
click at [782, 289] on button "Run ⇧↵" at bounding box center [895, 307] width 286 height 36
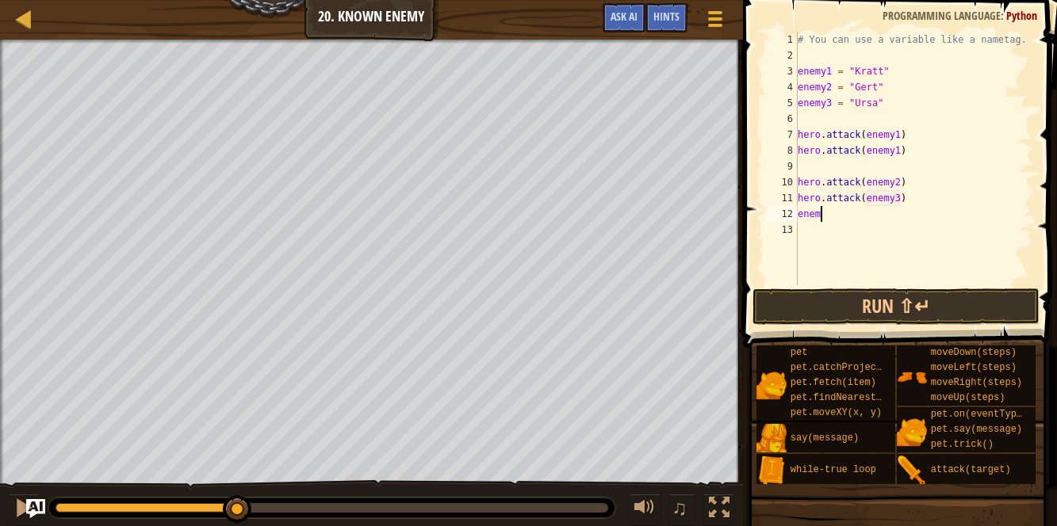
type textarea "e"
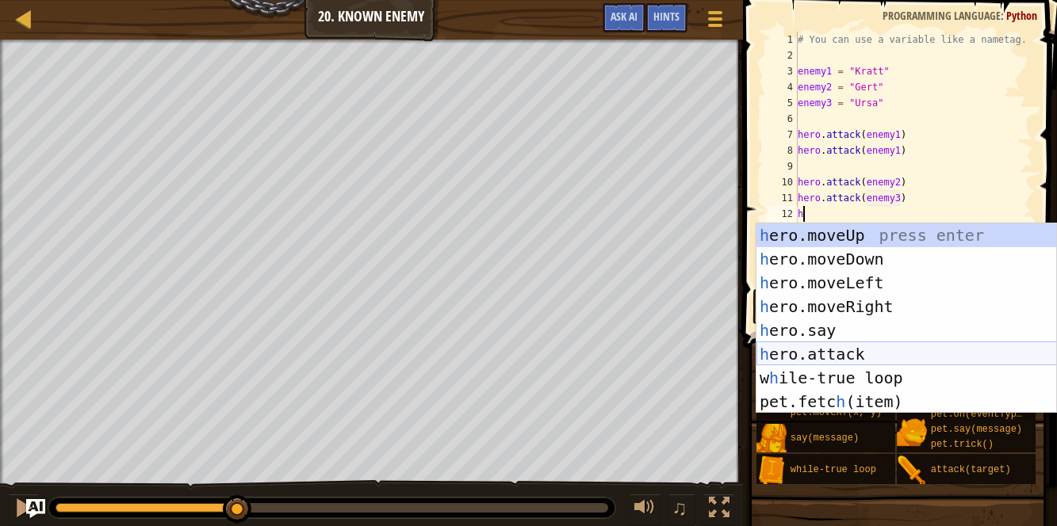
click at [822, 349] on div "h ero.moveUp press enter h ero.moveDown press enter h ero.moveLeft press enter …" at bounding box center [906, 343] width 300 height 238
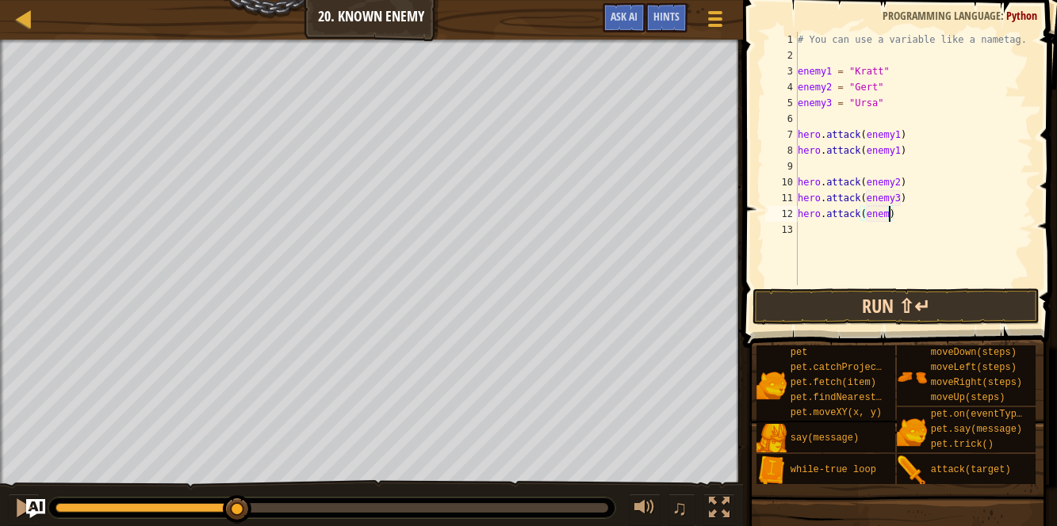
scroll to position [7, 7]
type textarea "hero.attack(enemy3)"
click at [912, 304] on button "Run ⇧↵" at bounding box center [895, 307] width 286 height 36
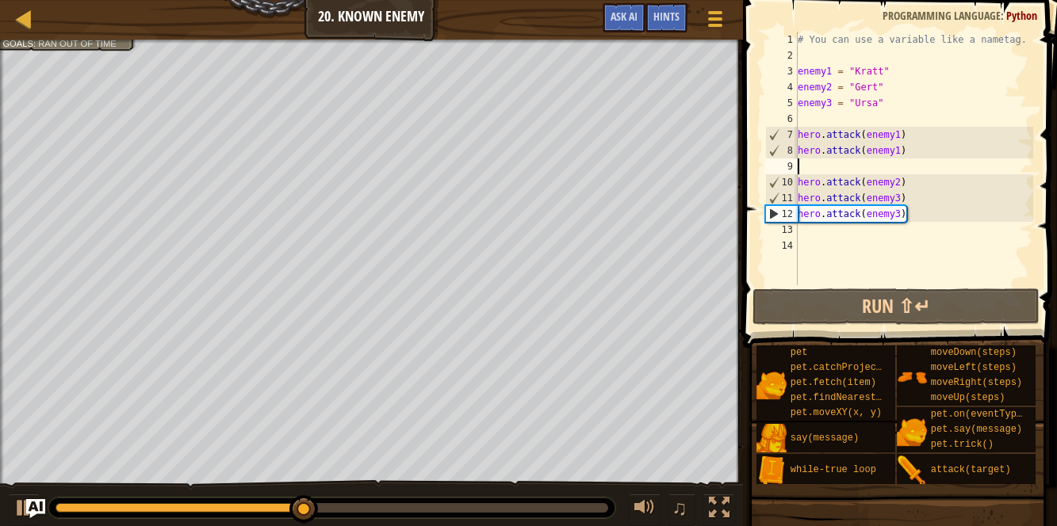
click at [801, 167] on div "# You can use a variable like a nametag. enemy1 = "[PERSON_NAME]" enemy2 = "[PE…" at bounding box center [913, 174] width 239 height 285
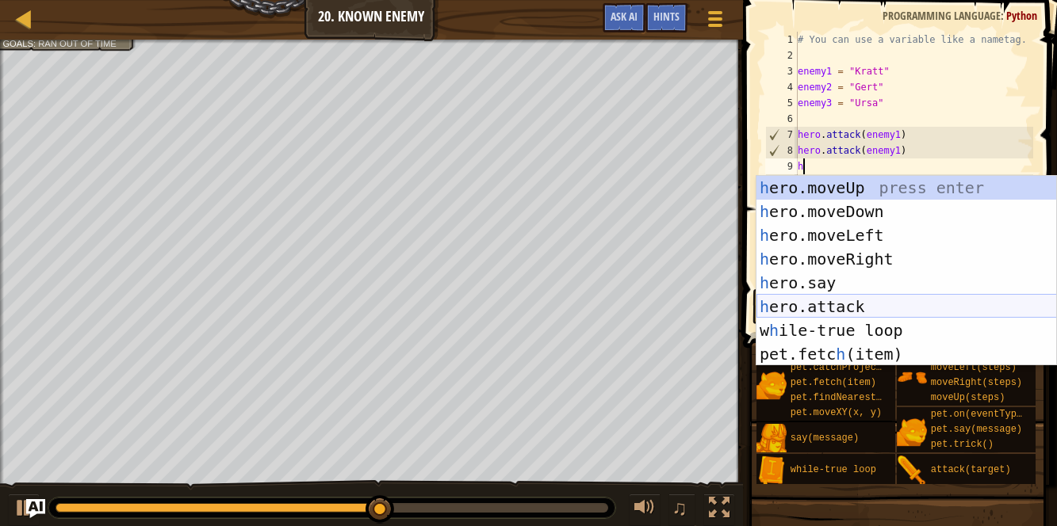
click at [789, 310] on div "h ero.moveUp press enter h ero.moveDown press enter h ero.moveLeft press enter …" at bounding box center [906, 295] width 300 height 238
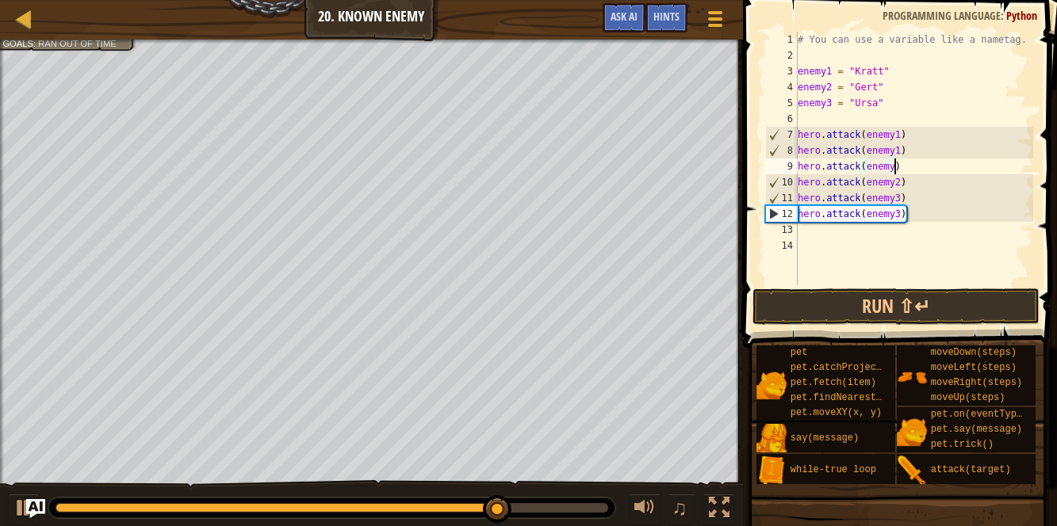
scroll to position [7, 7]
type textarea "hero.attack(enemy2)"
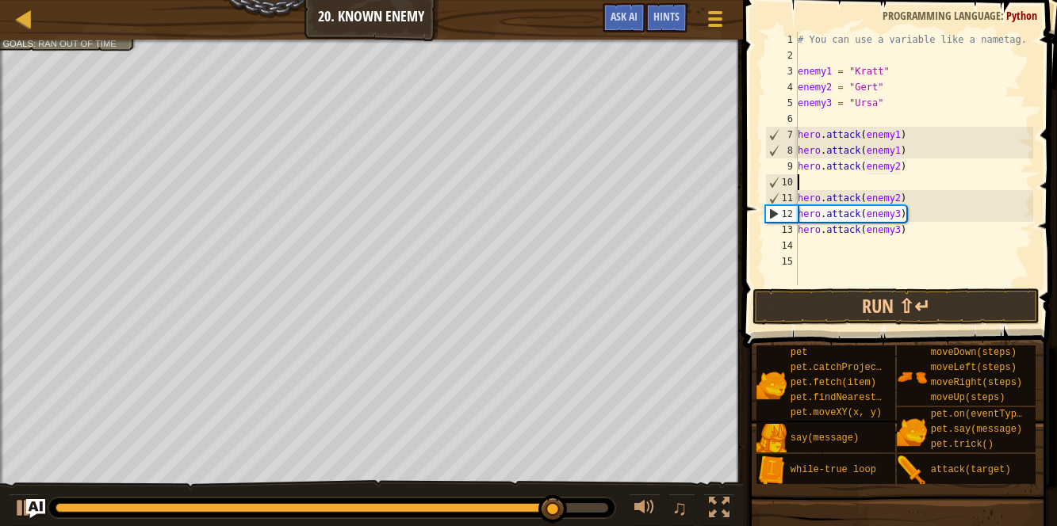
scroll to position [7, 0]
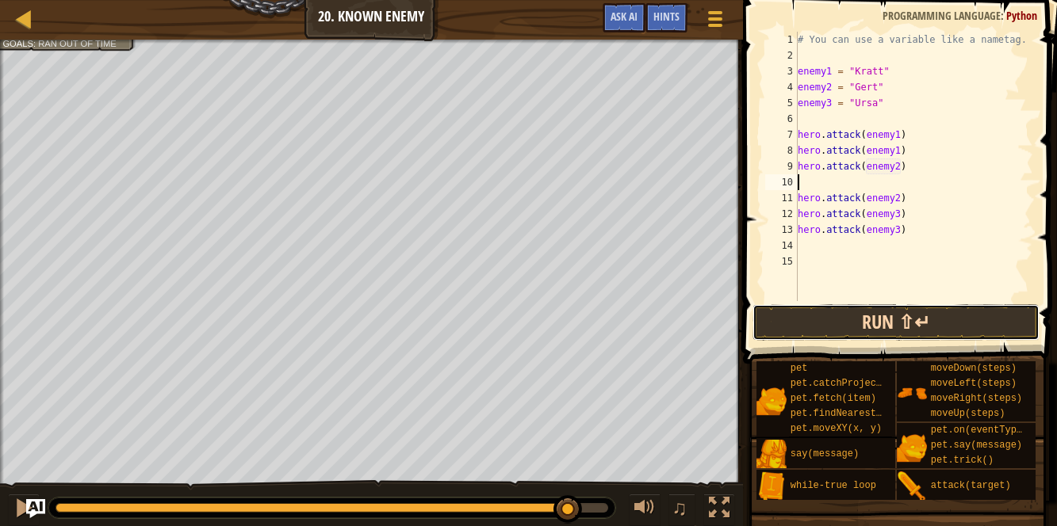
click at [902, 335] on button "Run ⇧↵" at bounding box center [895, 322] width 286 height 36
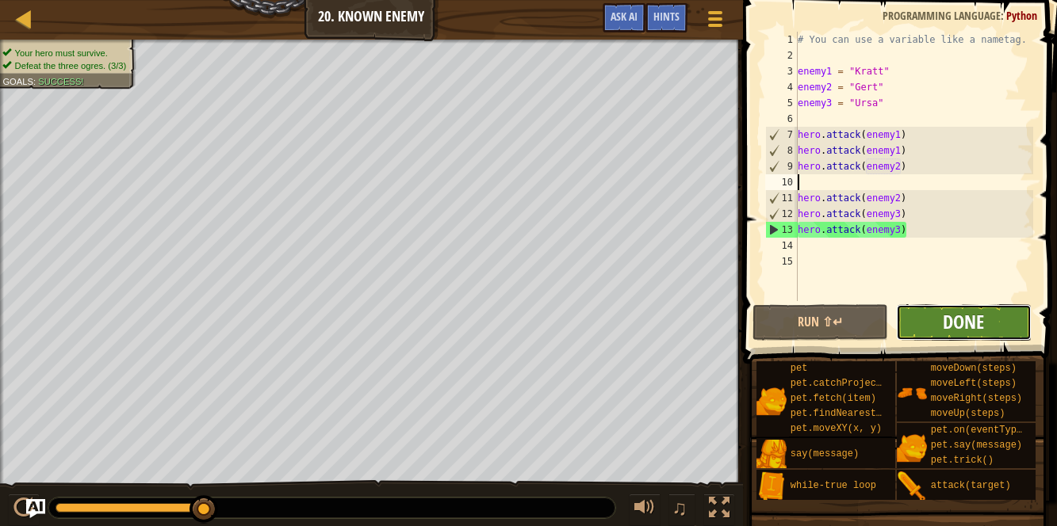
click at [947, 317] on span "Done" at bounding box center [962, 321] width 41 height 25
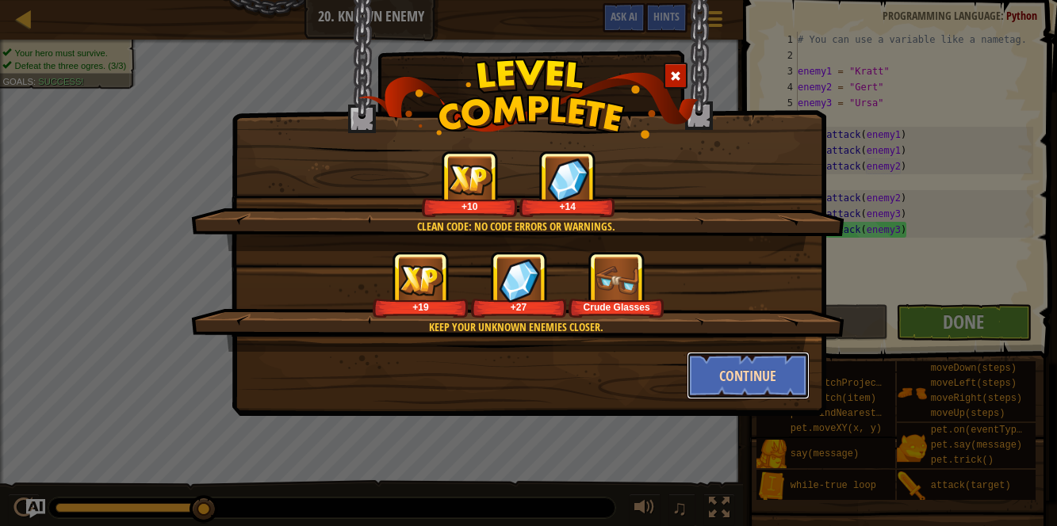
click at [707, 367] on button "Continue" at bounding box center [747, 376] width 123 height 48
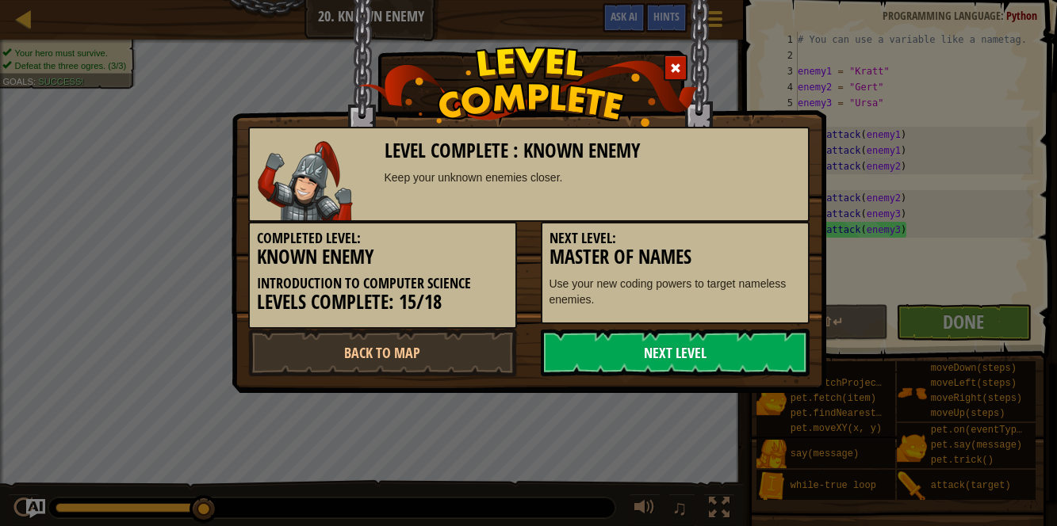
click at [692, 362] on link "Next Level" at bounding box center [675, 353] width 269 height 48
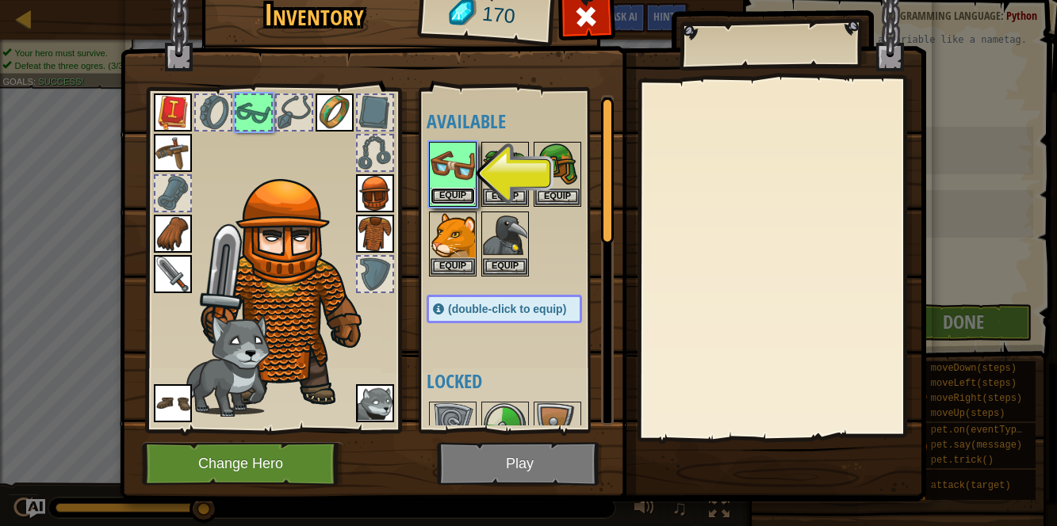
click at [442, 193] on button "Equip" at bounding box center [452, 196] width 44 height 17
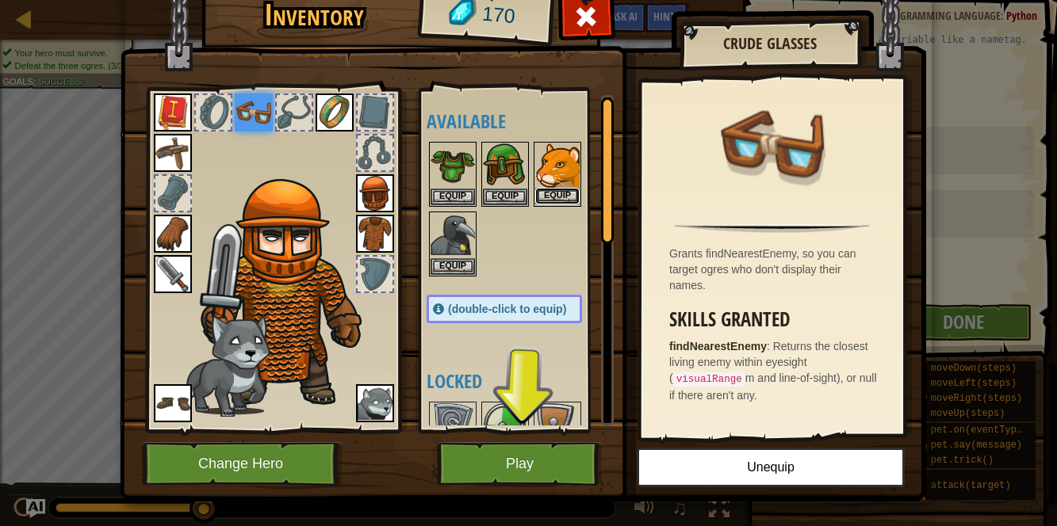
click at [548, 199] on button "Equip" at bounding box center [557, 196] width 44 height 17
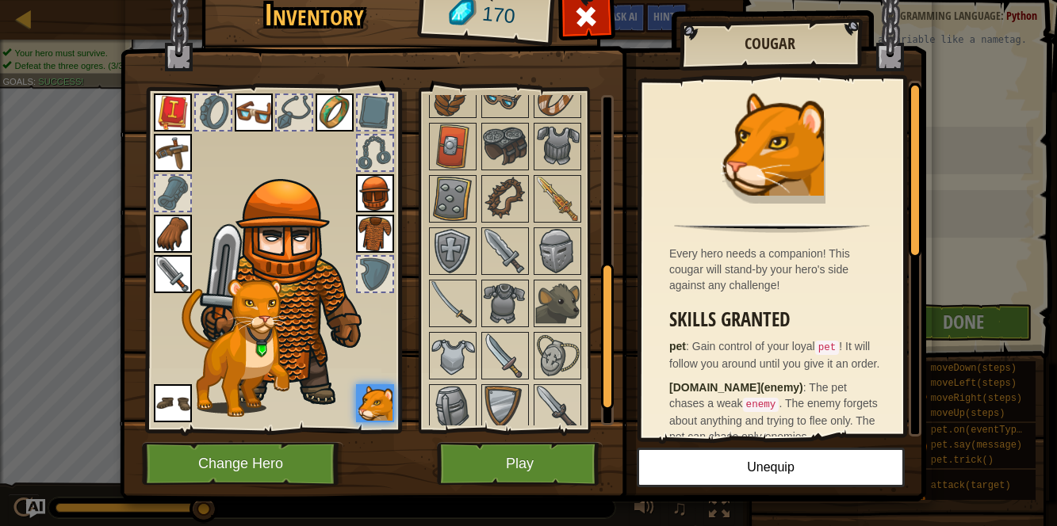
scroll to position [384, 0]
click at [571, 297] on img at bounding box center [557, 303] width 44 height 44
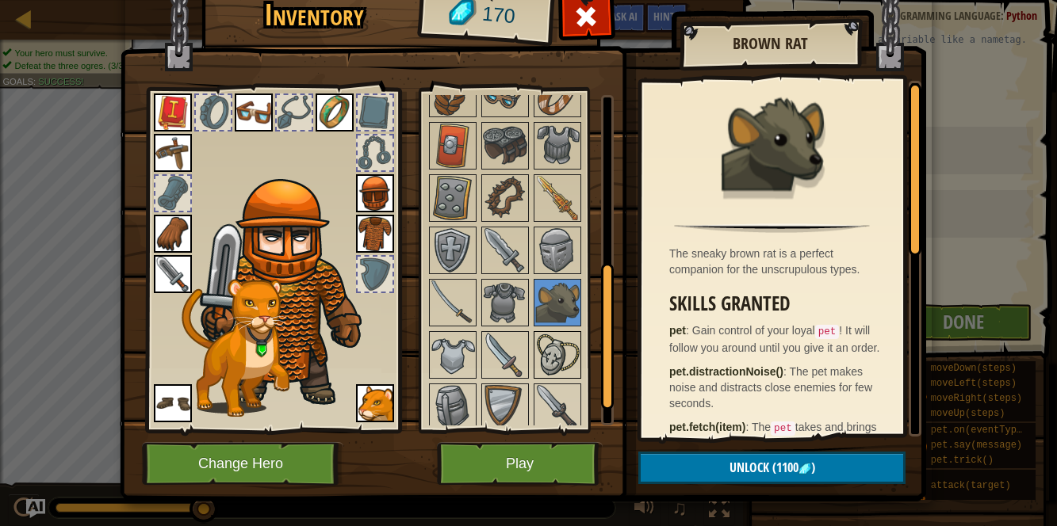
click at [559, 340] on img at bounding box center [557, 355] width 44 height 44
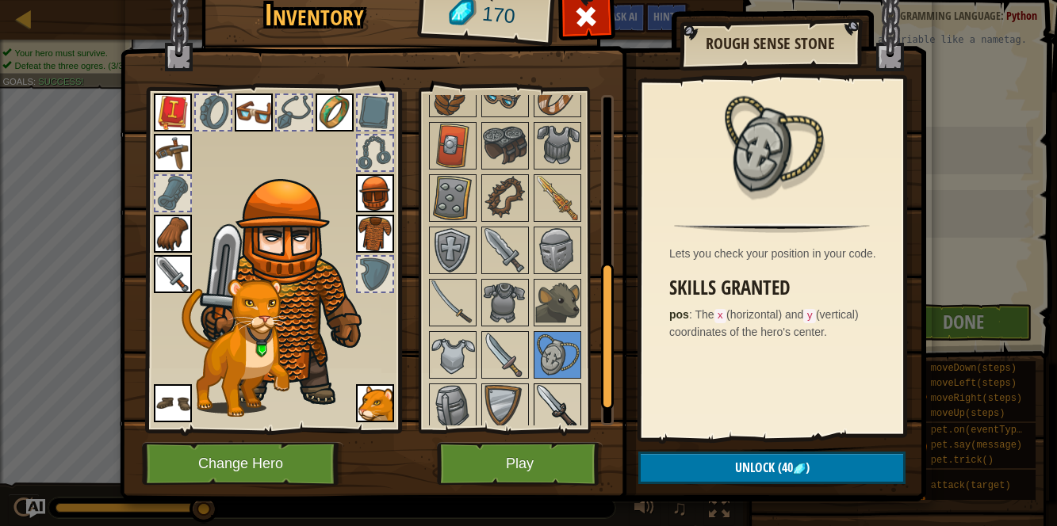
click at [559, 385] on img at bounding box center [557, 407] width 44 height 44
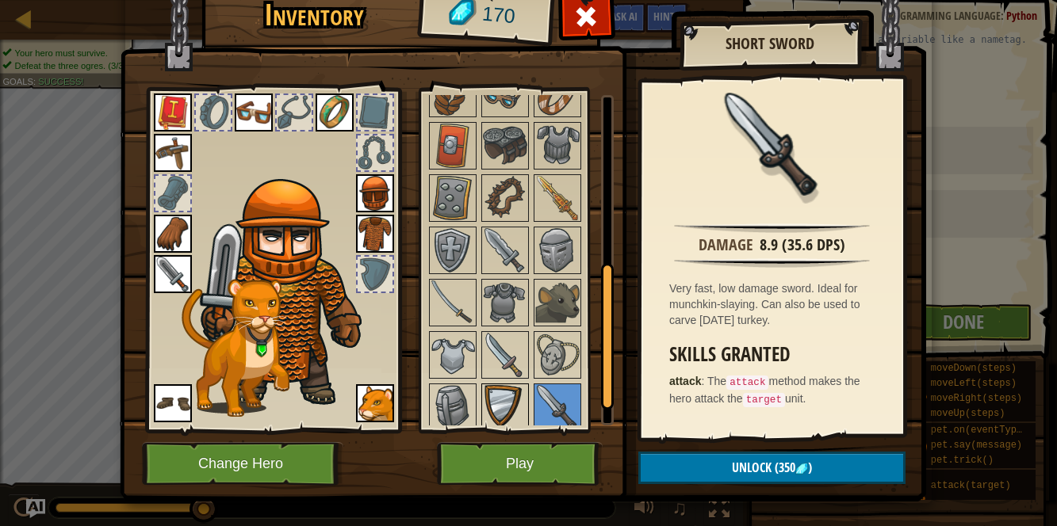
click at [509, 414] on img at bounding box center [505, 407] width 44 height 44
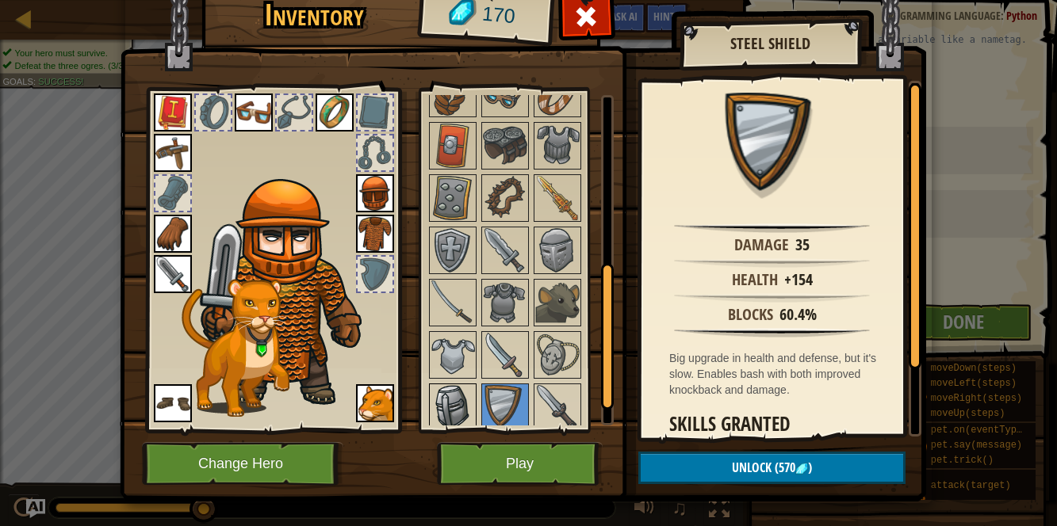
click at [465, 404] on img at bounding box center [452, 407] width 44 height 44
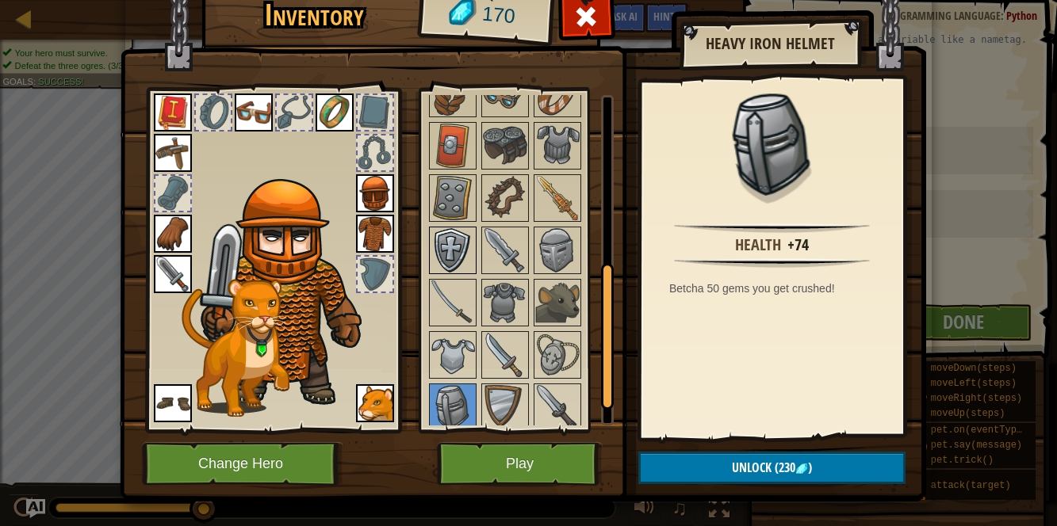
click at [460, 235] on img at bounding box center [452, 250] width 44 height 44
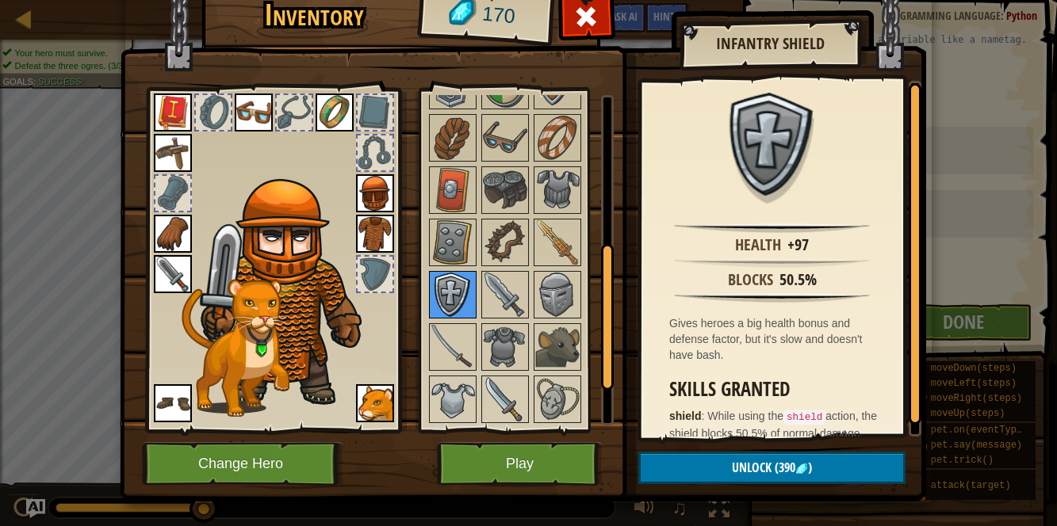
scroll to position [338, 0]
click at [493, 232] on img at bounding box center [505, 244] width 44 height 44
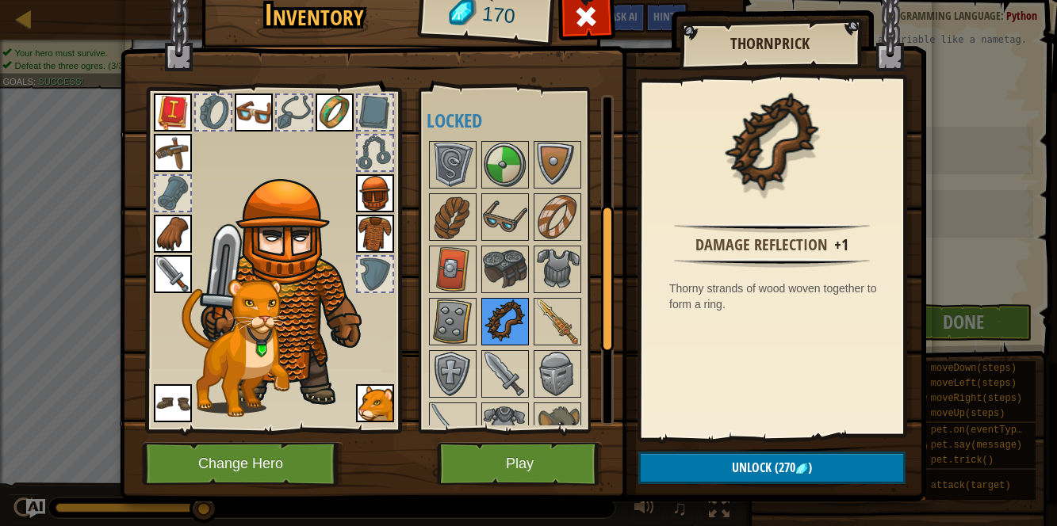
scroll to position [247, 0]
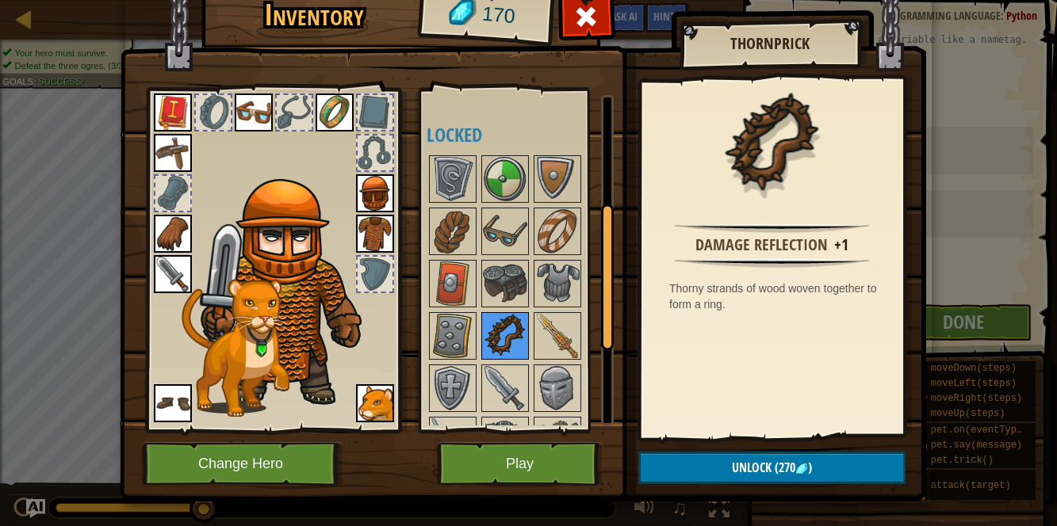
click at [493, 232] on img at bounding box center [505, 231] width 44 height 44
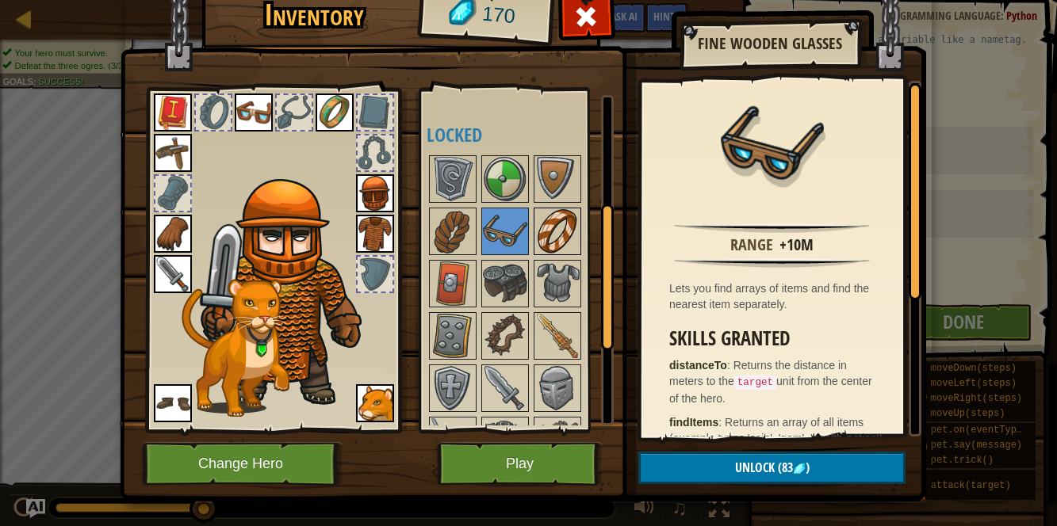
click at [552, 220] on img at bounding box center [557, 231] width 44 height 44
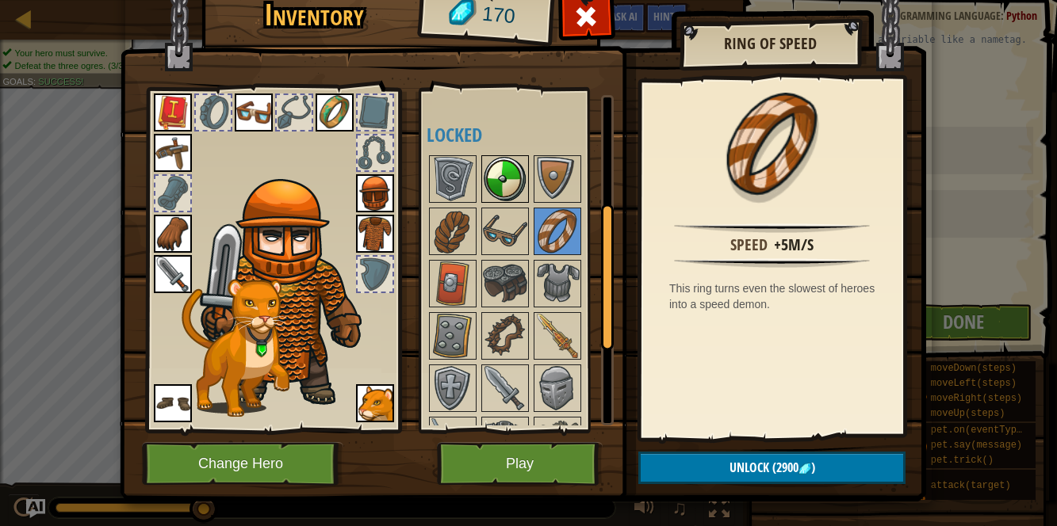
scroll to position [437, 0]
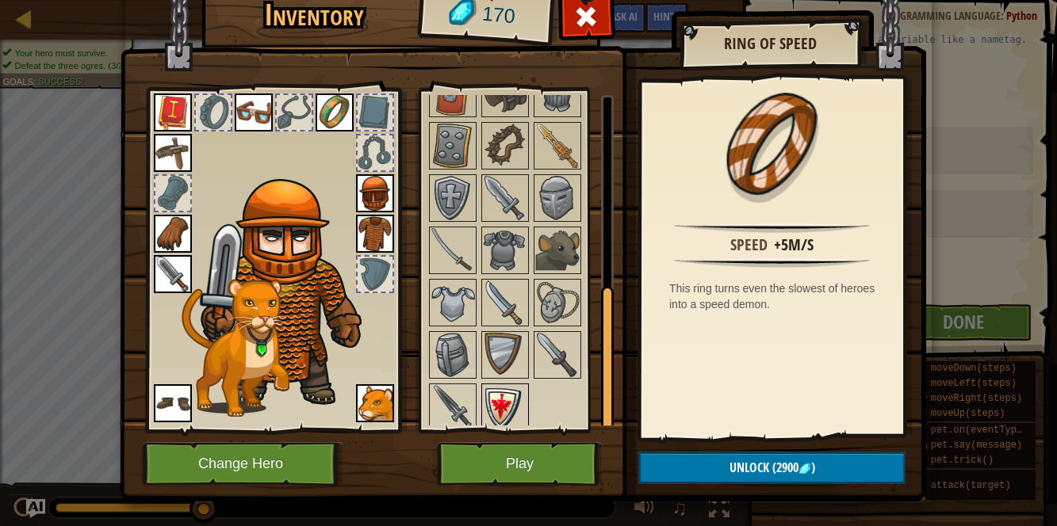
click at [490, 392] on img at bounding box center [505, 407] width 44 height 44
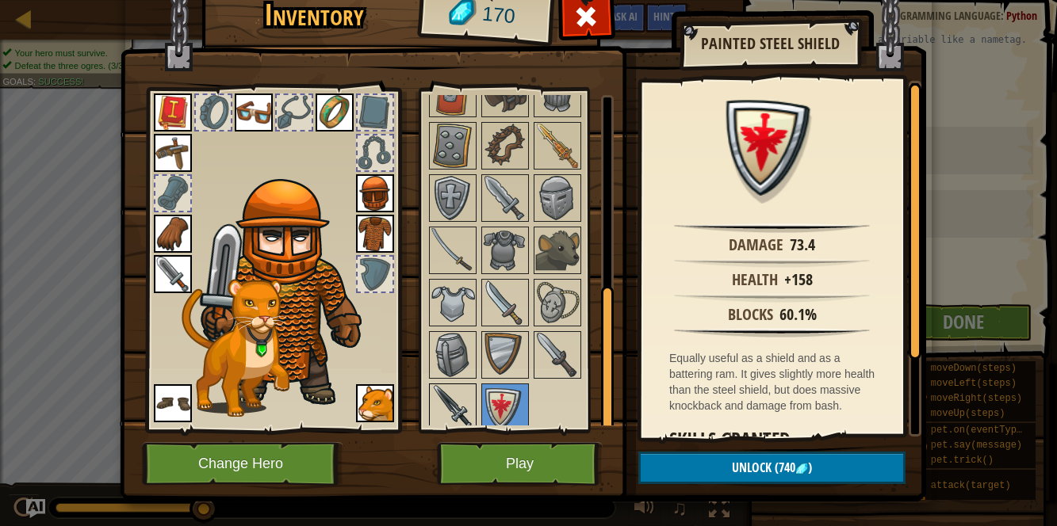
click at [472, 396] on img at bounding box center [452, 407] width 44 height 44
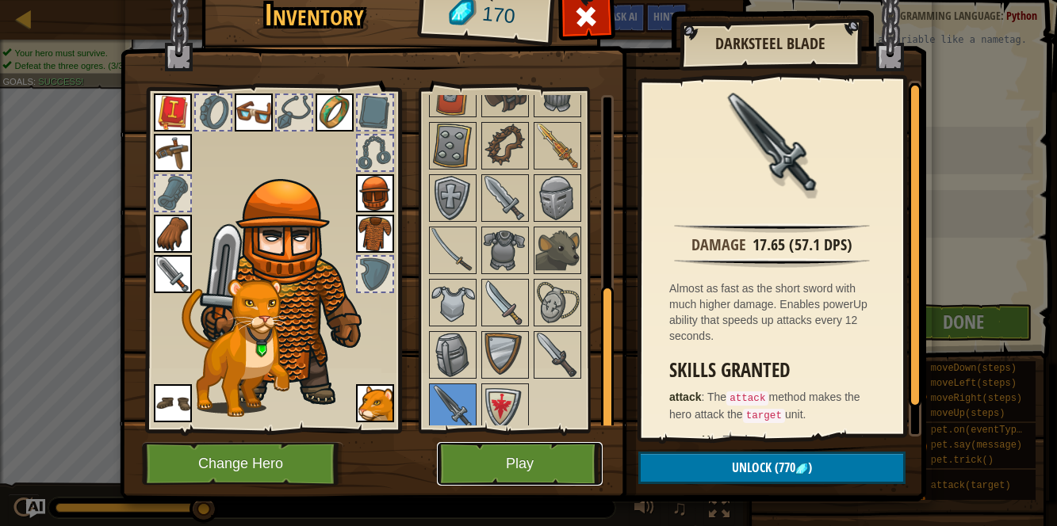
click at [497, 458] on button "Play" at bounding box center [520, 464] width 166 height 44
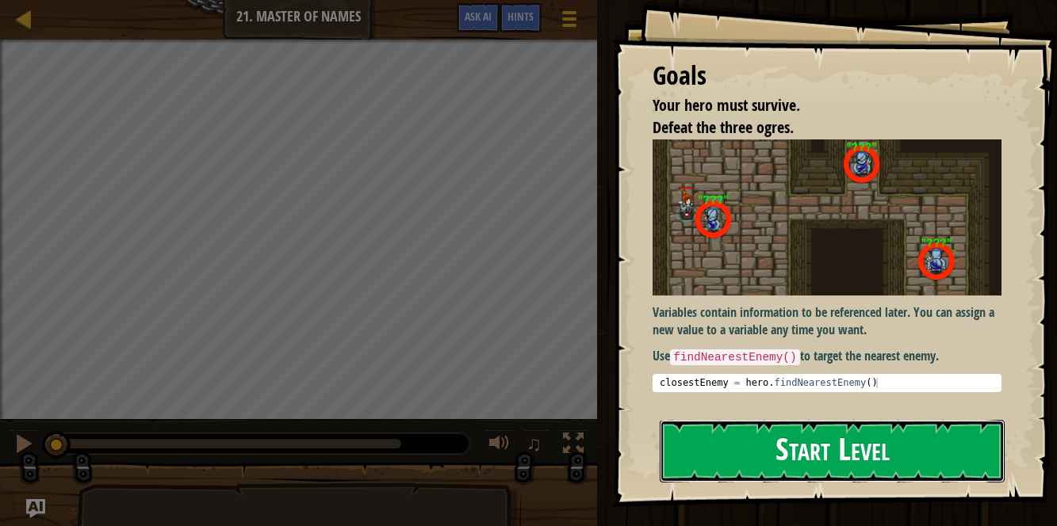
click at [746, 464] on button "Start Level" at bounding box center [831, 451] width 345 height 63
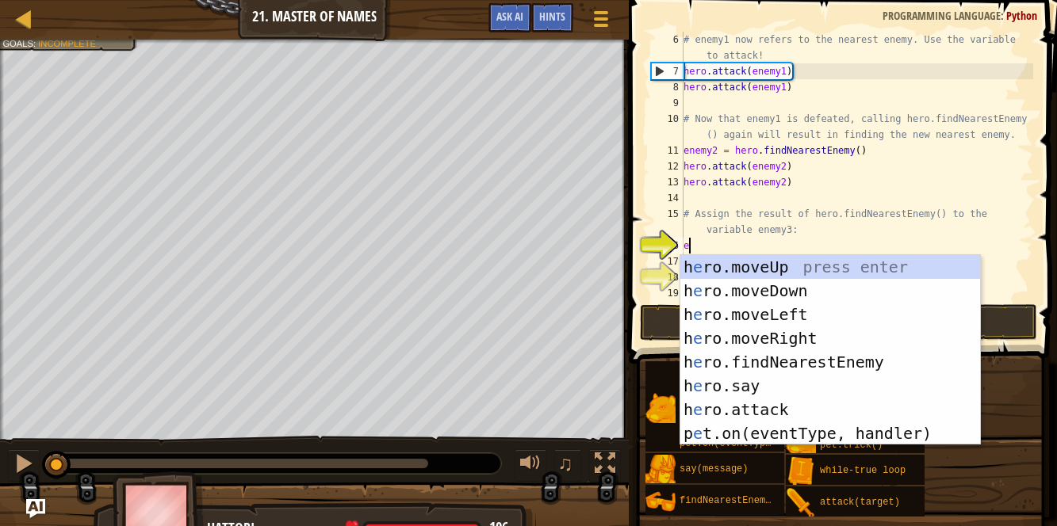
scroll to position [6, 0]
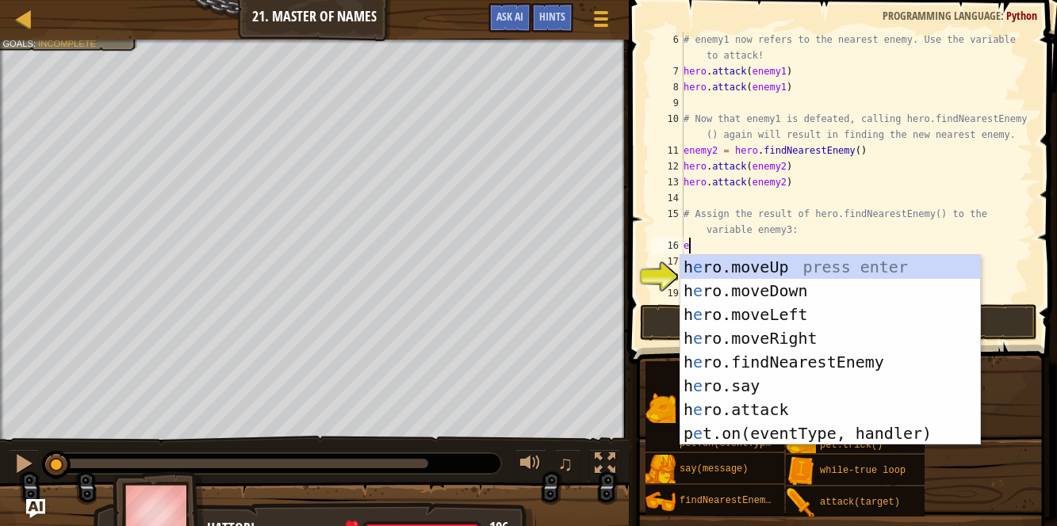
type textarea "en"
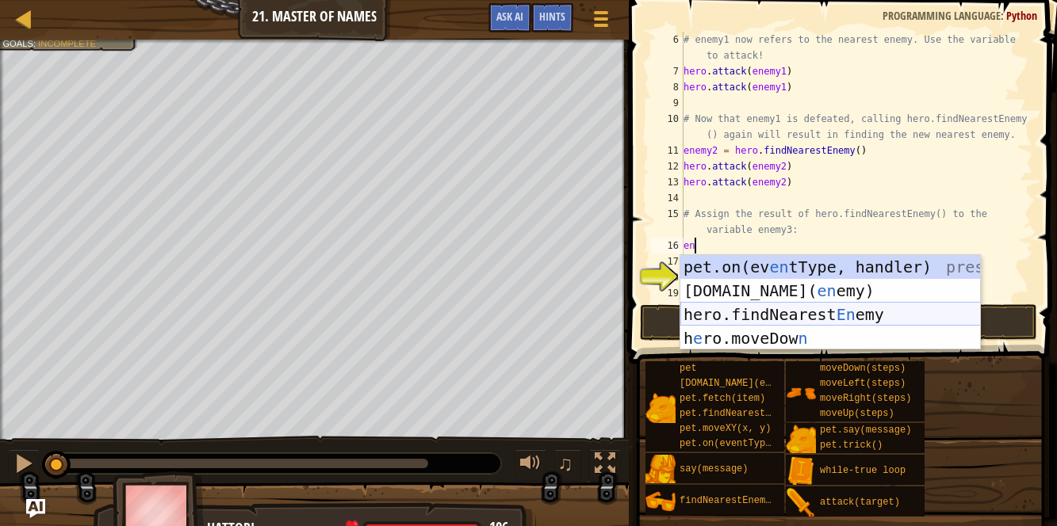
click at [820, 317] on div "pet.on(ev en tType, handler) press enter [DOMAIN_NAME][PERSON_NAME]( en [PERSON…" at bounding box center [830, 326] width 300 height 143
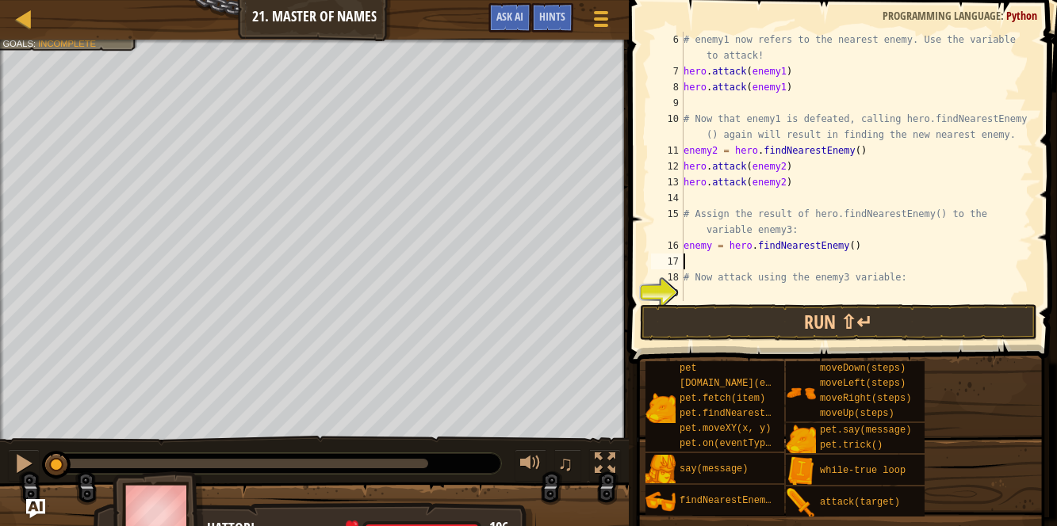
click at [713, 245] on div "# enemy1 now refers to the nearest enemy. Use the variable to attack! hero . at…" at bounding box center [856, 190] width 353 height 317
type textarea "enemy3 = hero.findNearestEnemy()"
click at [689, 290] on div "# enemy1 now refers to the nearest enemy. Use the variable to attack! hero . at…" at bounding box center [856, 190] width 353 height 317
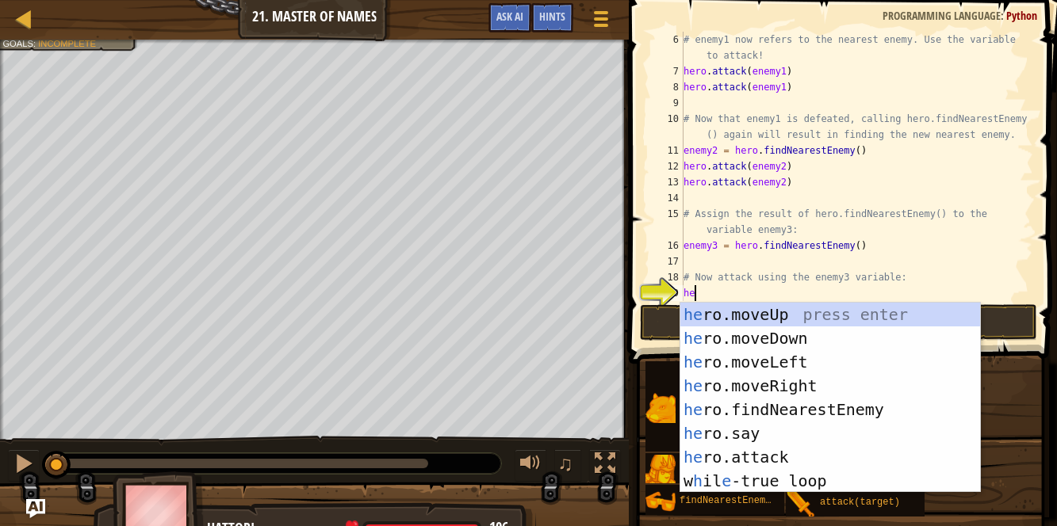
scroll to position [6, 0]
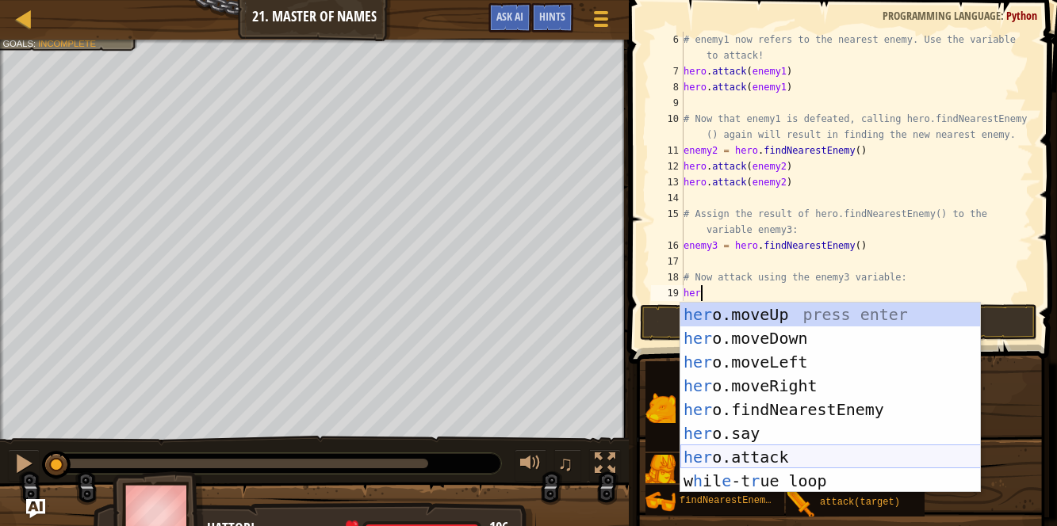
click at [723, 448] on div "her o.moveUp press enter her o.moveDown press enter her o.moveLeft press enter …" at bounding box center [830, 422] width 300 height 238
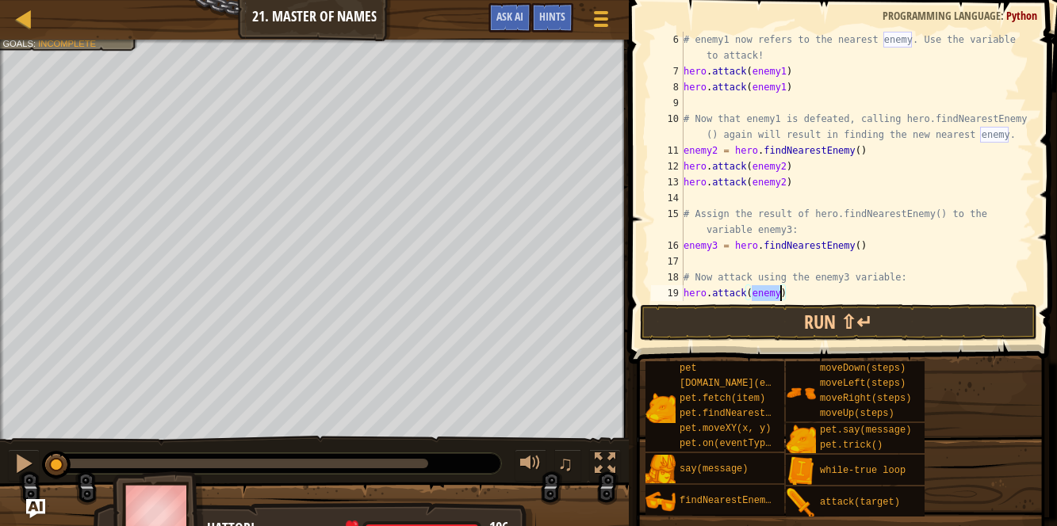
click at [781, 292] on div "# enemy1 now refers to the nearest enemy. Use the variable to attack! hero . at…" at bounding box center [856, 166] width 353 height 269
type textarea "hero.attack(enemy3)"
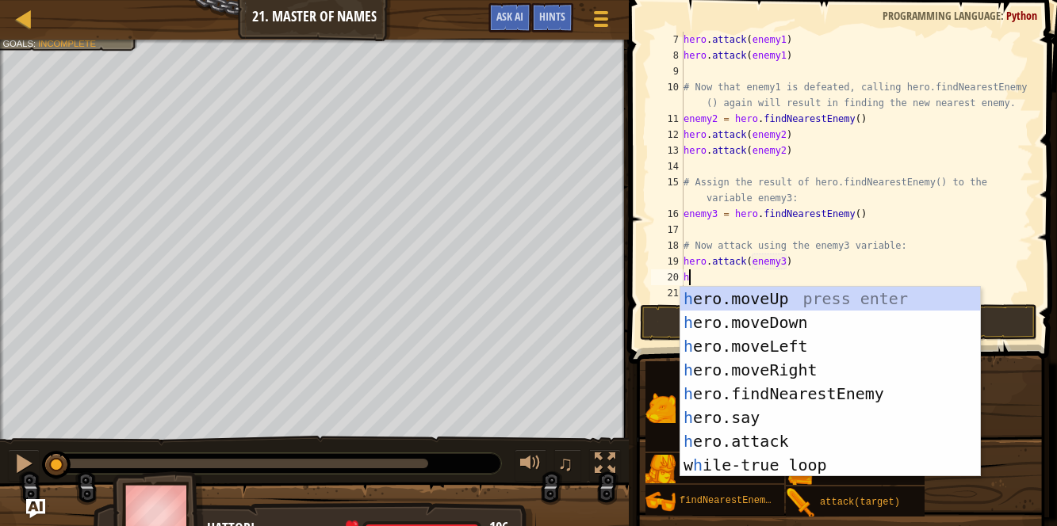
scroll to position [7, 0]
click at [743, 447] on div "h ero.moveUp press enter h ero.moveDown press enter h ero.moveLeft press enter …" at bounding box center [830, 406] width 300 height 238
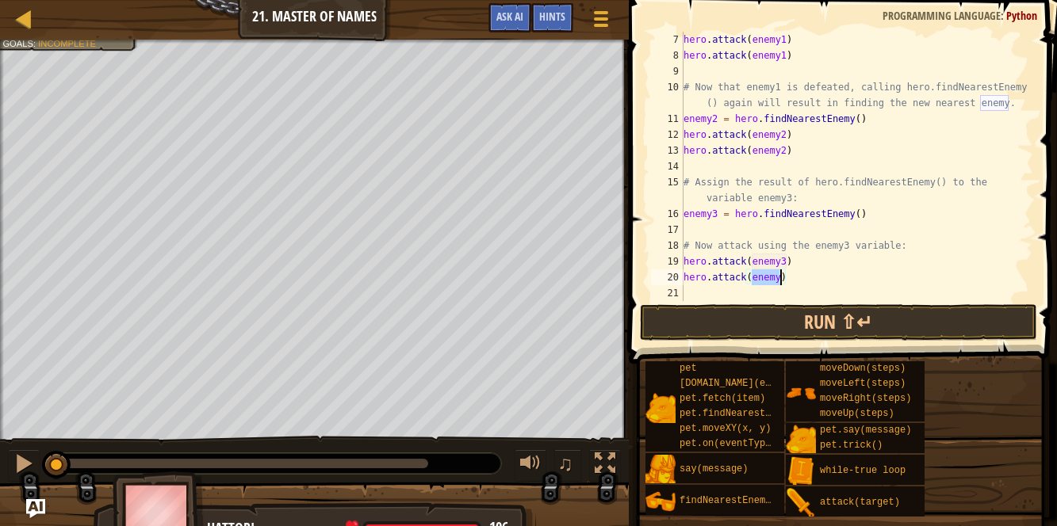
click at [781, 277] on div "hero . attack ( enemy1 ) hero . attack ( enemy1 ) # Now that enemy1 is defeated…" at bounding box center [856, 166] width 353 height 269
type textarea "hero.attack(enemy3)"
click at [753, 313] on button "Run ⇧↵" at bounding box center [838, 322] width 397 height 36
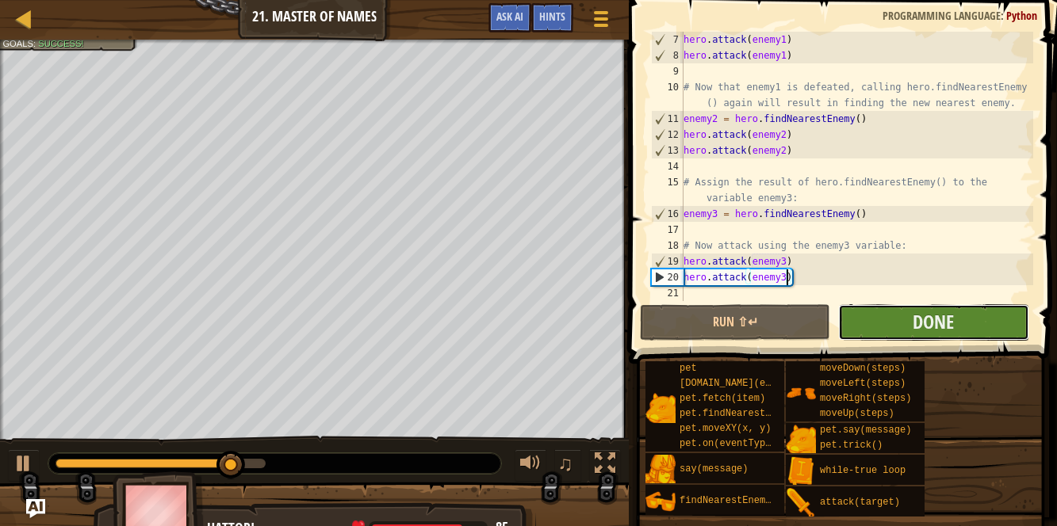
click at [874, 337] on button "Done" at bounding box center [933, 322] width 190 height 36
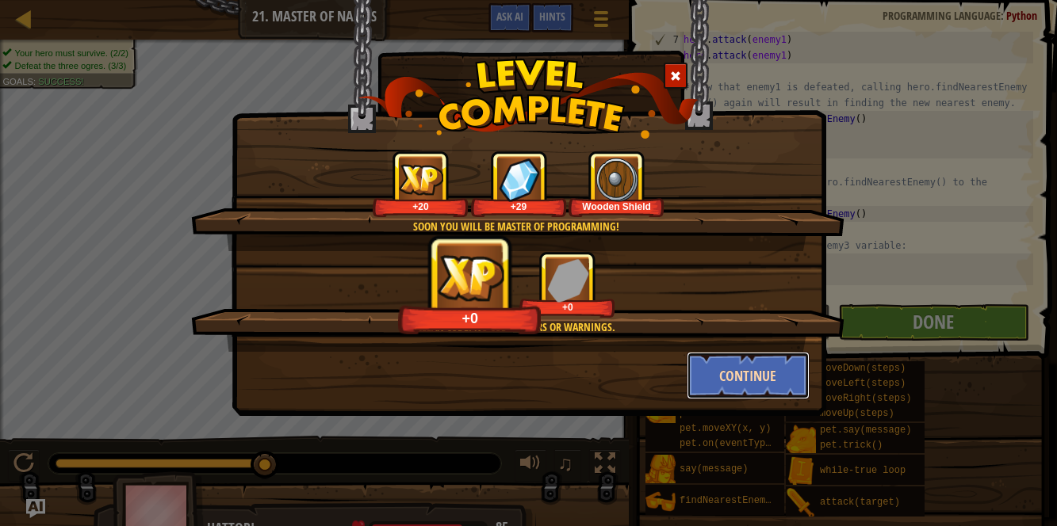
click at [745, 385] on button "Continue" at bounding box center [747, 376] width 123 height 48
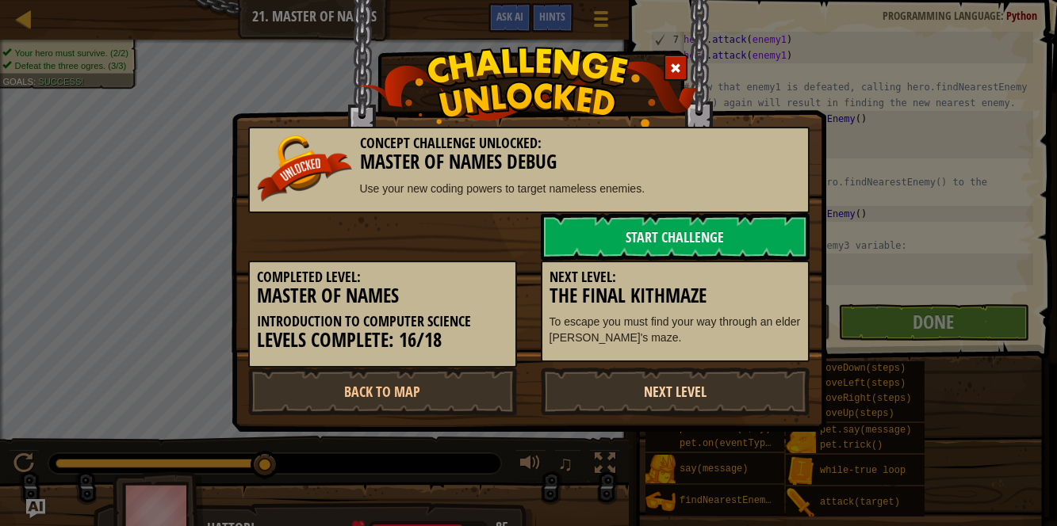
click at [609, 373] on link "Next Level" at bounding box center [675, 392] width 269 height 48
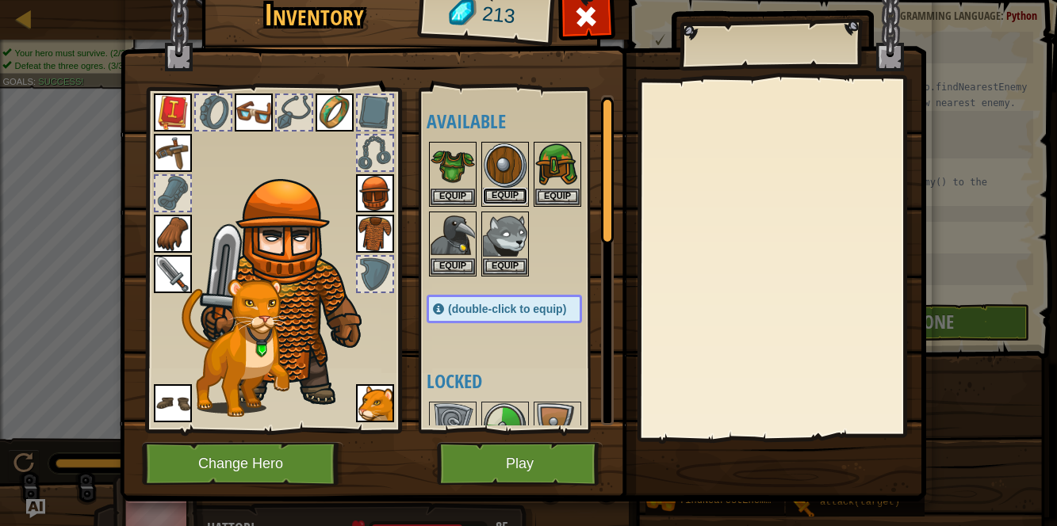
click at [504, 196] on button "Equip" at bounding box center [505, 196] width 44 height 17
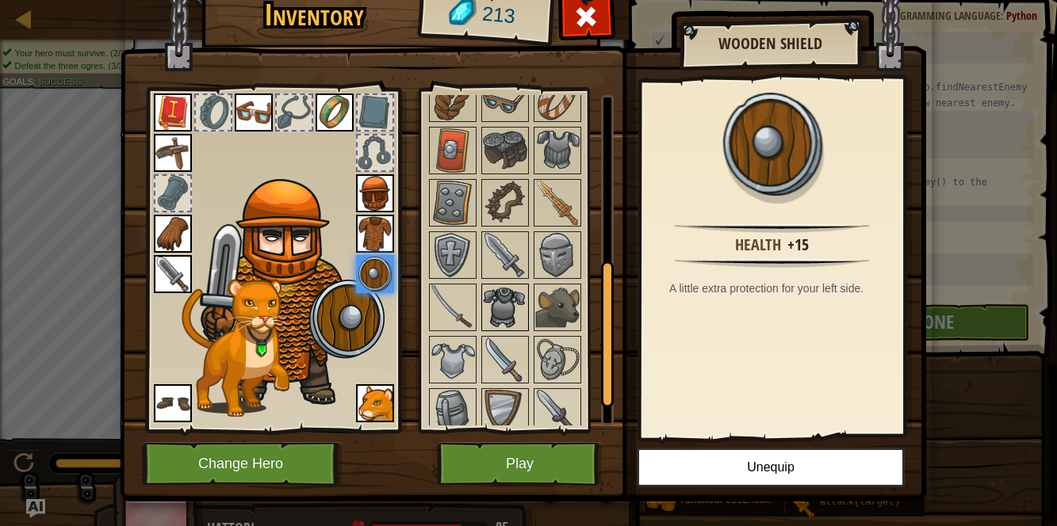
scroll to position [437, 0]
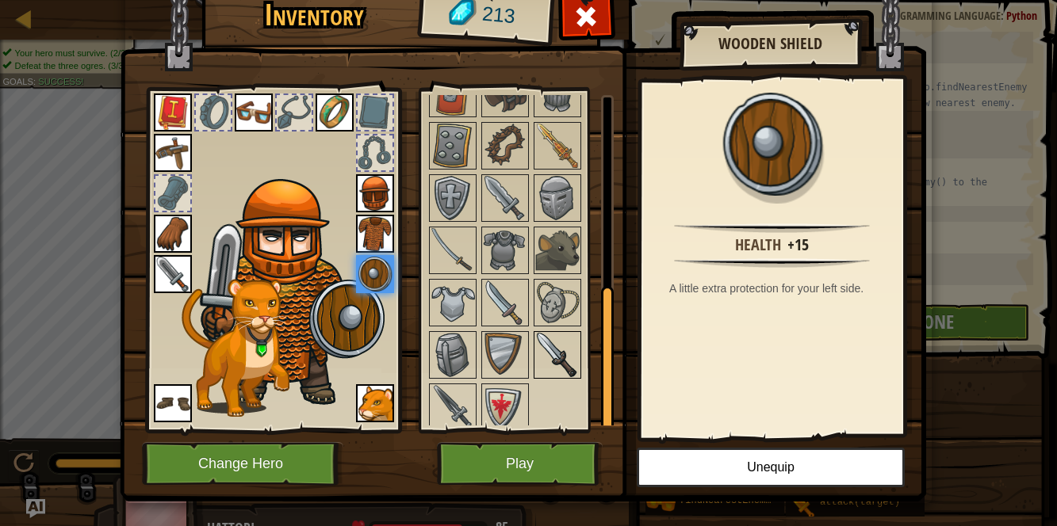
click at [548, 333] on img at bounding box center [557, 355] width 44 height 44
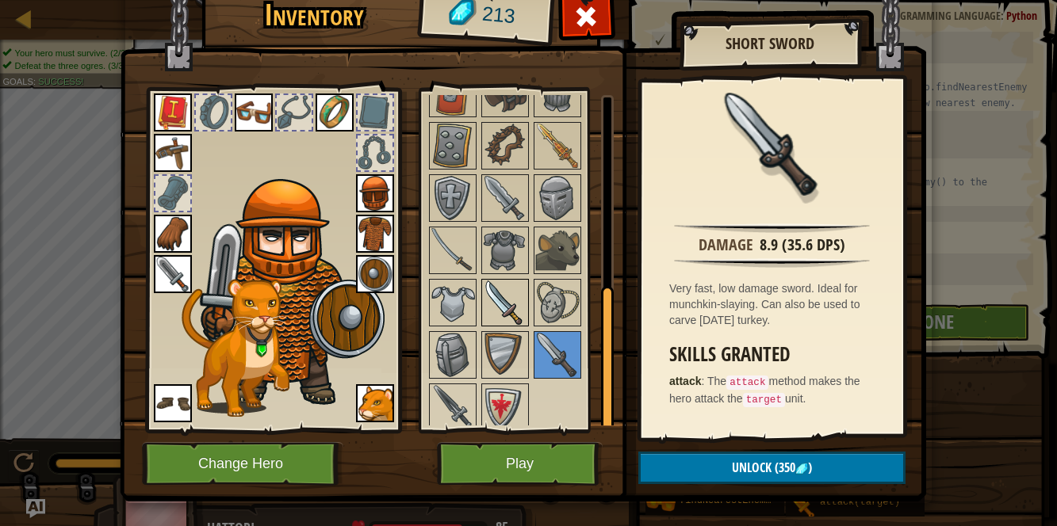
click at [505, 297] on img at bounding box center [505, 303] width 44 height 44
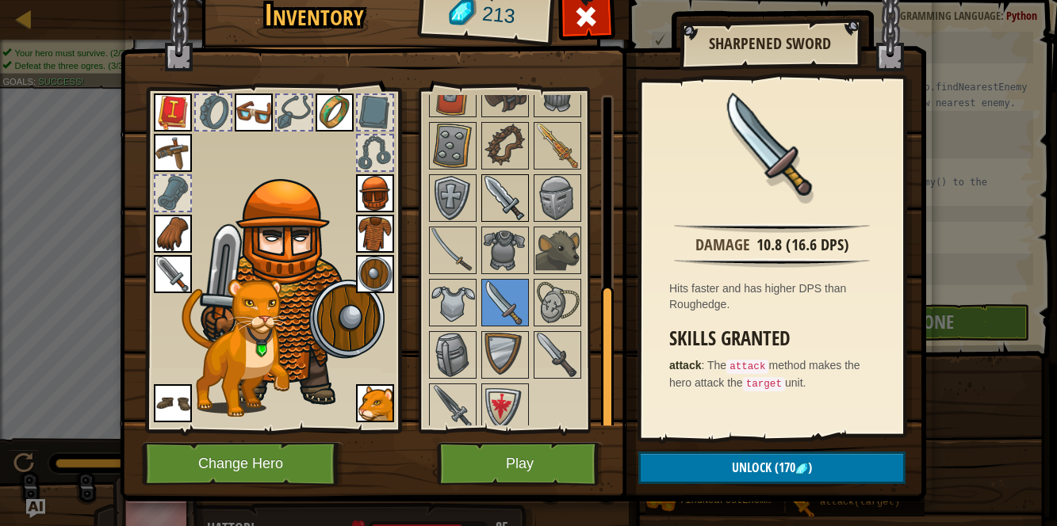
click at [488, 197] on img at bounding box center [505, 198] width 44 height 44
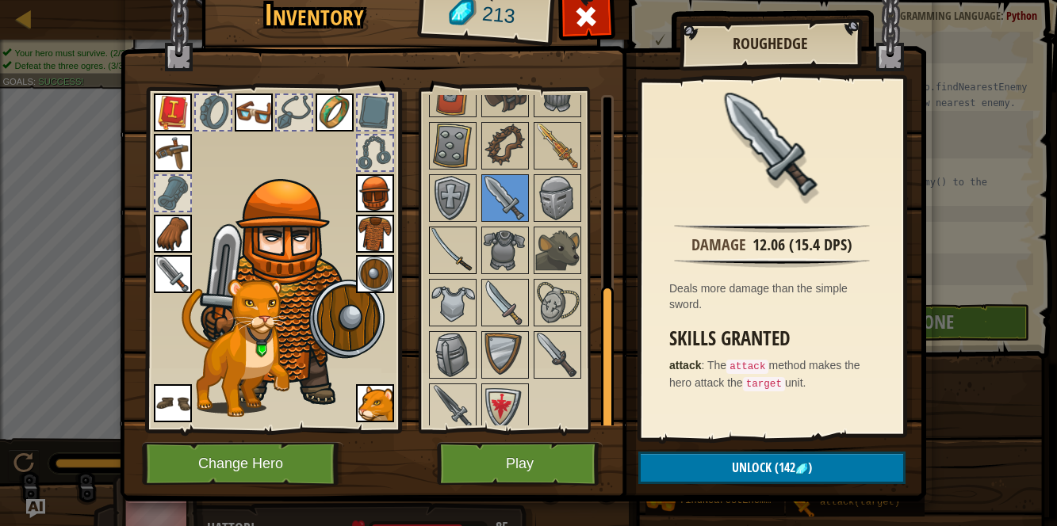
click at [453, 243] on img at bounding box center [452, 250] width 44 height 44
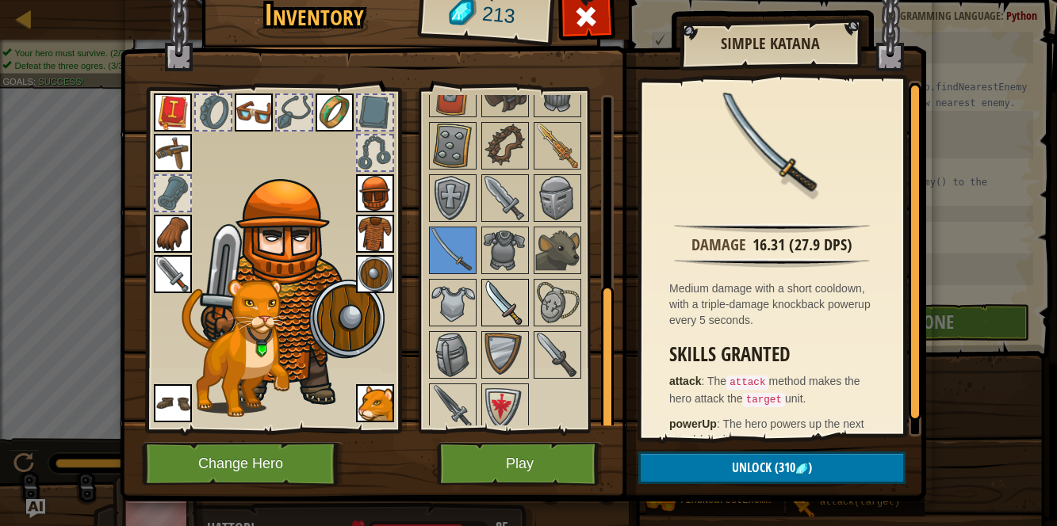
click at [485, 284] on img at bounding box center [505, 303] width 44 height 44
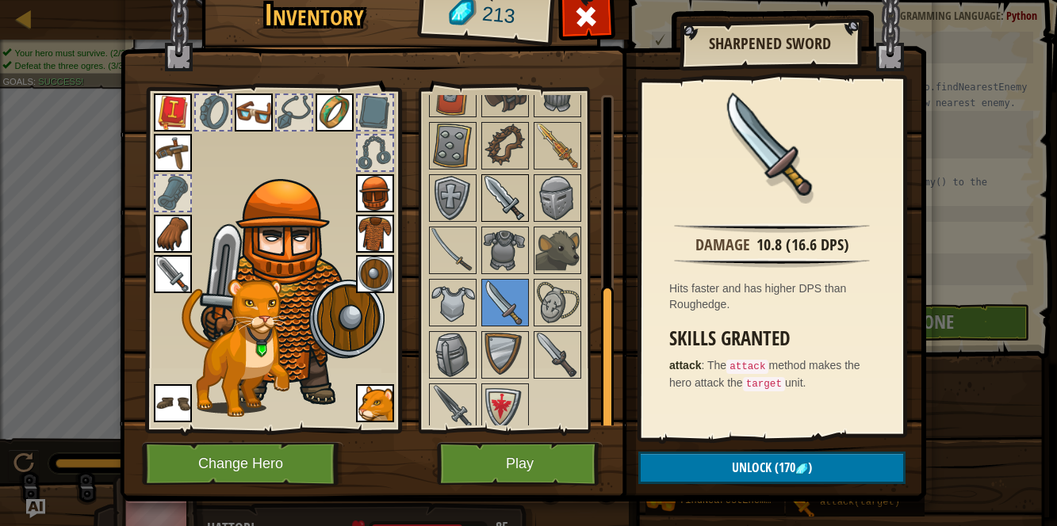
click at [492, 186] on img at bounding box center [505, 198] width 44 height 44
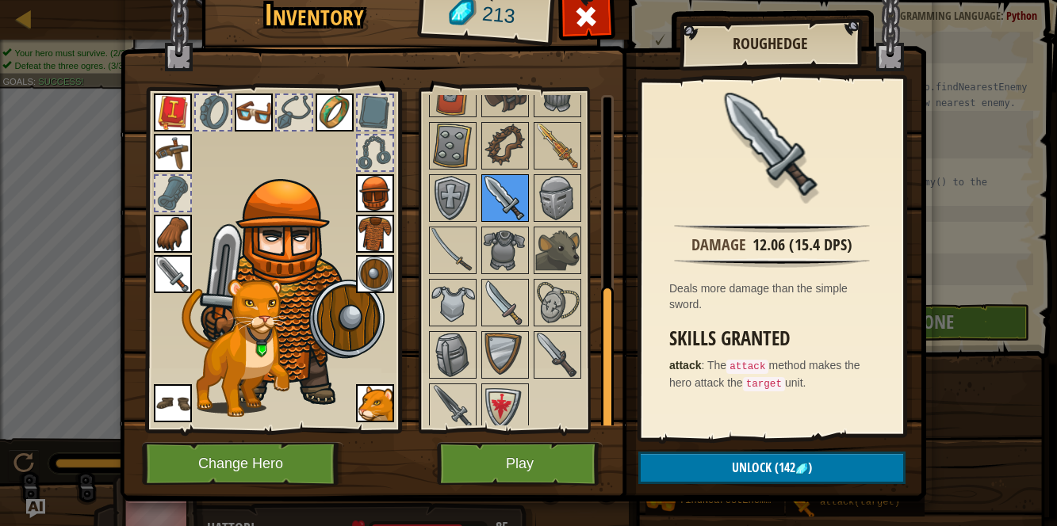
click at [492, 186] on img at bounding box center [505, 198] width 44 height 44
click at [508, 285] on img at bounding box center [505, 303] width 44 height 44
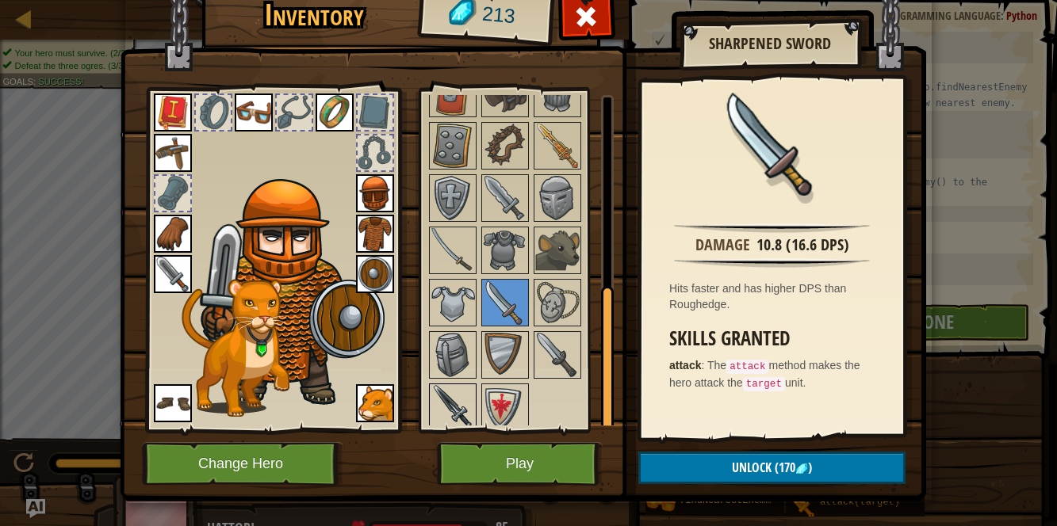
click at [455, 398] on img at bounding box center [452, 407] width 44 height 44
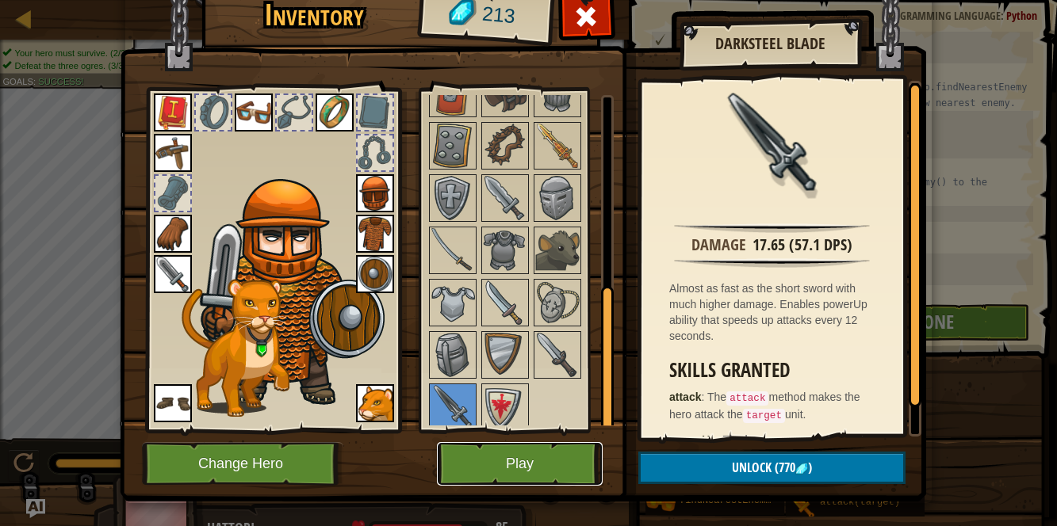
click at [569, 456] on button "Play" at bounding box center [520, 464] width 166 height 44
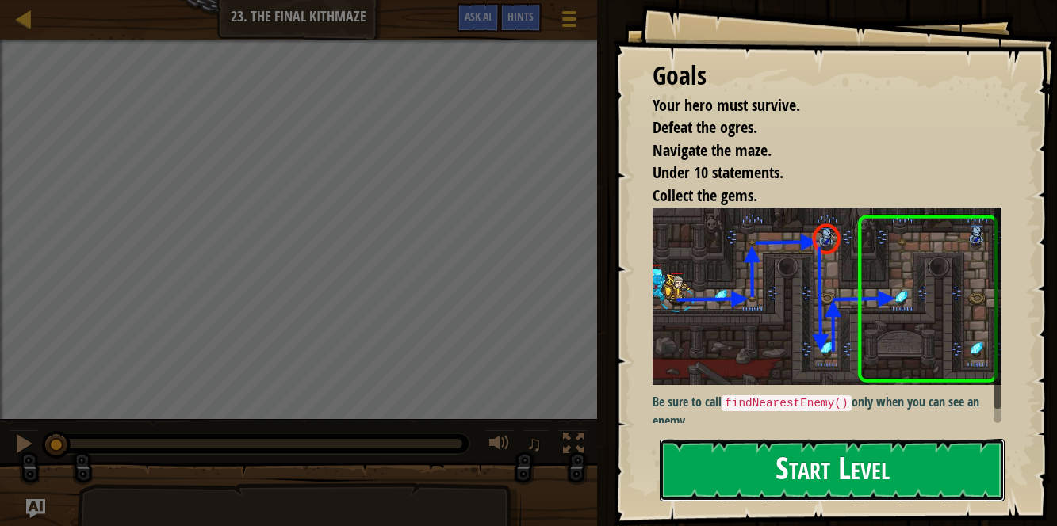
click at [705, 467] on button "Start Level" at bounding box center [831, 470] width 345 height 63
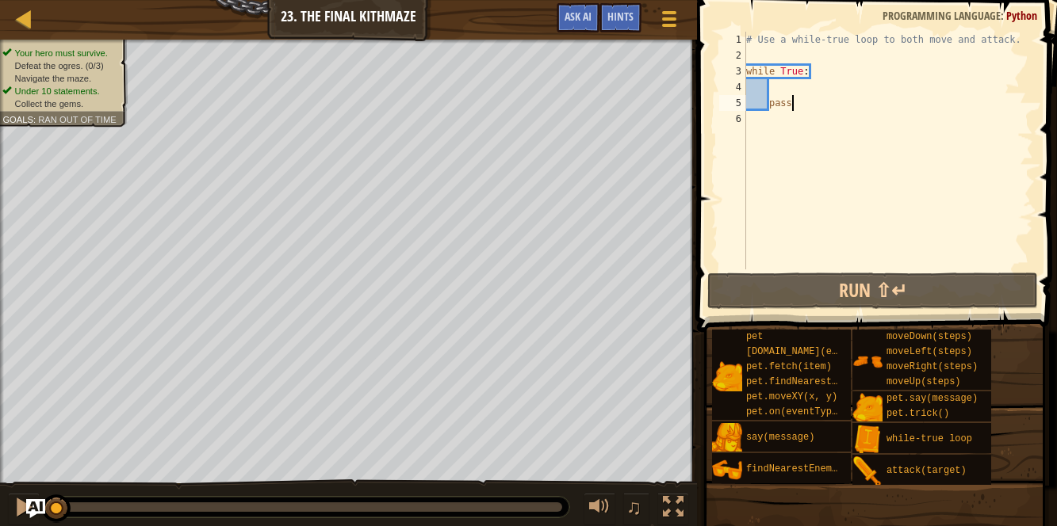
click at [777, 85] on div "# Use a while-true loop to both move and attack. while True : pass" at bounding box center [888, 166] width 290 height 269
type textarea "m"
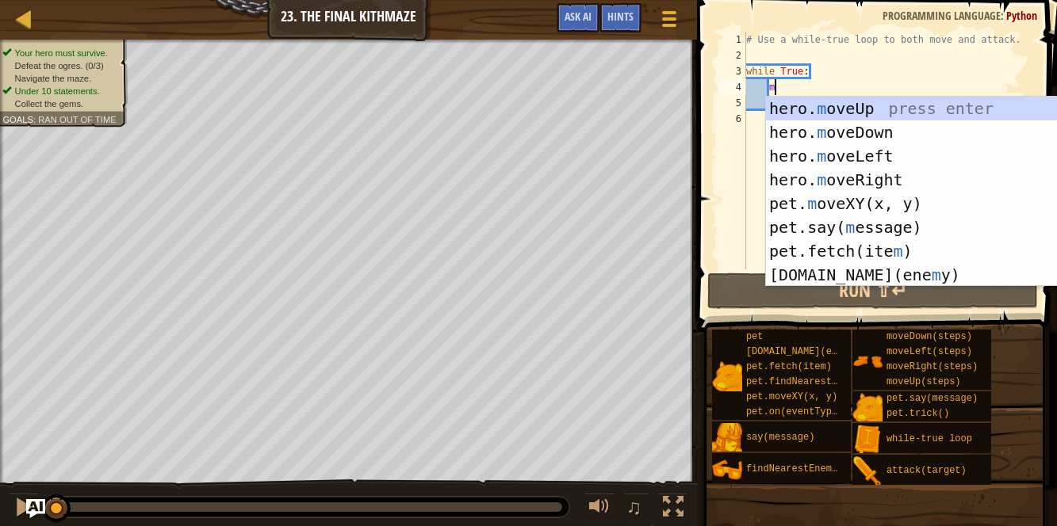
scroll to position [6, 1]
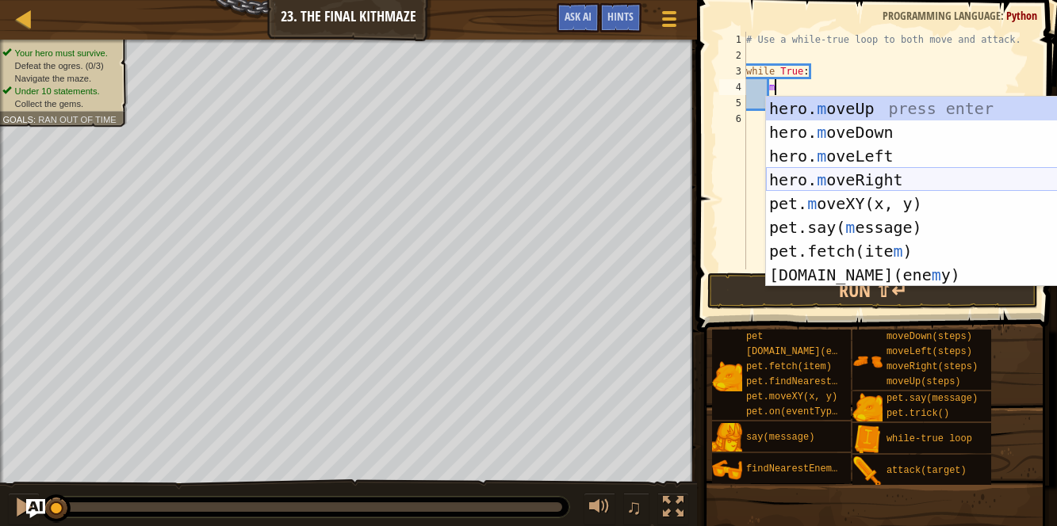
click at [786, 172] on div "hero. m oveUp press enter hero. m oveDown press enter hero. m oveLeft press ent…" at bounding box center [916, 216] width 300 height 238
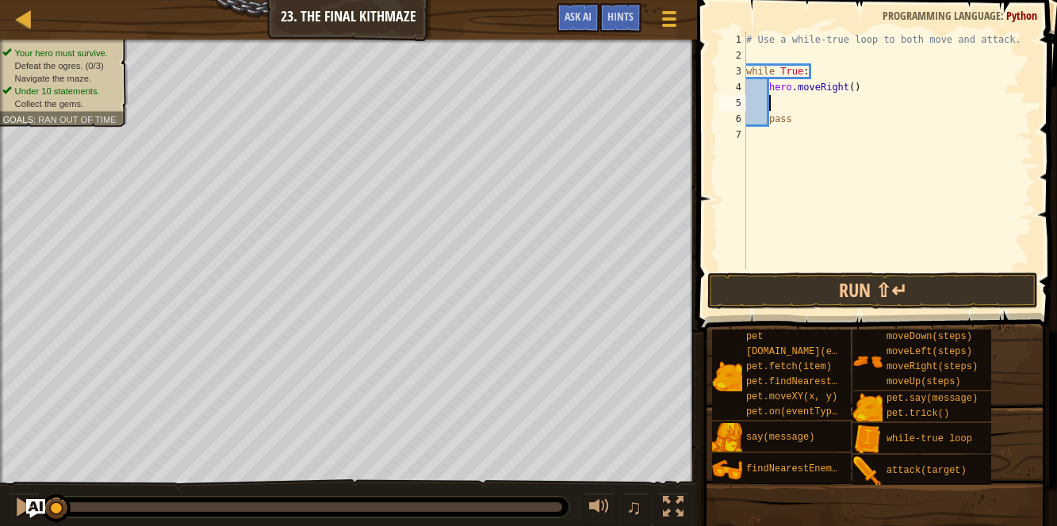
type textarea "m"
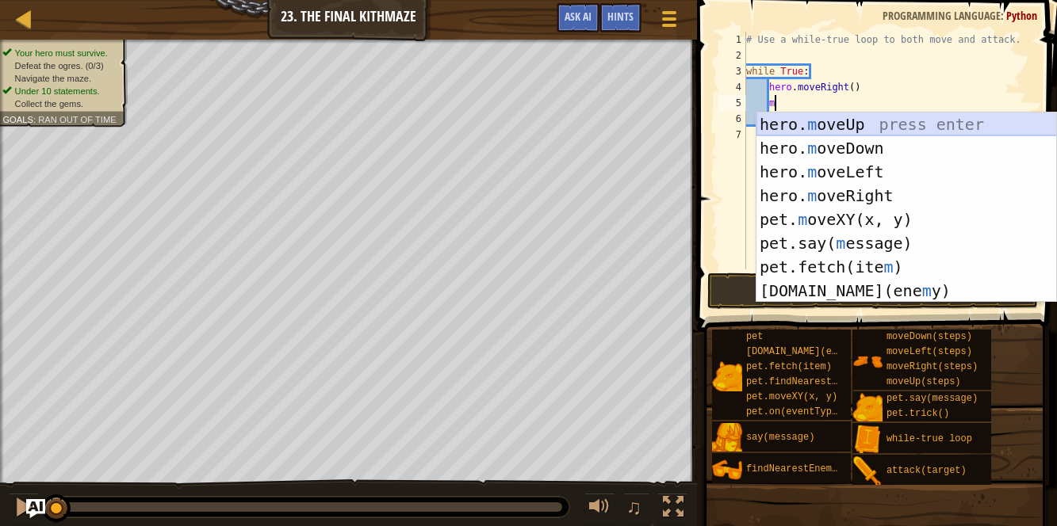
click at [812, 117] on div "hero. m oveUp press enter hero. m oveDown press enter hero. m oveLeft press ent…" at bounding box center [906, 232] width 300 height 238
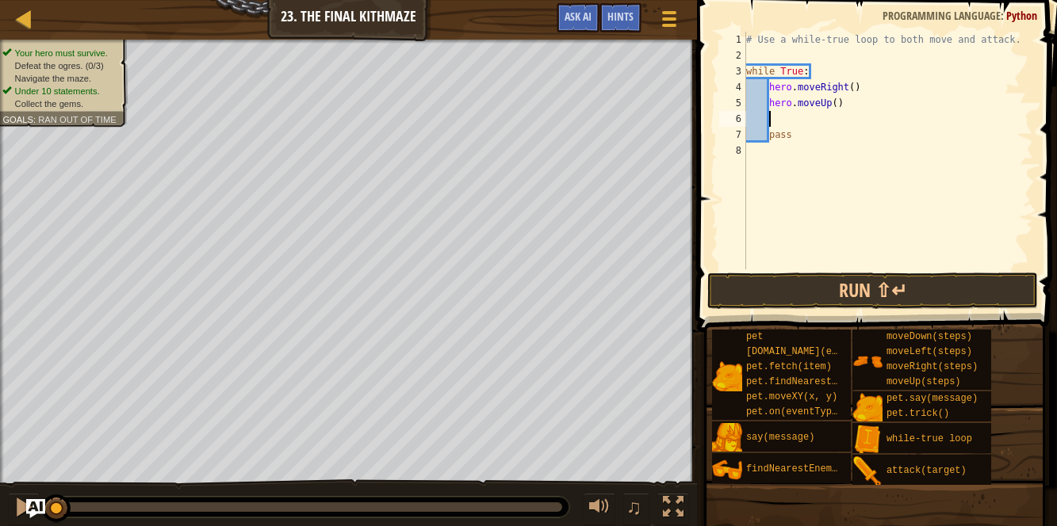
type textarea "m"
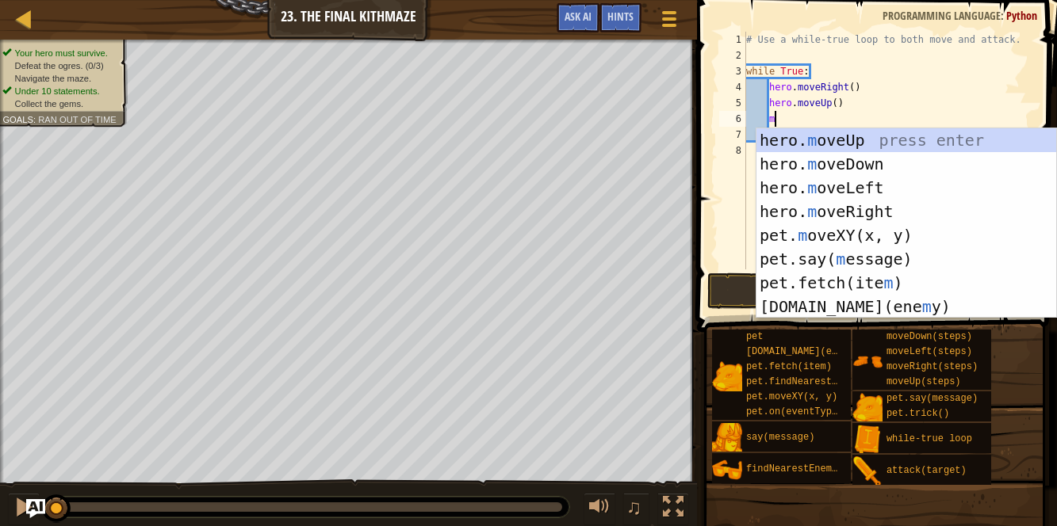
scroll to position [7, 1]
click at [801, 207] on div "hero. m oveUp press enter hero. m oveDown press enter hero. m oveLeft press ent…" at bounding box center [906, 247] width 300 height 238
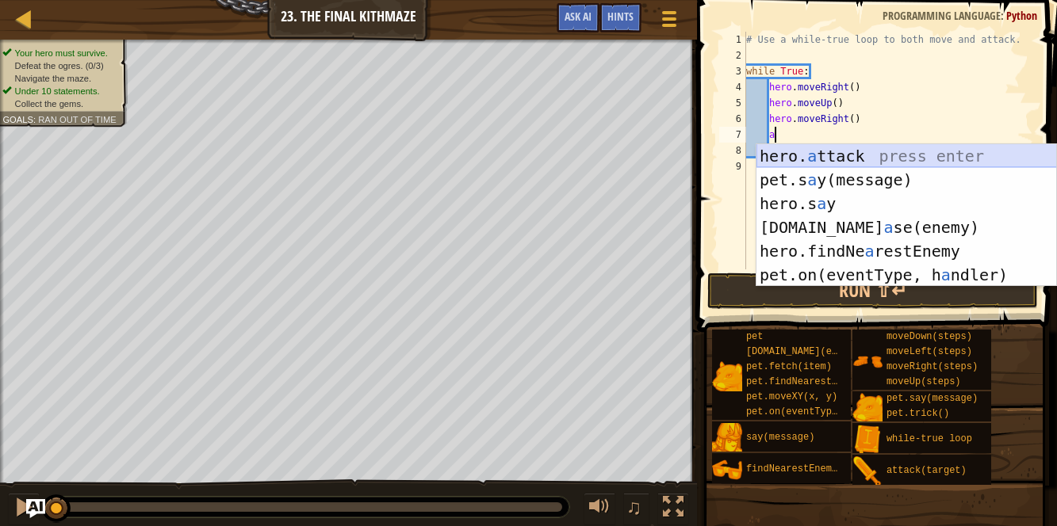
click at [812, 151] on div "hero. a ttack press enter pet.s a y(message) press enter hero.s a y press enter…" at bounding box center [906, 239] width 300 height 190
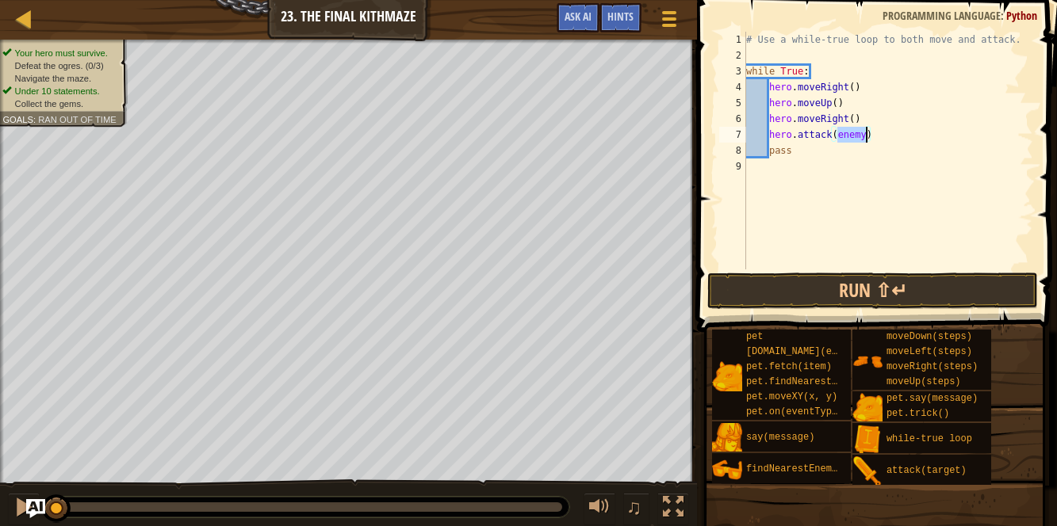
click at [852, 134] on div "# Use a while-true loop to both move and attack. while True : hero . moveRight …" at bounding box center [888, 151] width 290 height 238
click at [864, 134] on div "# Use a while-true loop to both move and attack. while True : hero . moveRight …" at bounding box center [888, 166] width 290 height 269
click at [881, 133] on div "# Use a while-true loop to both move and attack. while True : hero . moveRight …" at bounding box center [888, 166] width 290 height 269
click at [794, 148] on div "# Use a while-true loop to both move and attack. while True : hero . moveRight …" at bounding box center [888, 166] width 290 height 269
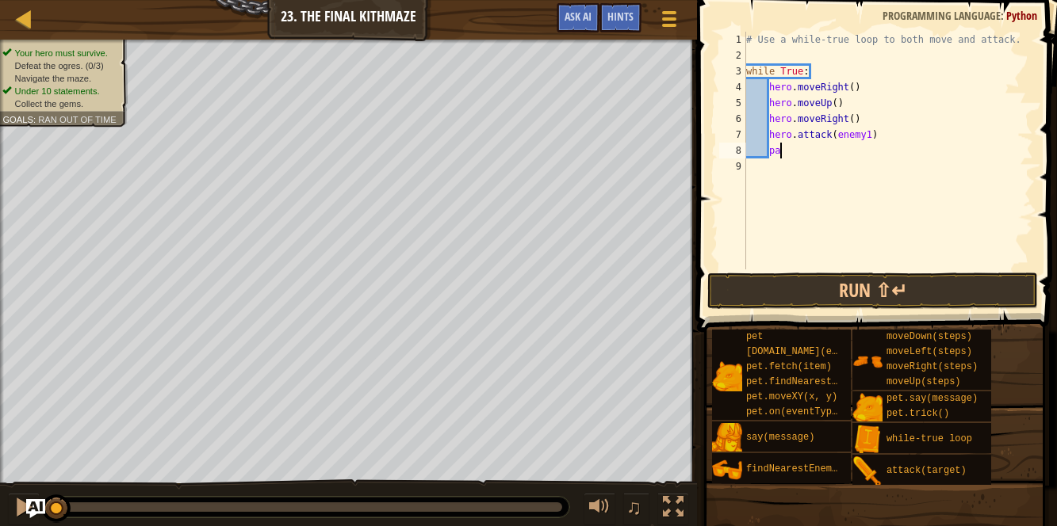
type textarea "p"
click at [880, 136] on div "# Use a while-true loop to both move and attack. while True : hero . moveRight …" at bounding box center [888, 166] width 290 height 269
type textarea "h"
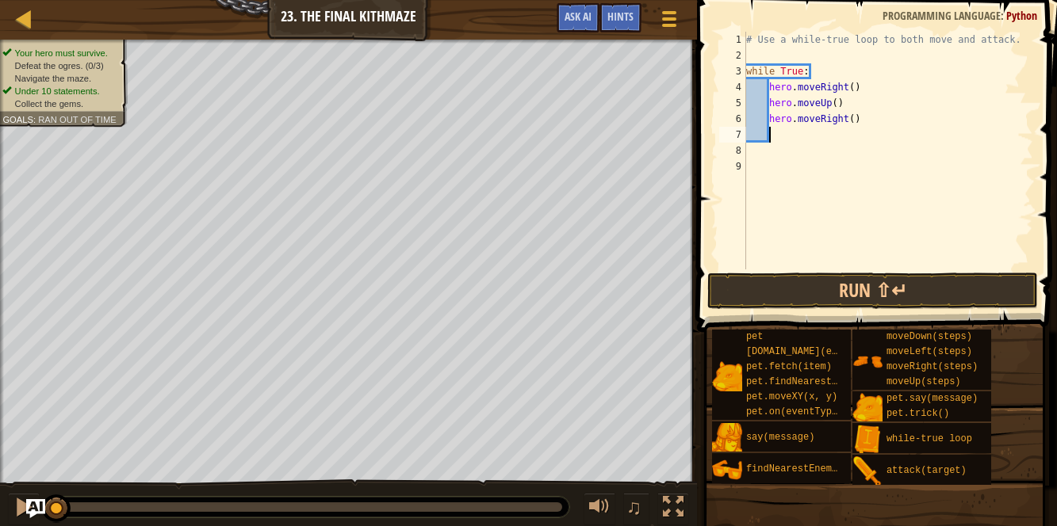
type textarea "h"
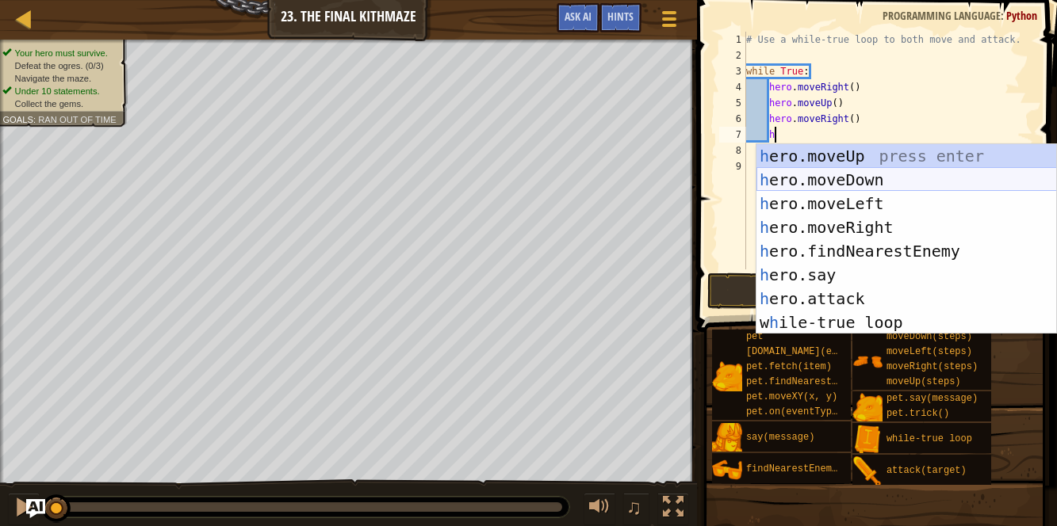
click at [868, 177] on div "h ero.moveUp press enter h ero.moveDown press enter h ero.moveLeft press enter …" at bounding box center [906, 263] width 300 height 238
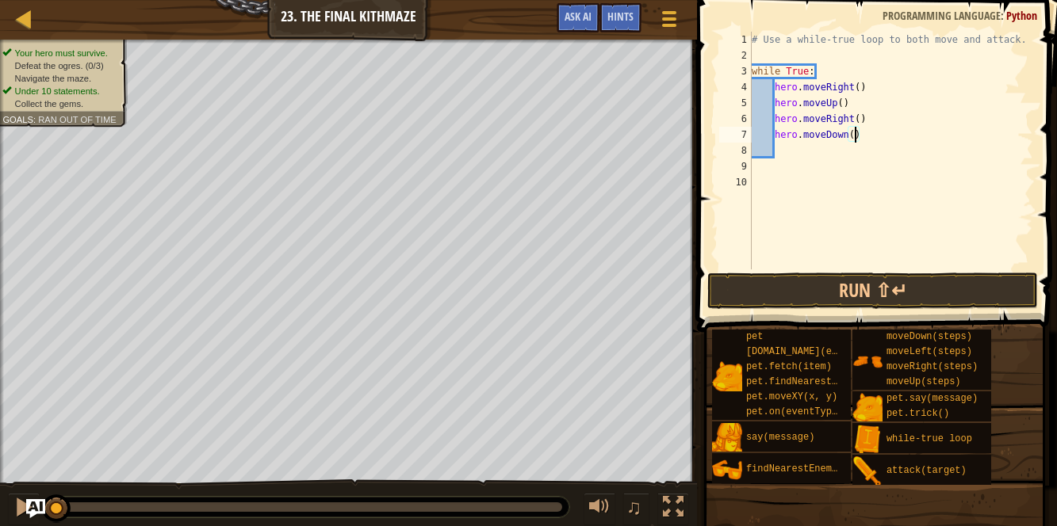
click at [856, 134] on div "# Use a while-true loop to both move and attack. while True : hero . moveRight …" at bounding box center [890, 166] width 285 height 269
type textarea "hero.moveDown(2)"
click at [780, 147] on div "# Use a while-true loop to both move and attack. while True : hero . moveRight …" at bounding box center [890, 166] width 285 height 269
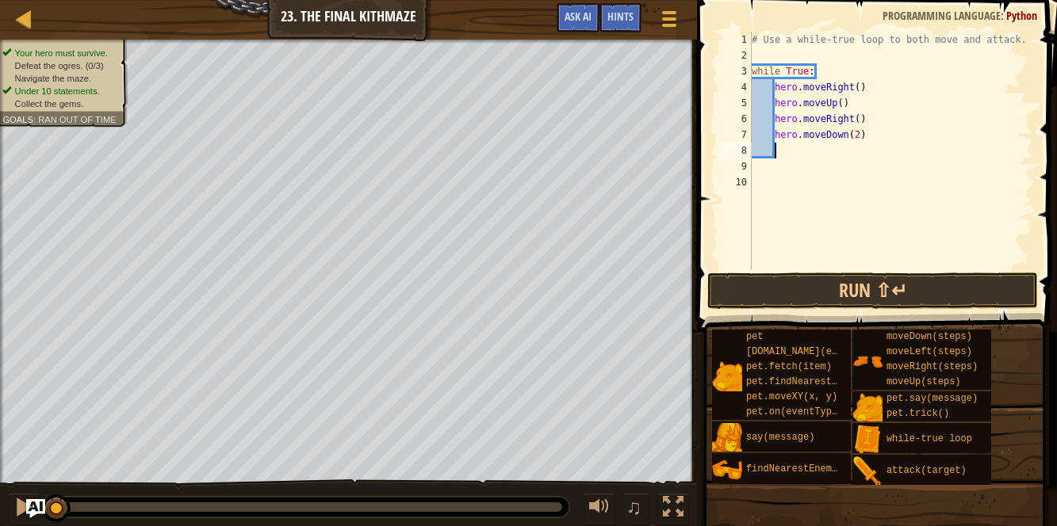
type textarea "h"
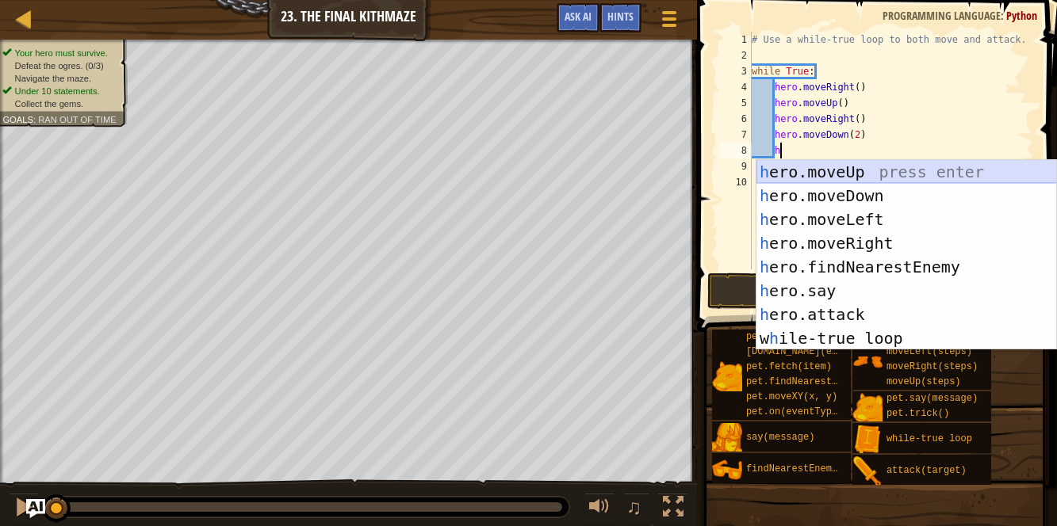
click at [836, 170] on div "h ero.moveUp press enter h ero.moveDown press enter h ero.moveLeft press enter …" at bounding box center [906, 279] width 300 height 238
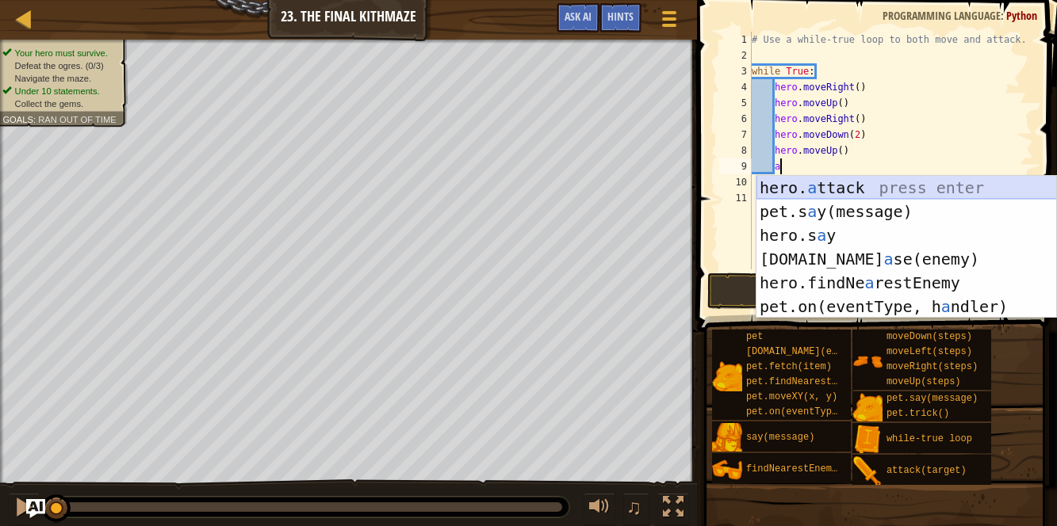
click at [779, 182] on div "hero. a ttack press enter pet.s a y(message) press enter hero.s a y press enter…" at bounding box center [906, 271] width 300 height 190
type textarea "hero.attack(enemy)"
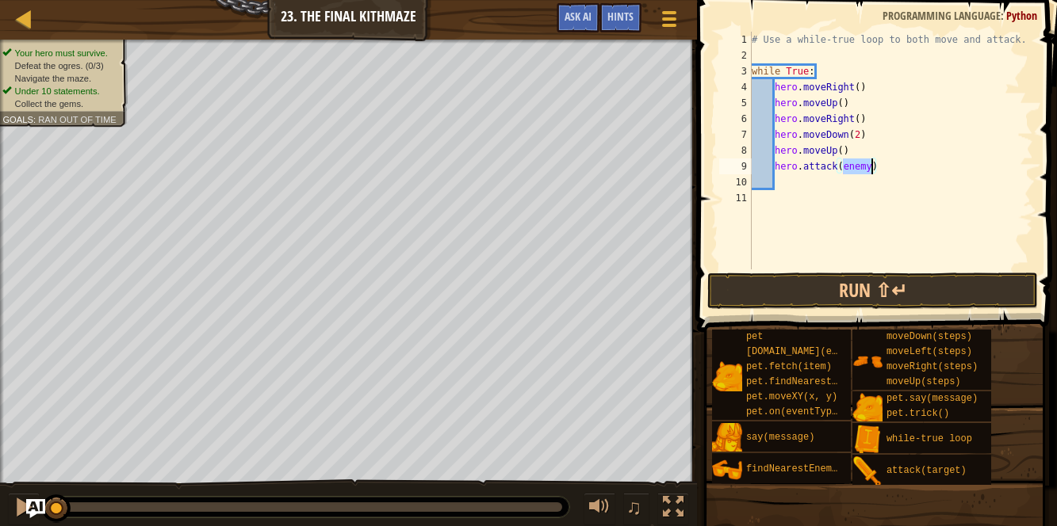
click at [773, 187] on div "# Use a while-true loop to both move and attack. while True : hero . moveRight …" at bounding box center [890, 166] width 285 height 269
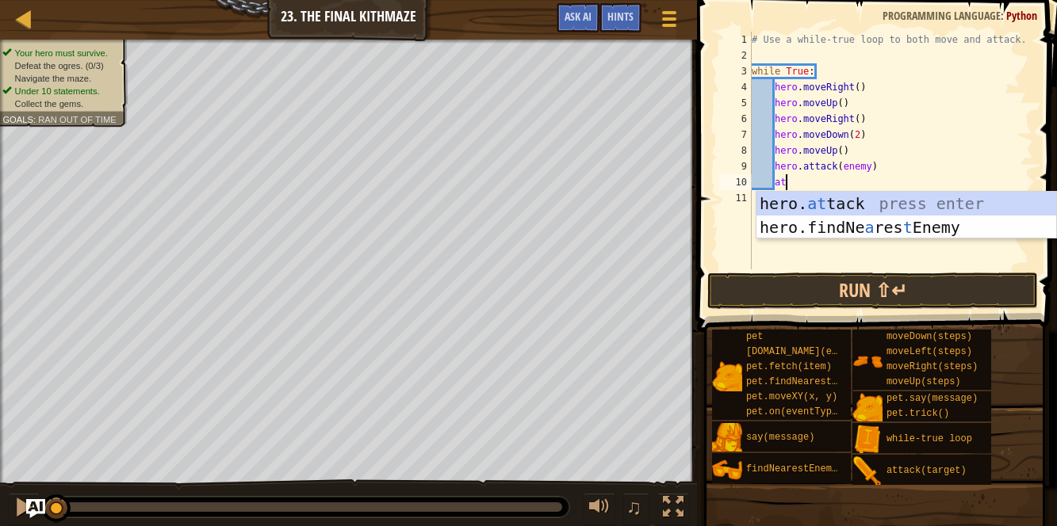
scroll to position [7, 2]
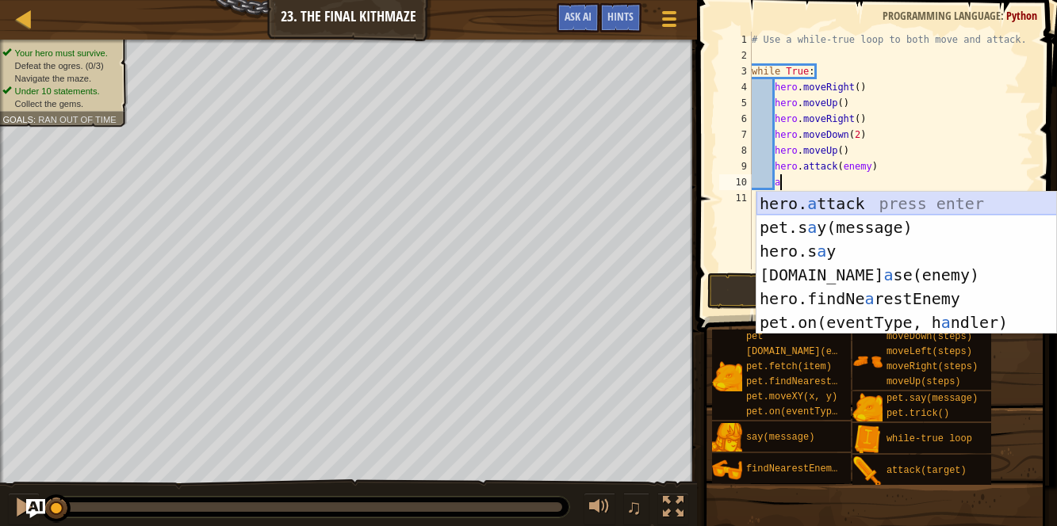
click at [851, 204] on div "hero. a ttack press enter pet.s a y(message) press enter hero.s a y press enter…" at bounding box center [906, 287] width 300 height 190
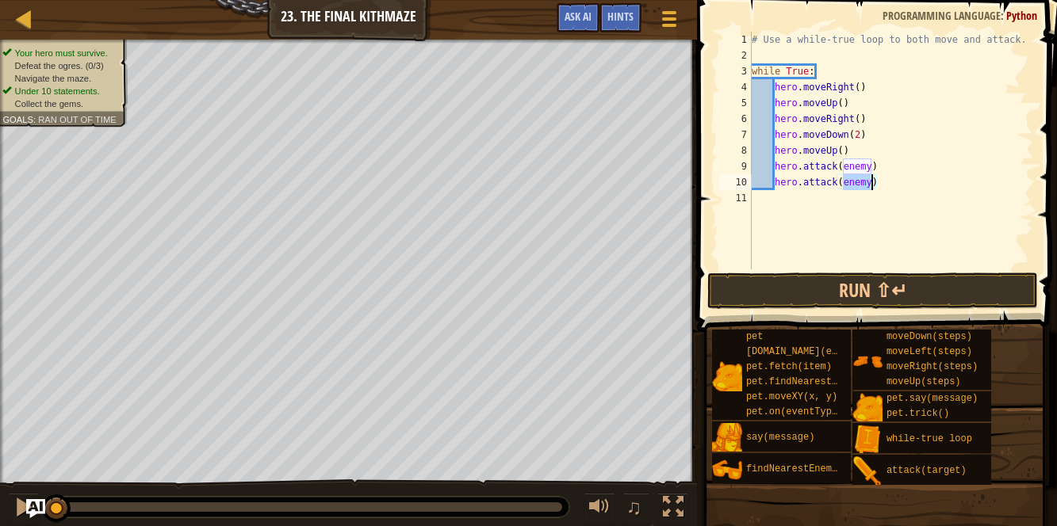
click at [880, 183] on div "# Use a while-true loop to both move and attack. while True : hero . moveRight …" at bounding box center [890, 166] width 285 height 269
click at [871, 182] on div "# Use a while-true loop to both move and attack. while True : hero . moveRight …" at bounding box center [890, 166] width 285 height 269
click at [870, 164] on div "# Use a while-true loop to both move and attack. while True : hero . moveRight …" at bounding box center [890, 166] width 285 height 269
click at [922, 288] on button "Run ⇧↵" at bounding box center [872, 291] width 331 height 36
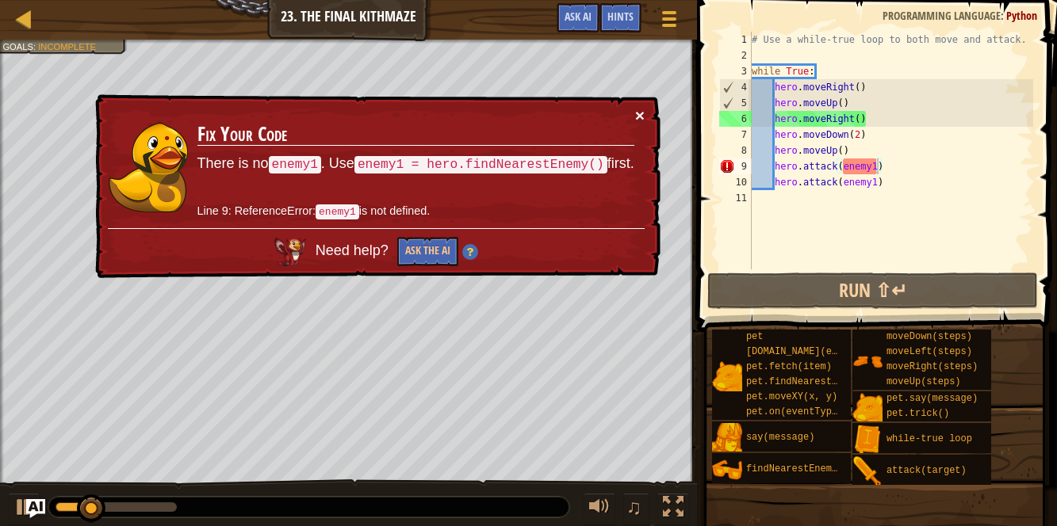
click at [640, 118] on button "×" at bounding box center [640, 115] width 10 height 17
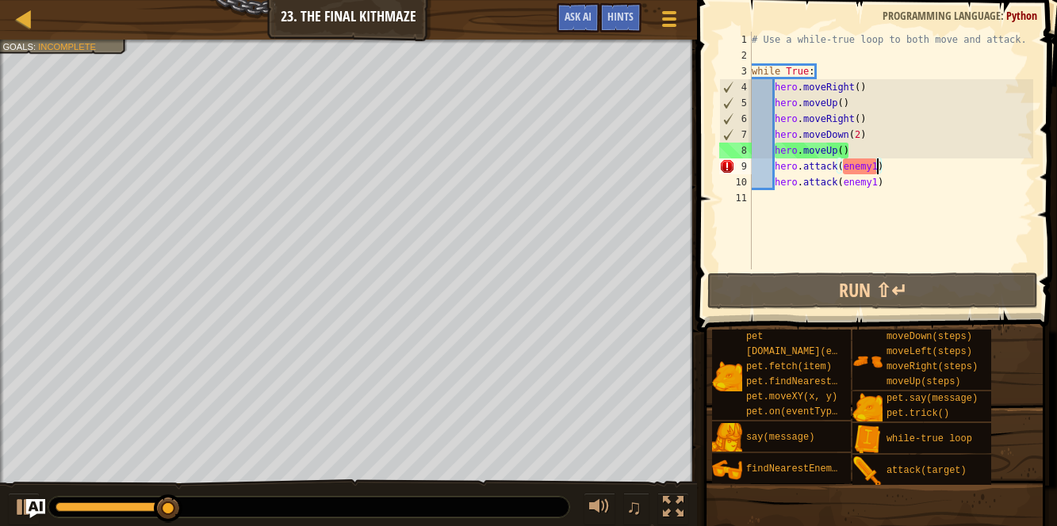
click at [886, 163] on div "# Use a while-true loop to both move and attack. while True : hero . moveRight …" at bounding box center [890, 166] width 285 height 269
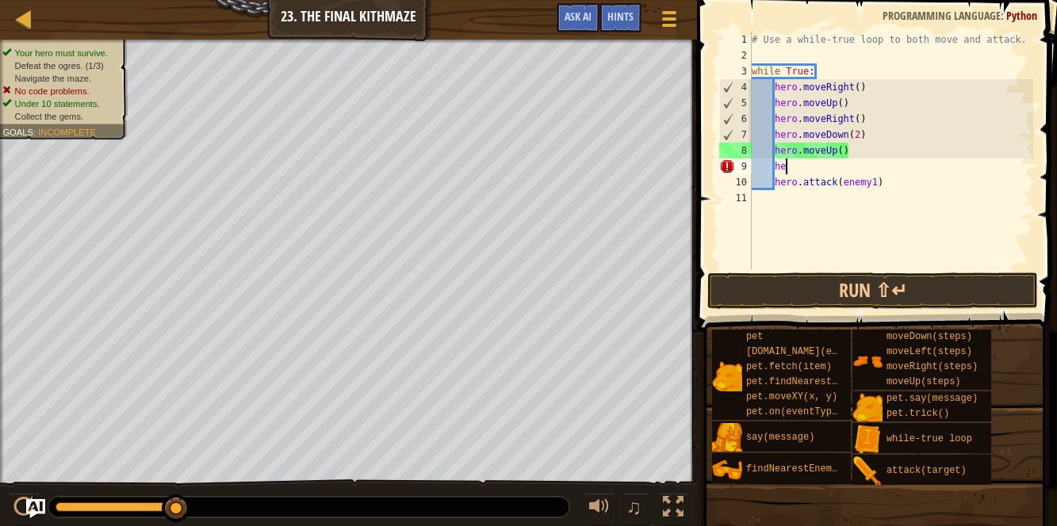
type textarea "h"
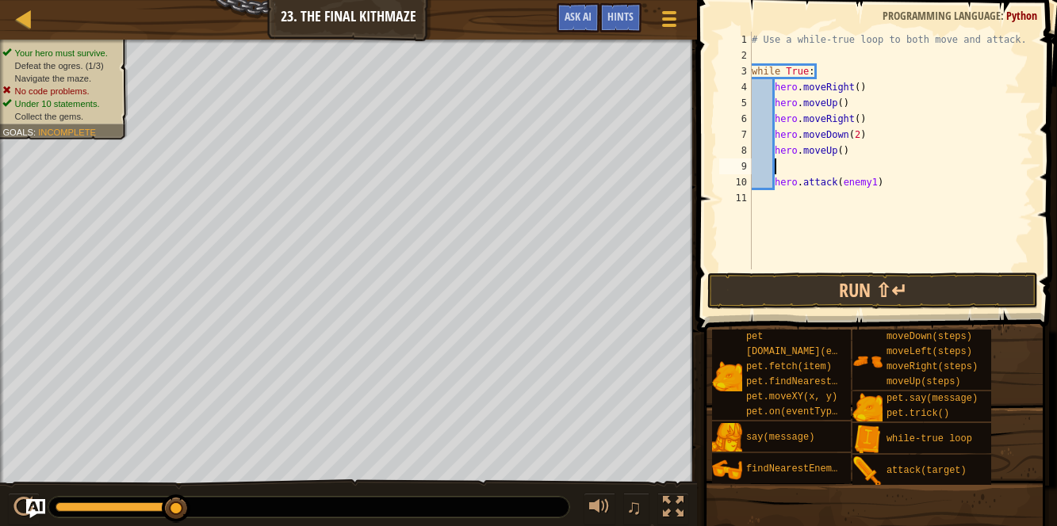
click at [852, 222] on div "# Use a while-true loop to both move and attack. while True : hero . moveRight …" at bounding box center [890, 166] width 285 height 269
click at [879, 181] on div "# Use a while-true loop to both move and attack. while True : hero . moveRight …" at bounding box center [890, 166] width 285 height 269
click at [858, 283] on button "Run ⇧↵" at bounding box center [872, 291] width 331 height 36
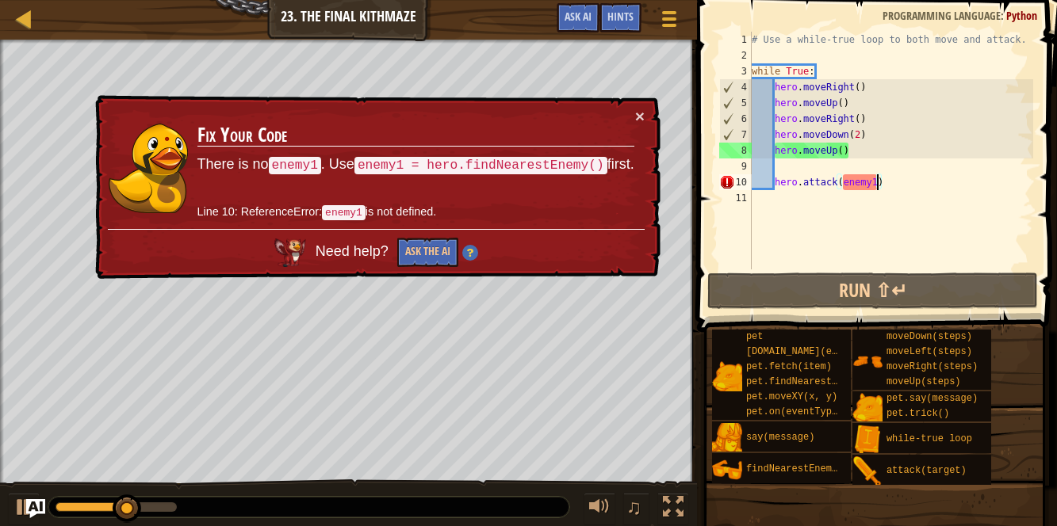
click at [648, 112] on div "× Fix Your Code There is no enemy1 . Use enemy1 = hero.findNearestEnemy() first…" at bounding box center [376, 187] width 568 height 185
click at [640, 119] on button "×" at bounding box center [640, 116] width 10 height 17
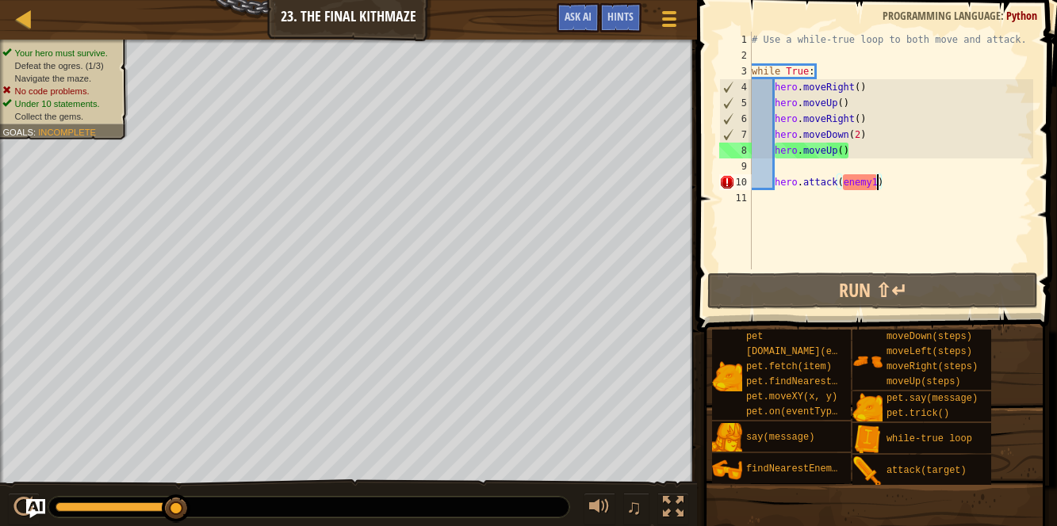
click at [884, 179] on div "# Use a while-true loop to both move and attack. while True : hero . moveRight …" at bounding box center [890, 166] width 285 height 269
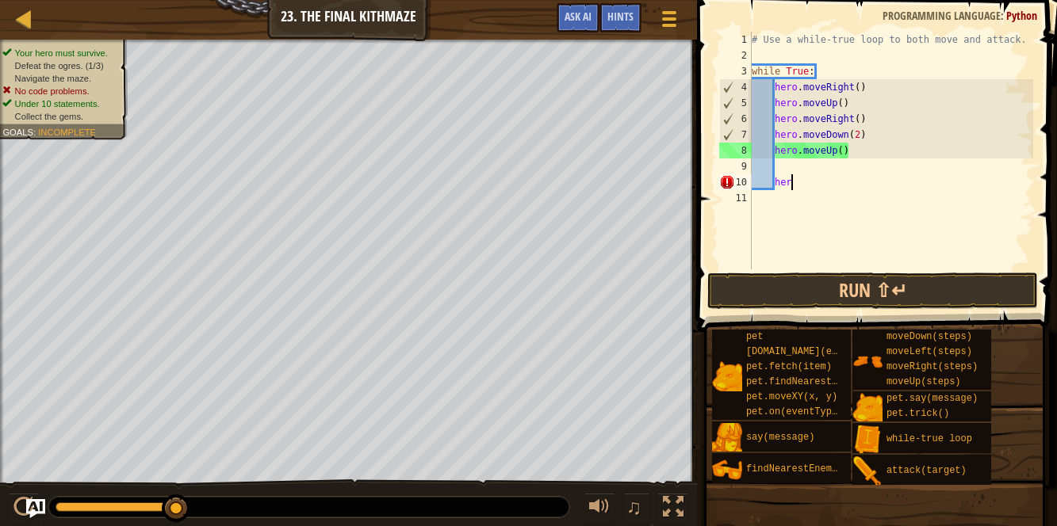
type textarea "h"
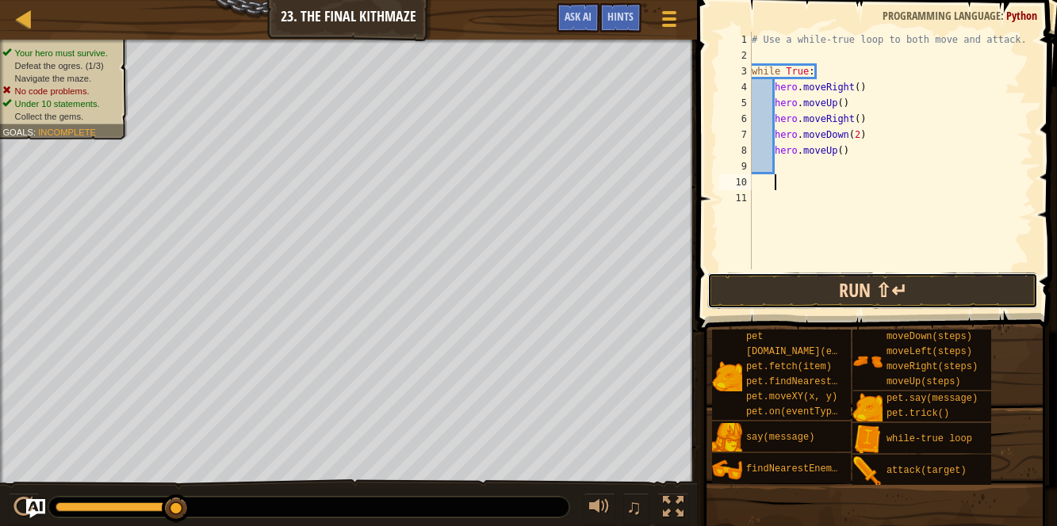
click at [792, 283] on button "Run ⇧↵" at bounding box center [872, 291] width 331 height 36
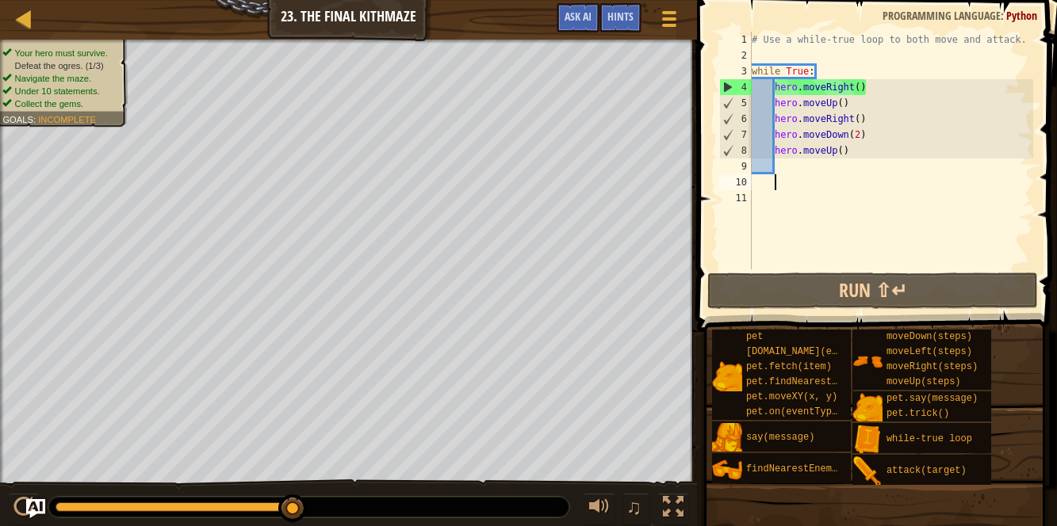
type textarea "h"
click at [774, 200] on div "# Use a while-true loop to both move and attack. while True : hero . moveRight …" at bounding box center [890, 166] width 285 height 269
click at [780, 166] on div "# Use a while-true loop to both move and attack. while True : hero . moveRight …" at bounding box center [890, 166] width 285 height 269
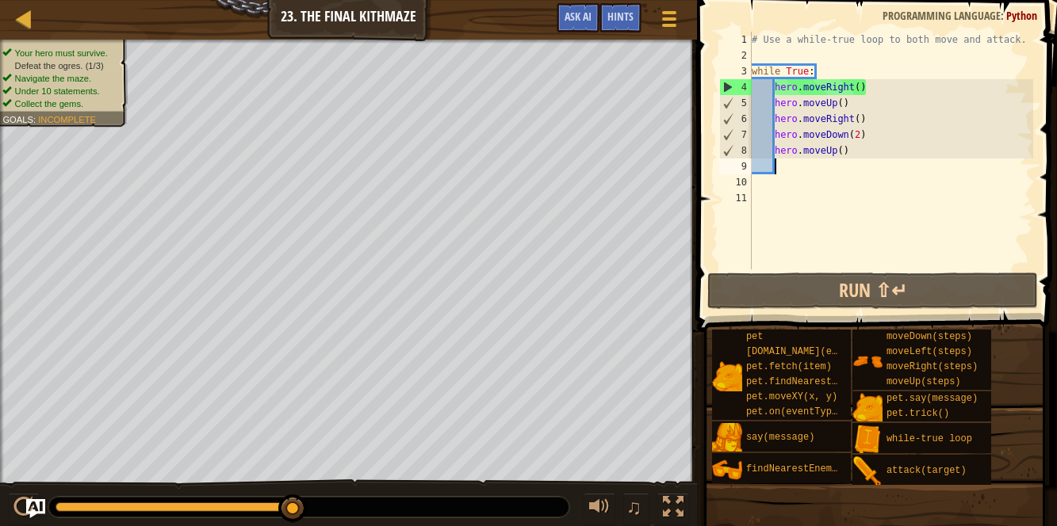
type textarea "h"
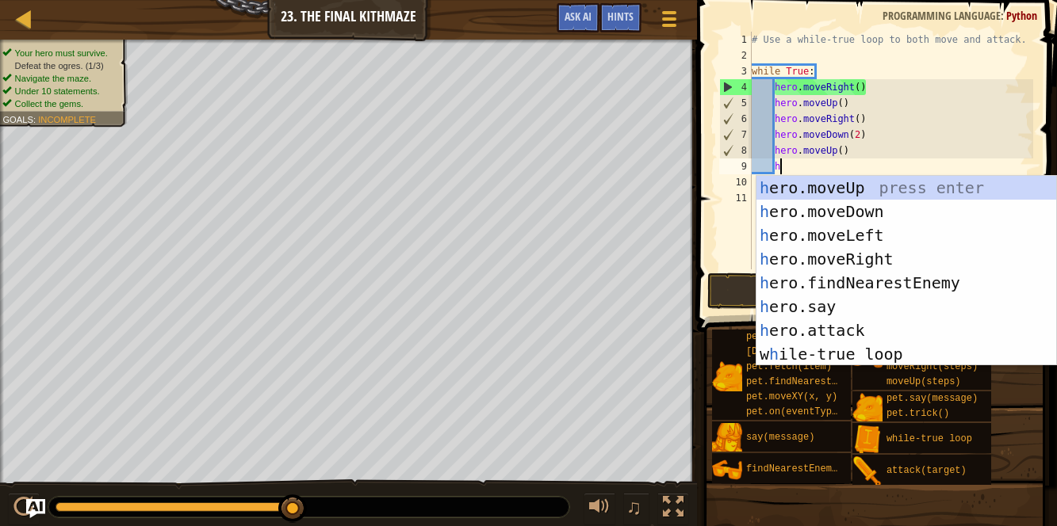
scroll to position [7, 1]
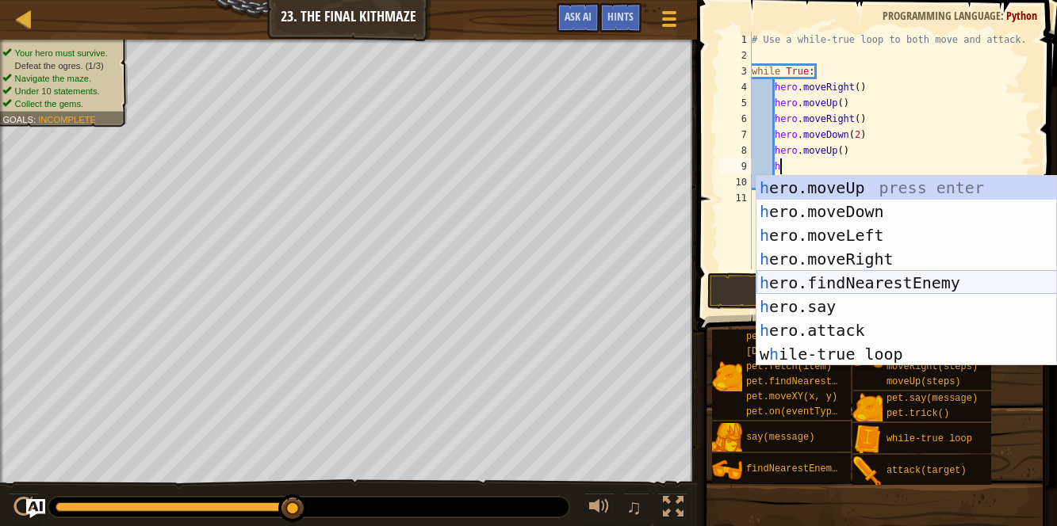
click at [797, 285] on div "h ero.moveUp press enter h ero.moveDown press enter h ero.moveLeft press enter …" at bounding box center [906, 295] width 300 height 238
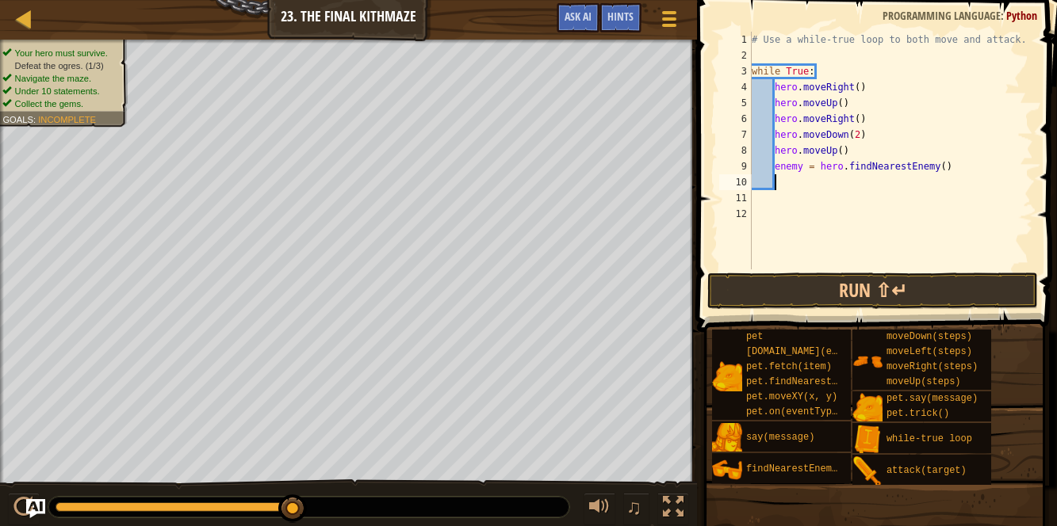
click at [802, 162] on div "# Use a while-true loop to both move and attack. while True : hero . moveRight …" at bounding box center [890, 166] width 285 height 269
type textarea "enemy1 = hero.findNearestEnemy()"
click at [781, 183] on div "# Use a while-true loop to both move and attack. while True : hero . moveRight …" at bounding box center [890, 166] width 285 height 269
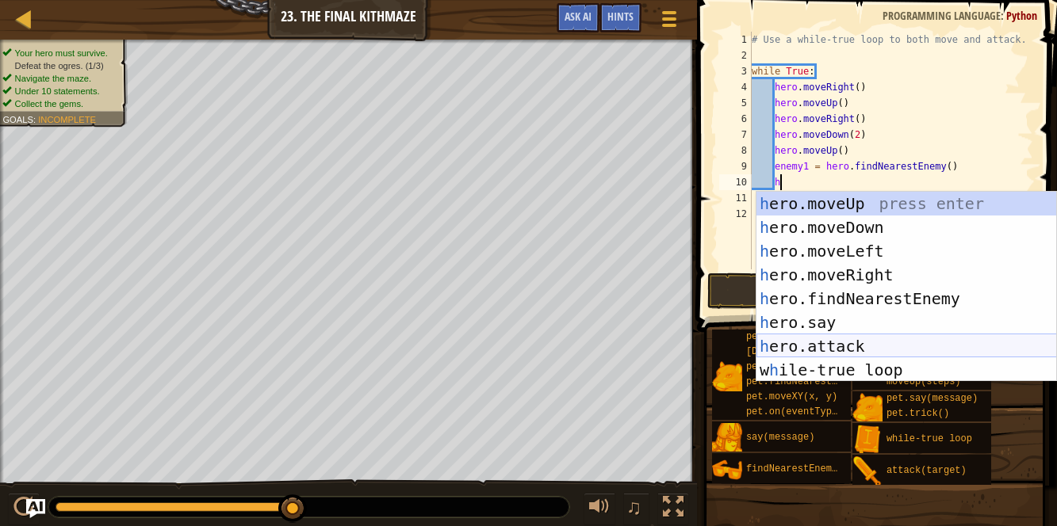
click at [799, 344] on div "h ero.moveUp press enter h ero.moveDown press enter h ero.moveLeft press enter …" at bounding box center [906, 311] width 300 height 238
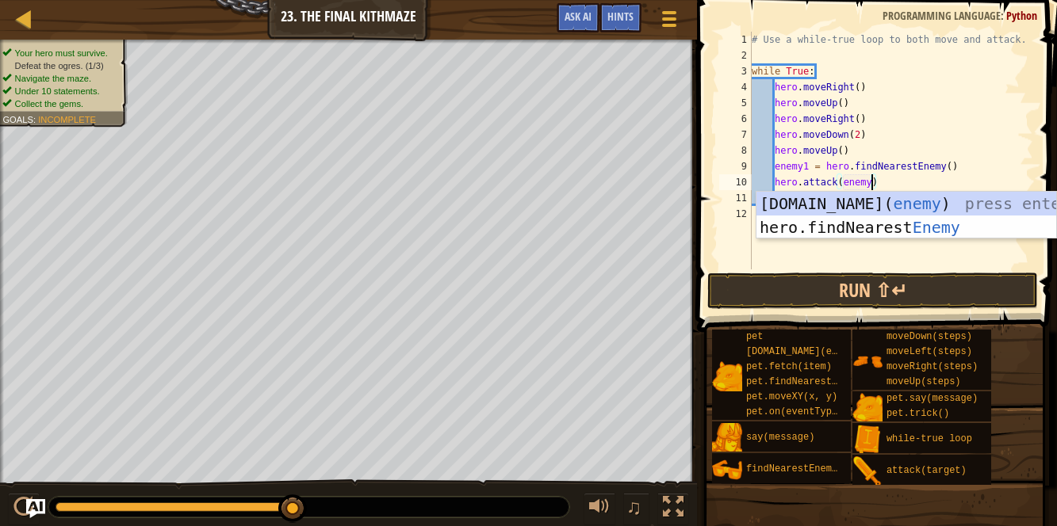
scroll to position [7, 9]
type textarea "hero.attack(enemy1)"
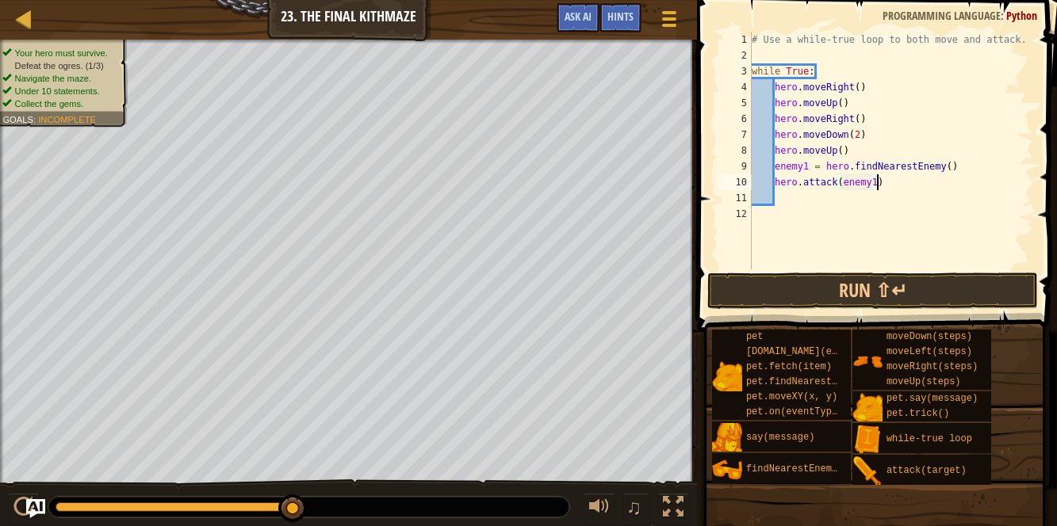
scroll to position [7, 10]
click at [778, 199] on div "# Use a while-true loop to both move and attack. while True : hero . moveRight …" at bounding box center [890, 166] width 285 height 269
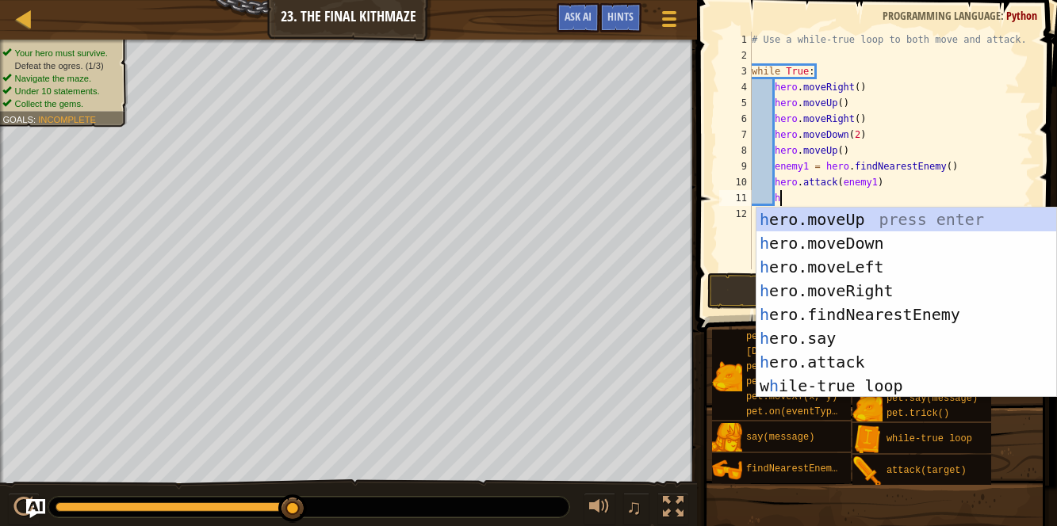
scroll to position [7, 2]
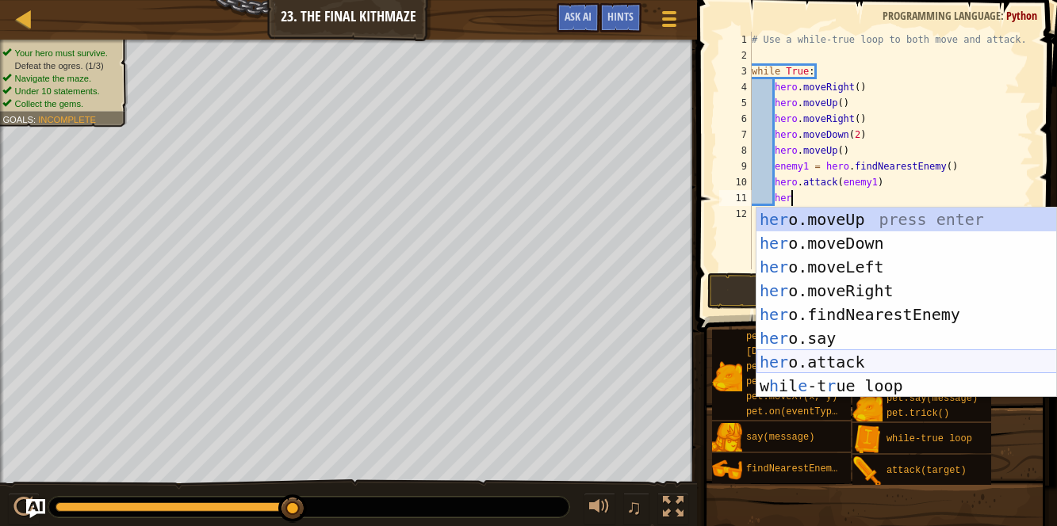
click at [807, 358] on div "her o.moveUp press enter her o.moveDown press enter her o.moveLeft press enter …" at bounding box center [906, 327] width 300 height 238
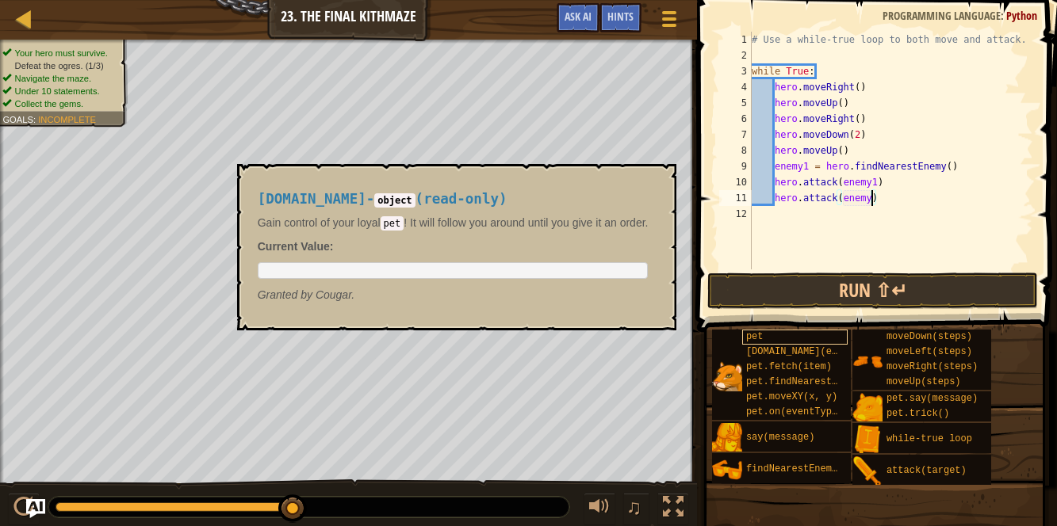
scroll to position [7, 10]
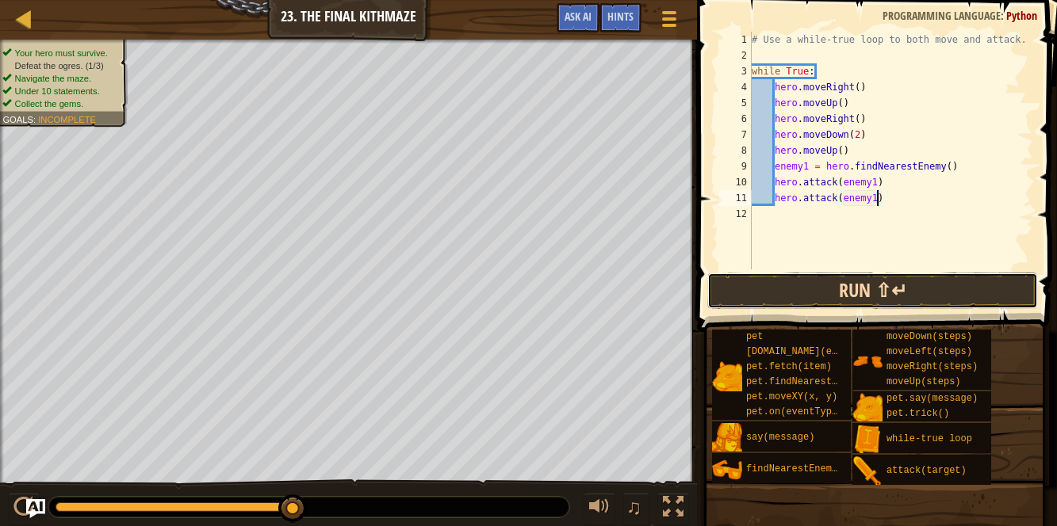
click at [794, 284] on button "Run ⇧↵" at bounding box center [872, 291] width 331 height 36
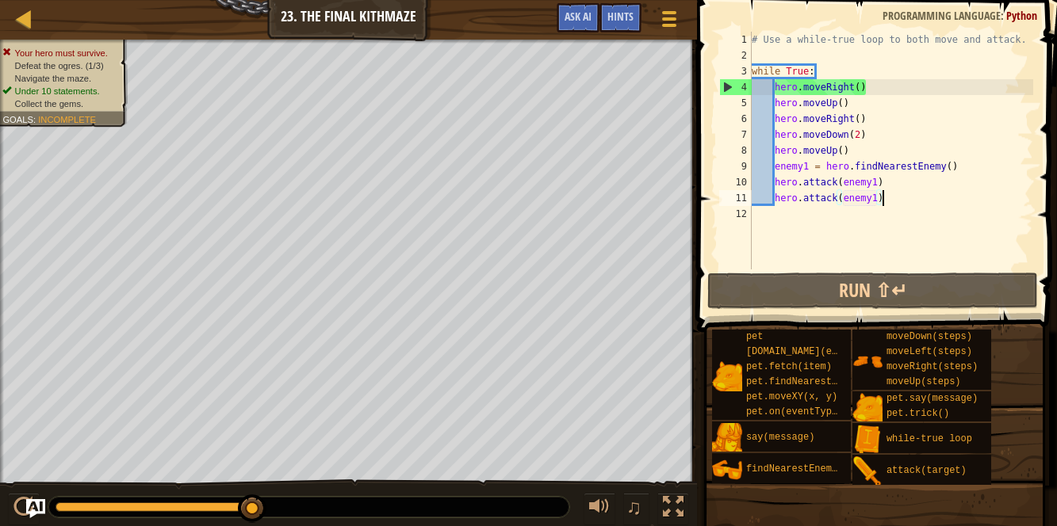
click at [887, 193] on div "# Use a while-true loop to both move and attack. while True : hero . moveRight …" at bounding box center [890, 166] width 285 height 269
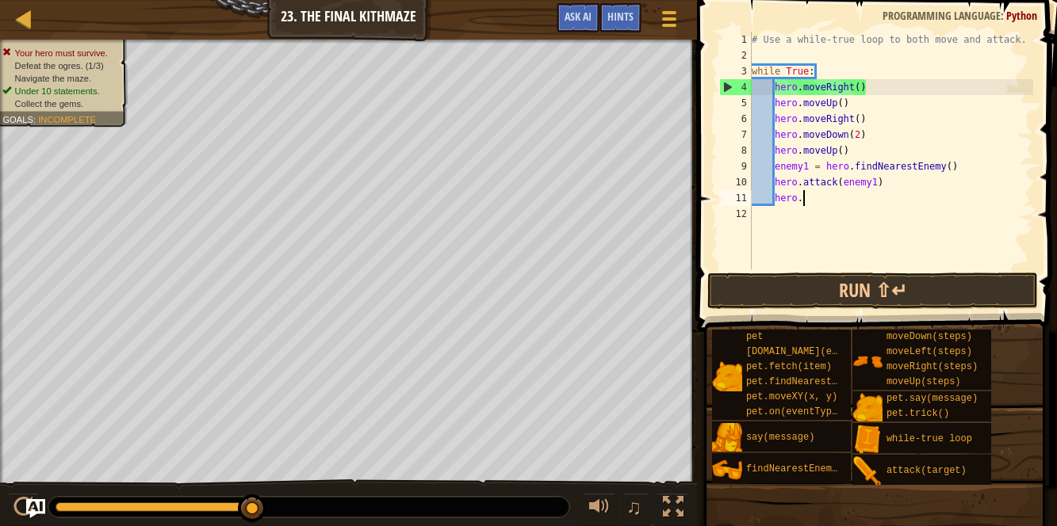
type textarea "h"
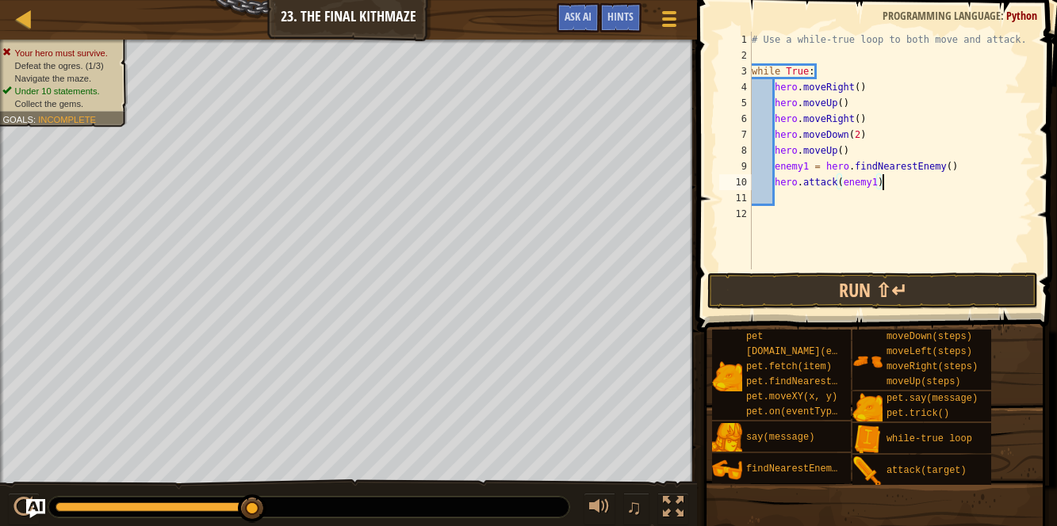
click at [888, 185] on div "# Use a while-true loop to both move and attack. while True : hero . moveRight …" at bounding box center [890, 166] width 285 height 269
click at [787, 295] on button "Run ⇧↵" at bounding box center [872, 291] width 331 height 36
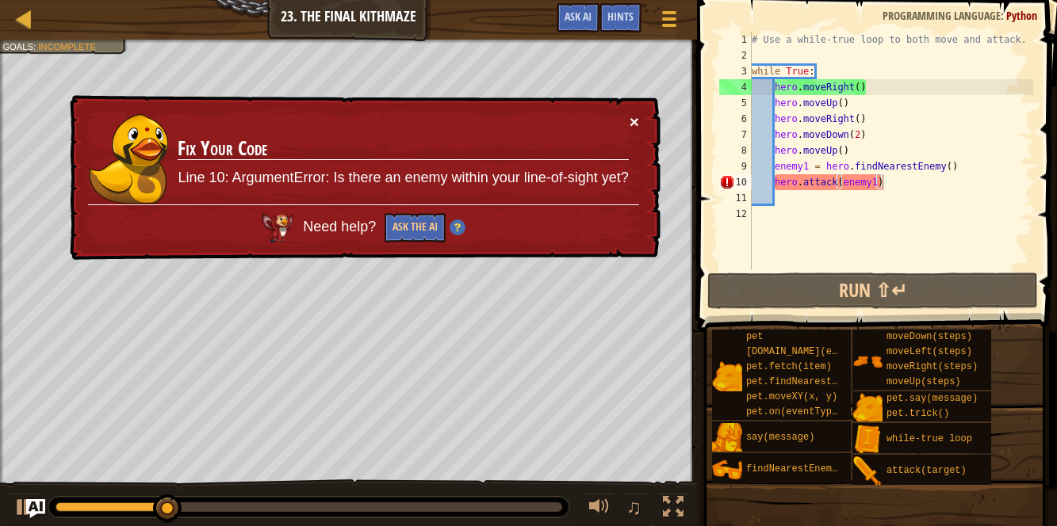
click at [635, 117] on button "×" at bounding box center [634, 121] width 10 height 17
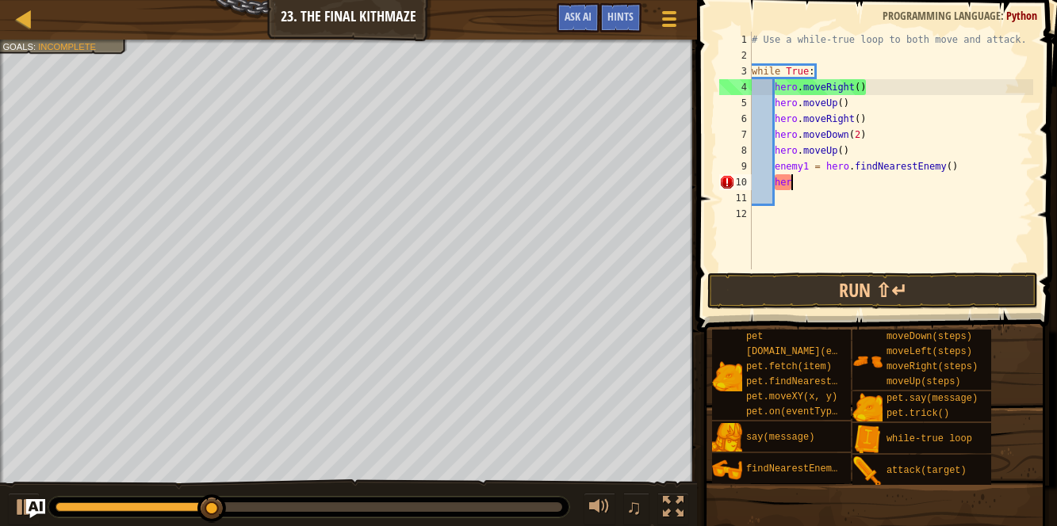
type textarea "h"
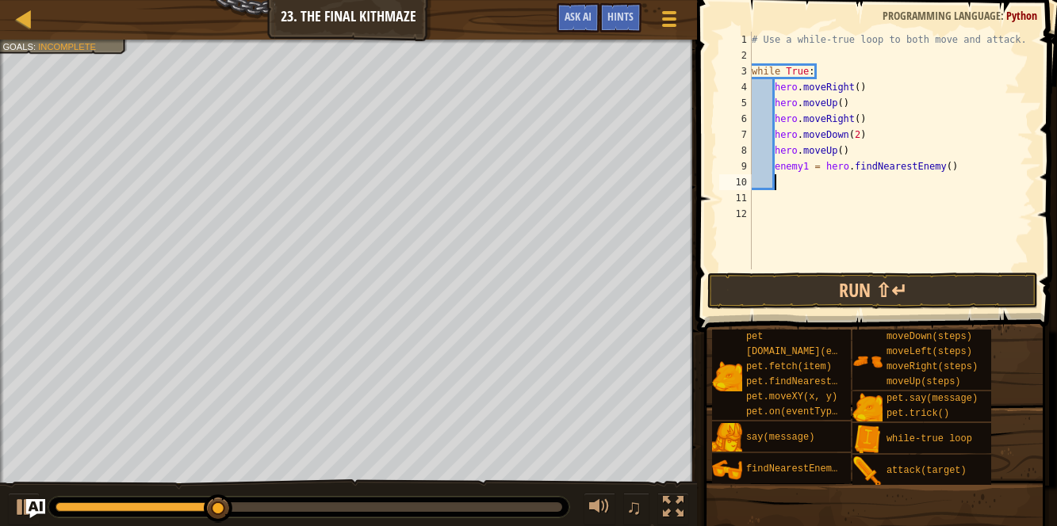
scroll to position [7, 0]
type textarea "e"
type textarea "h"
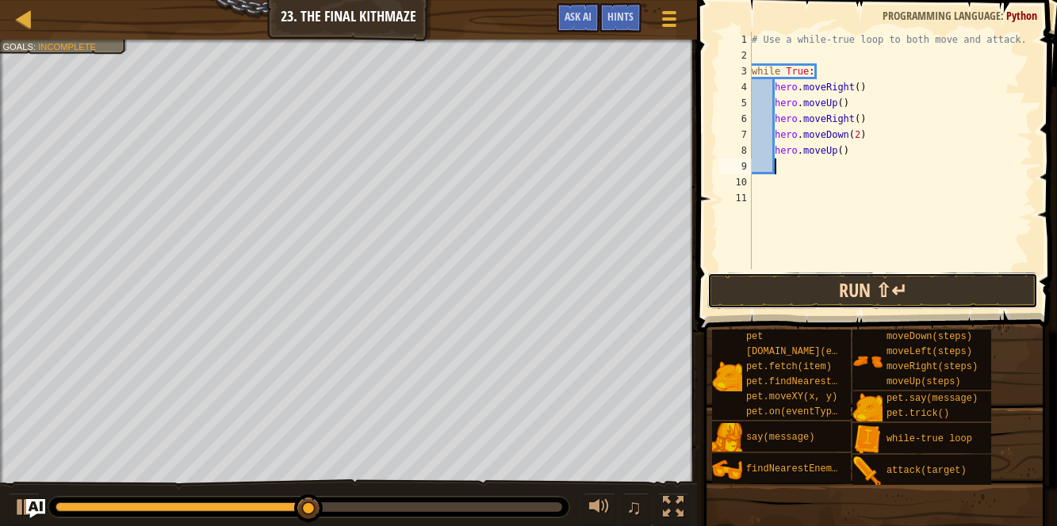
click at [766, 278] on button "Run ⇧↵" at bounding box center [872, 291] width 331 height 36
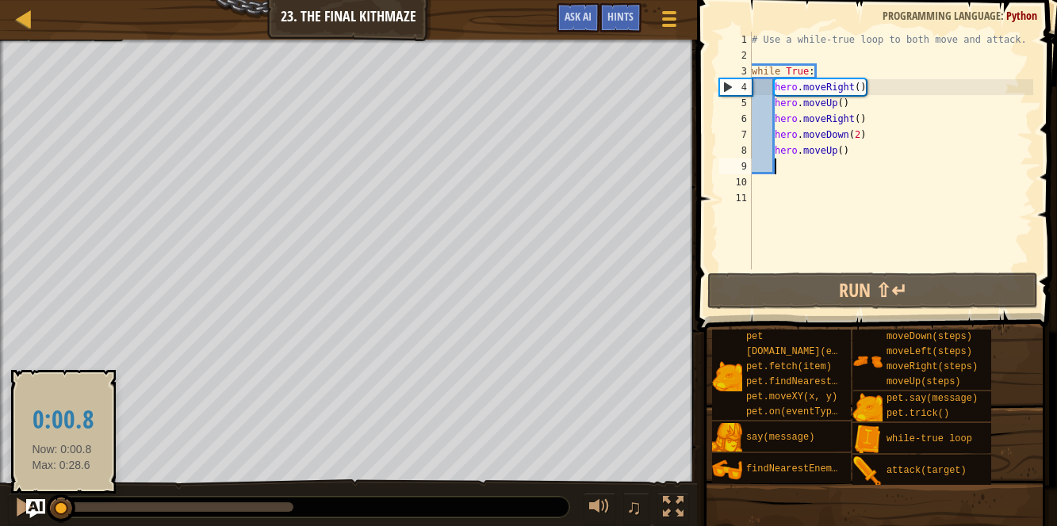
drag, startPoint x: 287, startPoint y: 513, endPoint x: 62, endPoint y: 494, distance: 225.9
click at [62, 495] on div at bounding box center [61, 509] width 29 height 29
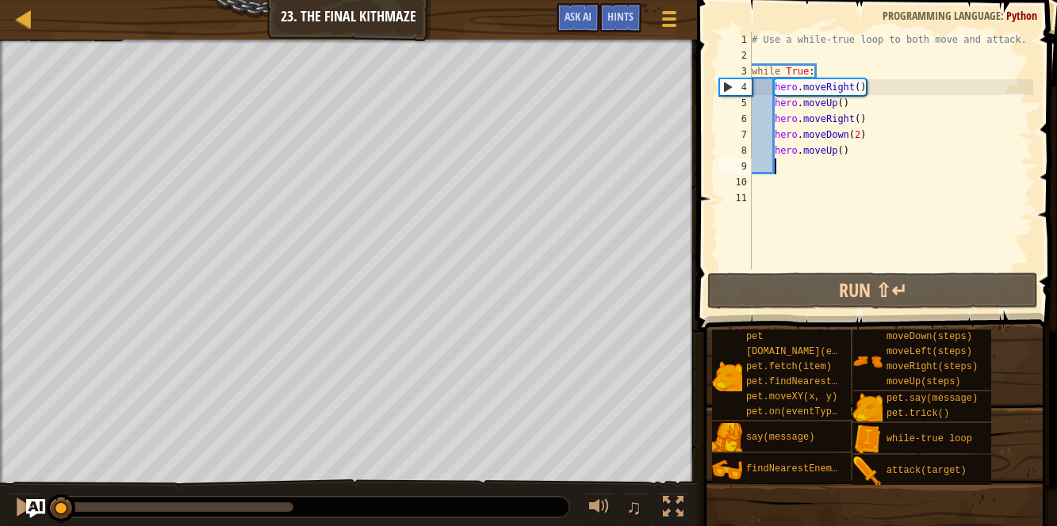
click at [866, 113] on div "# Use a while-true loop to both move and attack. while True : hero . moveRight …" at bounding box center [890, 166] width 285 height 269
click at [850, 105] on div "# Use a while-true loop to both move and attack. while True : hero . moveRight …" at bounding box center [890, 166] width 285 height 269
type textarea "hero.moveUp()"
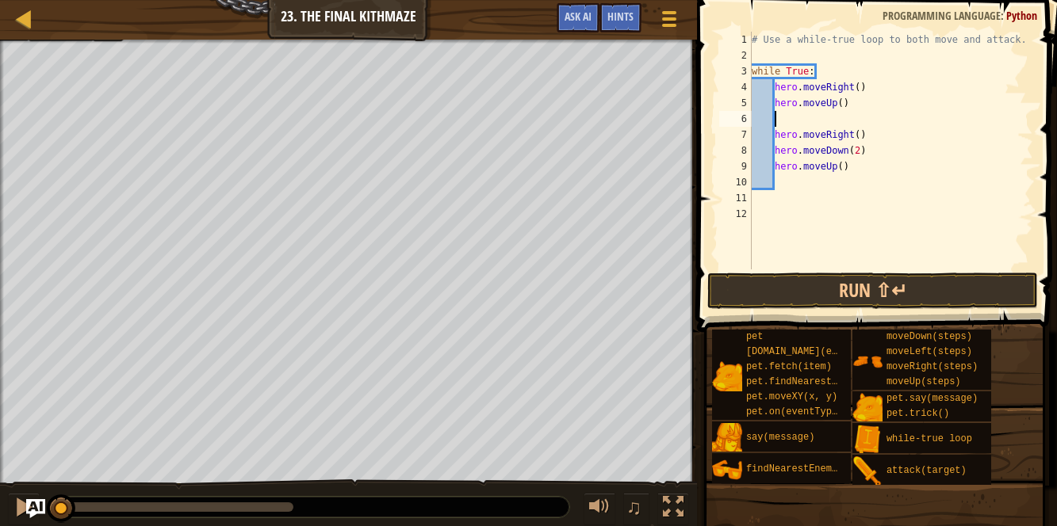
type textarea "h"
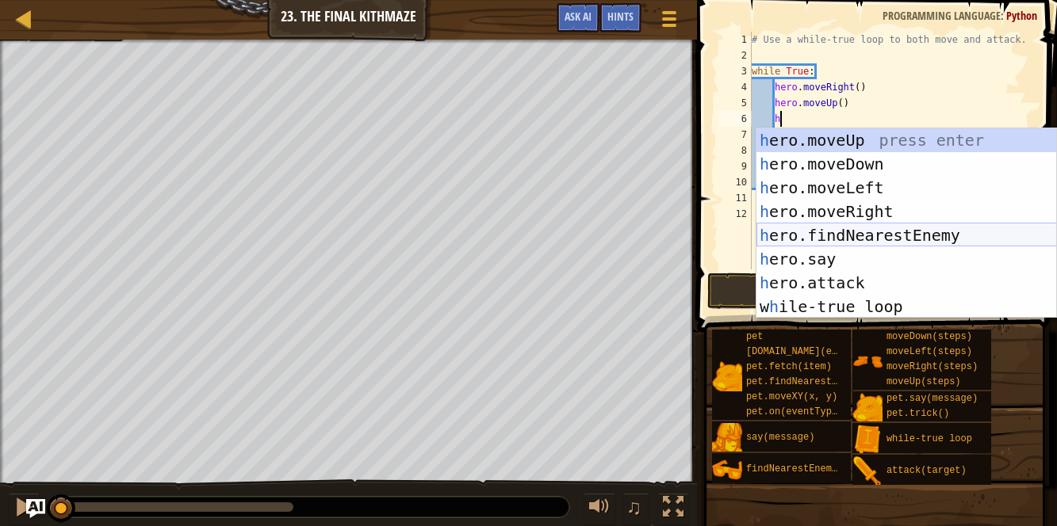
click at [836, 240] on div "h ero.moveUp press enter h ero.moveDown press enter h ero.moveLeft press enter …" at bounding box center [906, 247] width 300 height 238
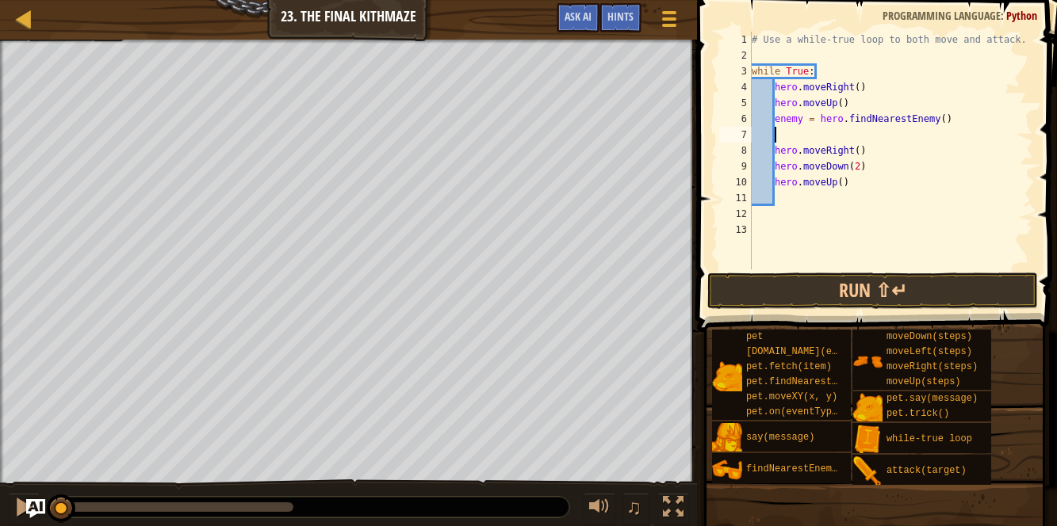
click at [801, 117] on div "# Use a while-true loop to both move and attack. while True : hero . moveRight …" at bounding box center [890, 166] width 285 height 269
type textarea "enemy1 = hero.findNearestEnemy()"
click at [786, 134] on div "# Use a while-true loop to both move and attack. while True : hero . moveRight …" at bounding box center [890, 166] width 285 height 269
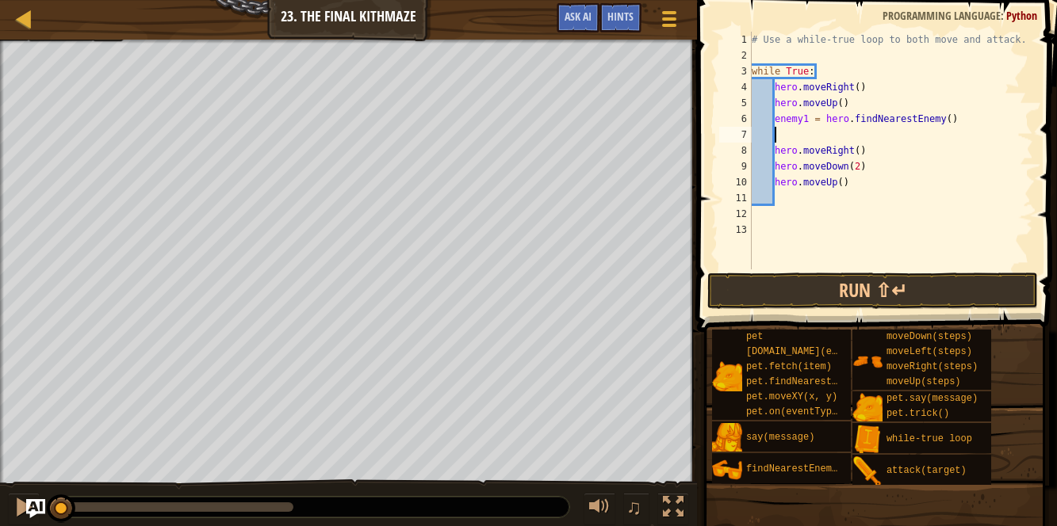
click at [961, 117] on div "# Use a while-true loop to both move and attack. while True : hero . moveRight …" at bounding box center [890, 166] width 285 height 269
type textarea "e"
click at [865, 132] on div "# Use a while-true loop to both move and attack. while True : hero . moveRight …" at bounding box center [890, 166] width 285 height 269
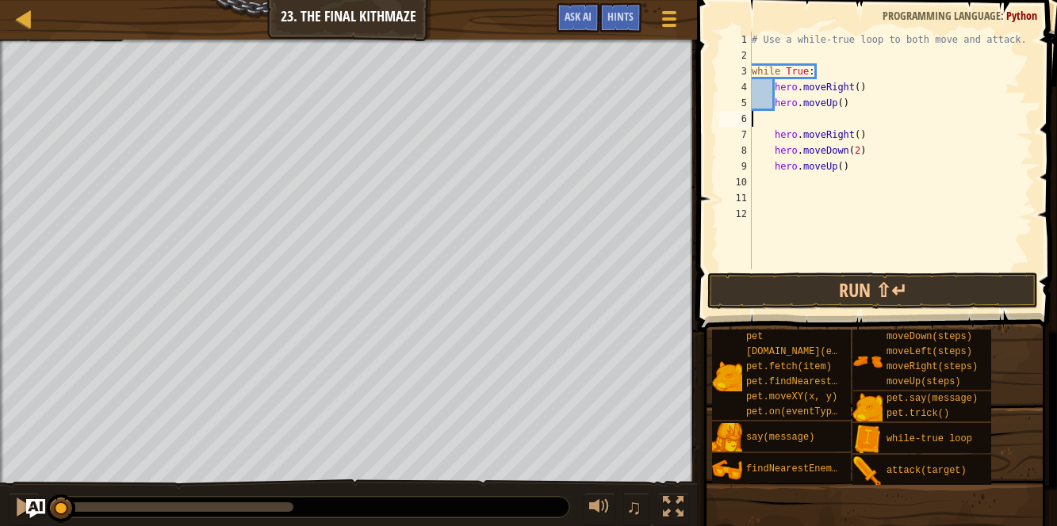
type textarea "hero.moveUp()"
type textarea "h"
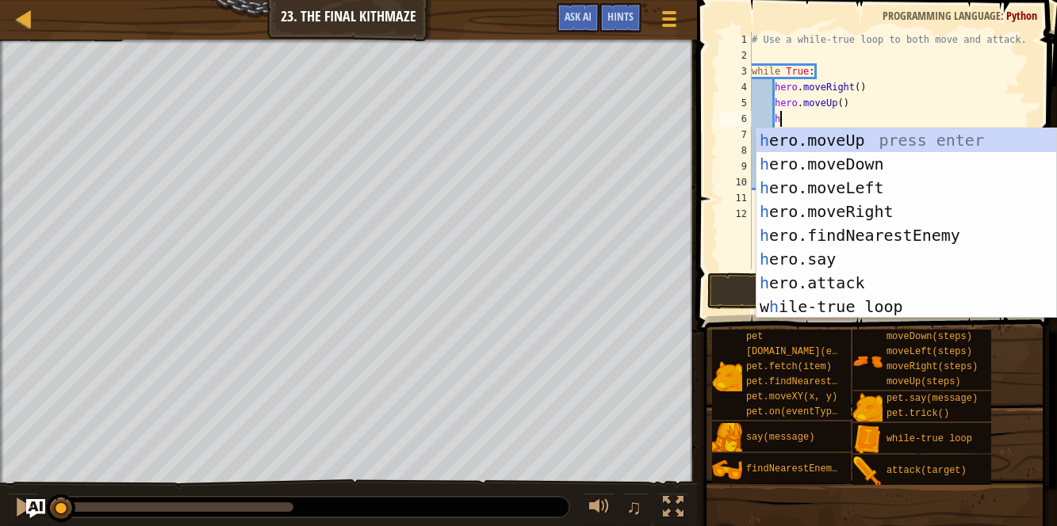
scroll to position [7, 1]
click at [866, 238] on div "h ero.moveUp press enter h ero.moveDown press enter h ero.moveLeft press enter …" at bounding box center [906, 247] width 300 height 238
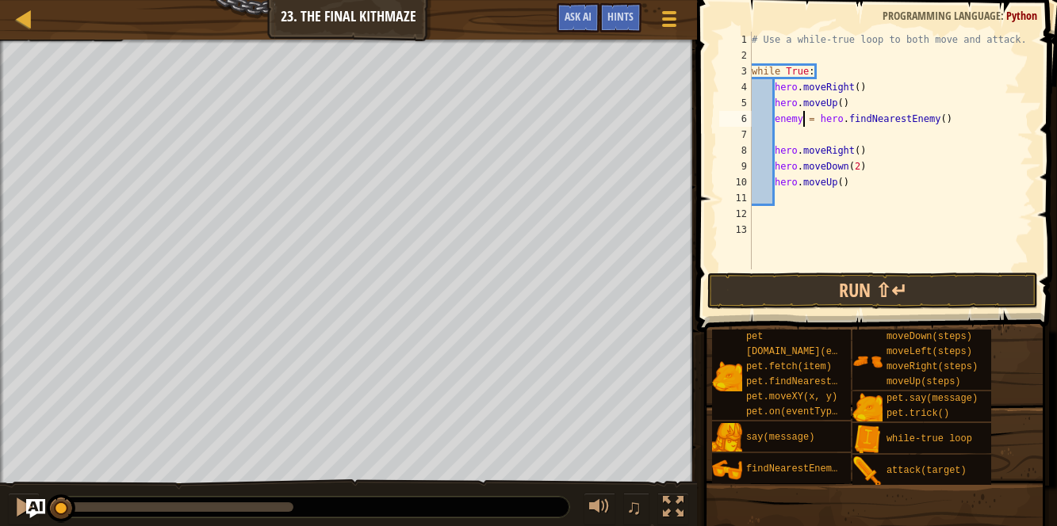
click at [800, 117] on div "# Use a while-true loop to both move and attack. while True : hero . moveRight …" at bounding box center [890, 166] width 285 height 269
type textarea "enemy2 = hero.findNearestEnemy()"
click at [782, 137] on div "# Use a while-true loop to both move and attack. while True : hero . moveRight …" at bounding box center [890, 166] width 285 height 269
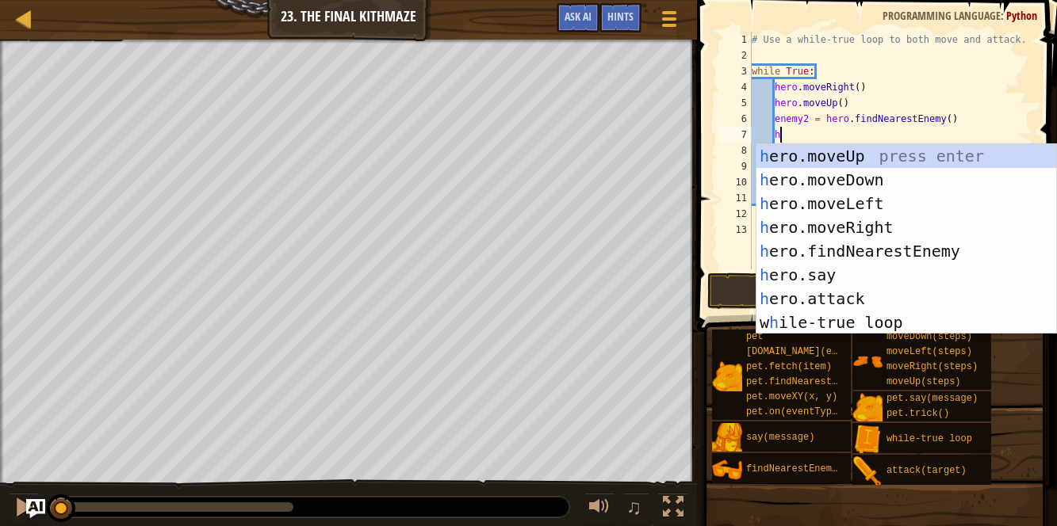
scroll to position [7, 2]
type textarea "h"
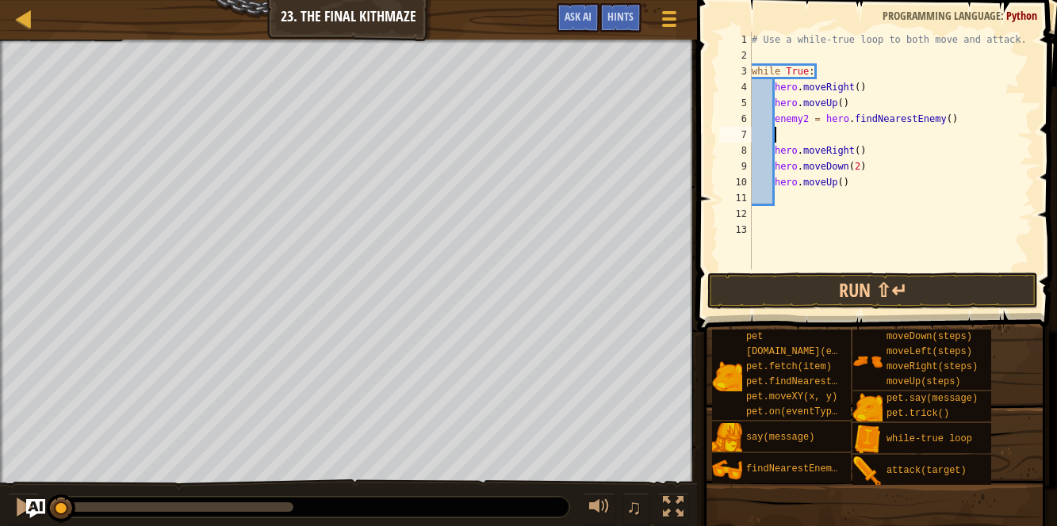
scroll to position [7, 1]
click at [960, 119] on div "# Use a while-true loop to both move and attack. while True : hero . moveRight …" at bounding box center [890, 166] width 285 height 269
type textarea "e"
click at [913, 289] on button "Run ⇧↵" at bounding box center [872, 291] width 331 height 36
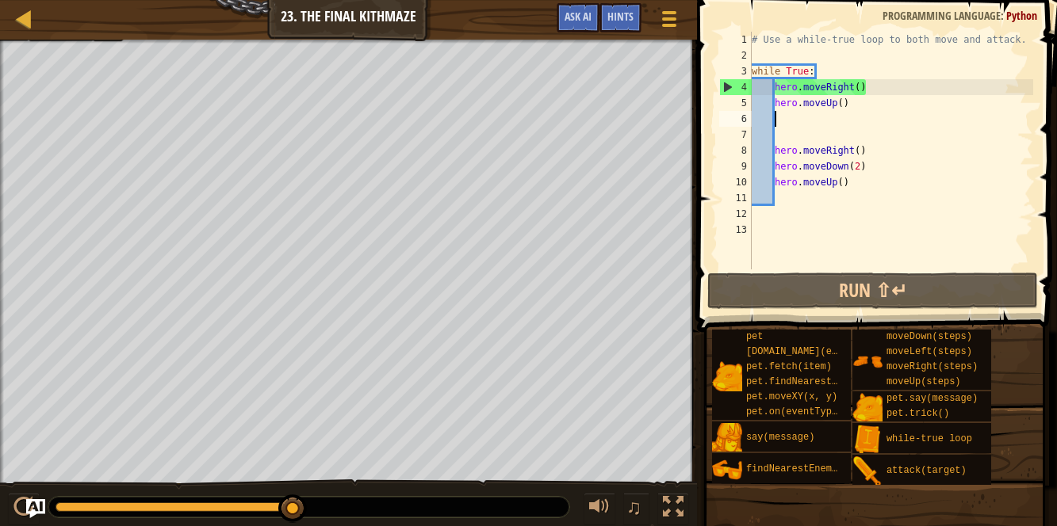
click at [770, 215] on div "# Use a while-true loop to both move and attack. while True : hero . moveRight …" at bounding box center [890, 166] width 285 height 269
click at [777, 215] on div "# Use a while-true loop to both move and attack. while True : hero . moveRight …" at bounding box center [890, 166] width 285 height 269
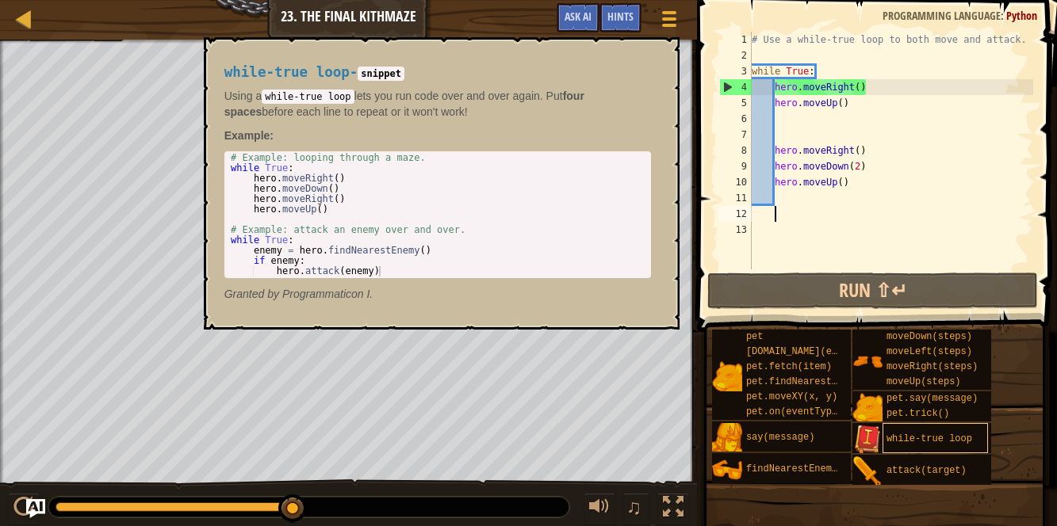
click at [890, 431] on div "while-true loop" at bounding box center [934, 438] width 105 height 30
click at [775, 215] on div "# Use a while-true loop to both move and attack. while True : hero . moveRight …" at bounding box center [890, 166] width 285 height 269
click at [886, 440] on span "while-true loop" at bounding box center [929, 439] width 86 height 11
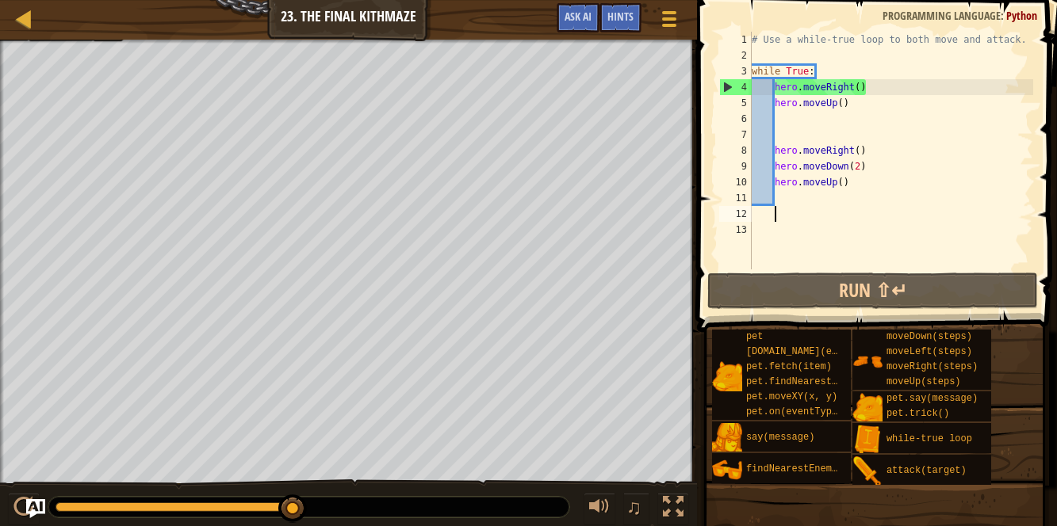
type textarea "w"
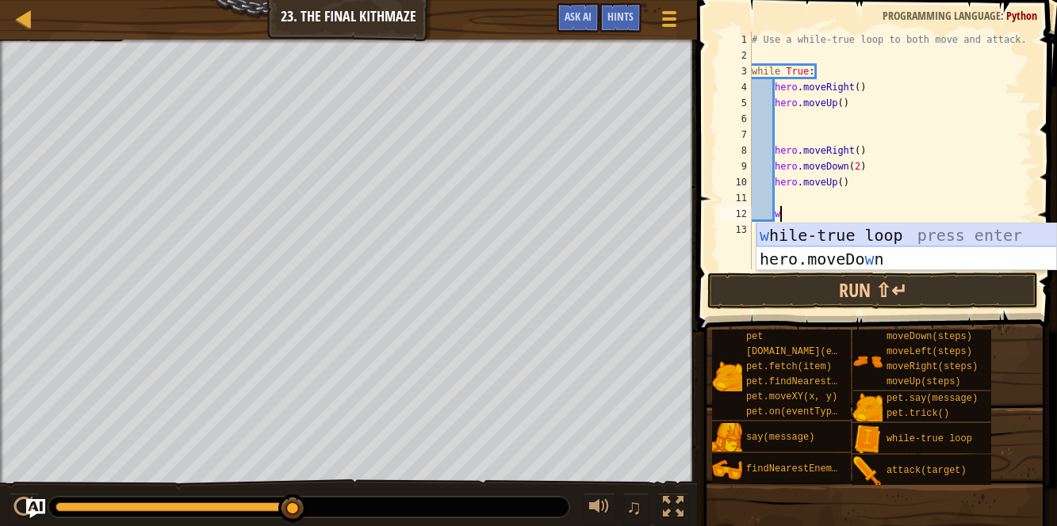
click at [782, 233] on div "w [PERSON_NAME]-true loop press enter hero.moveDo w n press enter" at bounding box center [906, 271] width 300 height 95
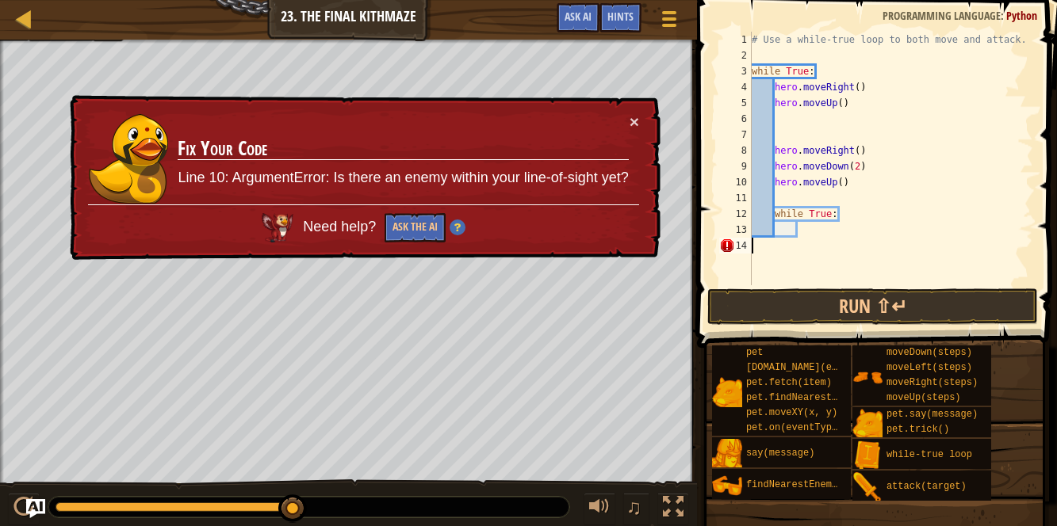
click at [759, 247] on div "# Use a while-true loop to both move and attack. while True : hero . moveRight …" at bounding box center [890, 174] width 285 height 285
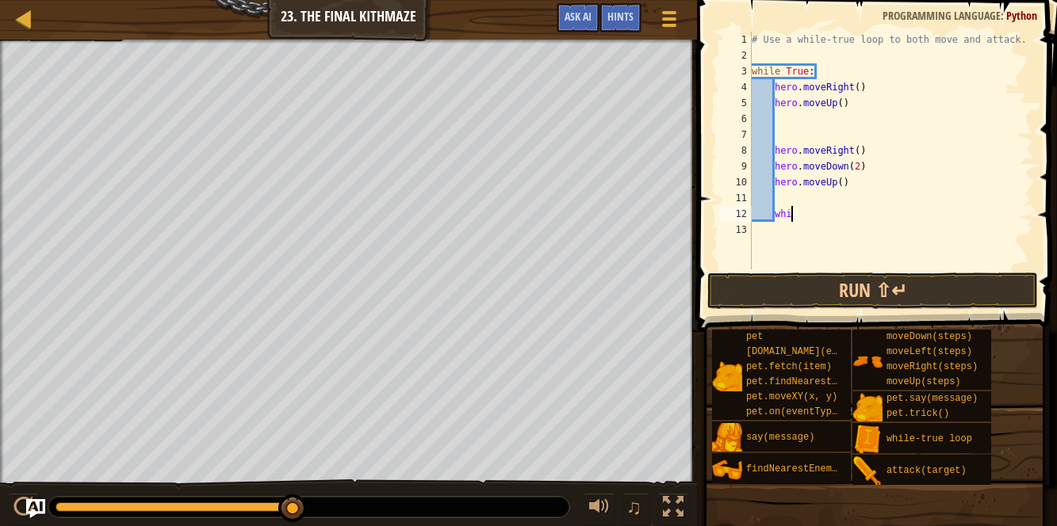
type textarea "w"
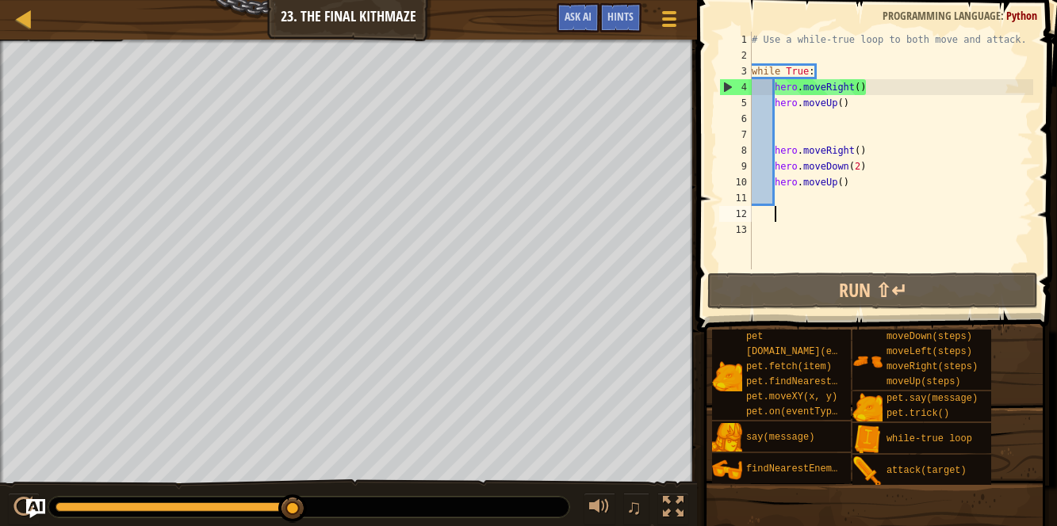
click at [784, 130] on div "# Use a while-true loop to both move and attack. while True : hero . moveRight …" at bounding box center [890, 166] width 285 height 269
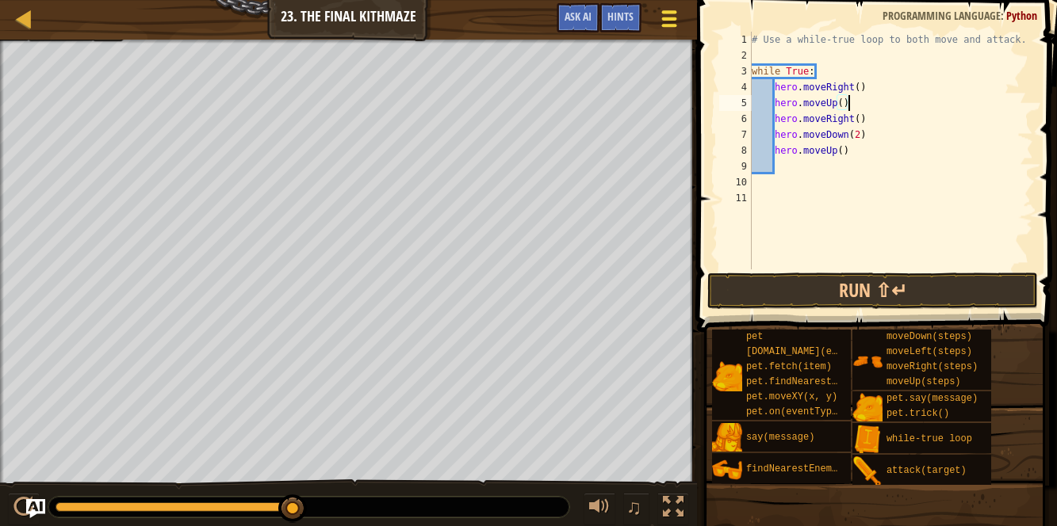
type textarea "hero.moveUp()"
click at [660, 22] on div at bounding box center [668, 18] width 21 height 23
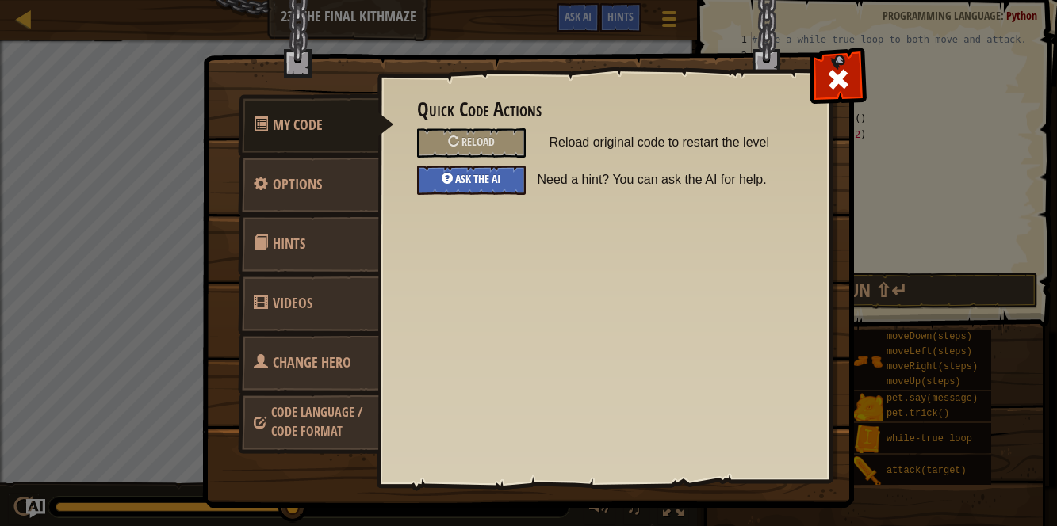
click at [472, 183] on span "Ask the AI" at bounding box center [477, 178] width 45 height 15
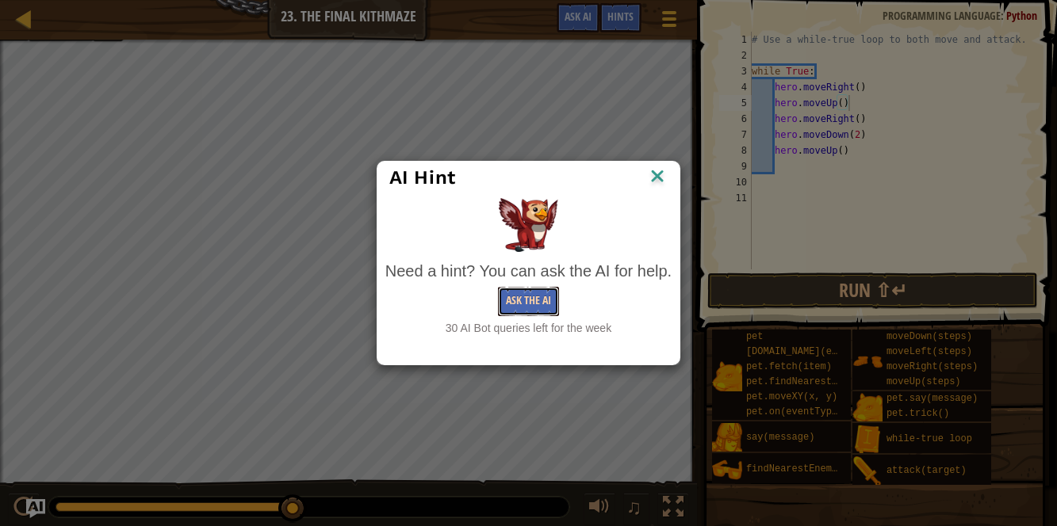
click at [544, 305] on button "Ask the AI" at bounding box center [528, 301] width 61 height 29
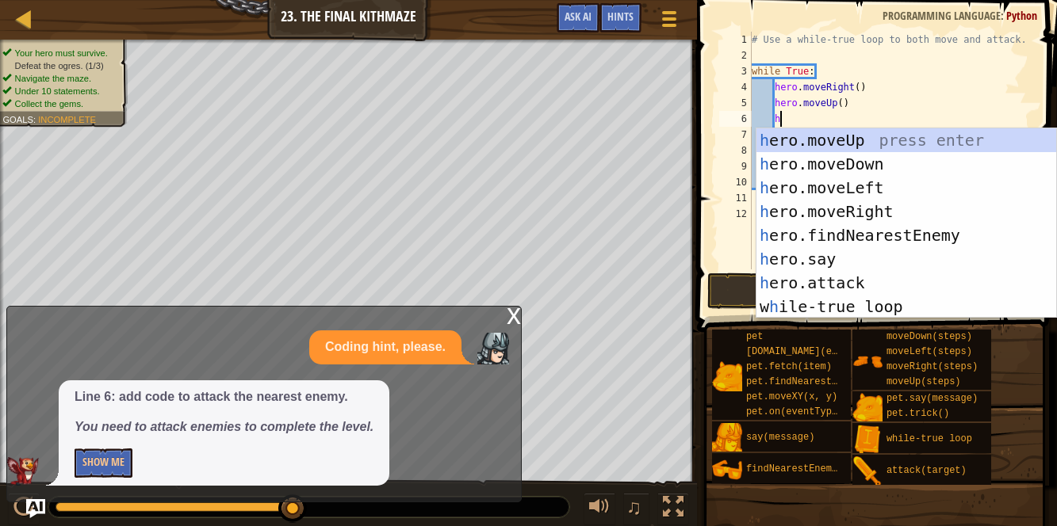
scroll to position [7, 1]
click at [824, 275] on div "h ero.moveUp press enter h ero.moveDown press enter h ero.moveLeft press enter …" at bounding box center [906, 247] width 300 height 238
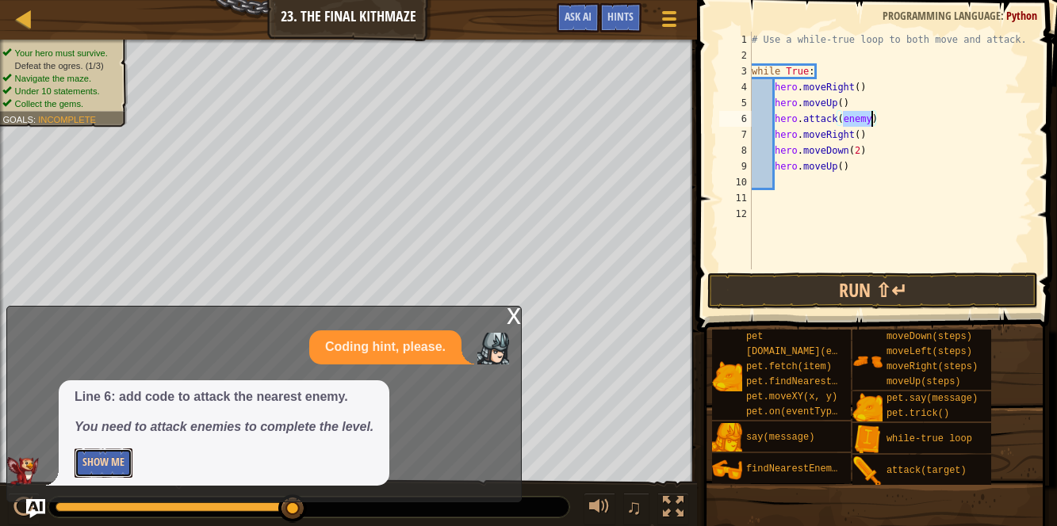
click at [115, 461] on button "Show Me" at bounding box center [104, 463] width 58 height 29
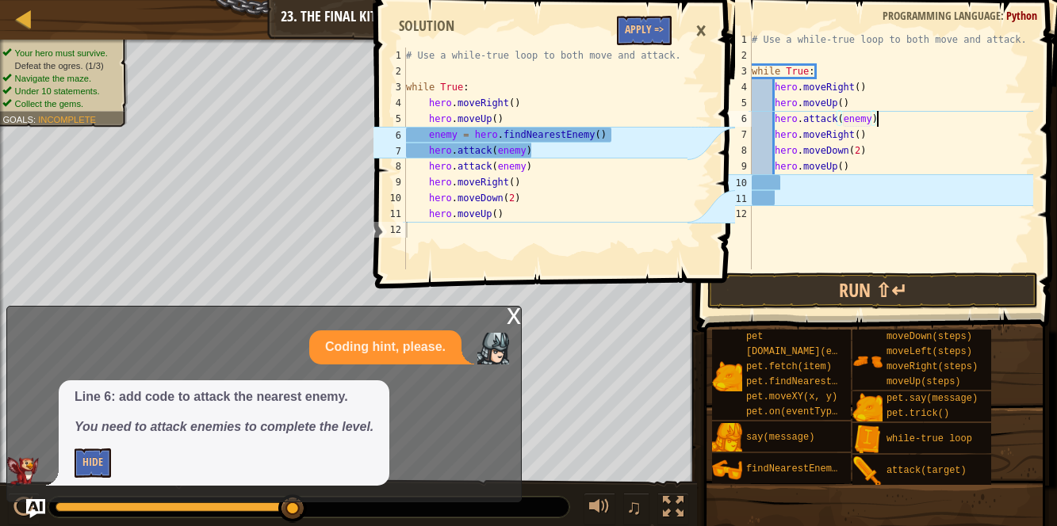
click at [881, 121] on div "# Use a while-true loop to both move and attack. while True : hero . moveRight …" at bounding box center [890, 166] width 285 height 269
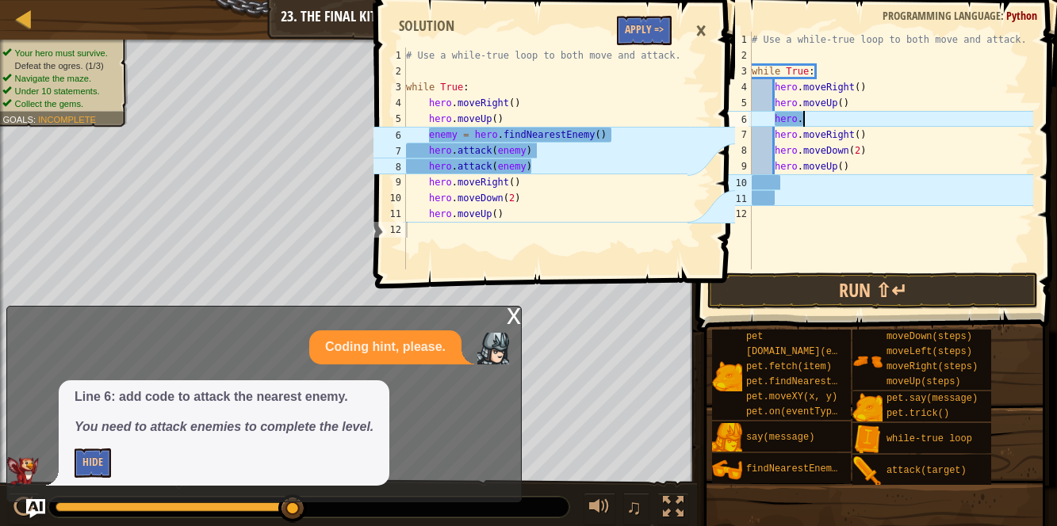
type textarea "h"
type textarea "e"
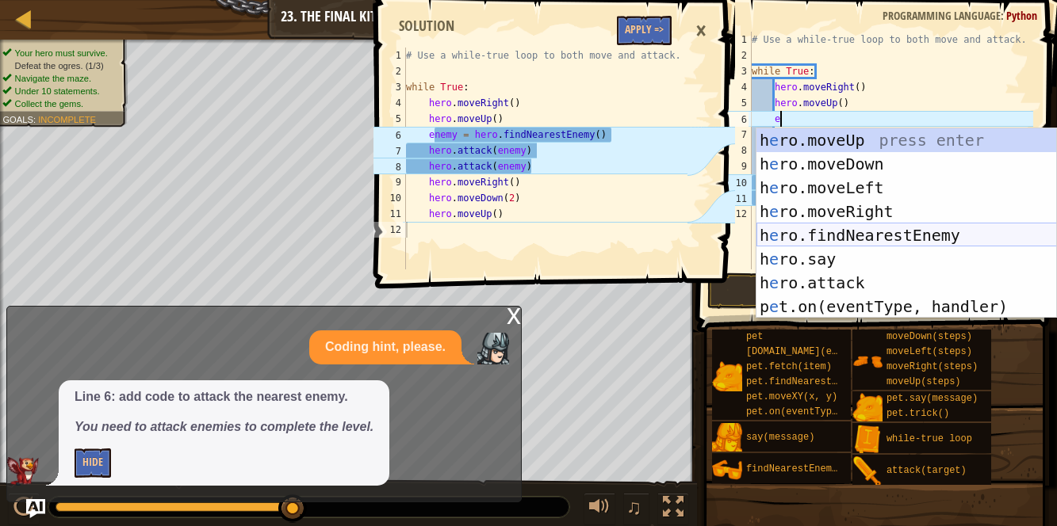
click at [812, 241] on div "h e ro.moveUp press enter h e ro.moveDown press enter h e ro.moveLeft press ent…" at bounding box center [906, 247] width 300 height 238
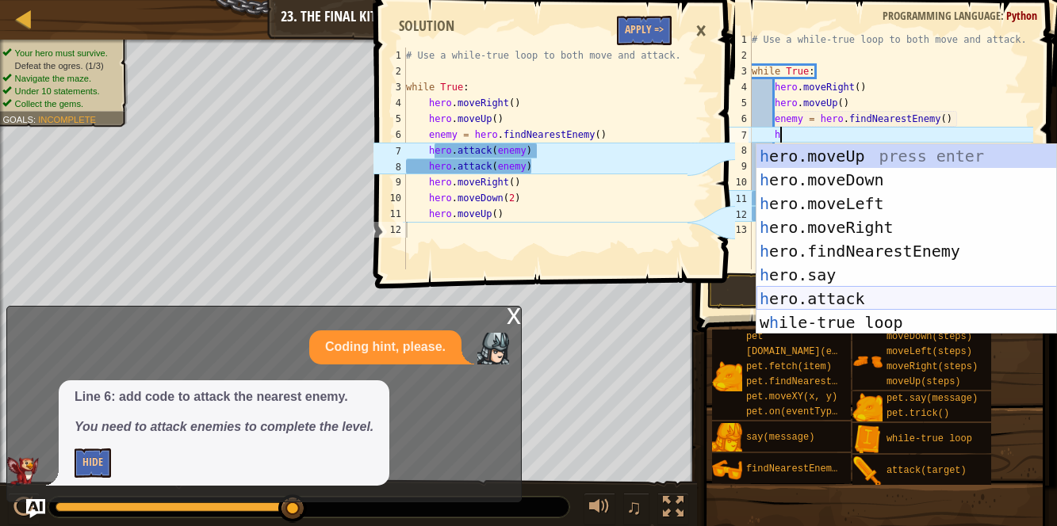
click at [788, 300] on div "h ero.moveUp press enter h ero.moveDown press enter h ero.moveLeft press enter …" at bounding box center [906, 263] width 300 height 238
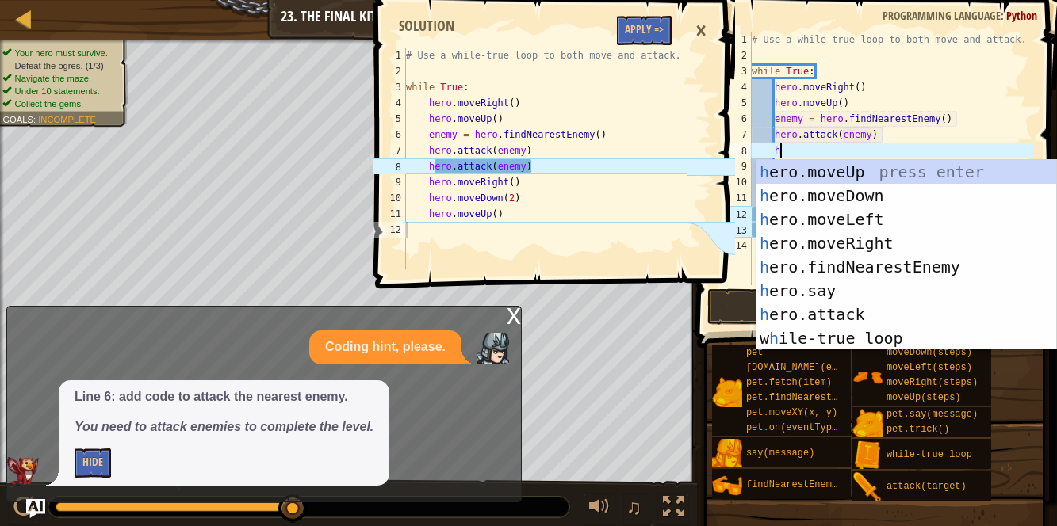
scroll to position [7, 10]
click at [815, 307] on div "h ero.moveUp press enter h ero.moveDown press enter h ero.moveLeft press enter …" at bounding box center [906, 279] width 300 height 238
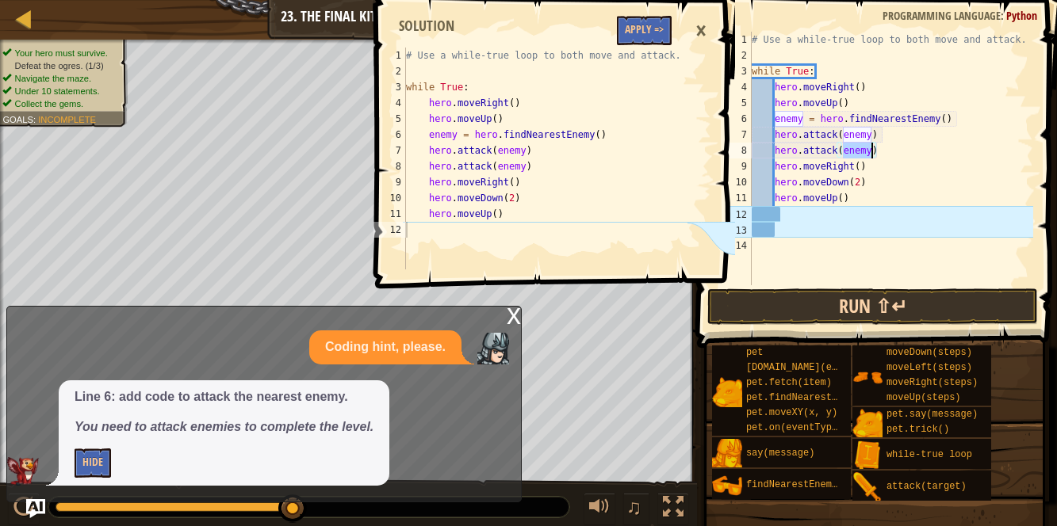
type textarea "hero.attack(enemy)"
click at [816, 311] on button "Run ⇧↵" at bounding box center [872, 307] width 331 height 36
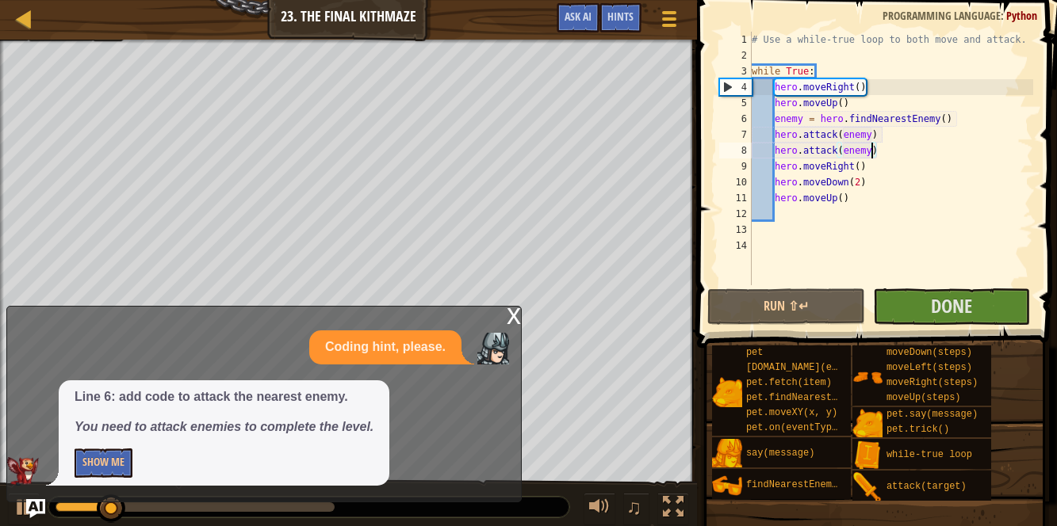
click at [513, 312] on div "x" at bounding box center [513, 315] width 14 height 16
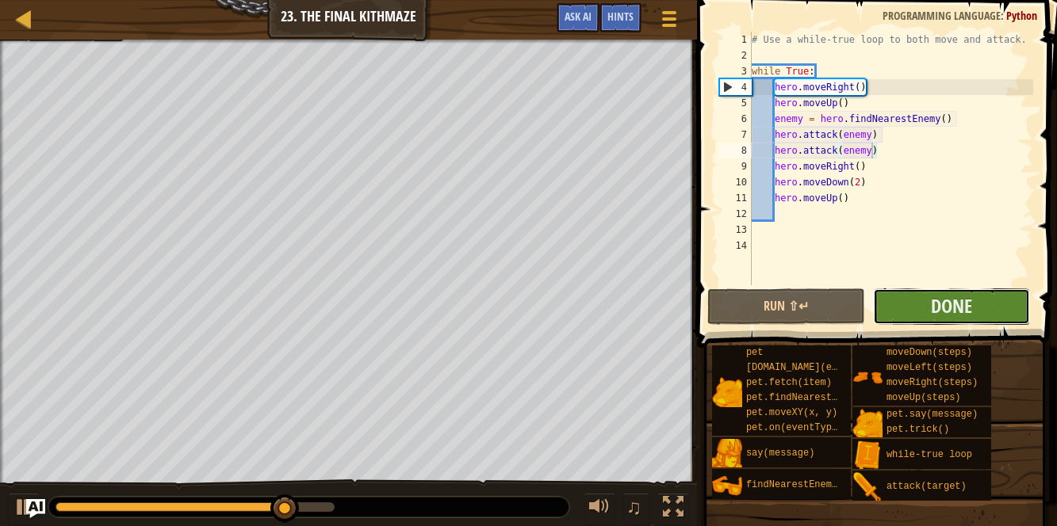
click at [920, 302] on button "Done" at bounding box center [951, 307] width 157 height 36
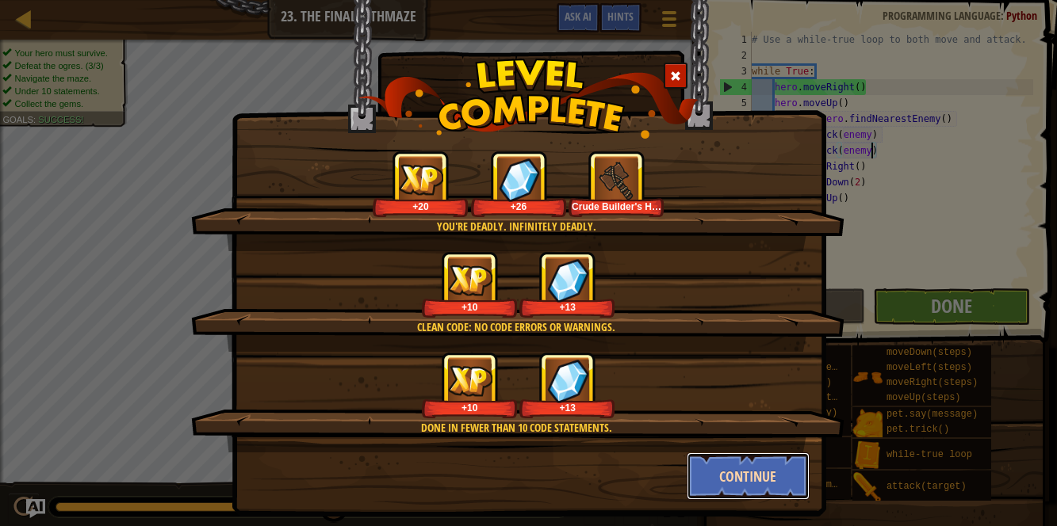
click at [748, 476] on button "Continue" at bounding box center [747, 477] width 123 height 48
click at [748, 476] on div "You're deadly. Infinitely deadly. +20 +26 Crude Builder's Hammer Clean code: no…" at bounding box center [528, 263] width 1057 height 526
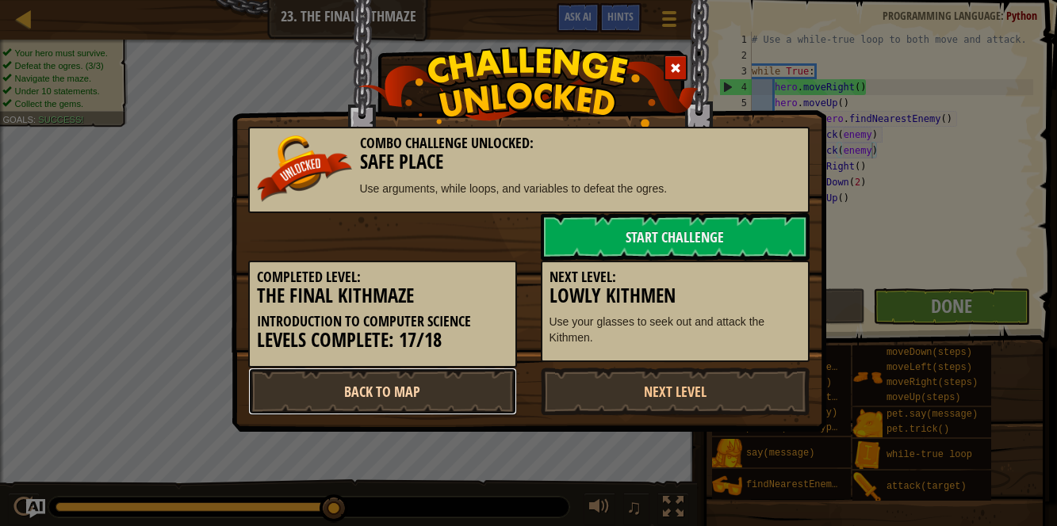
click at [384, 396] on link "Back to Map" at bounding box center [382, 392] width 269 height 48
